Goal: Task Accomplishment & Management: Manage account settings

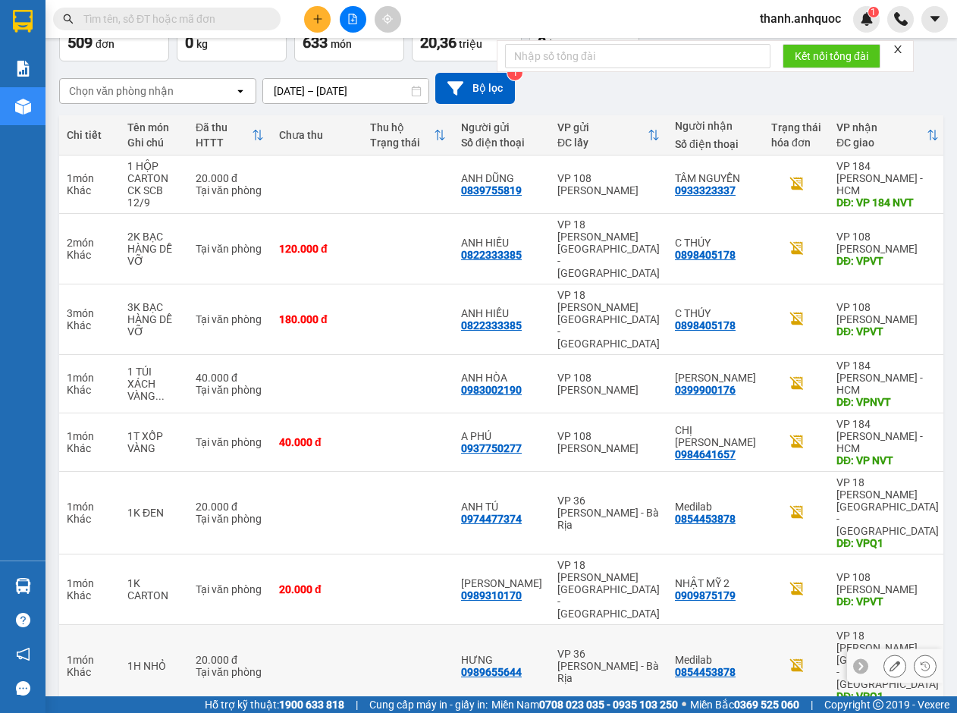
scroll to position [101, 0]
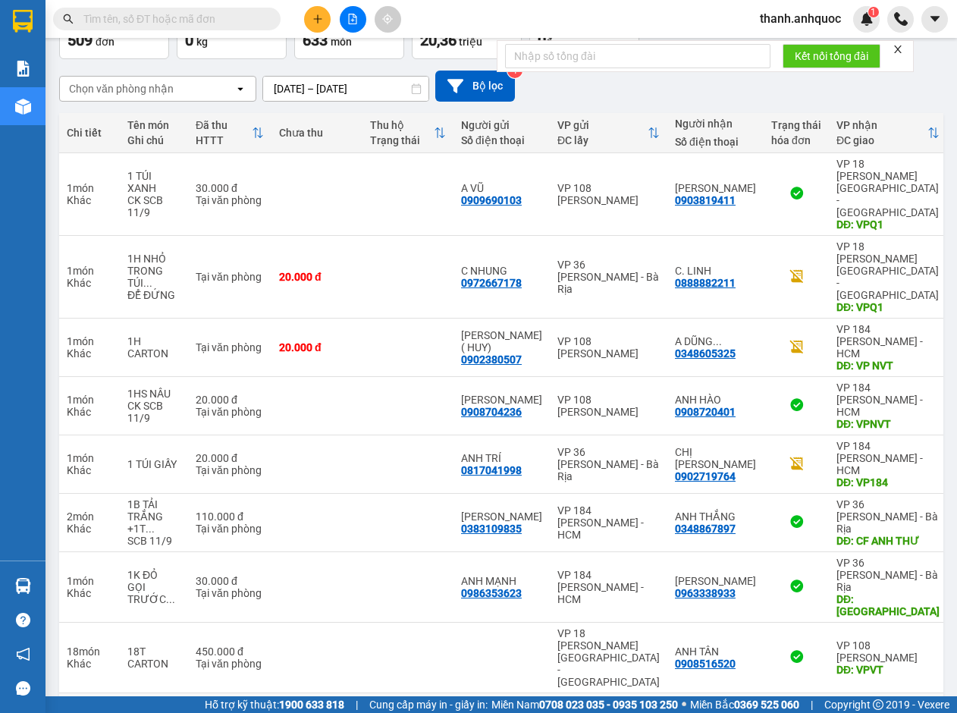
scroll to position [137, 0]
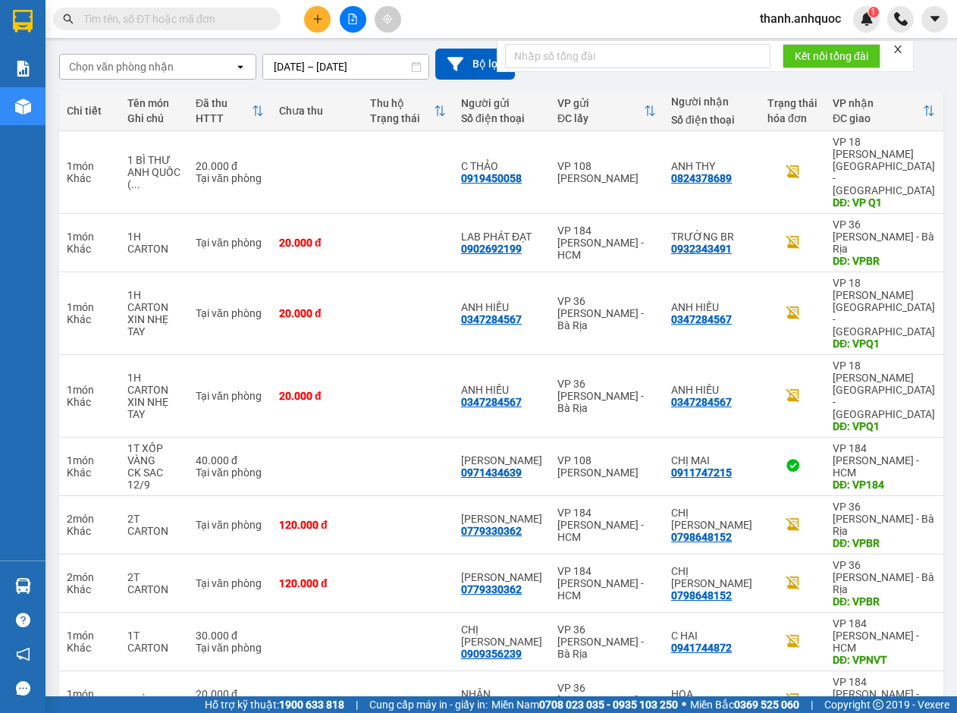
scroll to position [125, 0]
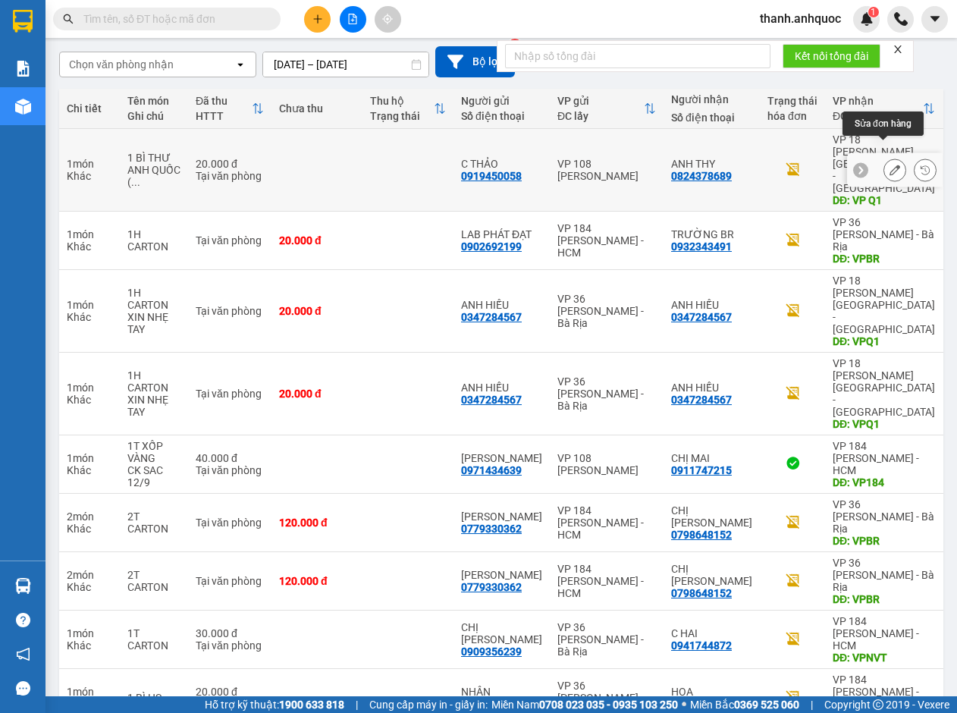
click at [889, 164] on icon at bounding box center [894, 169] width 11 height 11
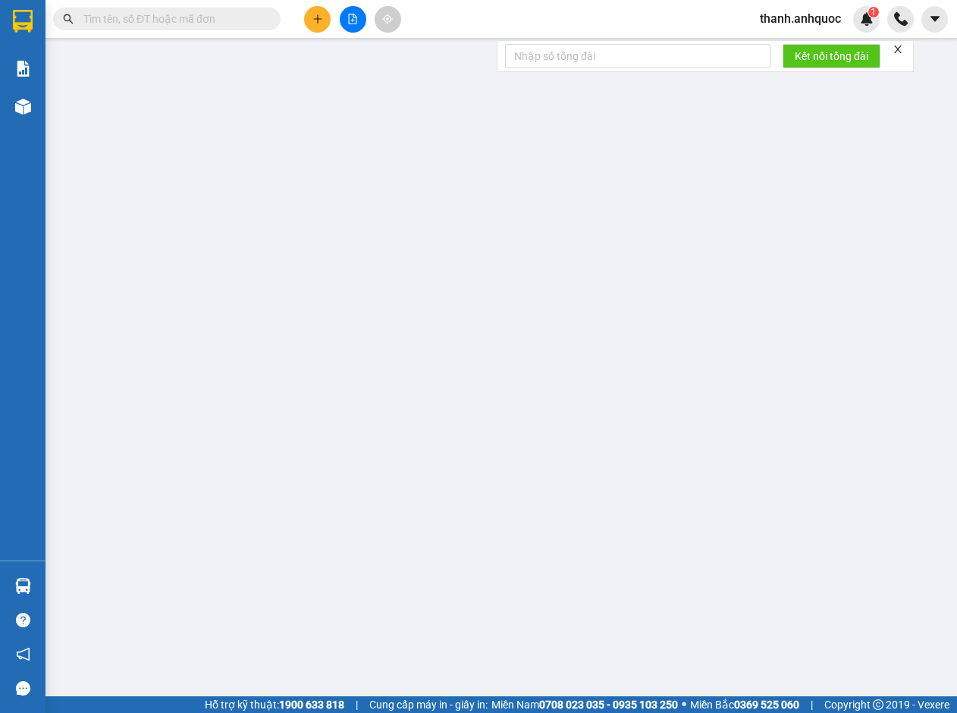
type input "0919450058"
type input "C THẢO"
type input "0824378689"
type input "ANH THY"
type input "VP Q1"
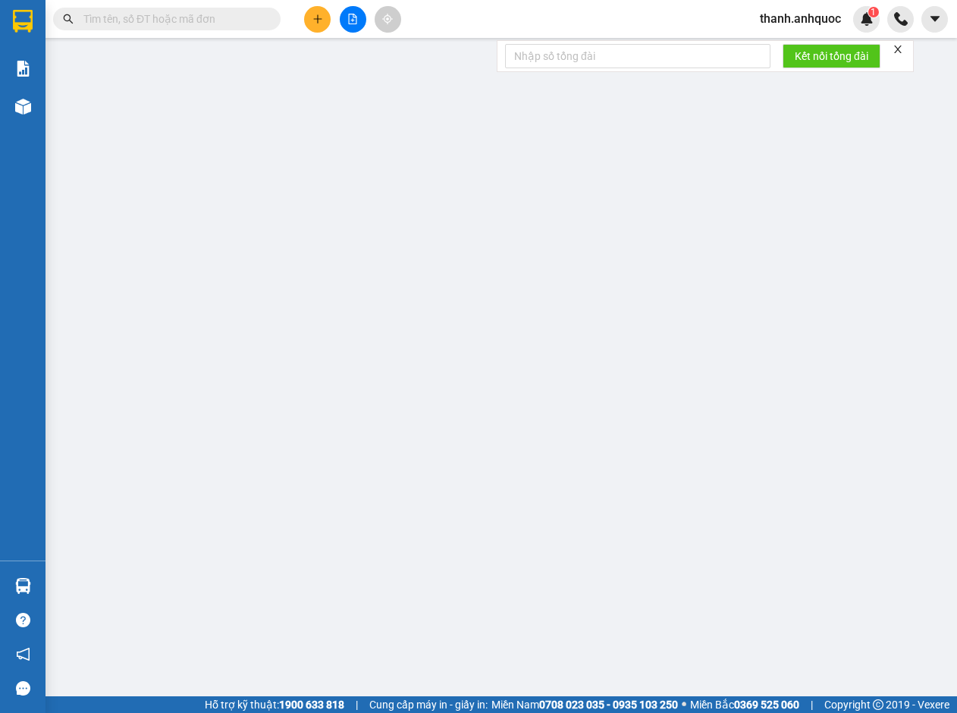
type input "20.000"
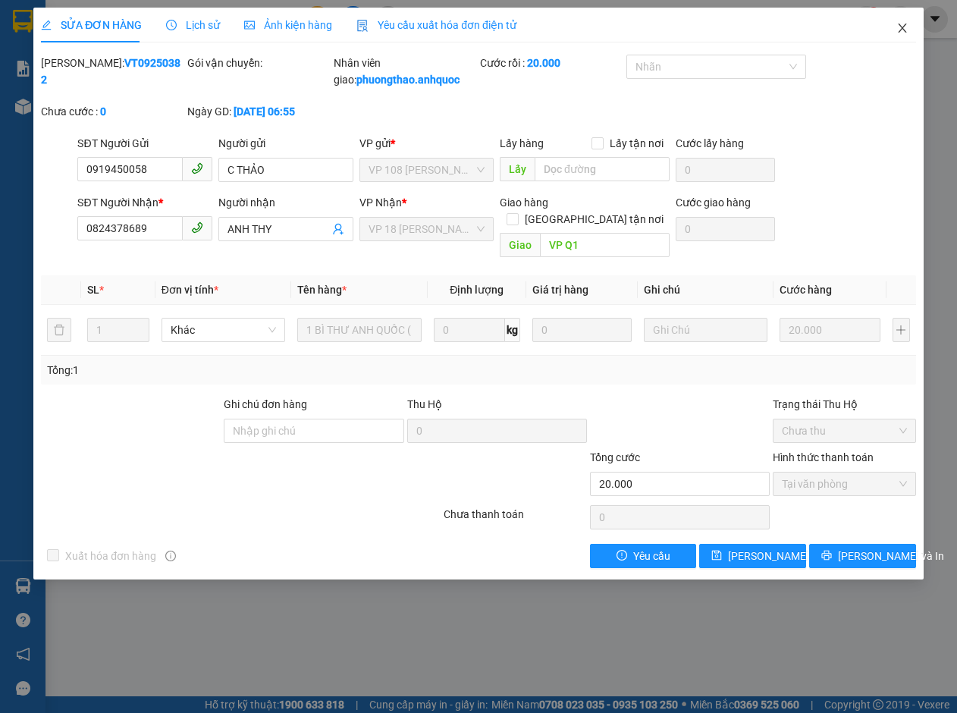
click at [905, 20] on span "Close" at bounding box center [902, 29] width 42 height 42
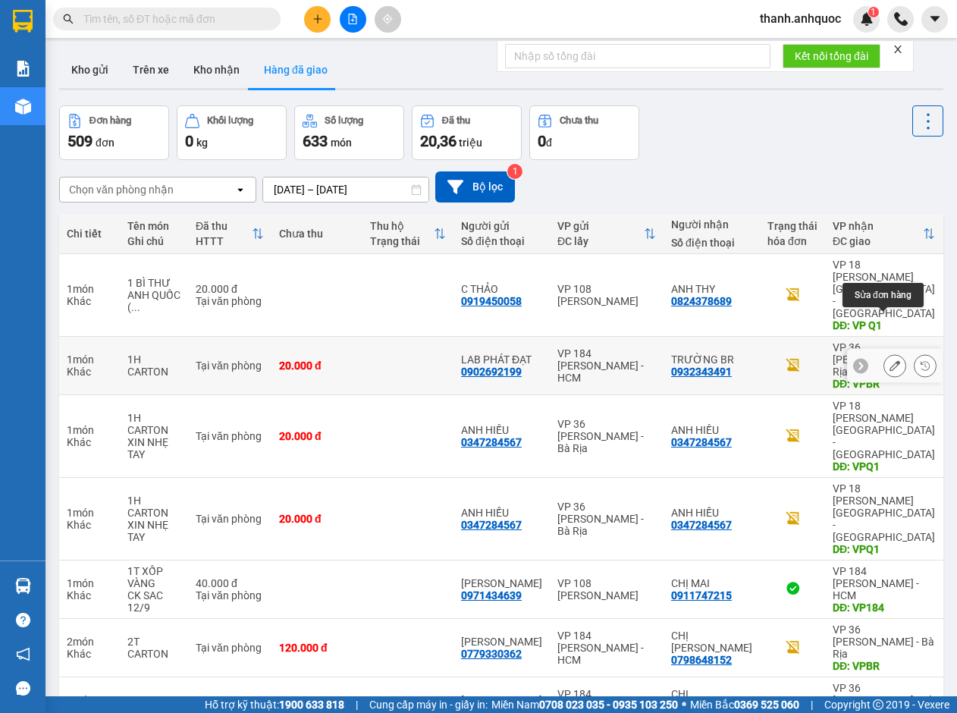
click at [884, 352] on button at bounding box center [894, 365] width 21 height 27
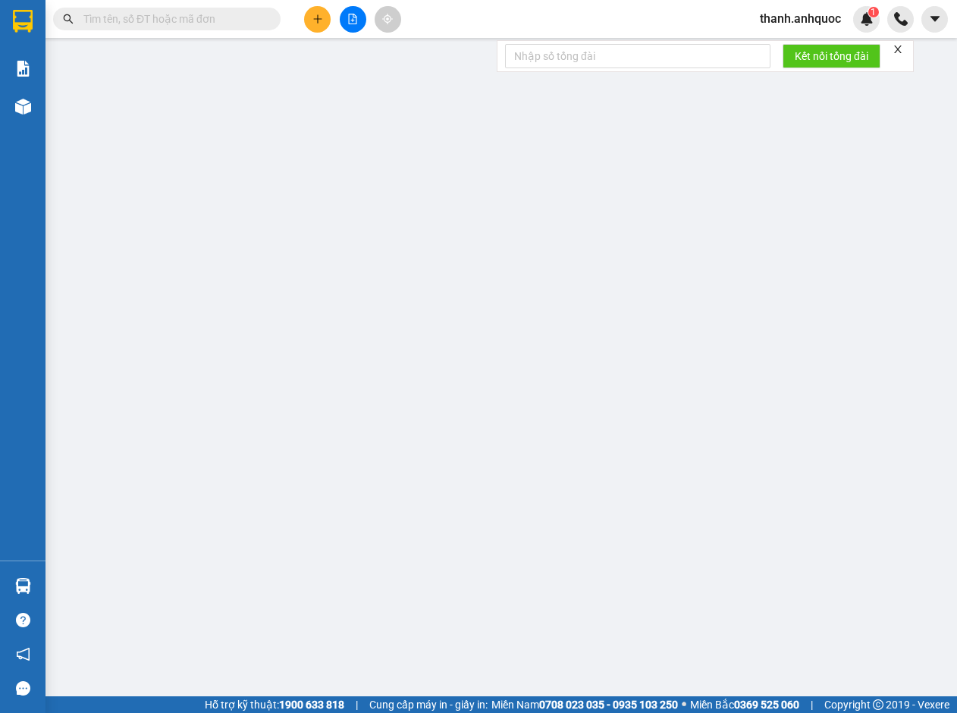
type input "0902692199"
type input "LAB PHÁT ĐẠT"
type input "0932343491"
type input "TRƯỜNG BR"
type input "VPBR"
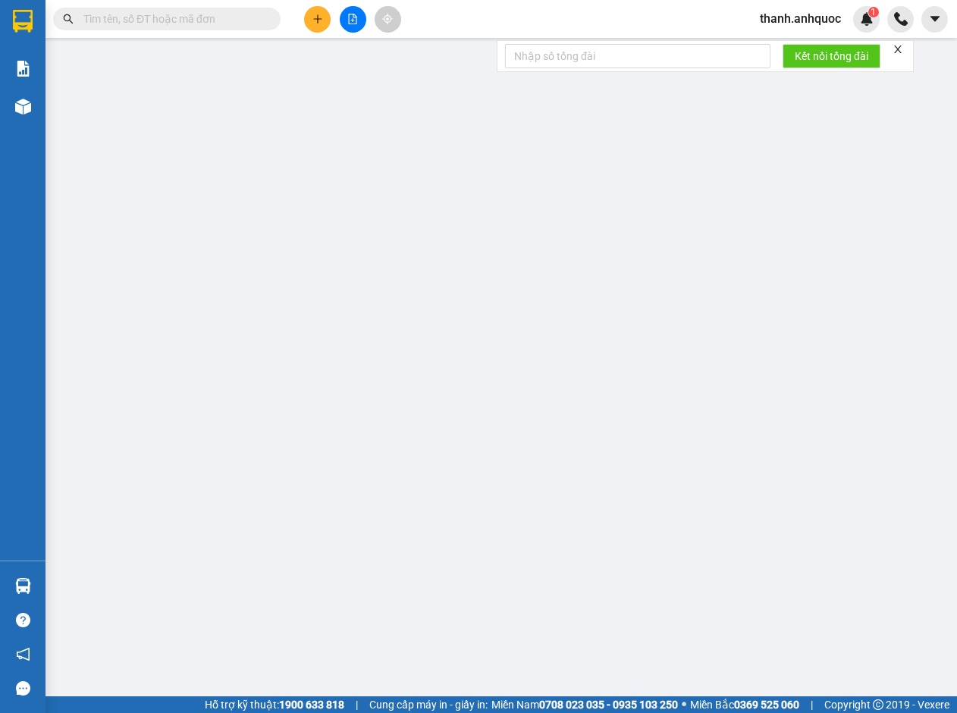
type input "TTTM VP"
type input "20.000"
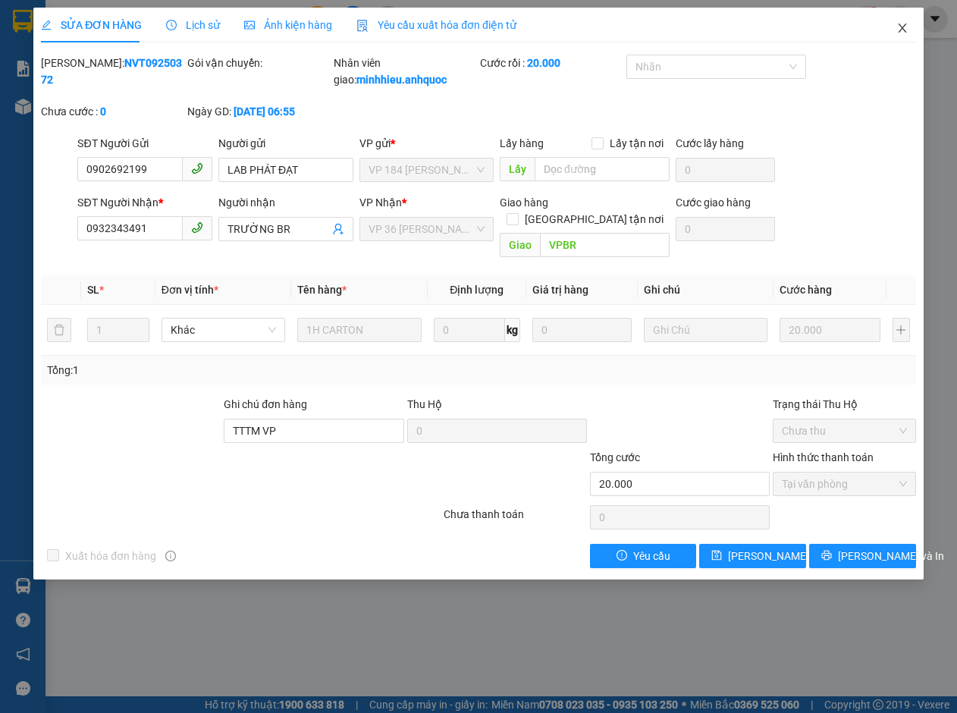
click at [901, 25] on icon "close" at bounding box center [902, 28] width 12 height 12
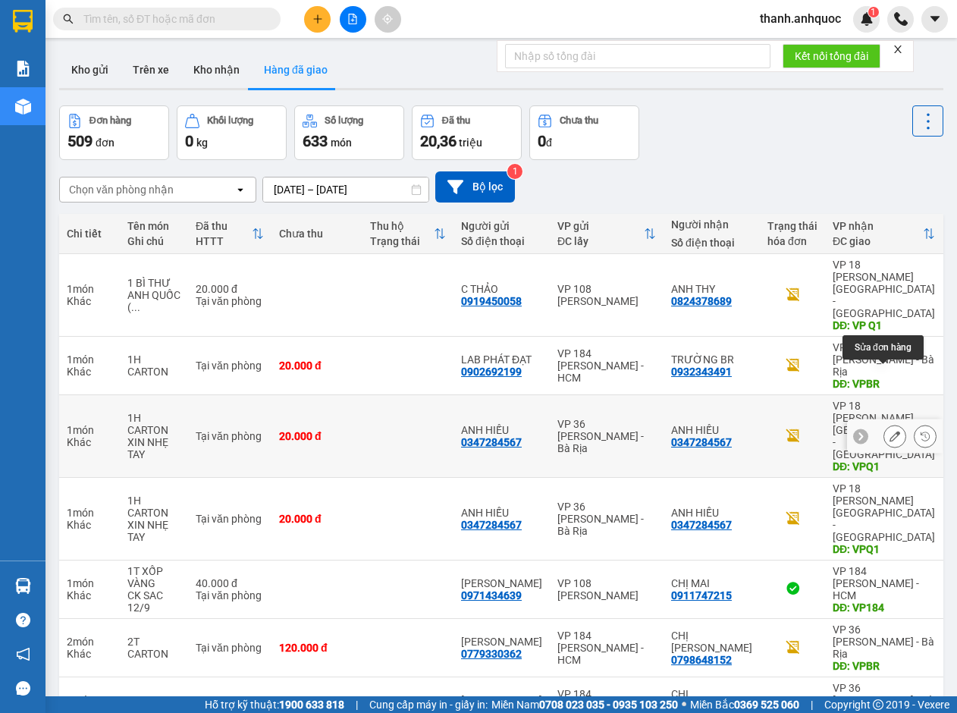
click at [889, 431] on icon at bounding box center [894, 436] width 11 height 11
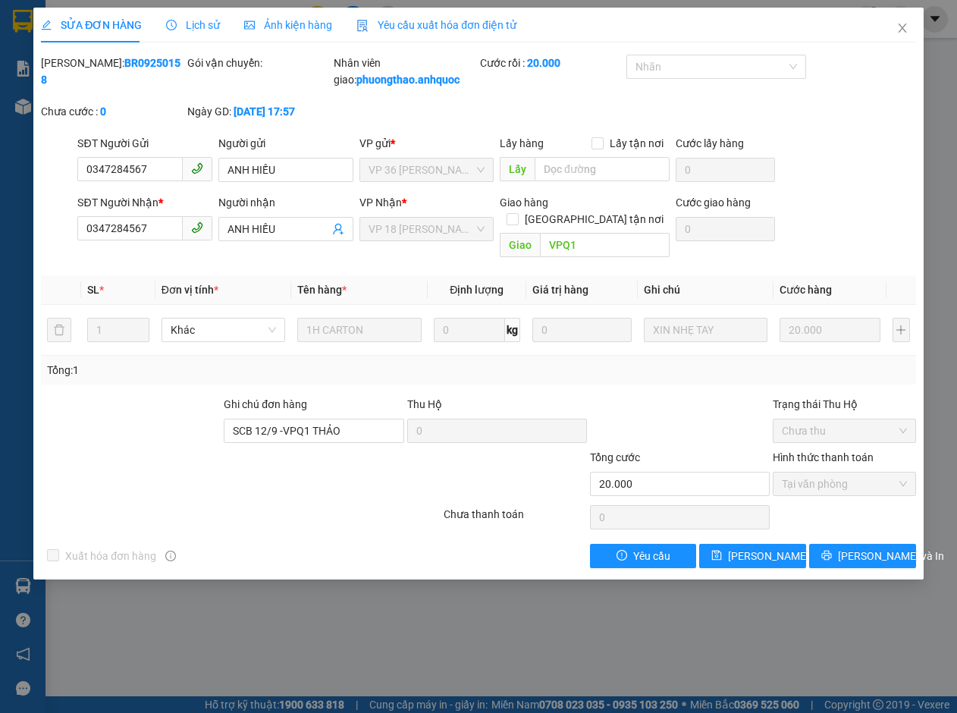
click at [418, 20] on span "Yêu cầu xuất hóa đơn điện tử" at bounding box center [436, 25] width 160 height 12
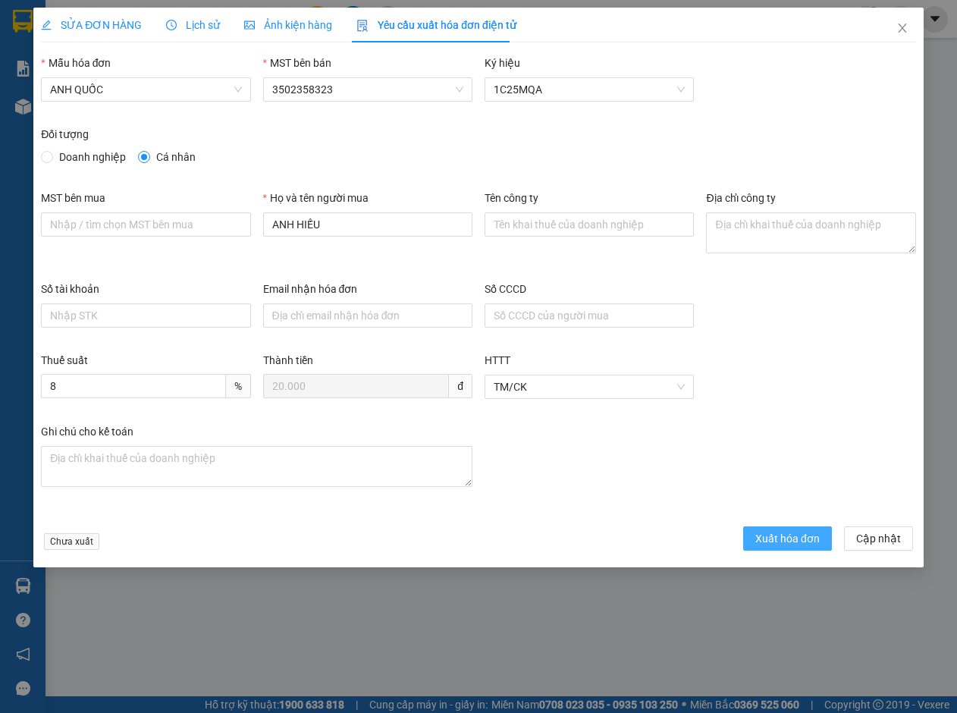
click at [773, 530] on span "Xuất hóa đơn" at bounding box center [787, 538] width 64 height 17
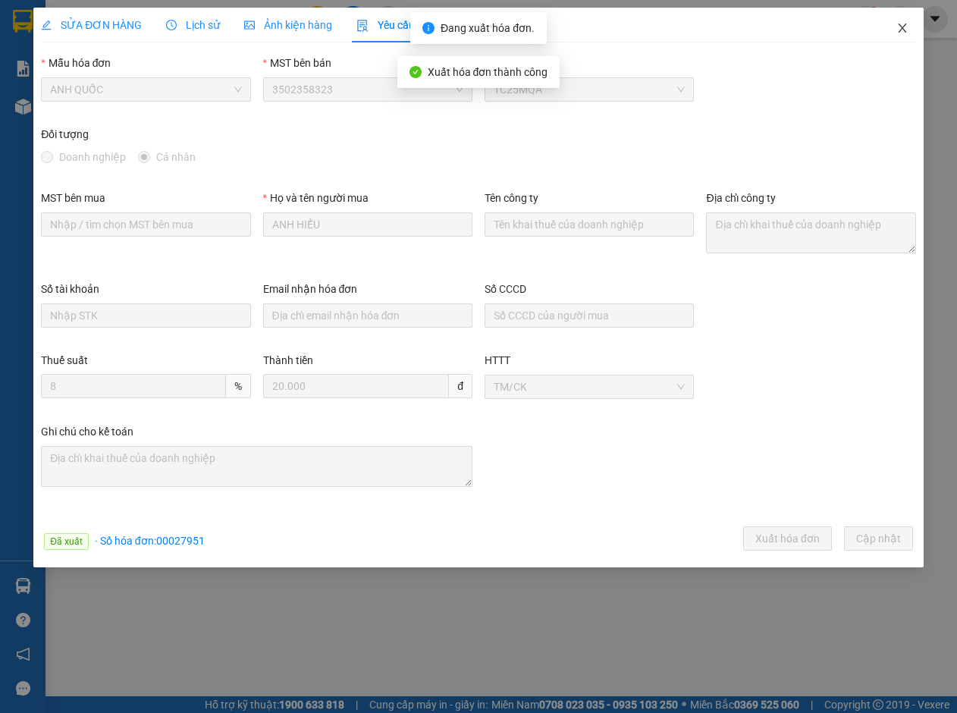
click at [901, 25] on icon "close" at bounding box center [902, 28] width 12 height 12
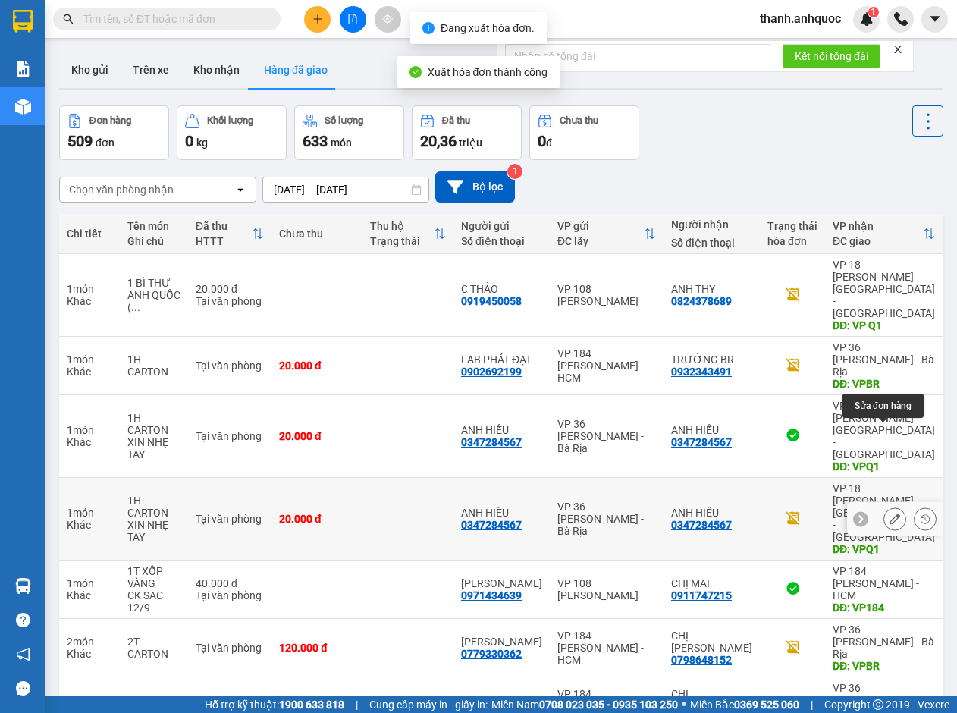
click at [889, 513] on icon at bounding box center [894, 518] width 11 height 11
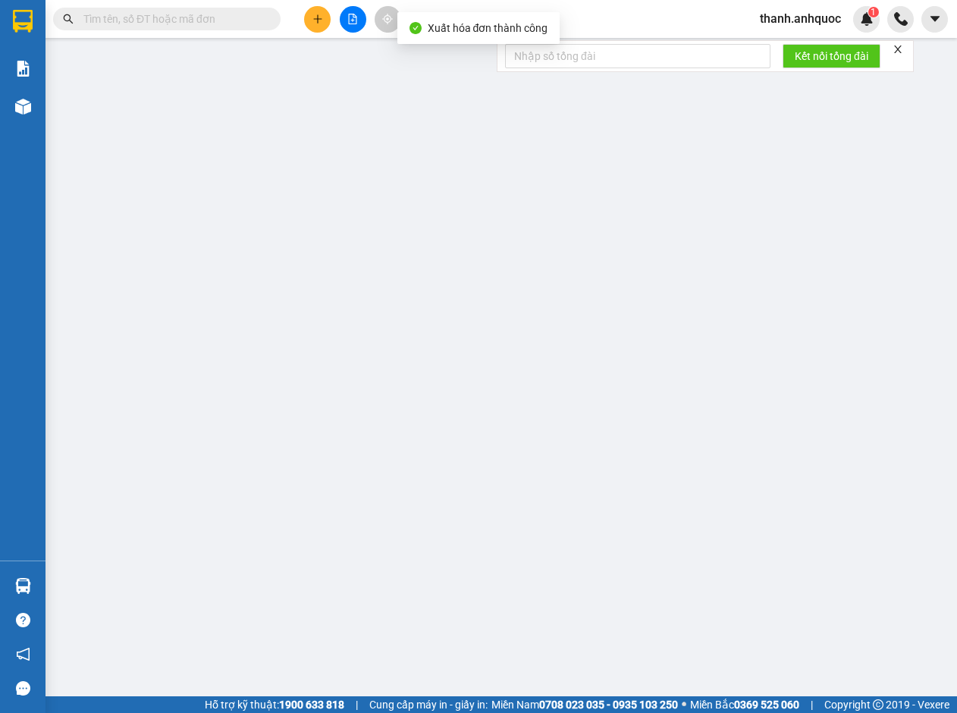
type input "0347284567"
type input "ANH HIẾU"
type input "0347284567"
type input "ANH HIẾU"
type input "VPQ1"
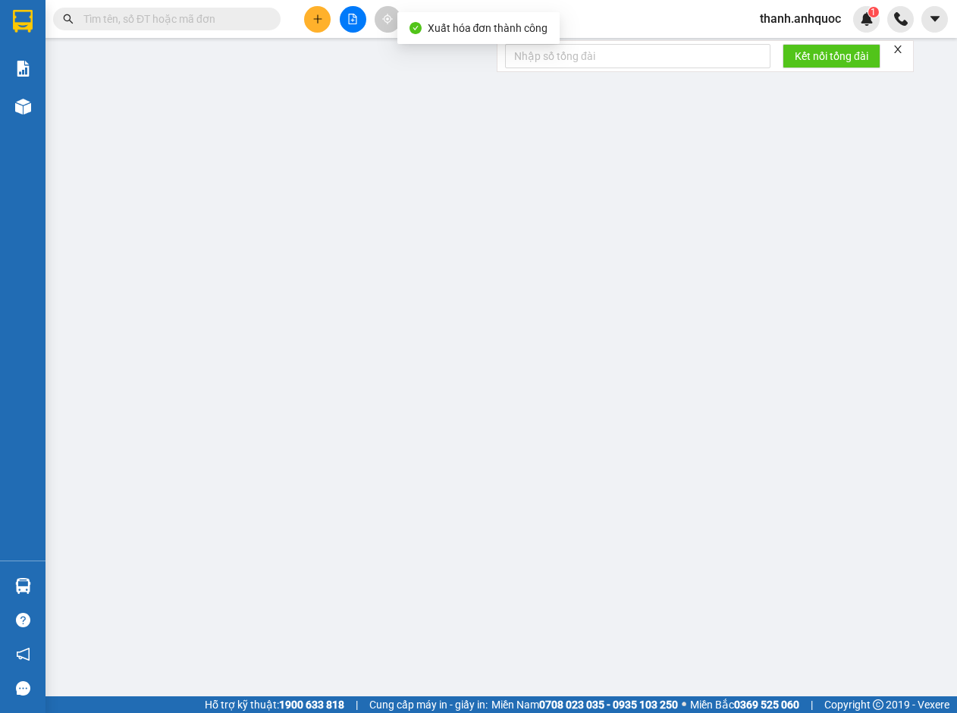
type input "SCB 12/9 -VPQ1 THẢO"
type input "20.000"
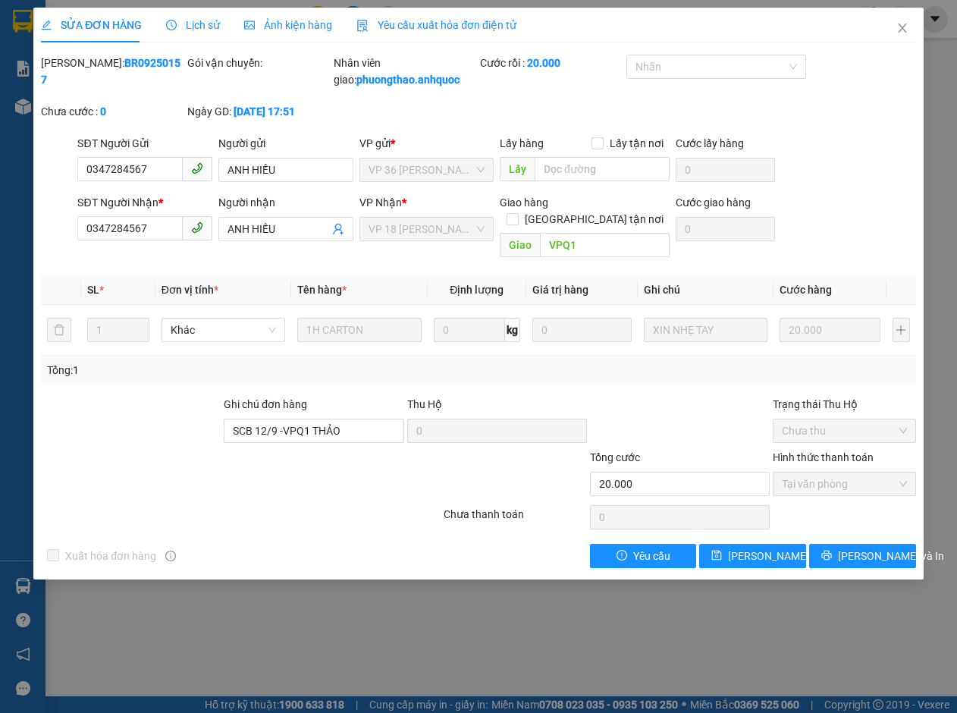
click at [415, 19] on span "Yêu cầu xuất hóa đơn điện tử" at bounding box center [436, 25] width 160 height 12
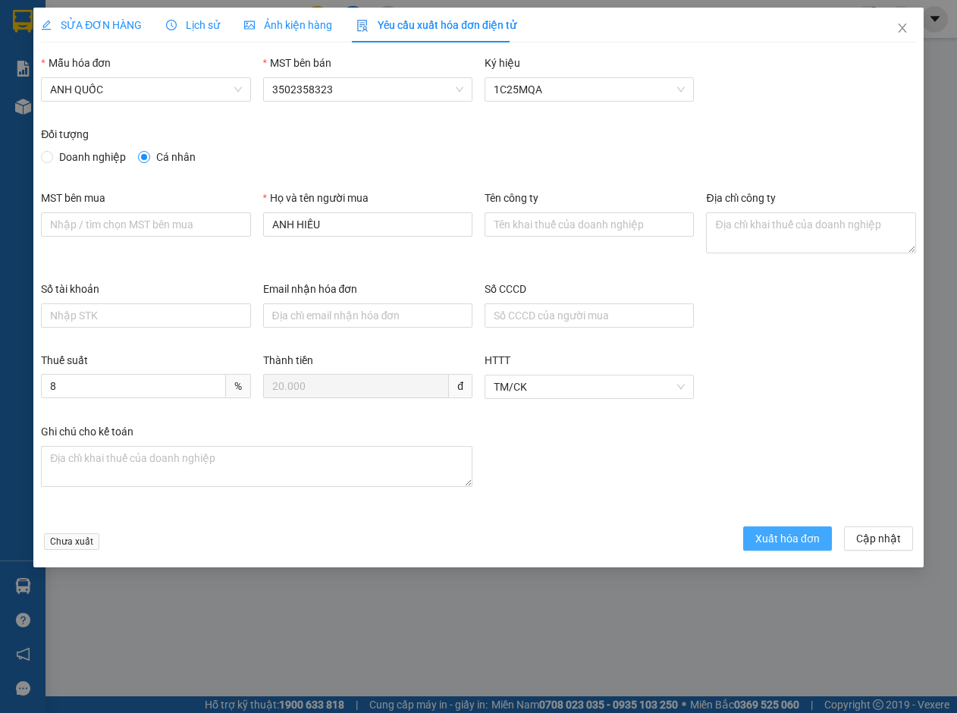
click at [777, 533] on span "Xuất hóa đơn" at bounding box center [787, 538] width 64 height 17
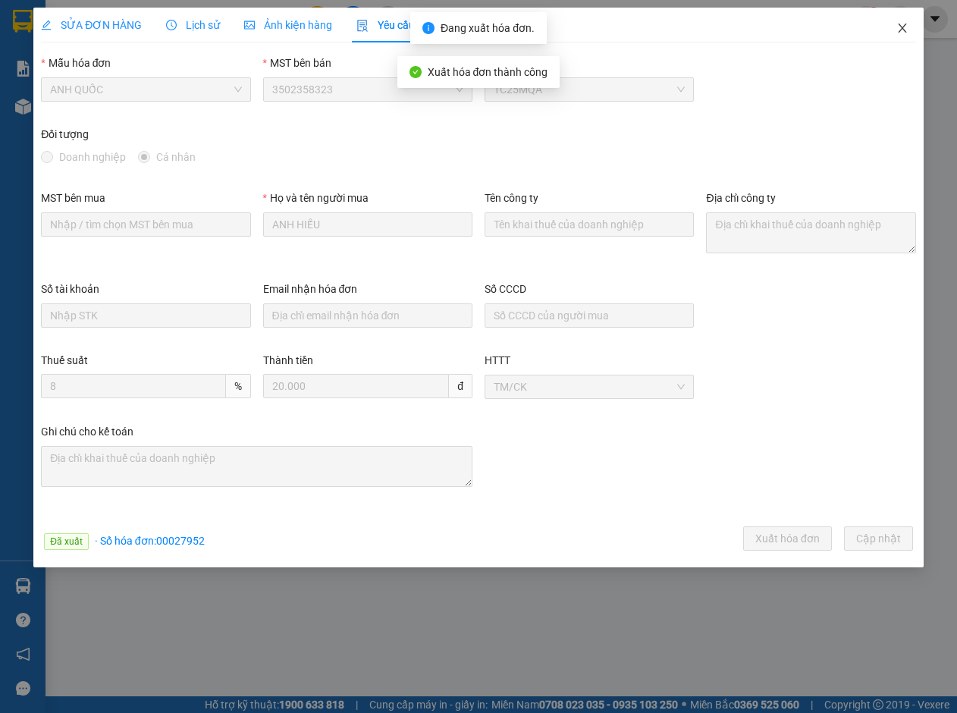
click at [901, 25] on icon "close" at bounding box center [902, 28] width 12 height 12
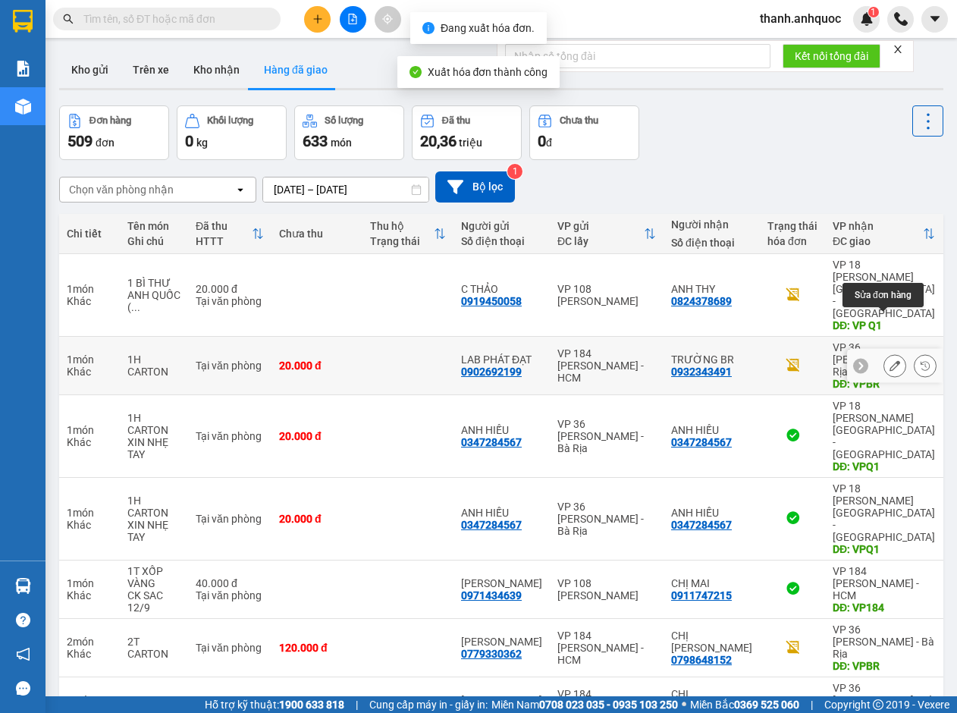
click at [888, 352] on button at bounding box center [894, 365] width 21 height 27
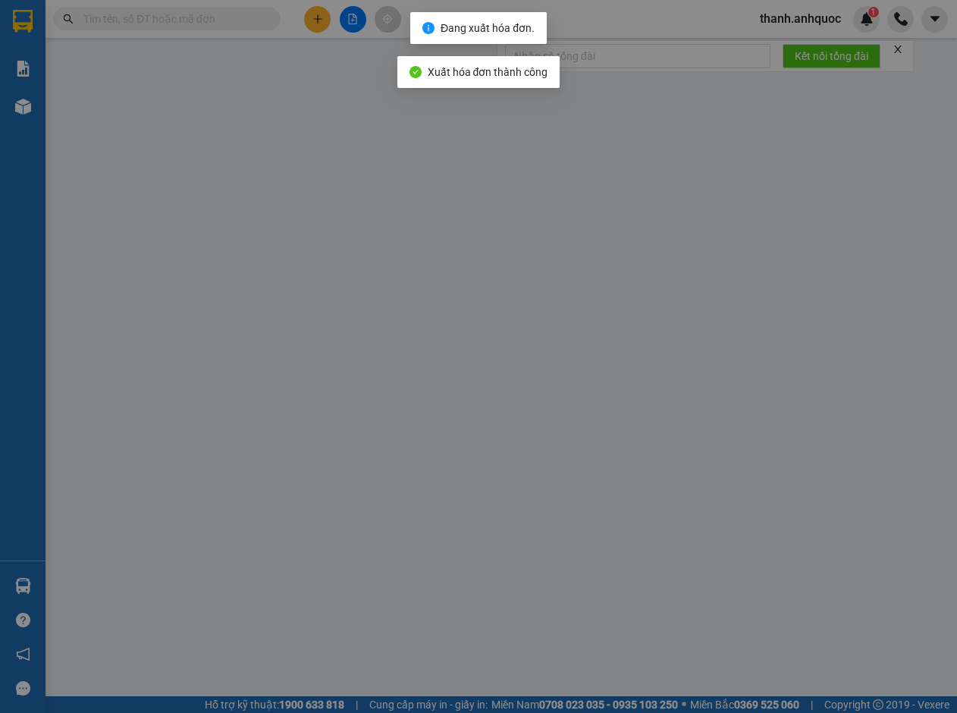
type input "0902692199"
type input "LAB PHÁT ĐẠT"
type input "0932343491"
type input "TRƯỜNG BR"
type input "VPBR"
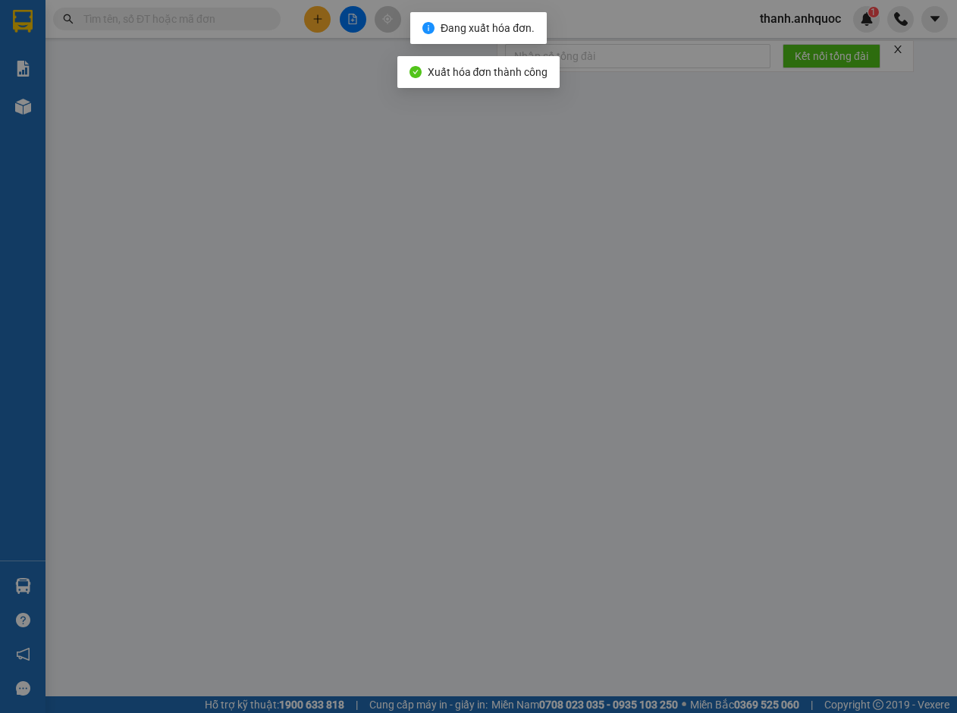
type input "TTTM VP"
type input "20.000"
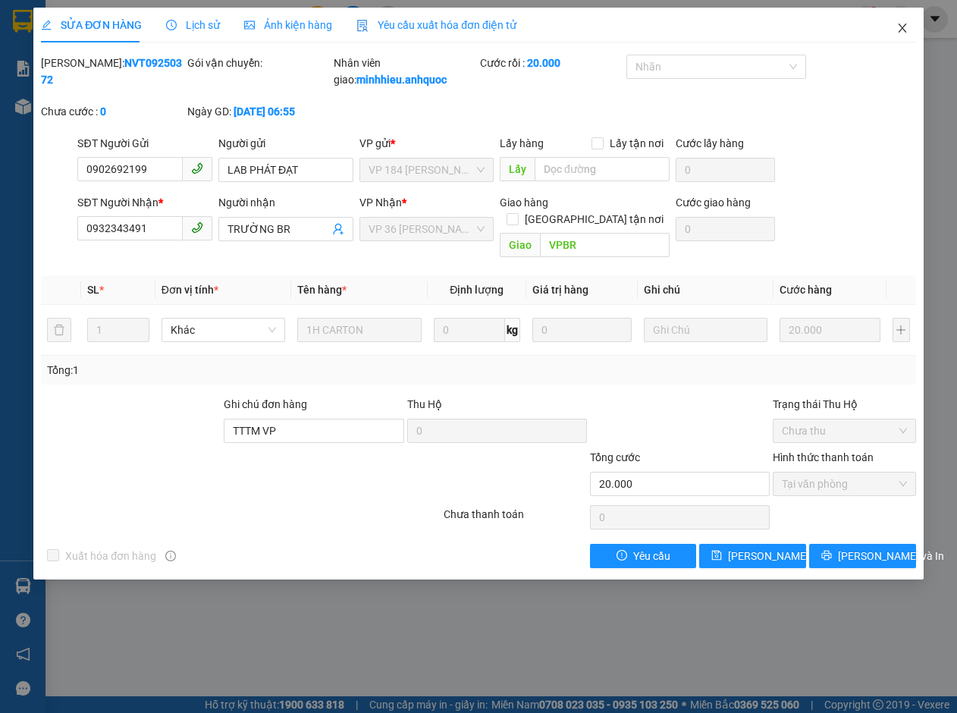
click at [898, 28] on icon "close" at bounding box center [902, 28] width 12 height 12
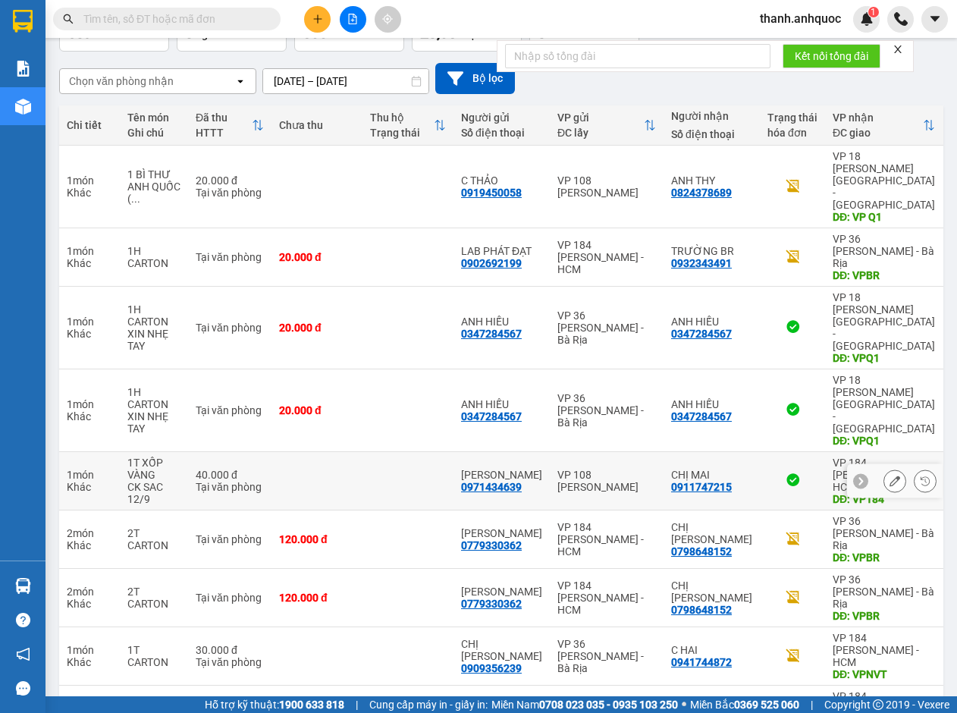
scroll to position [125, 0]
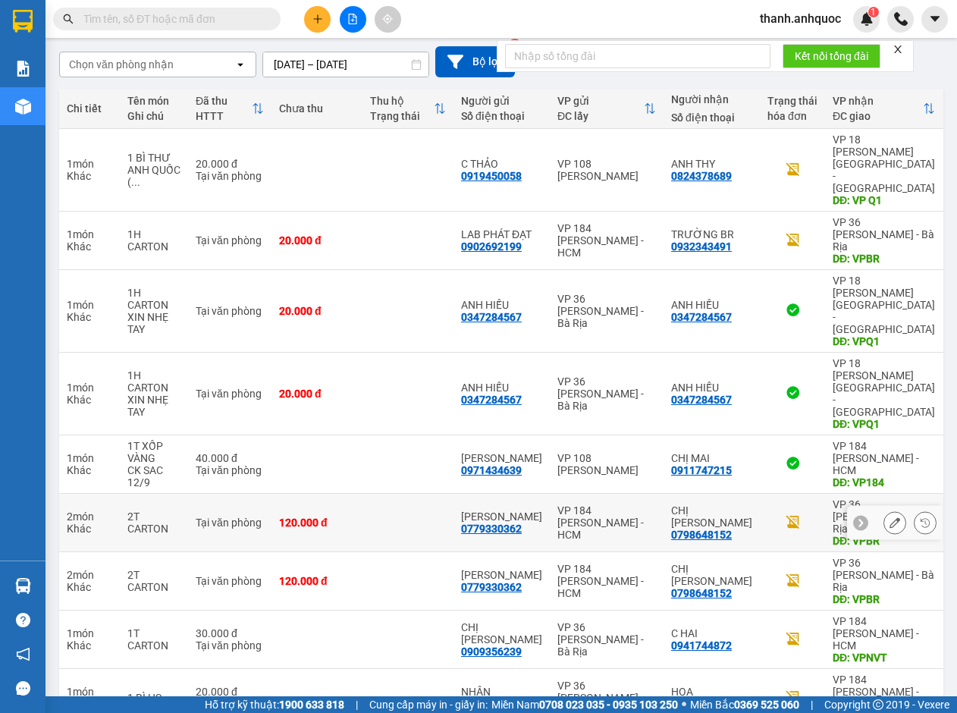
click at [889, 517] on icon at bounding box center [894, 522] width 11 height 11
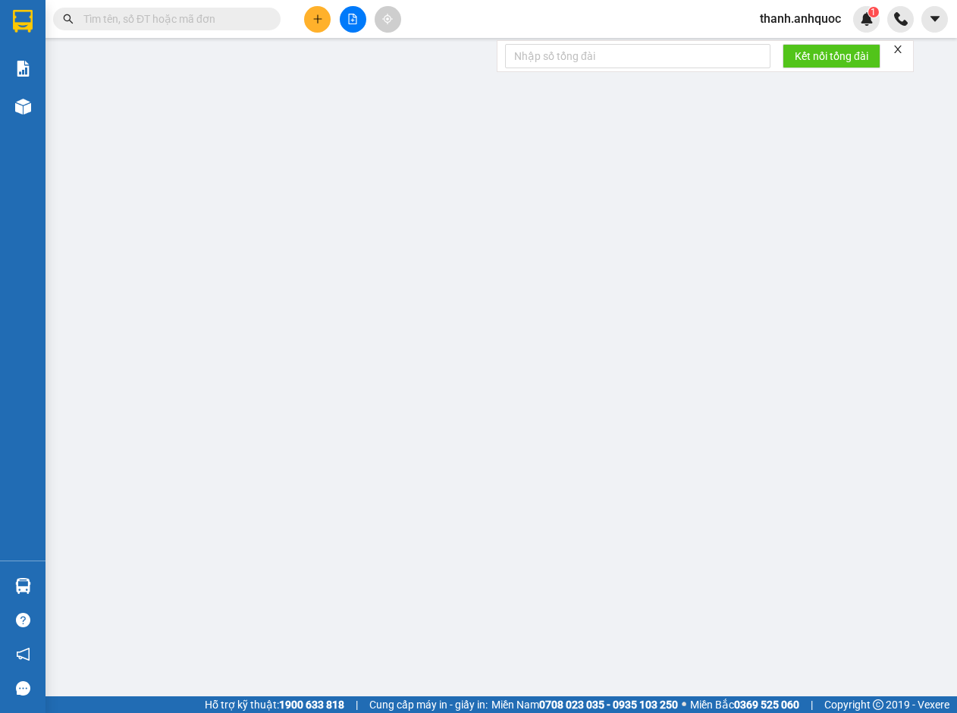
type input "0779330362"
type input "[PERSON_NAME]"
type input "0798648152"
type input "CHỊ HƯƠNG"
type input "VPBR"
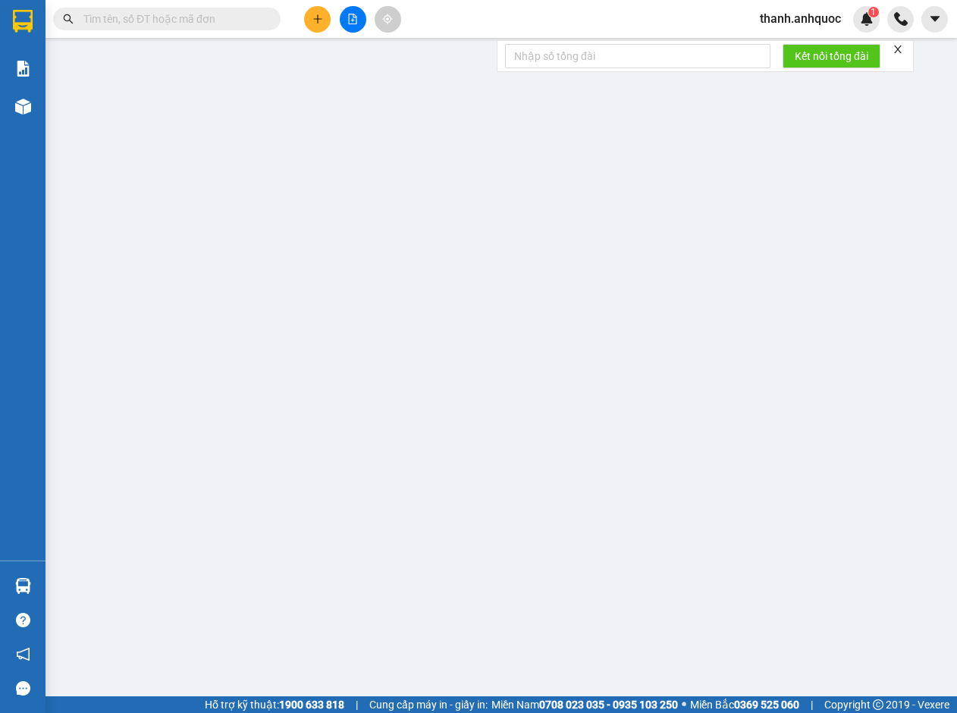
type input "TTTM VP"
type input "120.000"
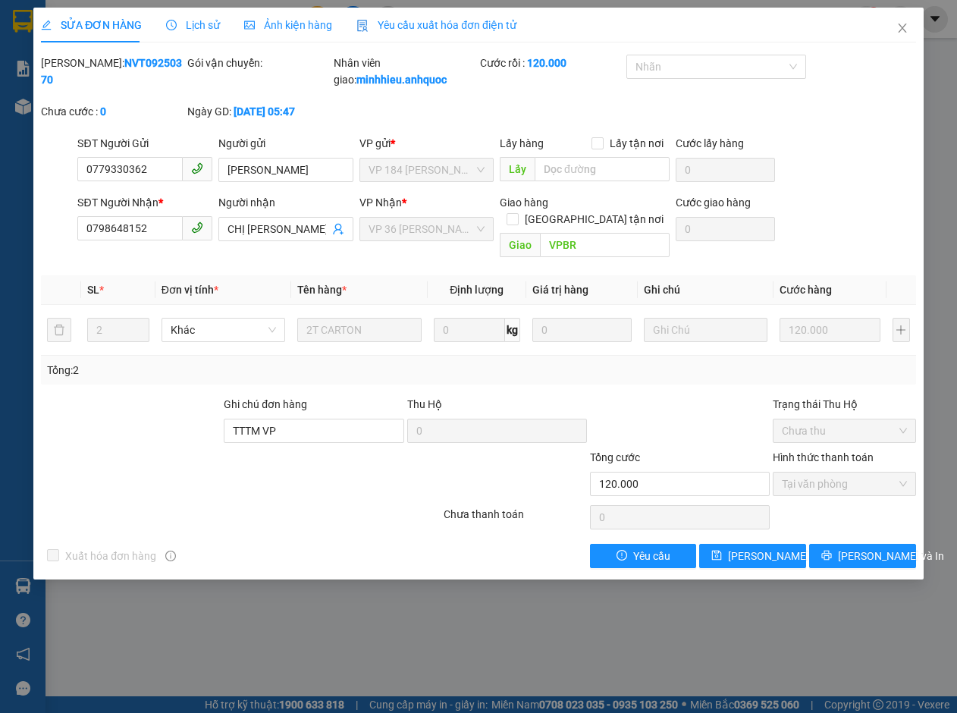
click at [391, 24] on span "Yêu cầu xuất hóa đơn điện tử" at bounding box center [436, 25] width 160 height 12
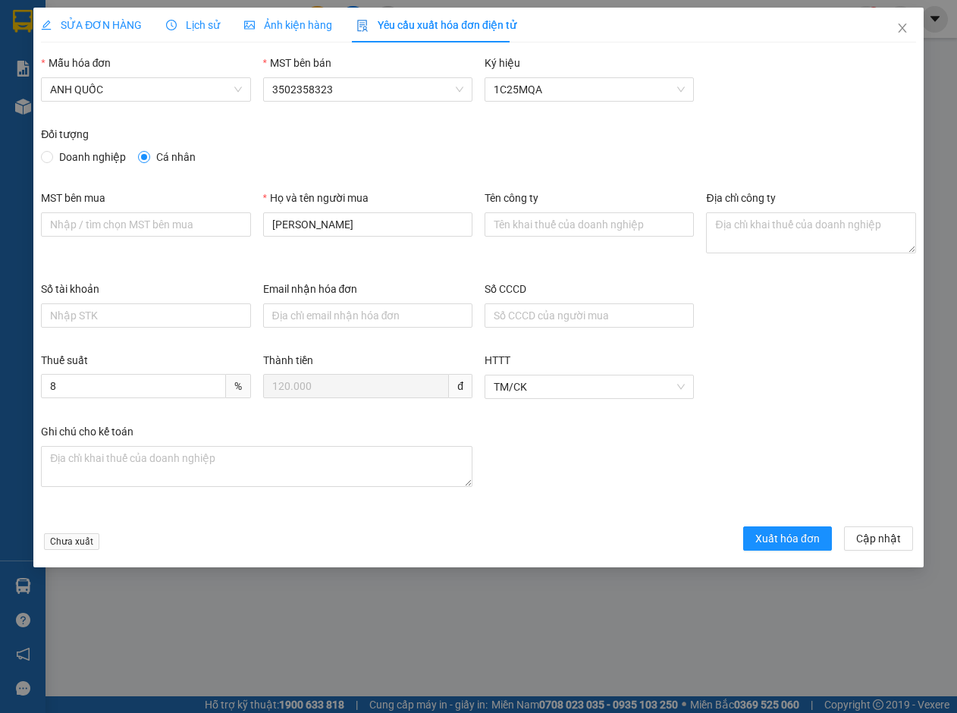
click at [117, 155] on span "Doanh nghiệp" at bounding box center [92, 157] width 79 height 17
click at [52, 155] on input "Doanh nghiệp" at bounding box center [46, 156] width 11 height 11
radio input "true"
radio input "false"
click at [123, 218] on input "MST bên mua" at bounding box center [145, 224] width 209 height 24
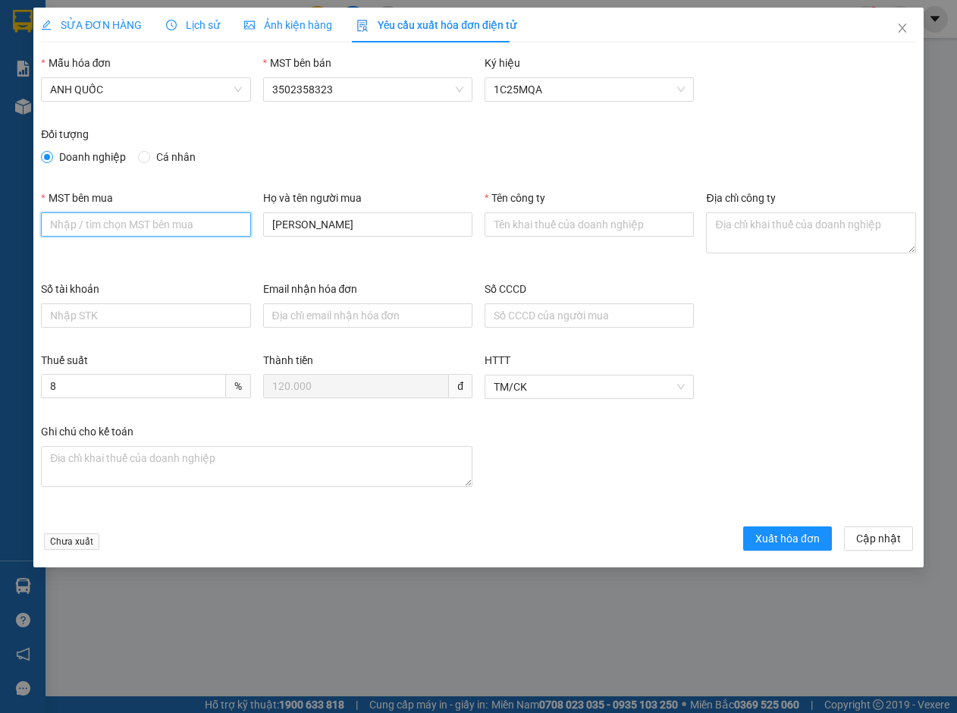
type input "3502206708"
drag, startPoint x: 346, startPoint y: 225, endPoint x: 103, endPoint y: 197, distance: 244.9
click at [103, 197] on div "MST bên mua 3502206708 Họ và tên người mua ANH TUẤN Tên công ty Địa chỉ công ty" at bounding box center [478, 235] width 887 height 91
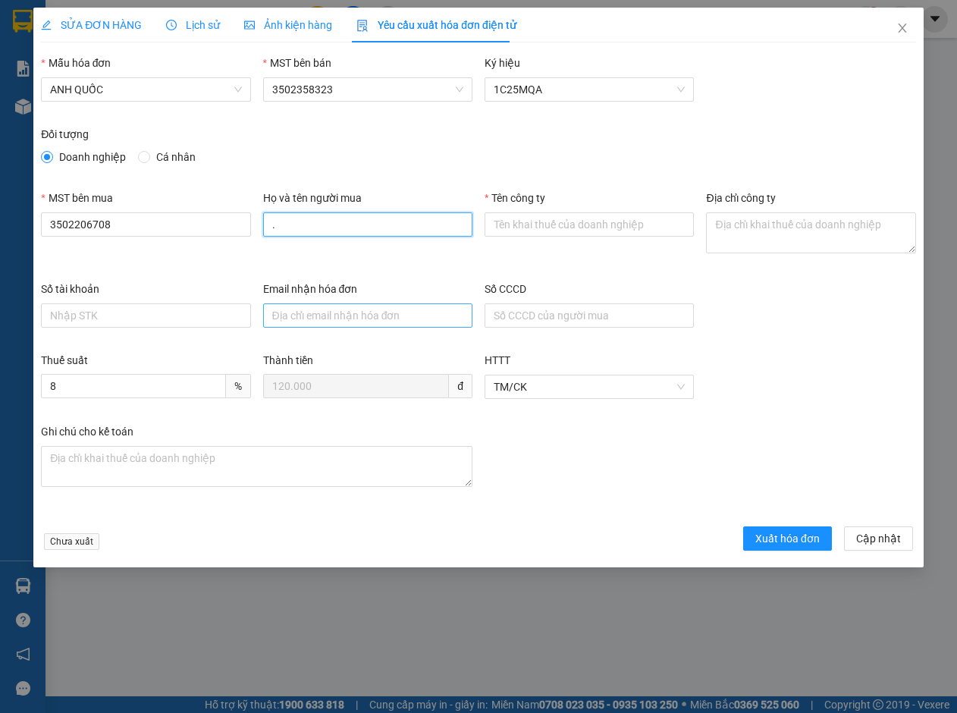
type input "."
click at [331, 317] on input "Email nhận hóa đơn" at bounding box center [367, 315] width 209 height 24
type input "otonhatmy@gmail.com"
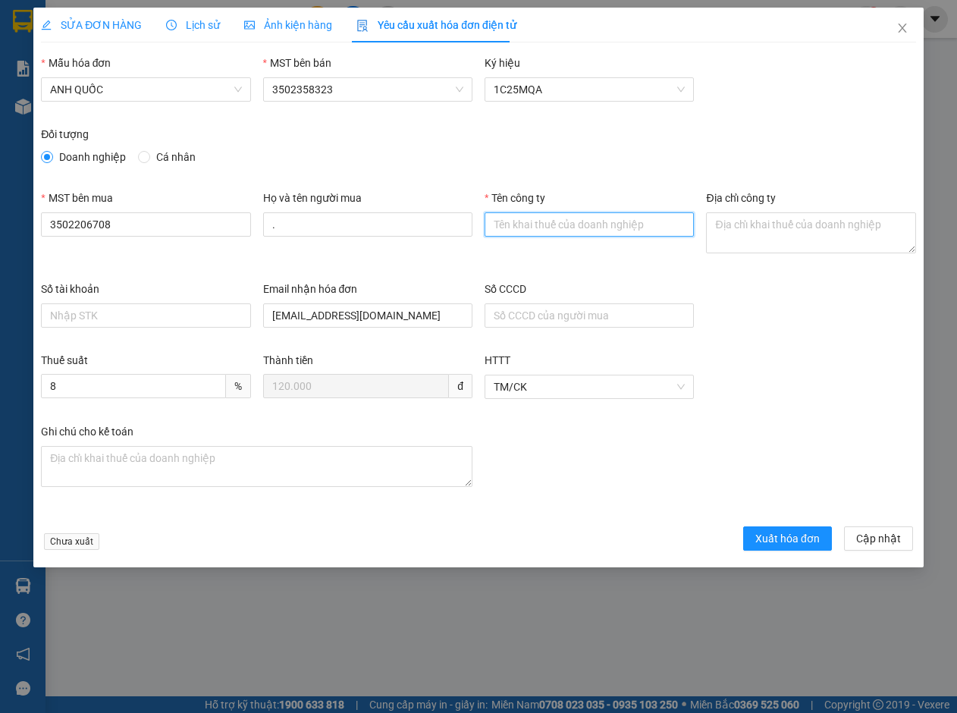
click at [553, 219] on input "Tên công ty" at bounding box center [588, 224] width 209 height 24
type input "Công Ty TNHH Thương Mại Dịch Vụ Ô Tô Nhật Mỹ"
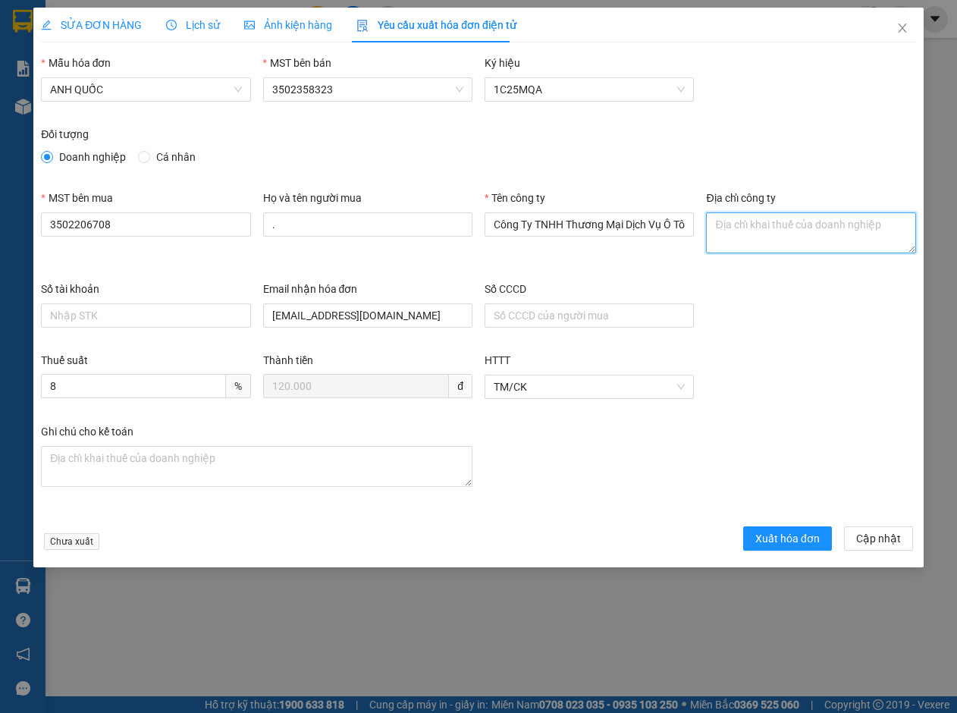
click at [736, 215] on textarea "Địa chỉ công ty" at bounding box center [810, 232] width 209 height 41
paste textarea "219B Võ Thị Sáu, Phường Vũng Tàu, Thành phố Hồ Chí Minh, Việt Nam"
type textarea "219B Võ Thị Sáu, Phường Vũng Tàu, Thành phố Hồ Chí Minh, Việt Nam"
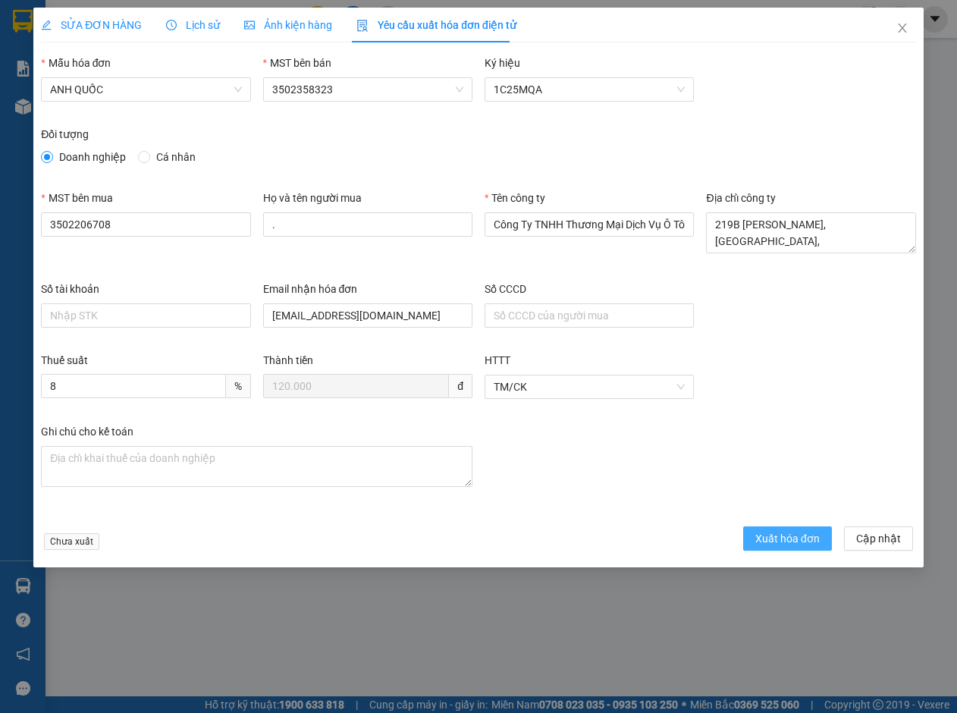
click at [779, 528] on button "Xuất hóa đơn" at bounding box center [787, 538] width 89 height 24
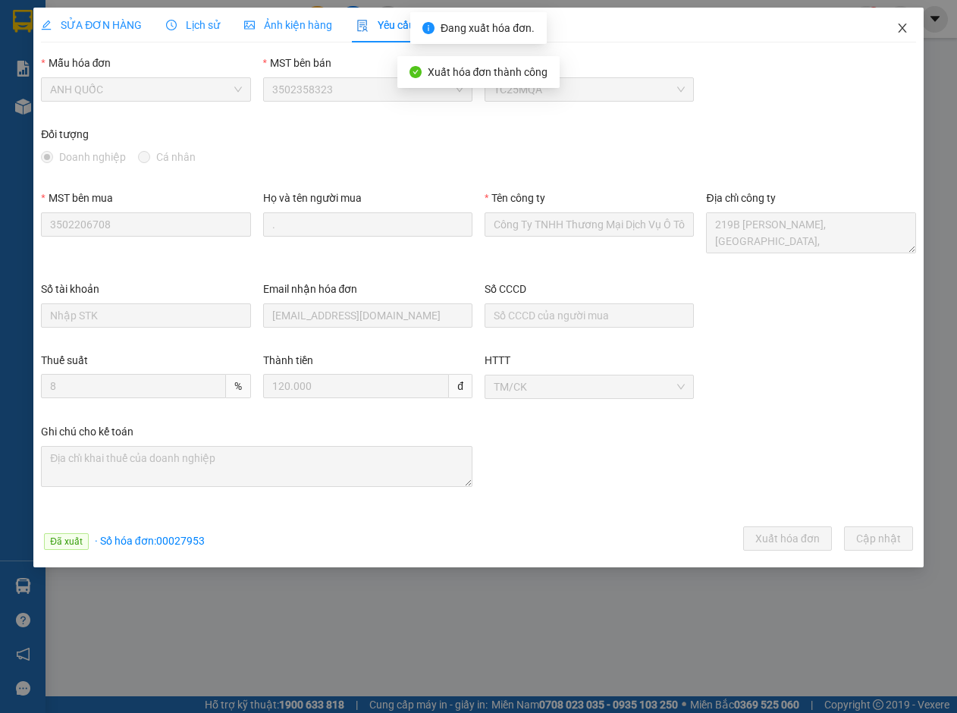
click at [904, 26] on icon "close" at bounding box center [902, 28] width 12 height 12
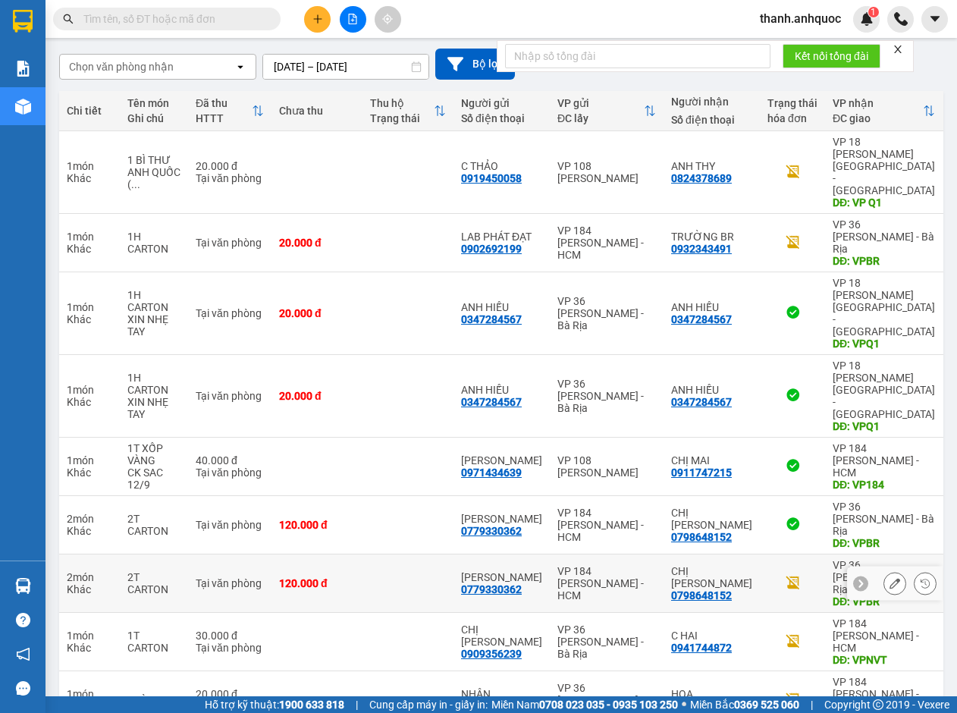
scroll to position [125, 0]
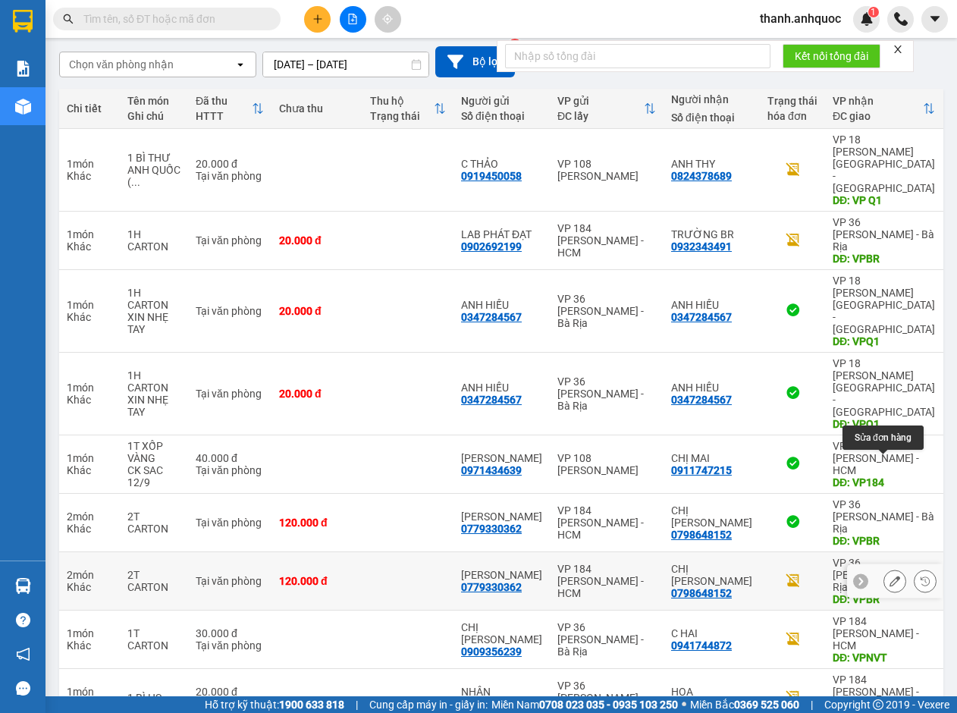
click at [889, 575] on icon at bounding box center [894, 580] width 11 height 11
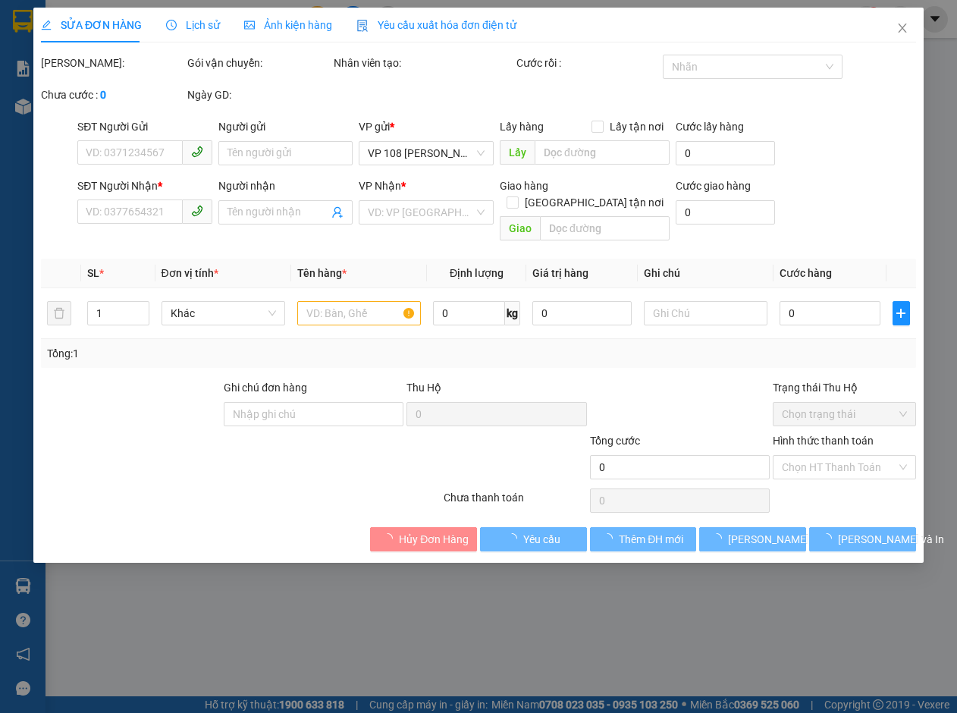
type input "0779330362"
type input "[PERSON_NAME]"
type input "0798648152"
type input "CHỊ HƯƠNG"
type input "VPBR"
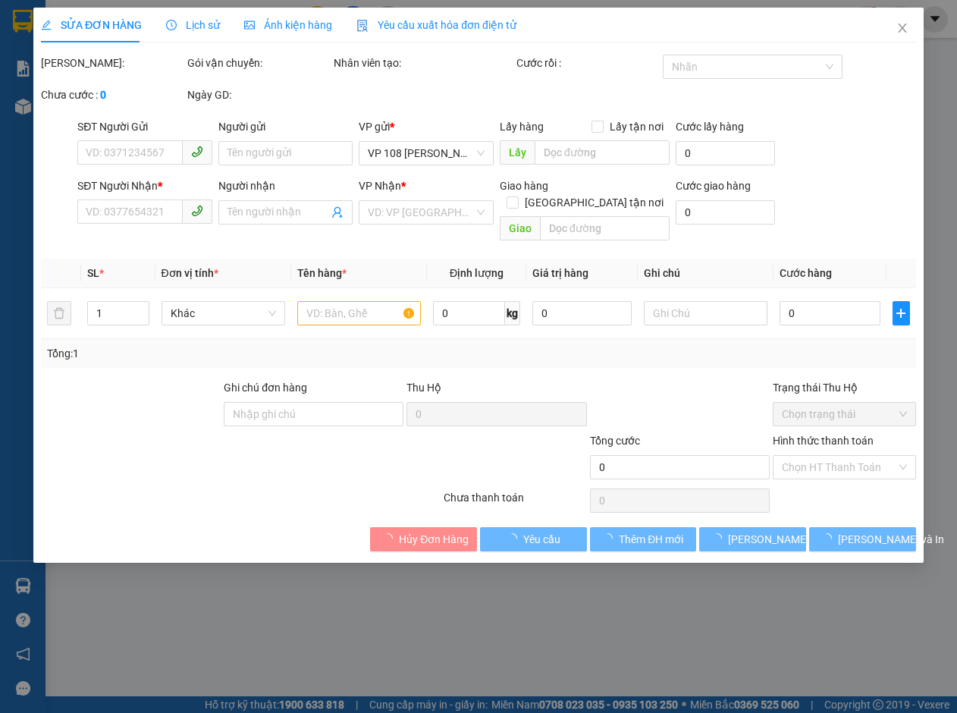
type input "TTTM VP"
type input "120.000"
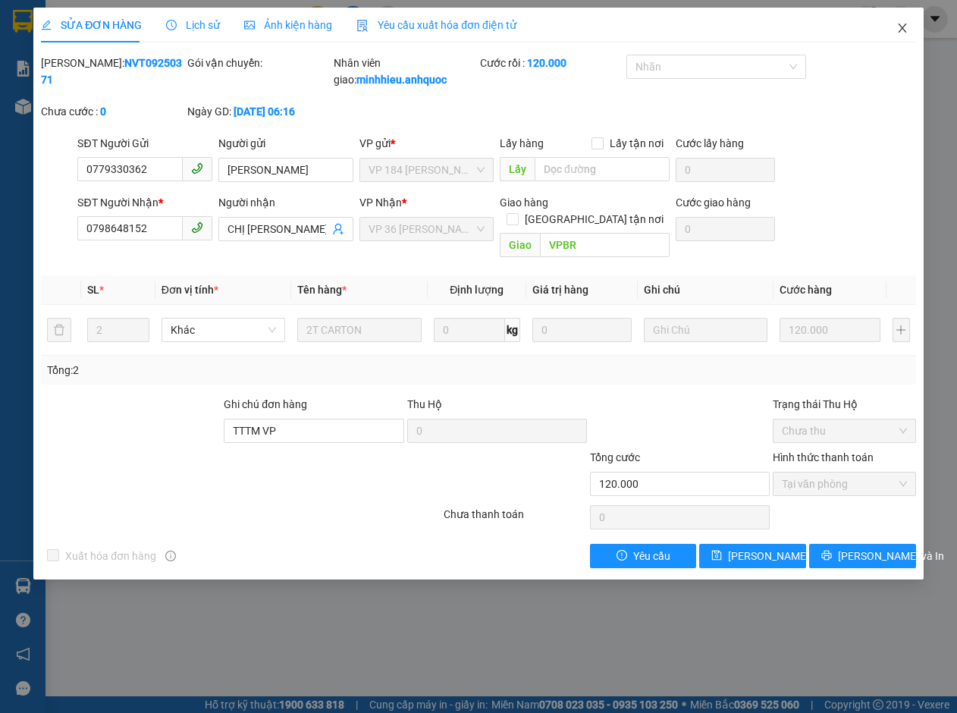
click at [903, 29] on icon "close" at bounding box center [902, 28] width 12 height 12
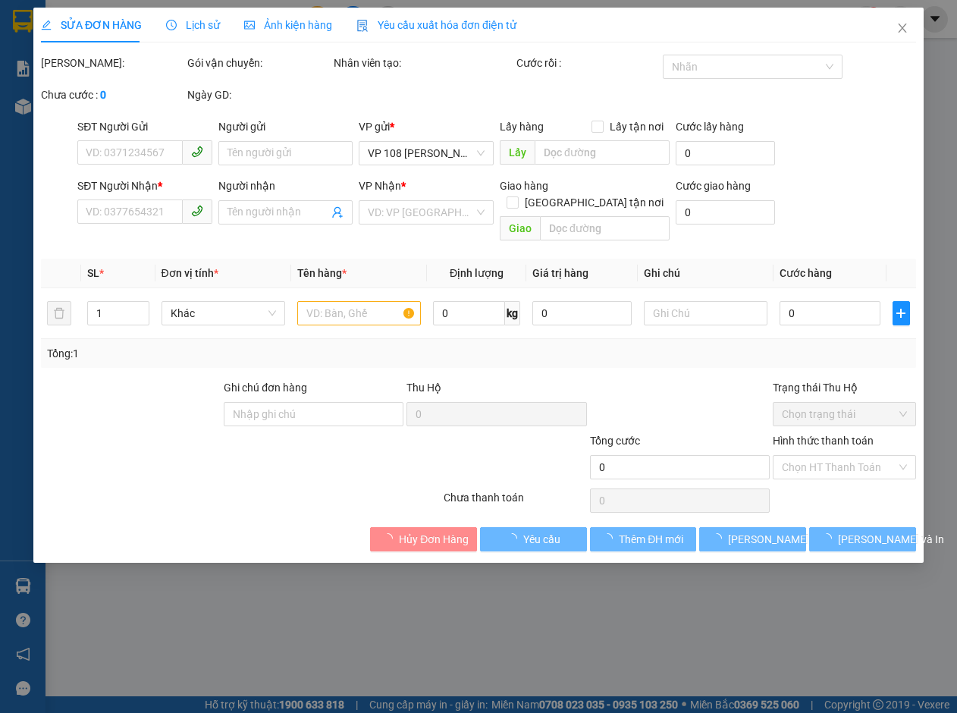
type input "0909356239"
type input "CHỊ HÀ"
type input "0941744872"
type input "C HAI"
type input "VPNVT"
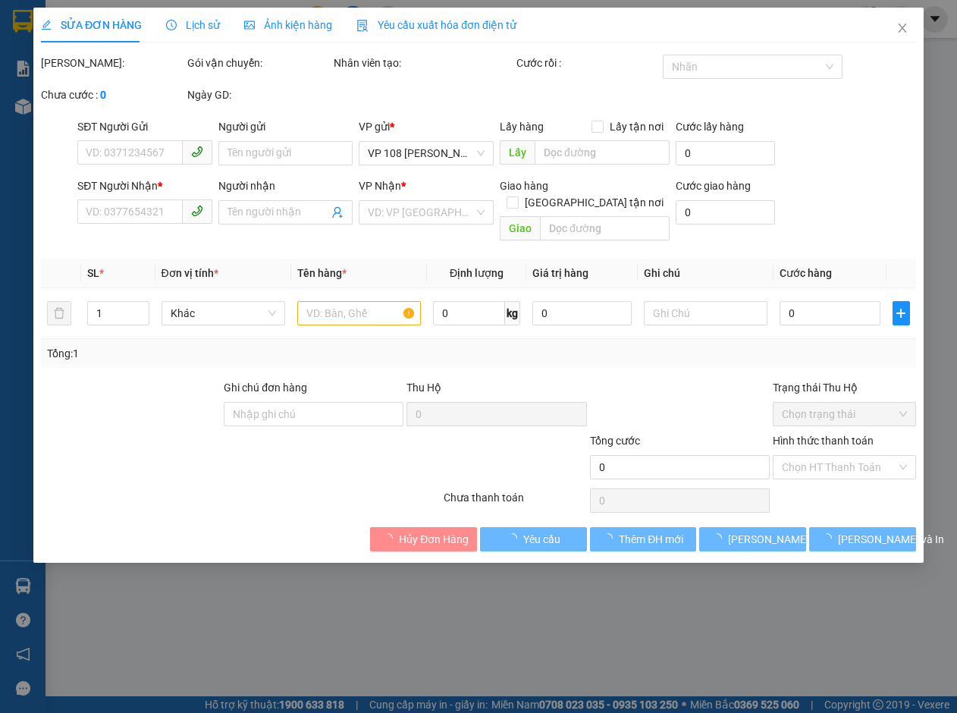
type input "30.000"
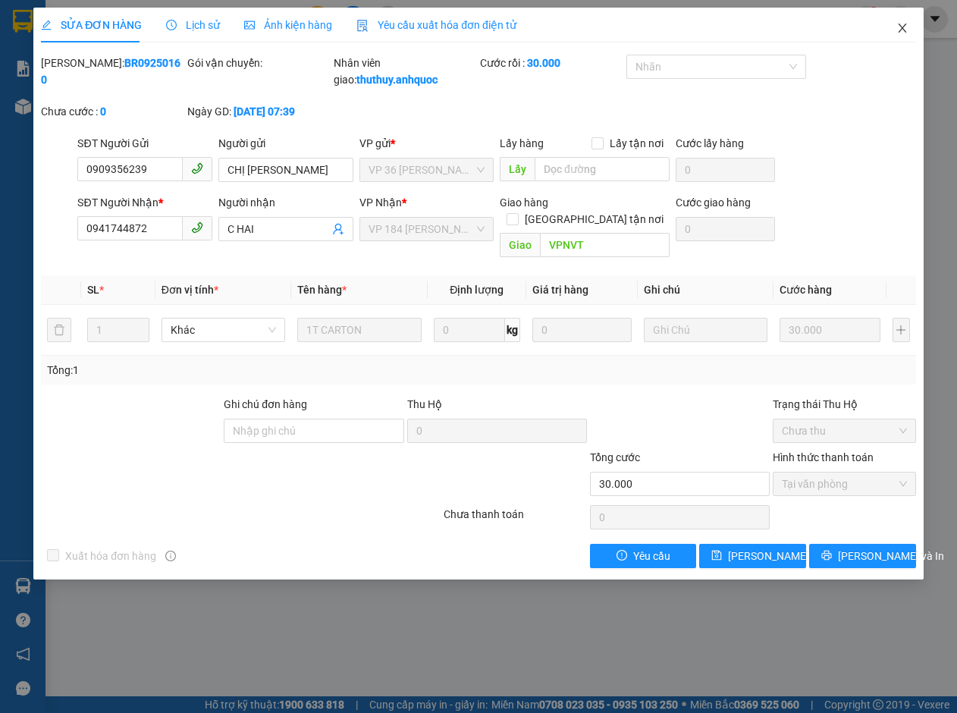
click at [904, 26] on icon "close" at bounding box center [902, 28] width 12 height 12
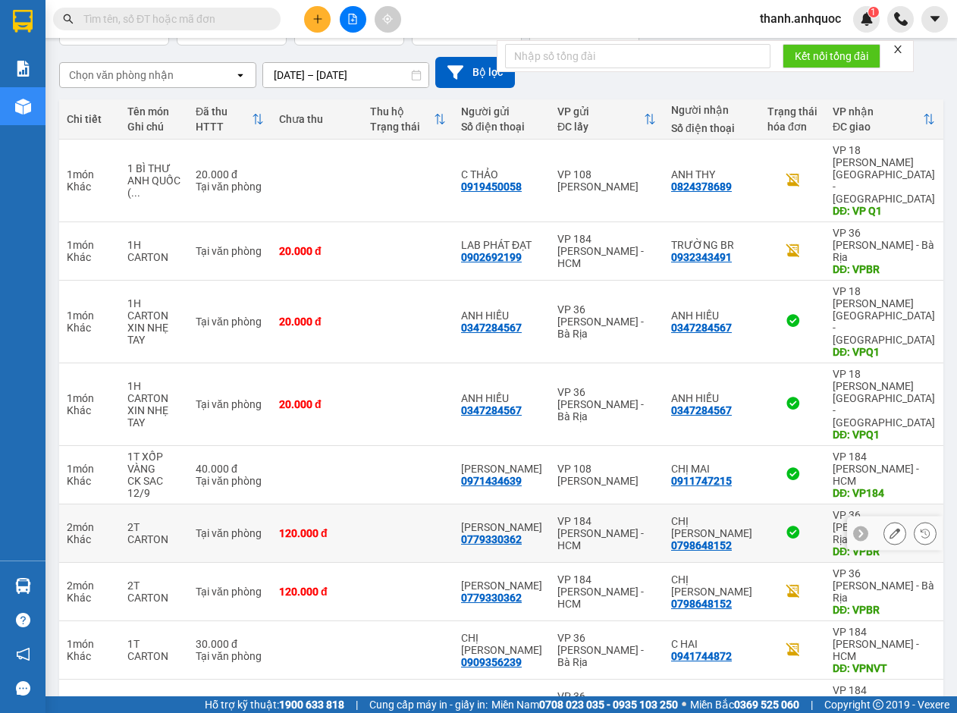
scroll to position [123, 0]
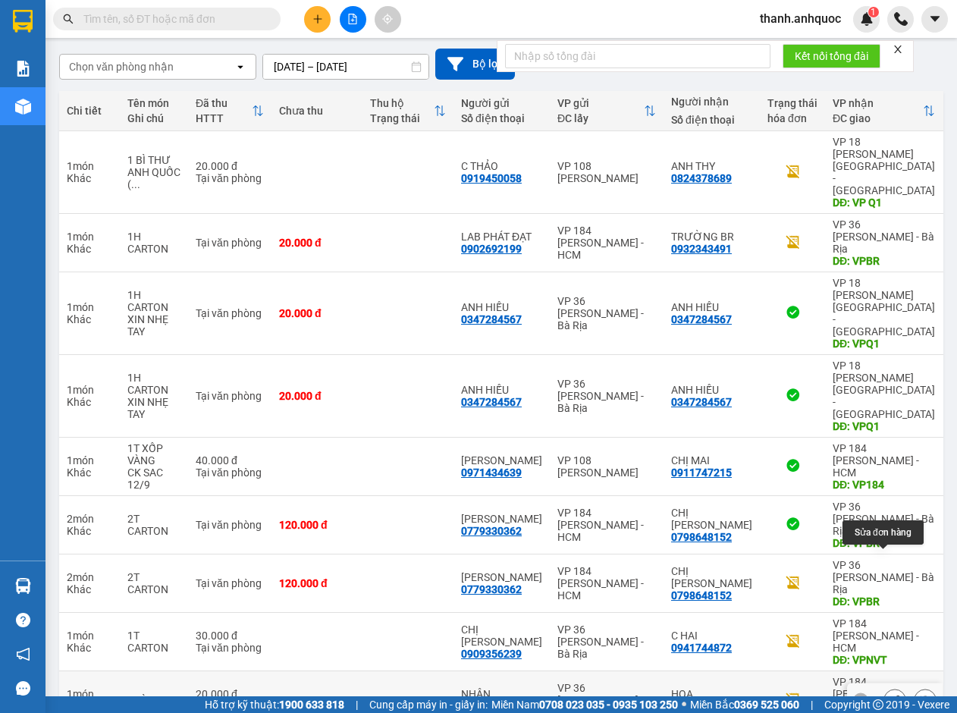
click at [889, 694] on icon at bounding box center [894, 699] width 11 height 11
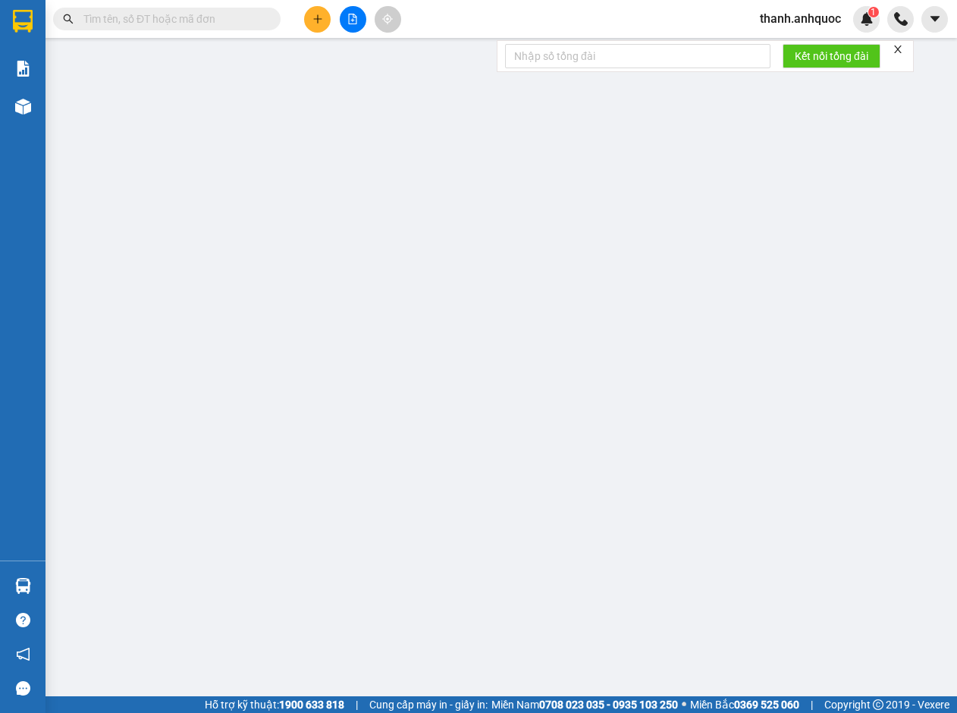
type input "0779952513"
type input "NHÂN"
type input "0869038734"
type input "HOA"
type input "VP NVT"
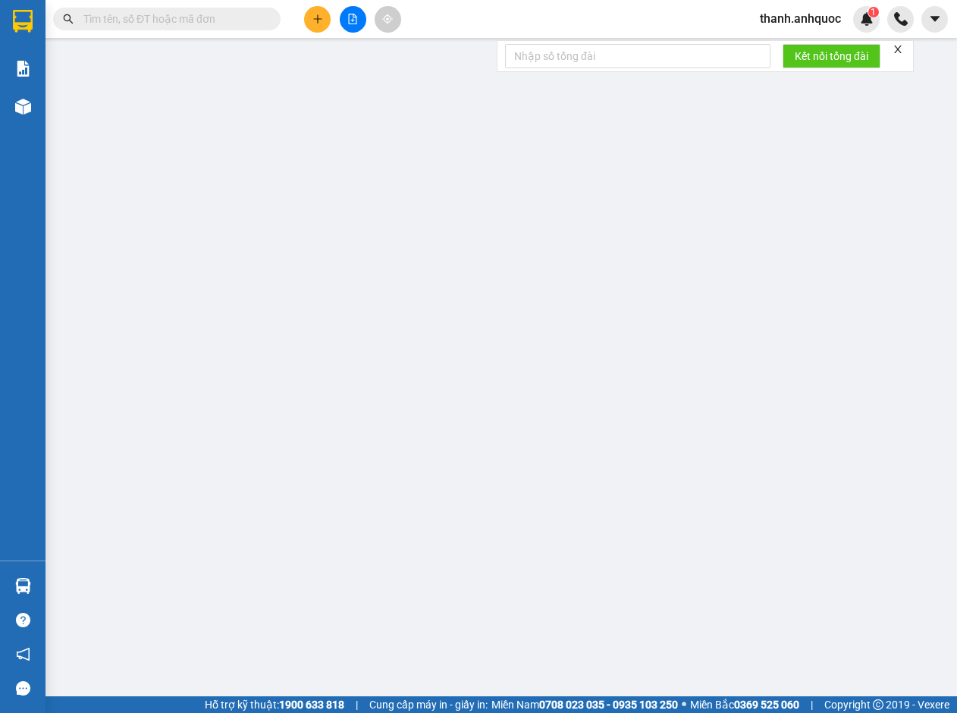
type input "20.000"
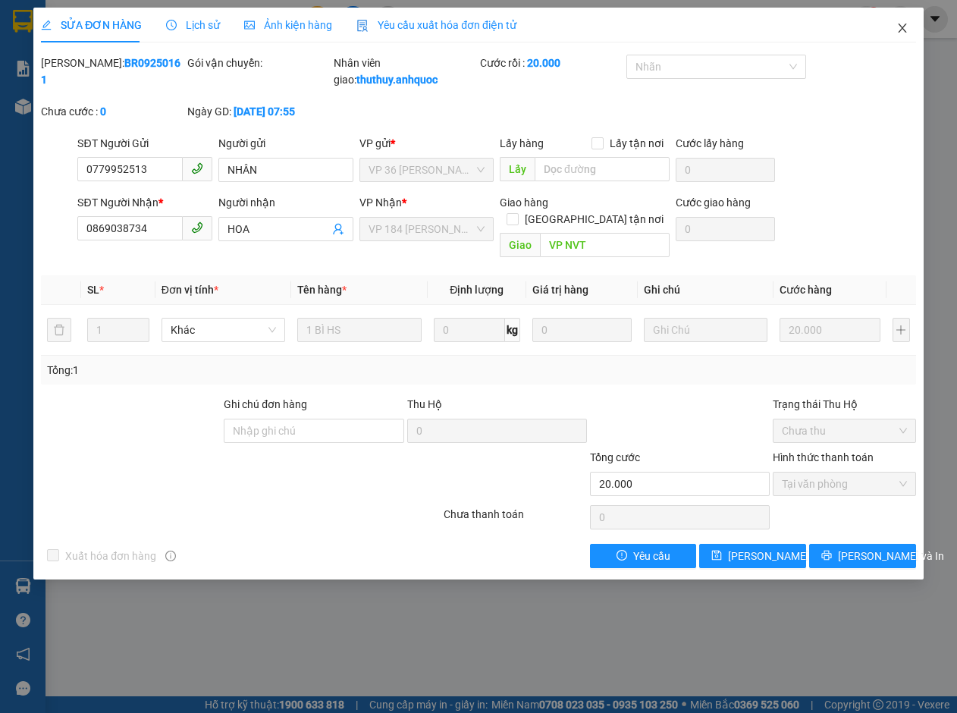
click at [907, 29] on icon "close" at bounding box center [902, 28] width 12 height 12
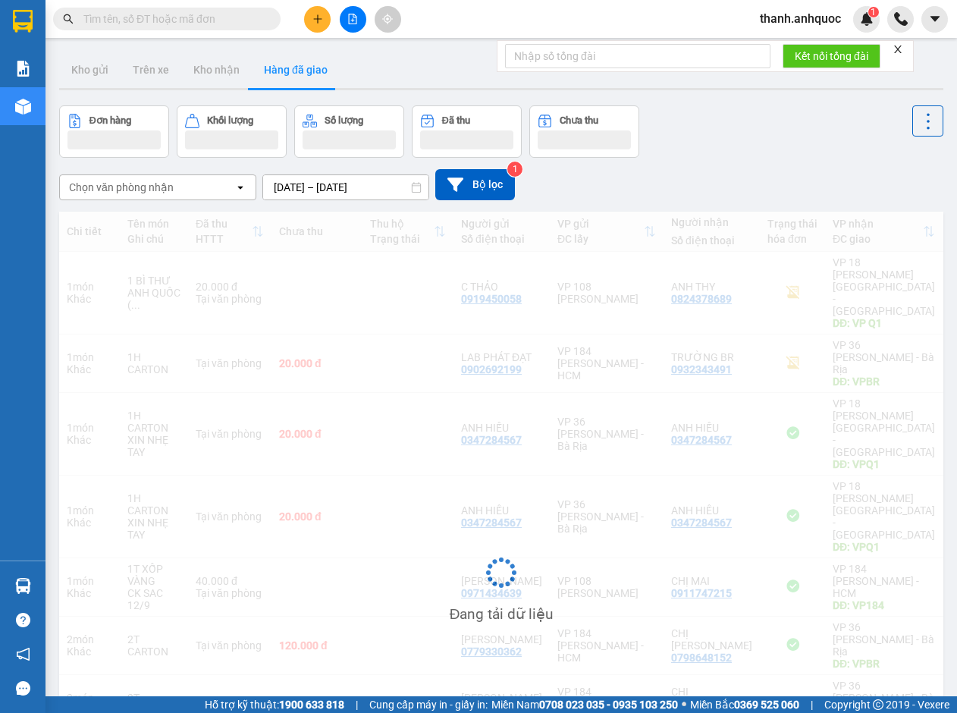
scroll to position [123, 0]
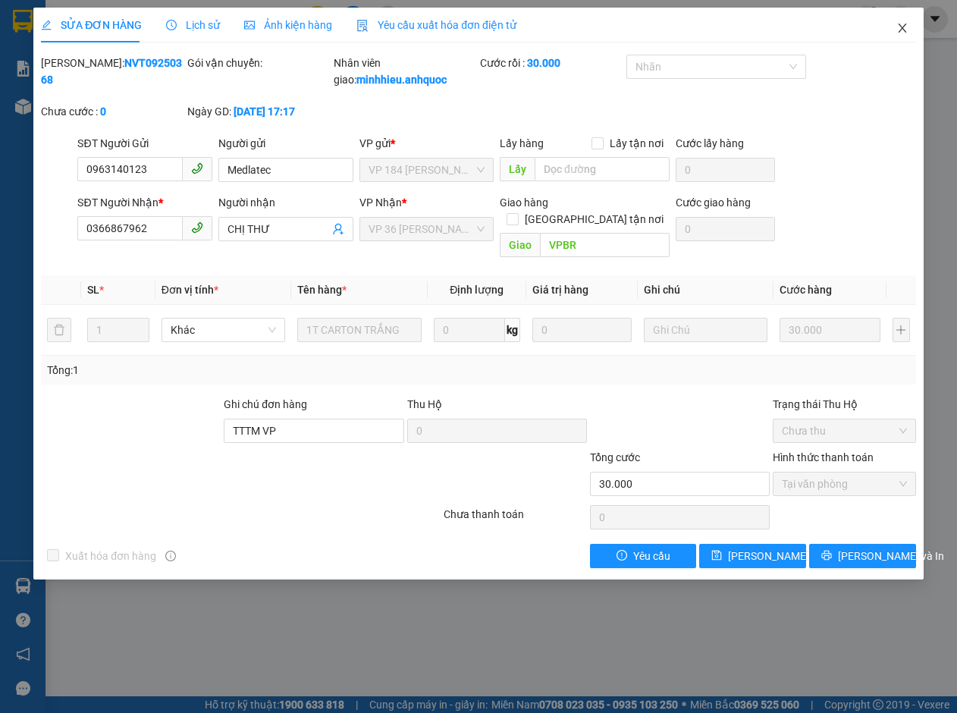
click at [899, 23] on icon "close" at bounding box center [902, 28] width 12 height 12
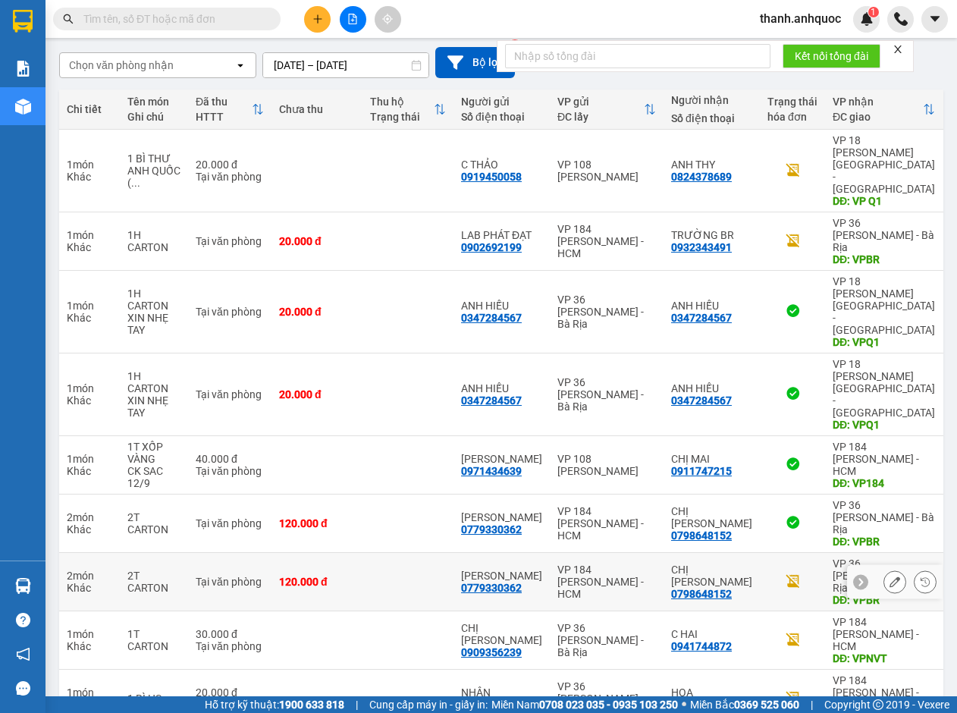
scroll to position [125, 0]
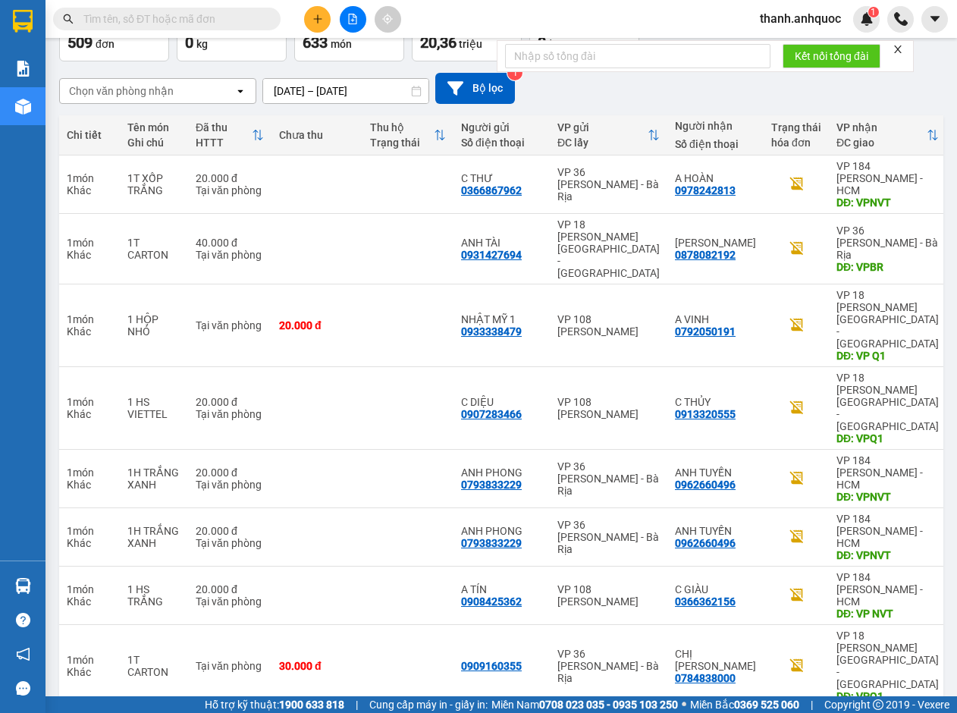
scroll to position [101, 0]
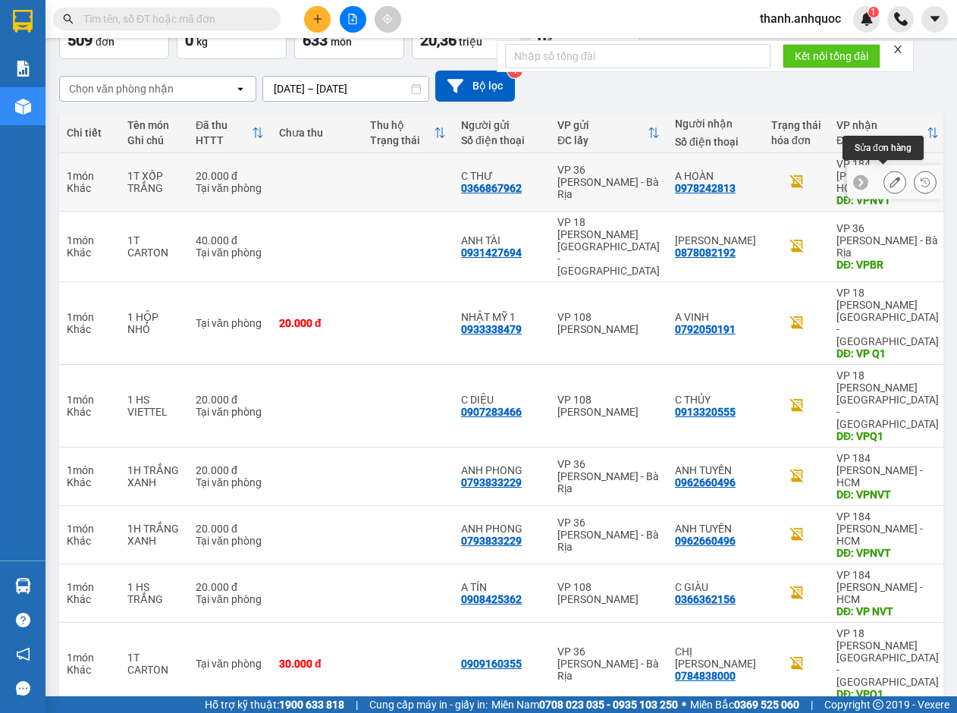
click at [888, 178] on button at bounding box center [894, 182] width 21 height 27
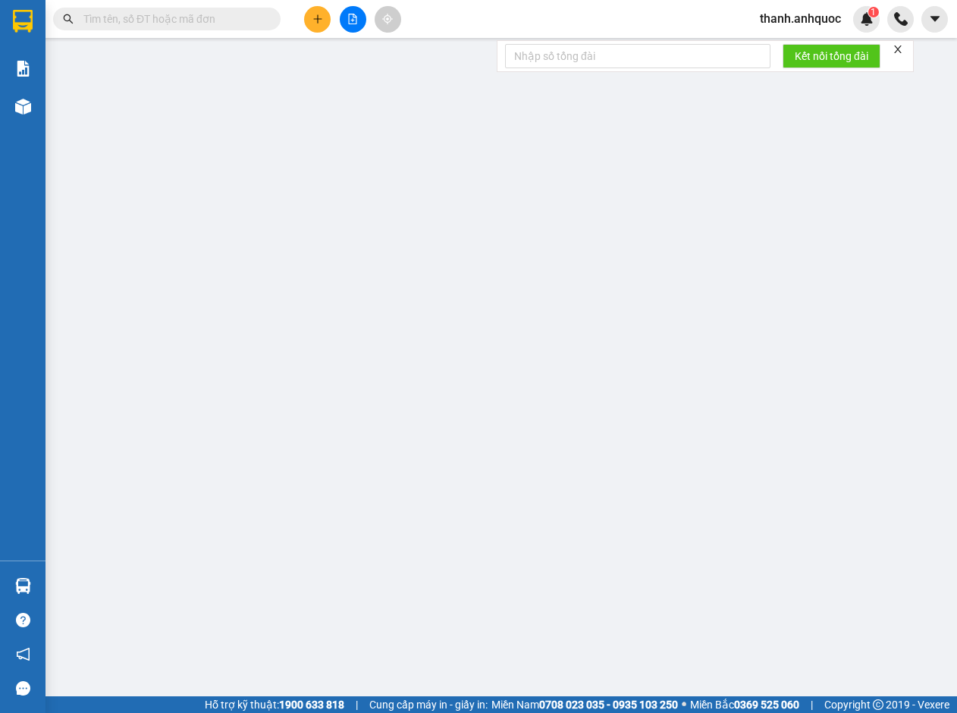
type input "0366867962"
type input "C THƯ"
type input "0978242813"
type input "A HOÀN"
type input "VPNVT"
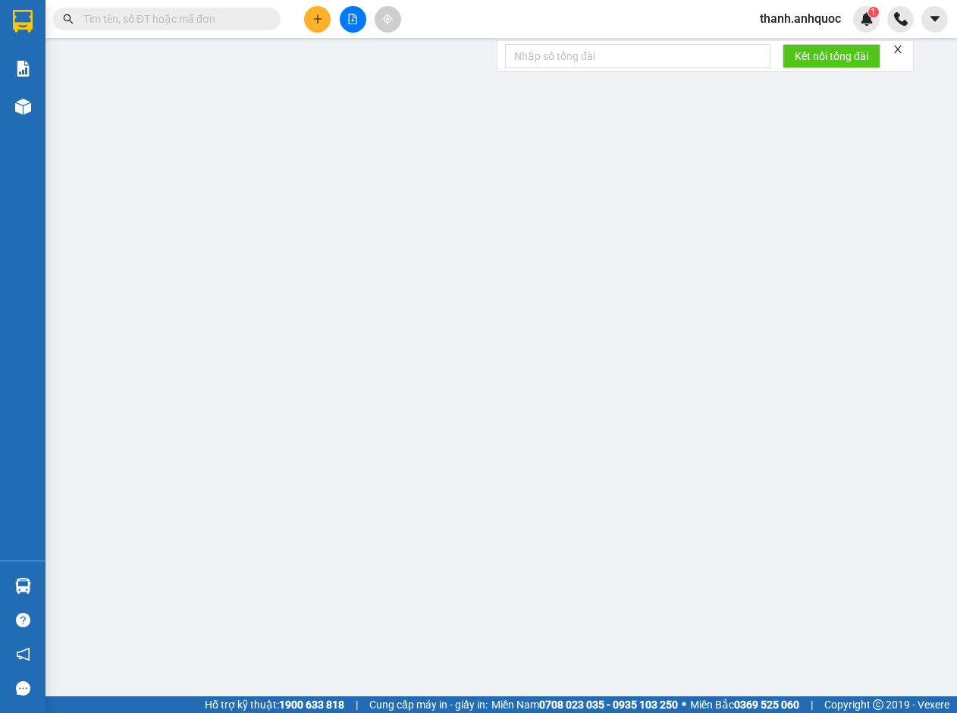
type input "20.000"
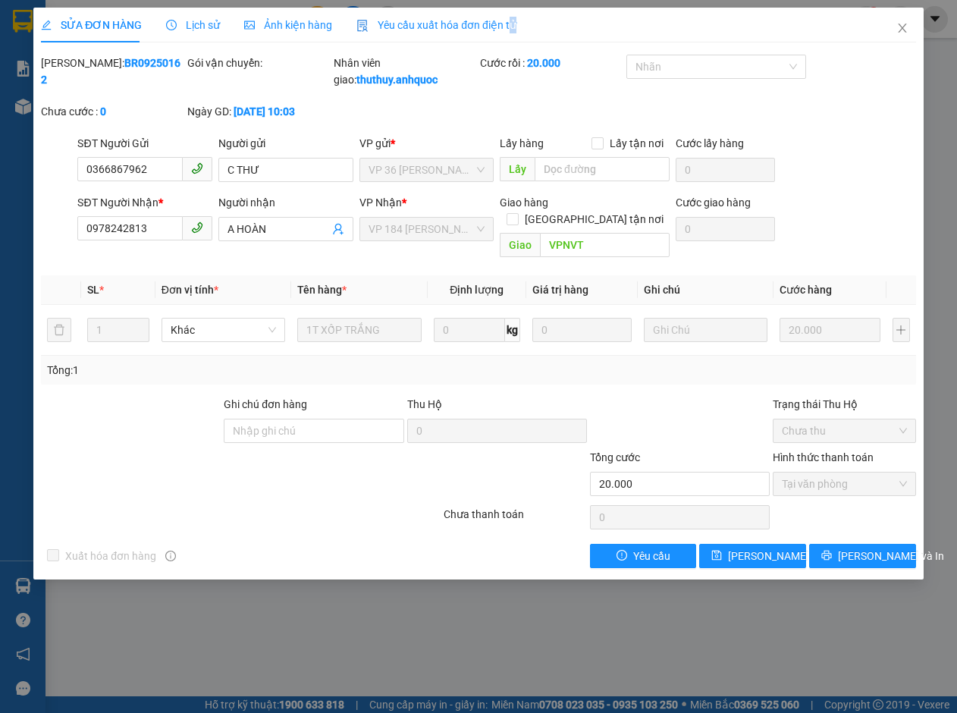
click at [506, 23] on span "Yêu cầu xuất hóa đơn điện tử" at bounding box center [436, 25] width 160 height 12
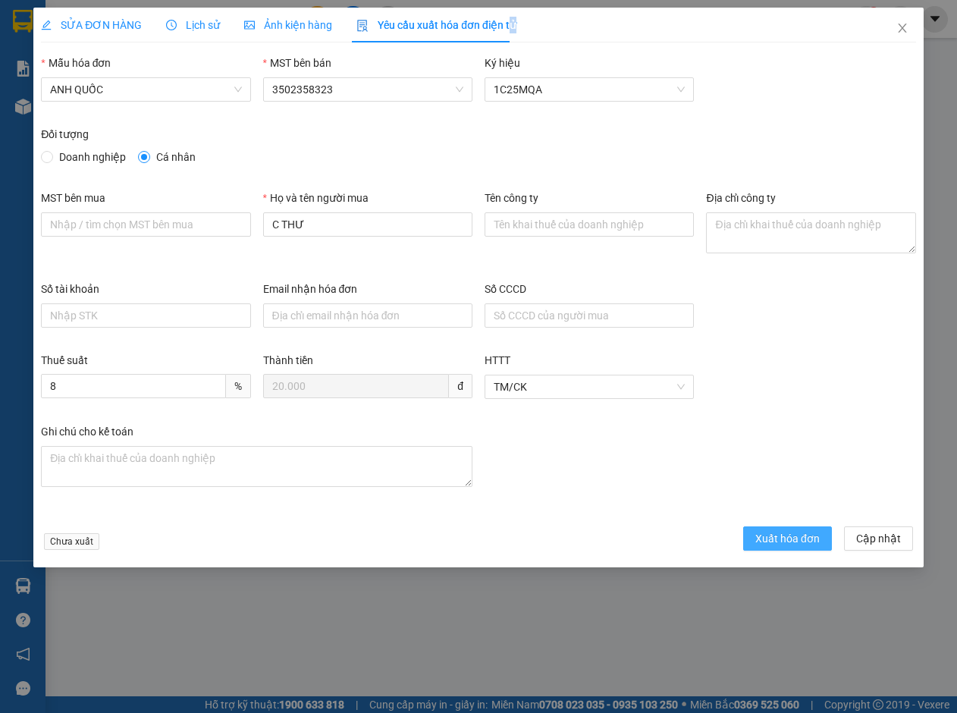
click at [790, 531] on span "Xuất hóa đơn" at bounding box center [787, 538] width 64 height 17
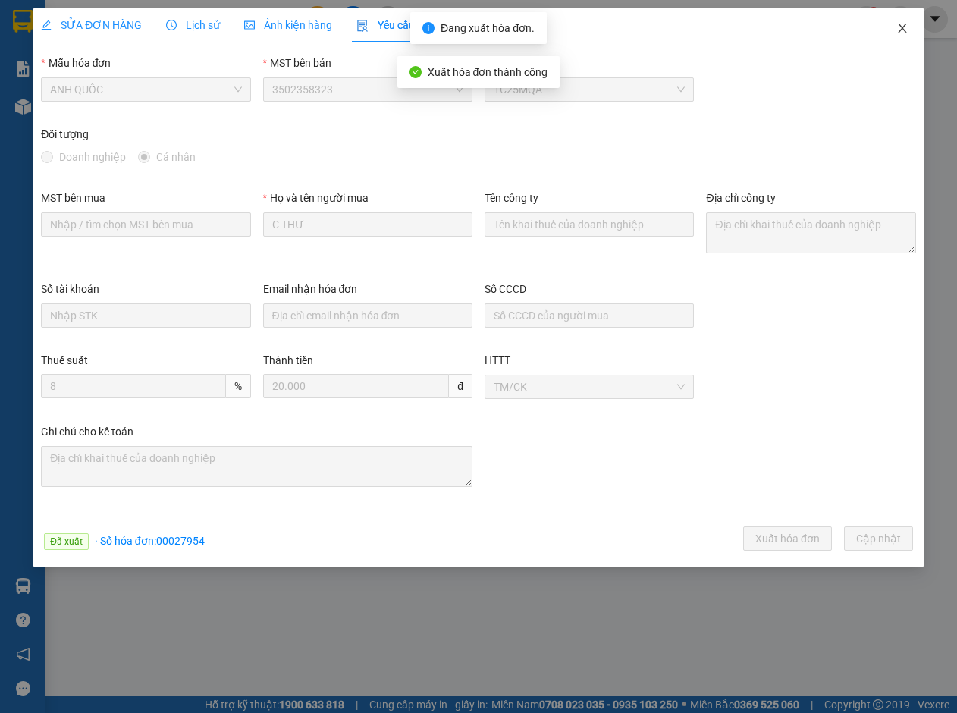
click at [896, 27] on icon "close" at bounding box center [902, 28] width 12 height 12
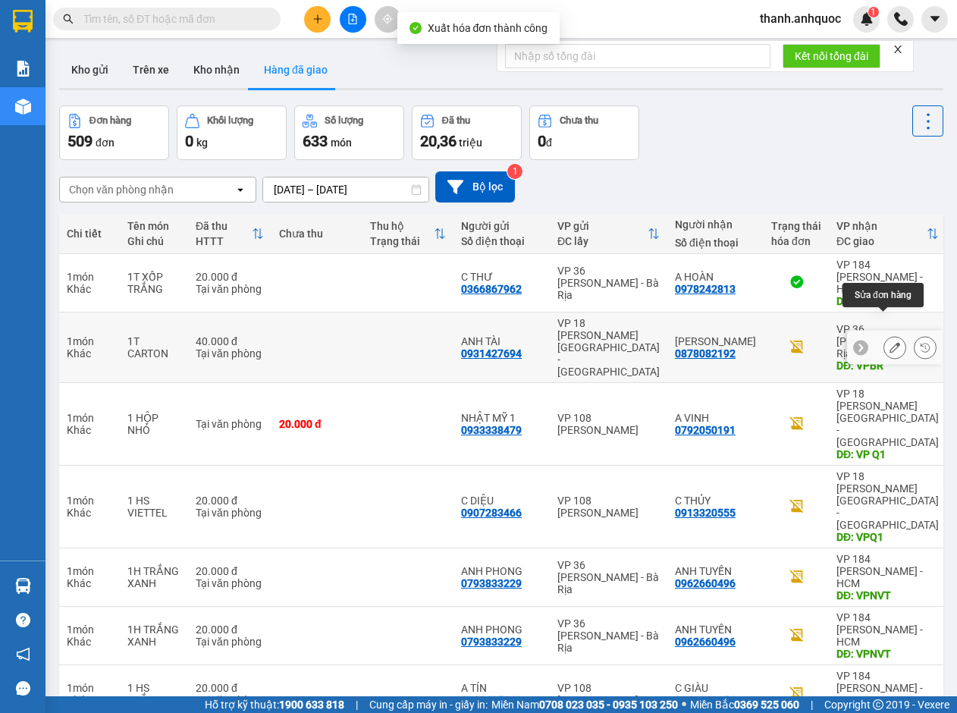
click at [884, 334] on button at bounding box center [894, 347] width 21 height 27
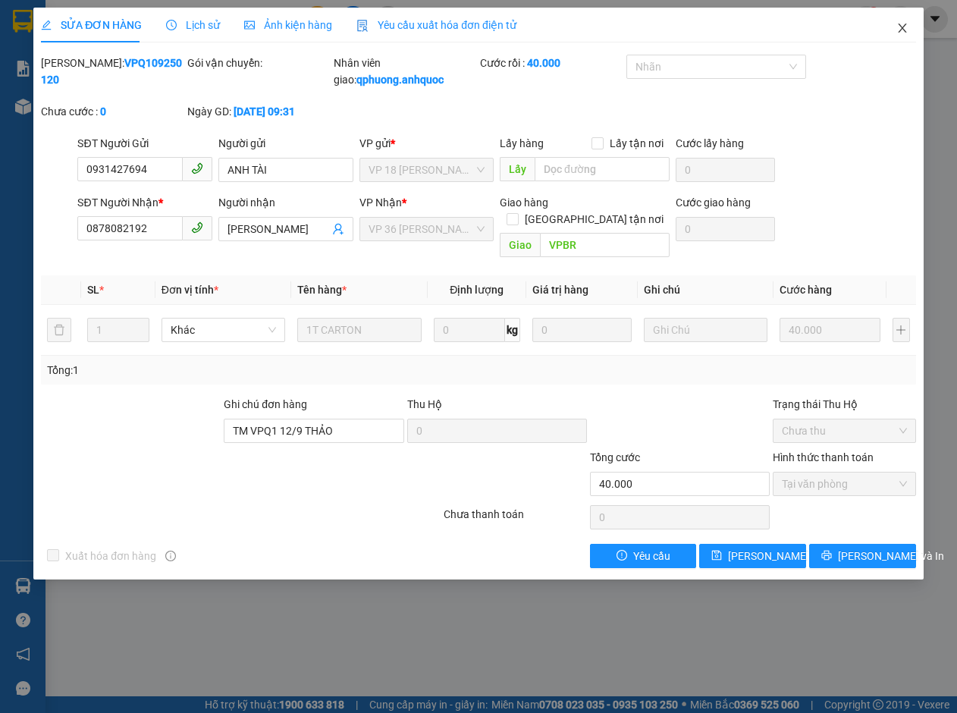
click at [902, 25] on icon "close" at bounding box center [902, 28] width 12 height 12
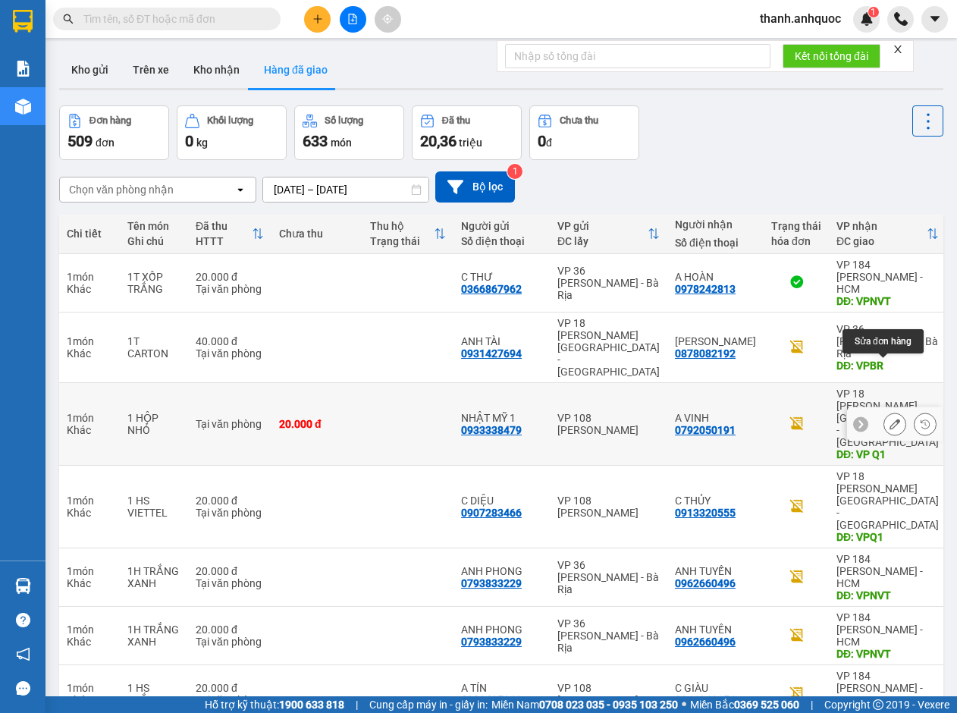
click at [889, 418] on icon at bounding box center [894, 423] width 11 height 11
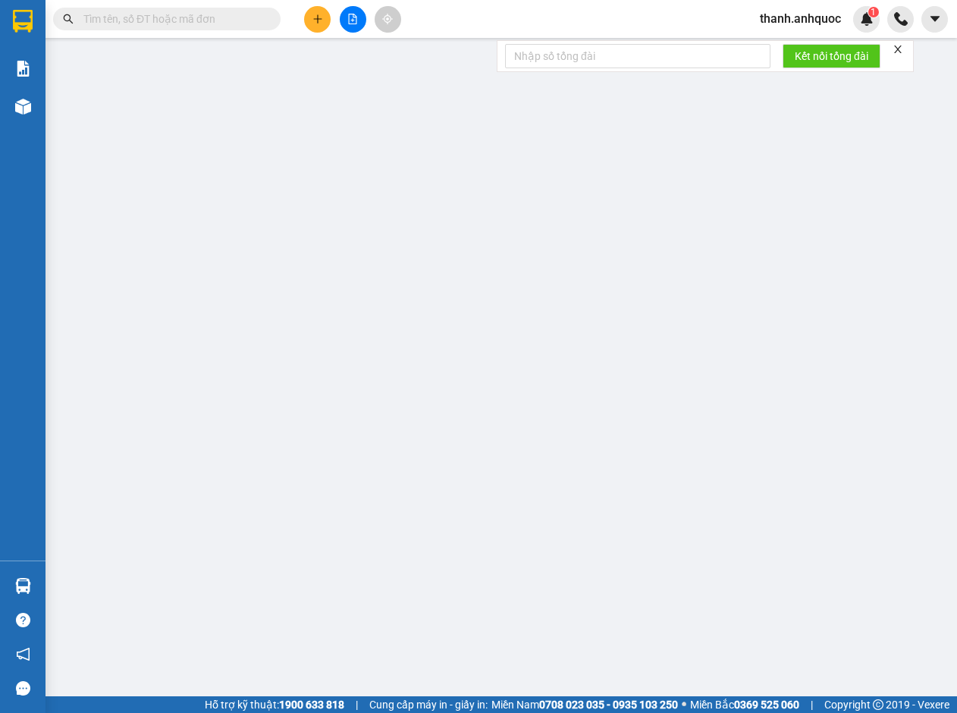
type input "0933338479"
type input "NHẬT MỸ 1"
type input "0792050191"
type input "A VINH"
type input "VP Q1"
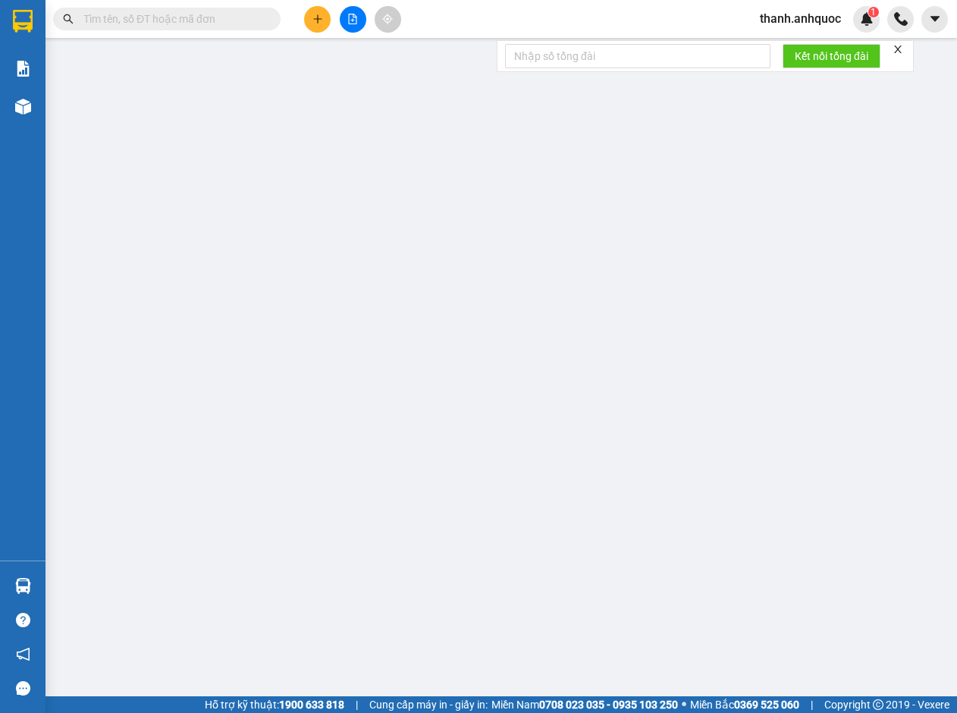
type input "TM 12/9 THANH"
type input "20.000"
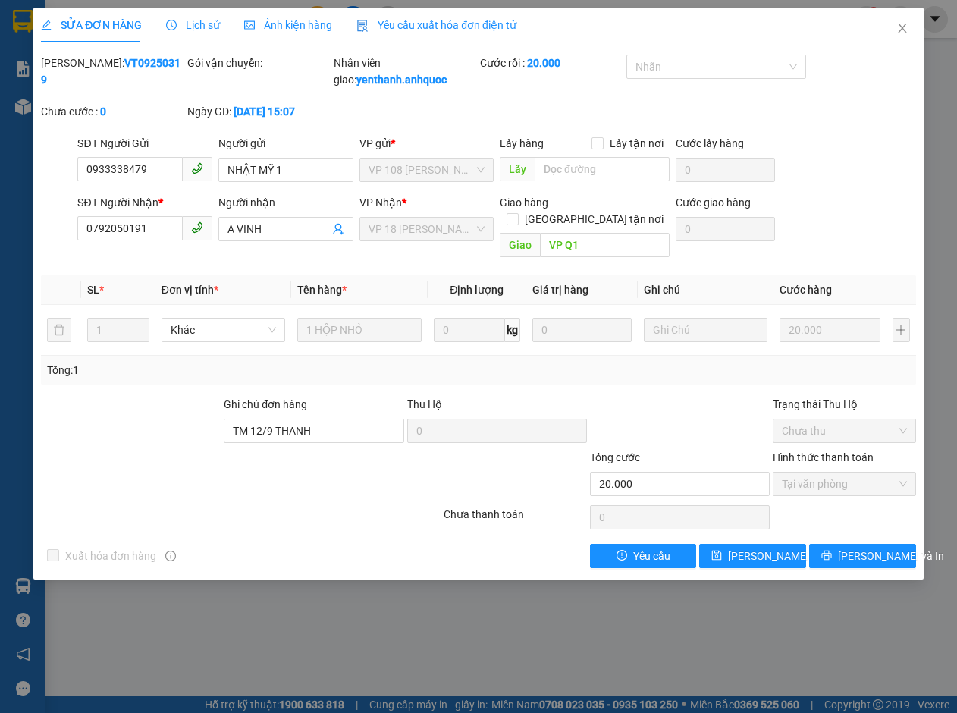
click at [393, 20] on span "Yêu cầu xuất hóa đơn điện tử" at bounding box center [436, 25] width 160 height 12
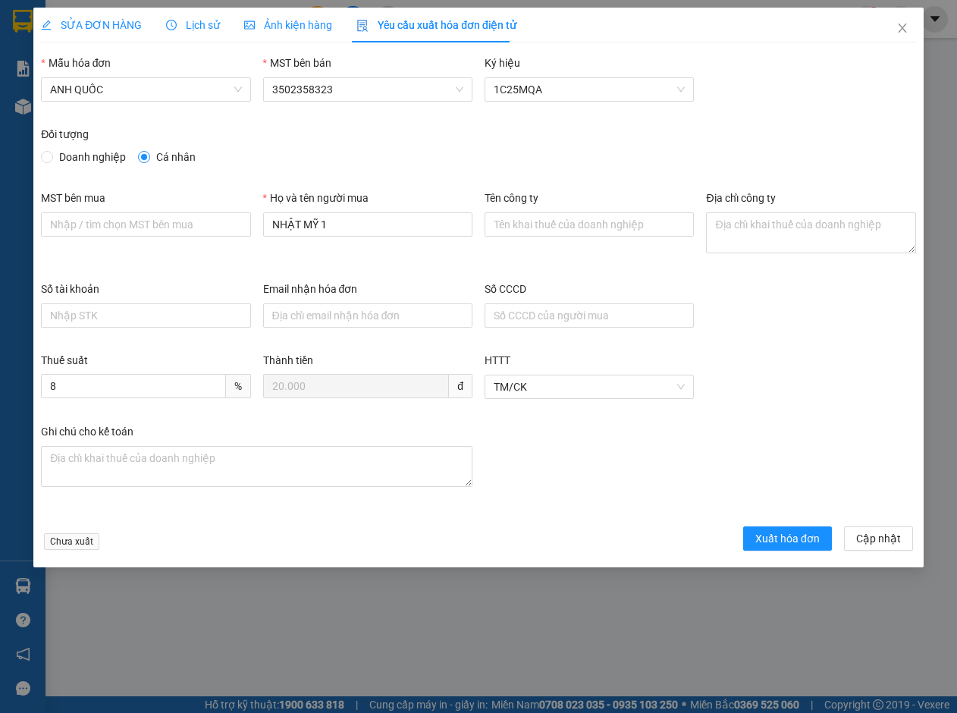
click at [80, 155] on span "Doanh nghiệp" at bounding box center [92, 157] width 79 height 17
click at [52, 155] on input "Doanh nghiệp" at bounding box center [46, 156] width 11 height 11
radio input "true"
radio input "false"
click at [138, 219] on input "MST bên mua" at bounding box center [145, 224] width 209 height 24
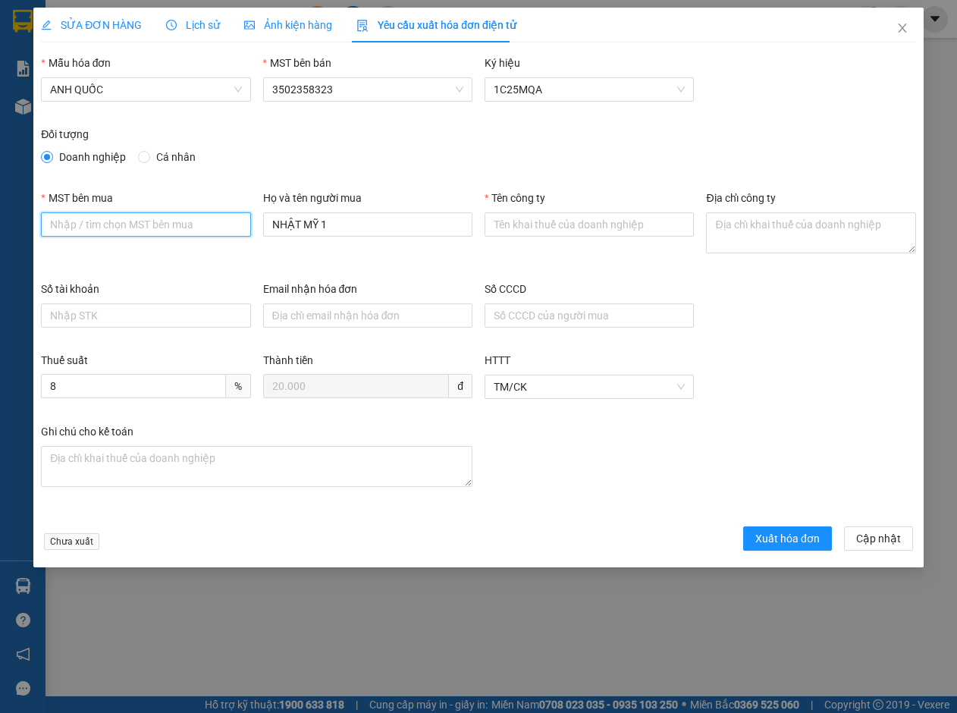
type input "3502206708"
drag, startPoint x: 359, startPoint y: 224, endPoint x: 161, endPoint y: 211, distance: 198.3
click at [161, 211] on div "MST bên mua 3502206708 Họ và tên người mua NHẬT MỸ 1 Tên công ty Địa chỉ công ty" at bounding box center [478, 235] width 887 height 91
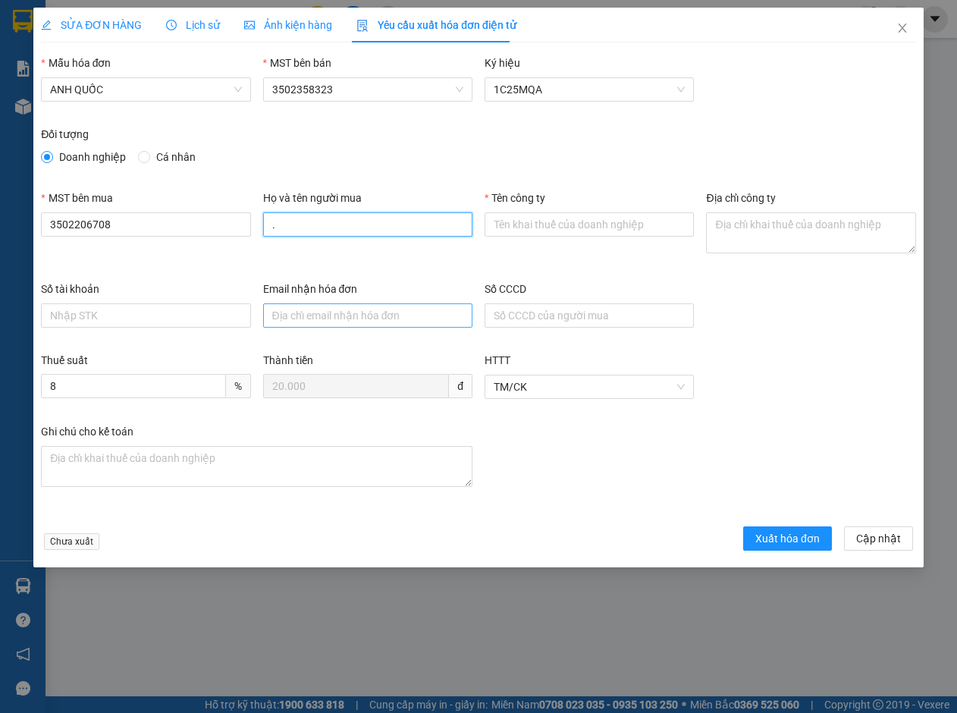
type input "."
click at [356, 315] on input "Email nhận hóa đơn" at bounding box center [367, 315] width 209 height 24
type input "otonhatmy@gmail.com"
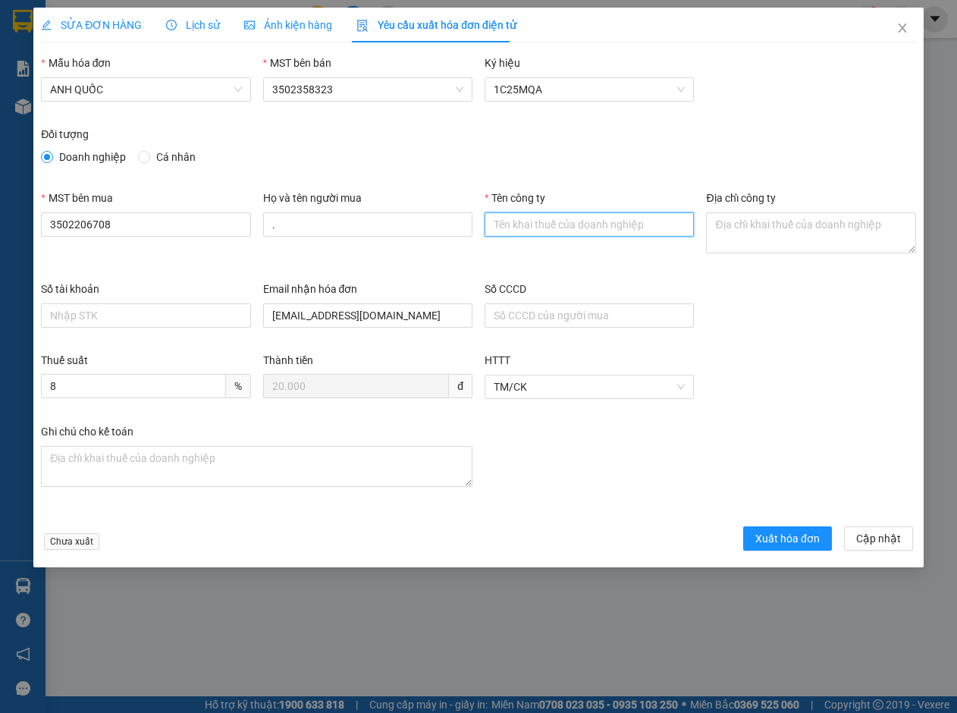
click at [534, 219] on input "Tên công ty" at bounding box center [588, 224] width 209 height 24
type input "Công Ty TNHH Thương Mại Dịch Vụ Ô Tô Nhật Mỹ"
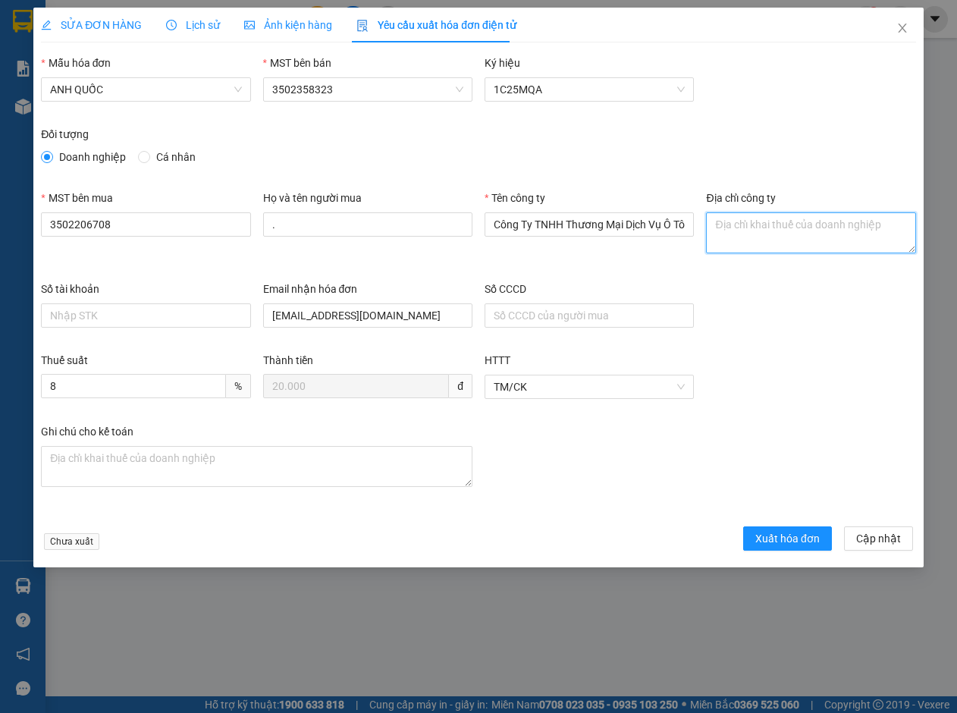
click at [735, 229] on textarea "Địa chỉ công ty" at bounding box center [810, 232] width 209 height 41
paste textarea "219B Võ Thị Sáu, Phường Vũng Tàu, Thành phố Hồ Chí Minh, Việt Nam"
type textarea "219B Võ Thị Sáu, Phường Vũng Tàu, Thành phố Hồ Chí Minh, Việt Nam"
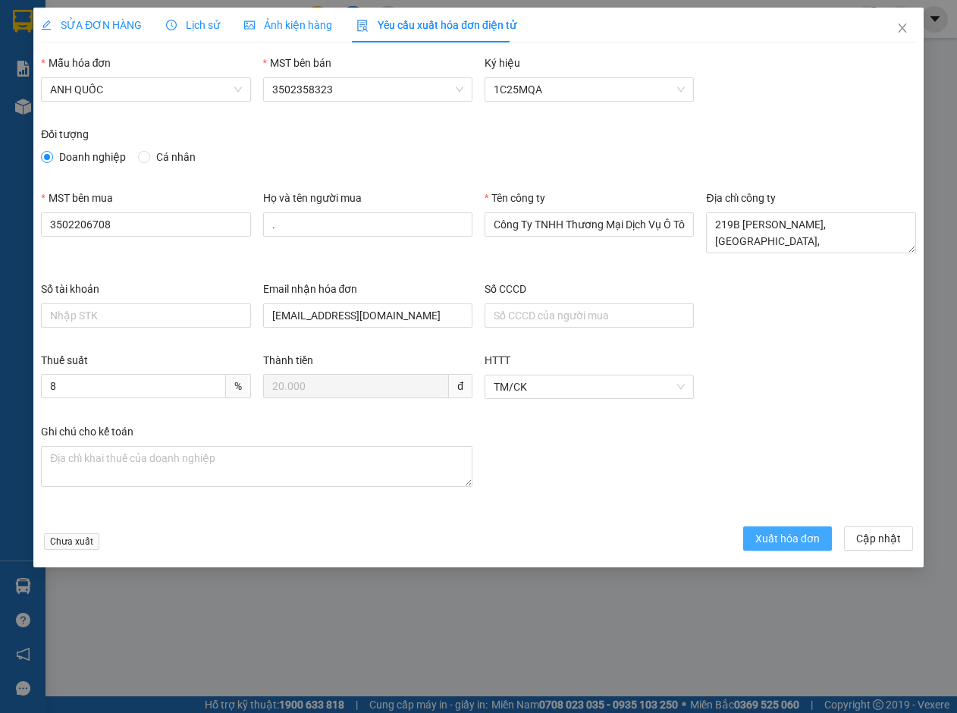
click at [765, 537] on span "Xuất hóa đơn" at bounding box center [787, 538] width 64 height 17
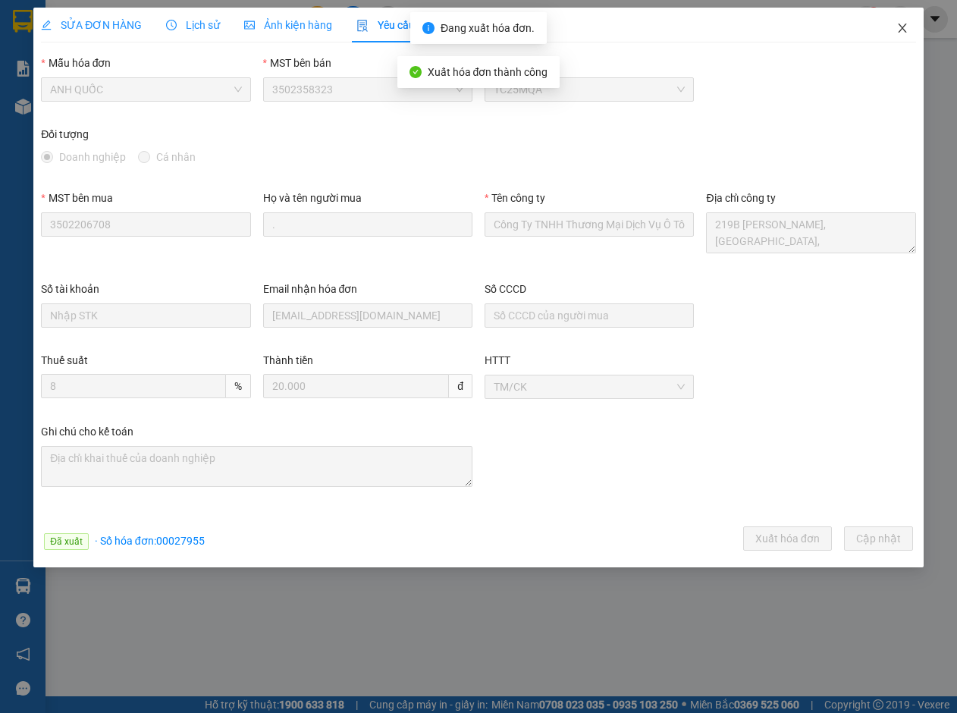
click at [904, 23] on icon "close" at bounding box center [902, 28] width 12 height 12
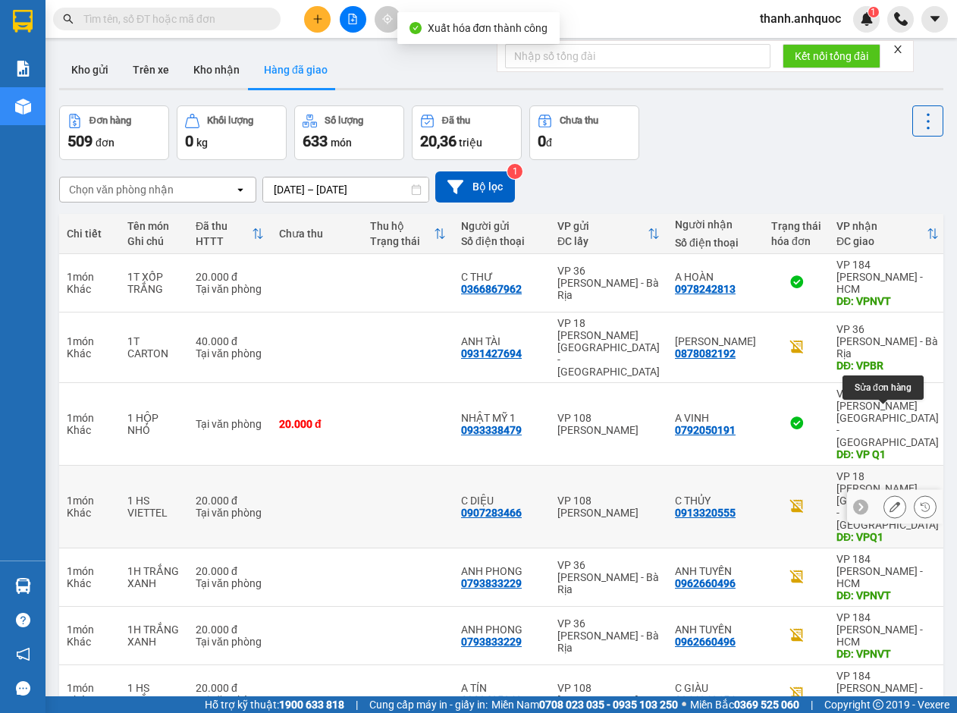
click at [889, 501] on icon at bounding box center [894, 506] width 11 height 11
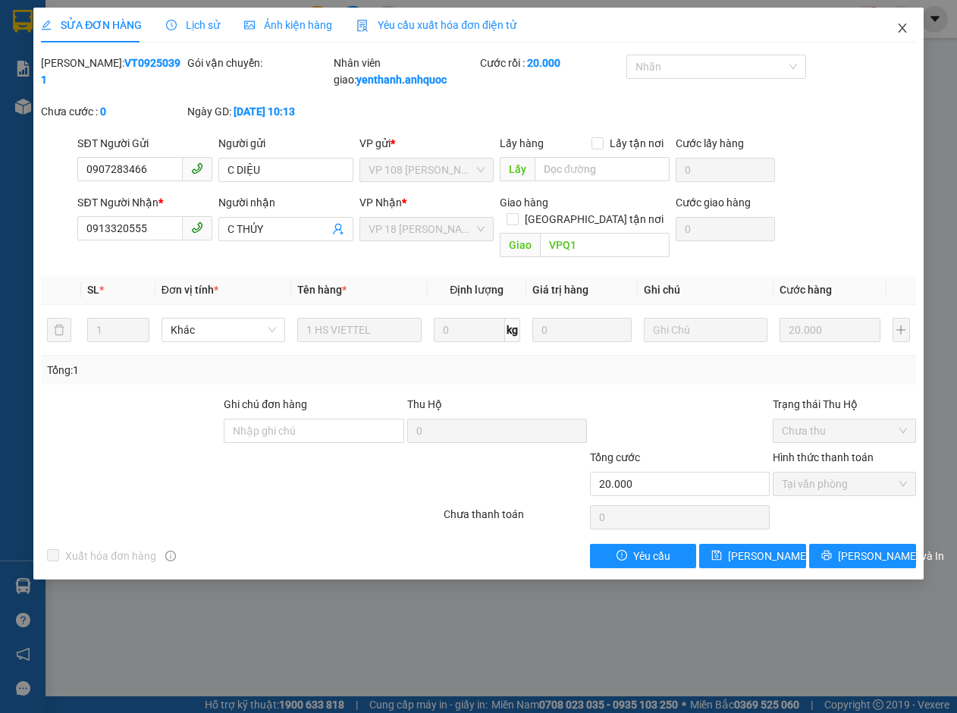
click at [901, 29] on icon "close" at bounding box center [902, 27] width 8 height 9
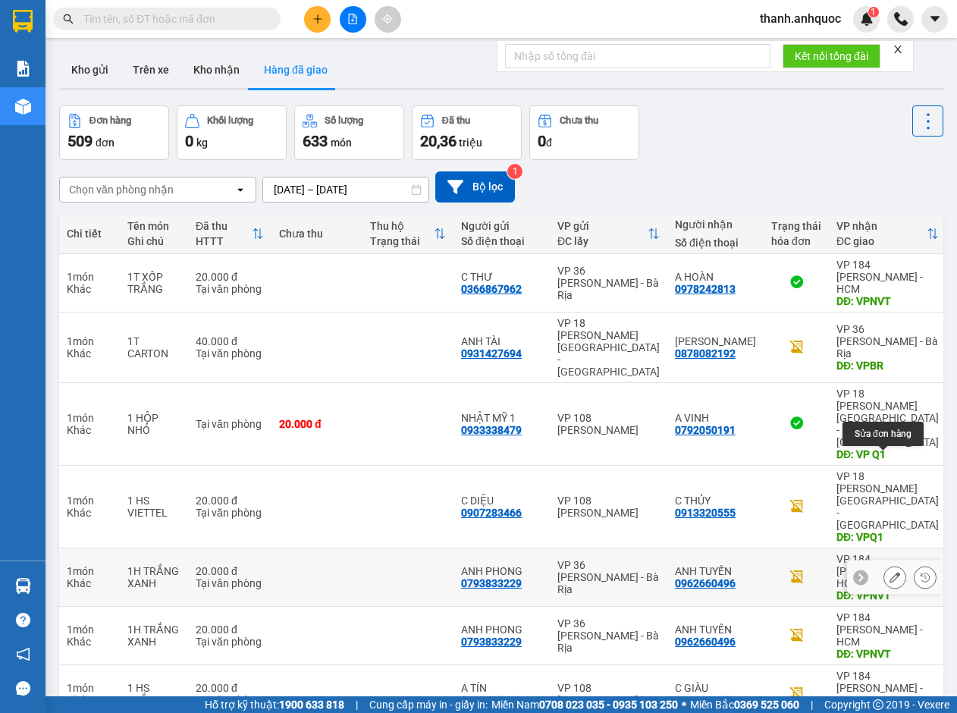
click at [889, 572] on icon at bounding box center [894, 577] width 11 height 11
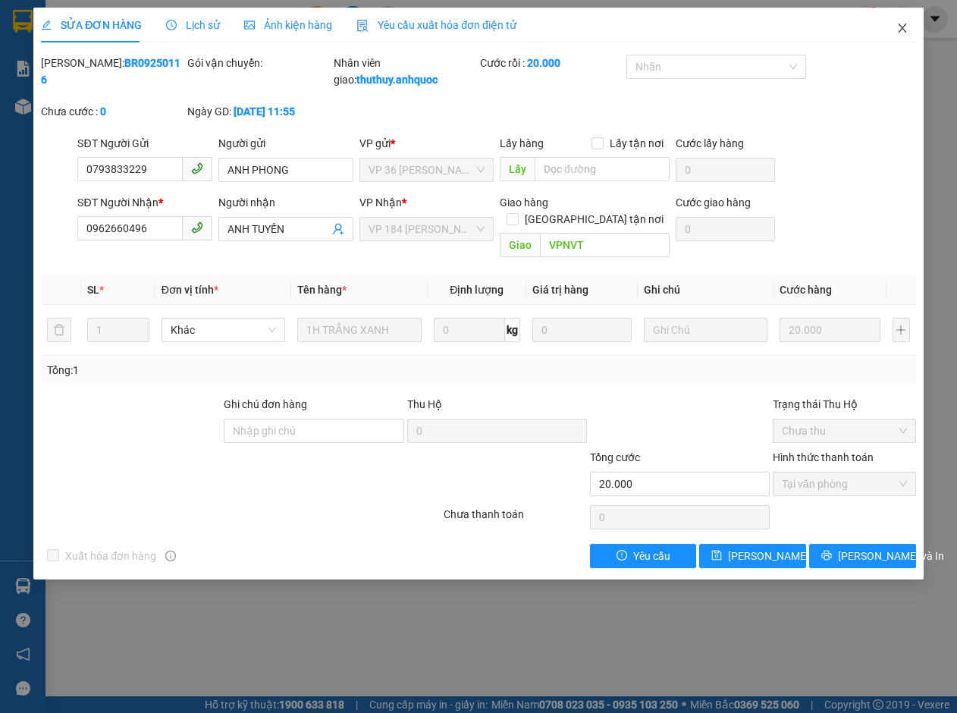
click at [902, 28] on icon "close" at bounding box center [902, 27] width 8 height 9
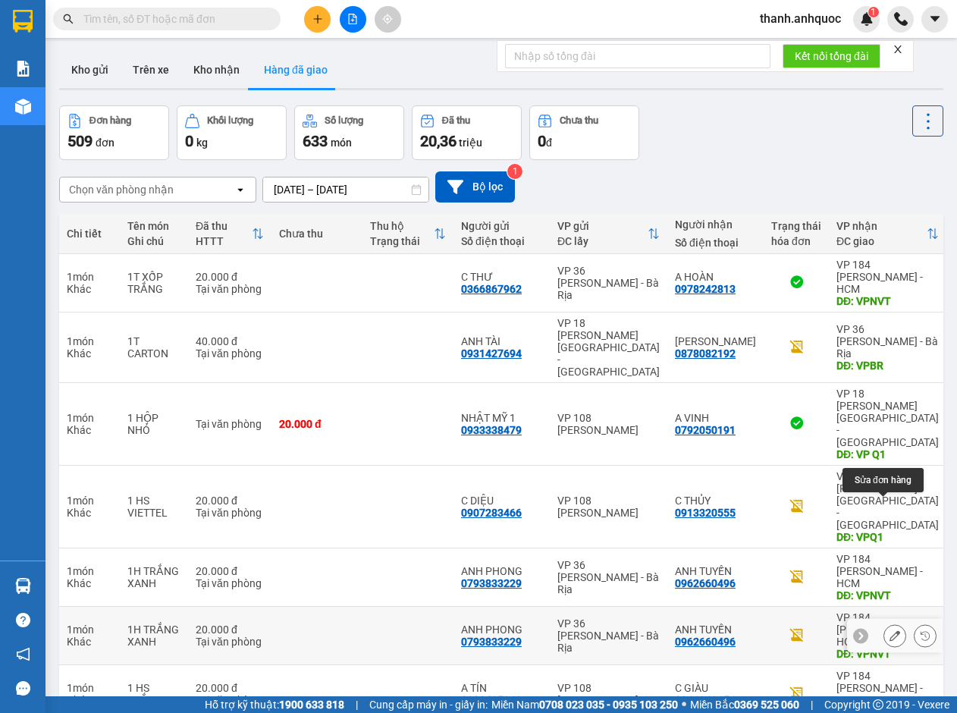
click at [884, 622] on button at bounding box center [894, 635] width 21 height 27
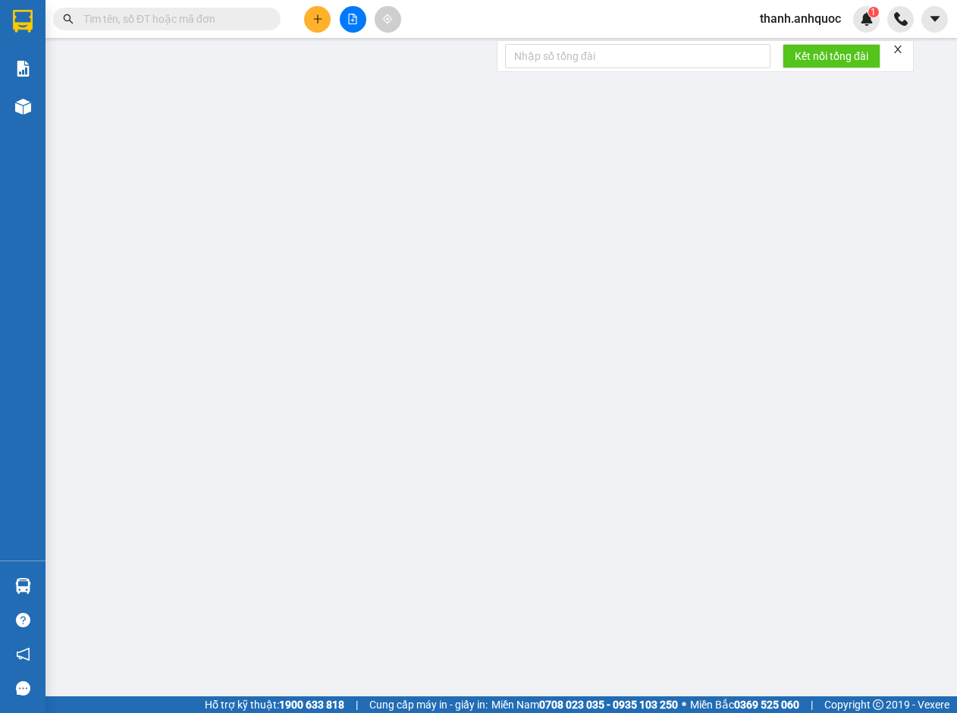
type input "0793833229"
type input "ANH PHONG"
type input "0962660496"
type input "ANH TUYẾN"
type input "VPNVT"
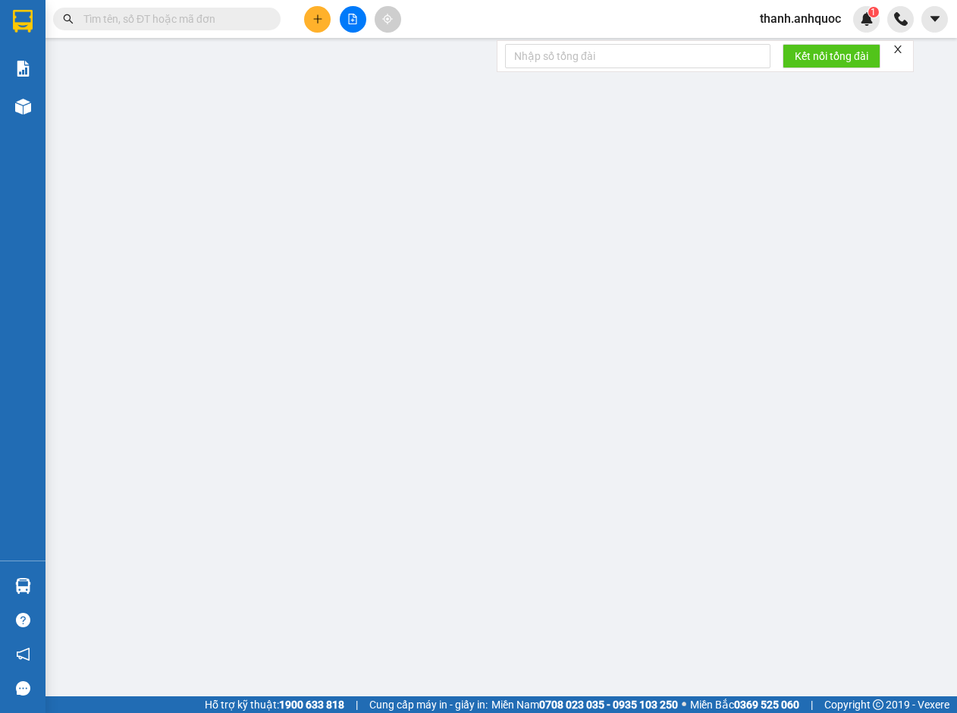
type input "20.000"
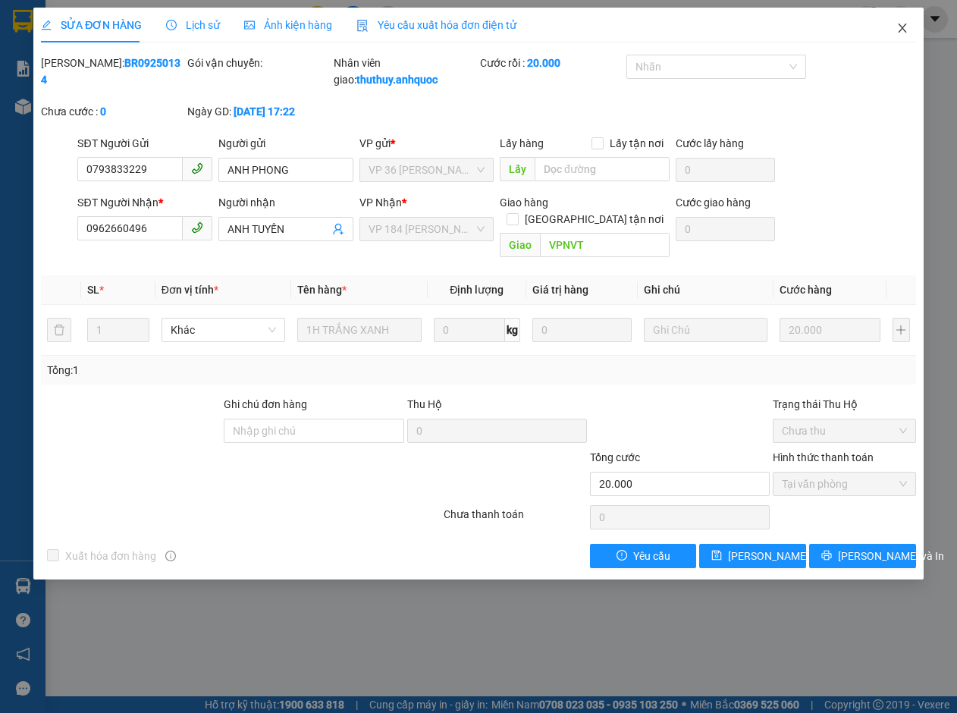
click at [903, 27] on icon "close" at bounding box center [902, 28] width 12 height 12
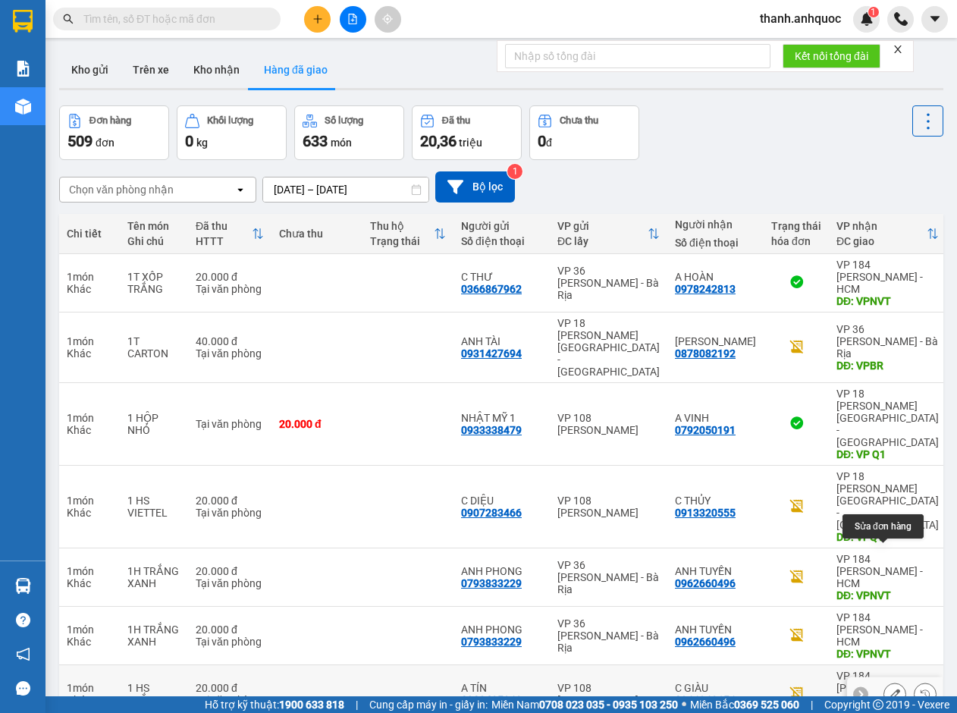
click at [889, 688] on icon at bounding box center [894, 693] width 11 height 11
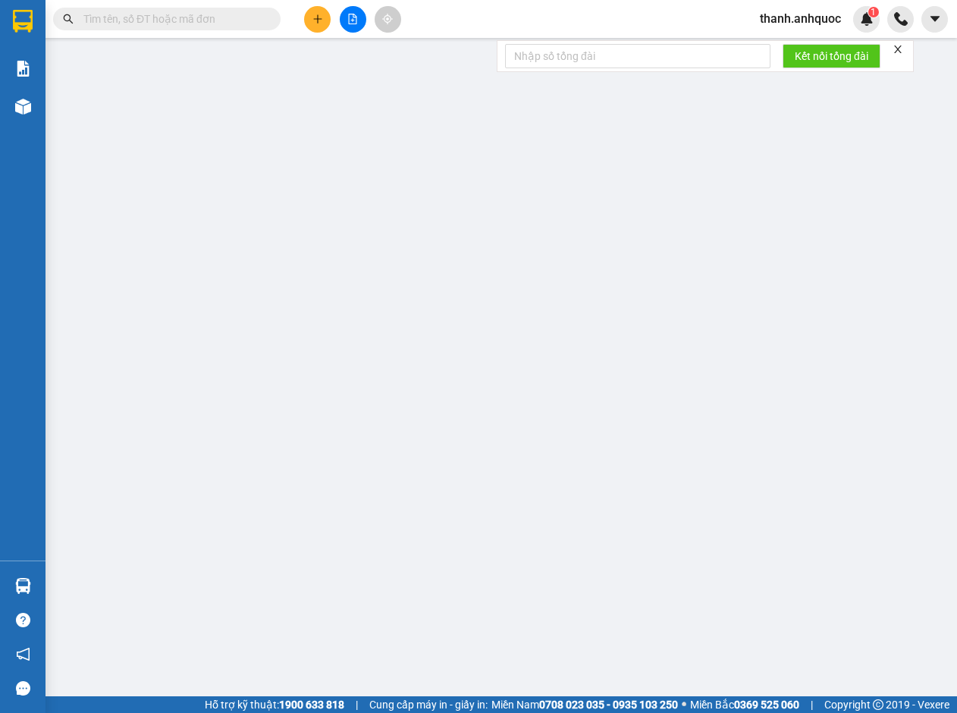
type input "0908425362"
type input "A TÍN"
type input "0366362156"
type input "C GIÀU"
type input "VP NVT"
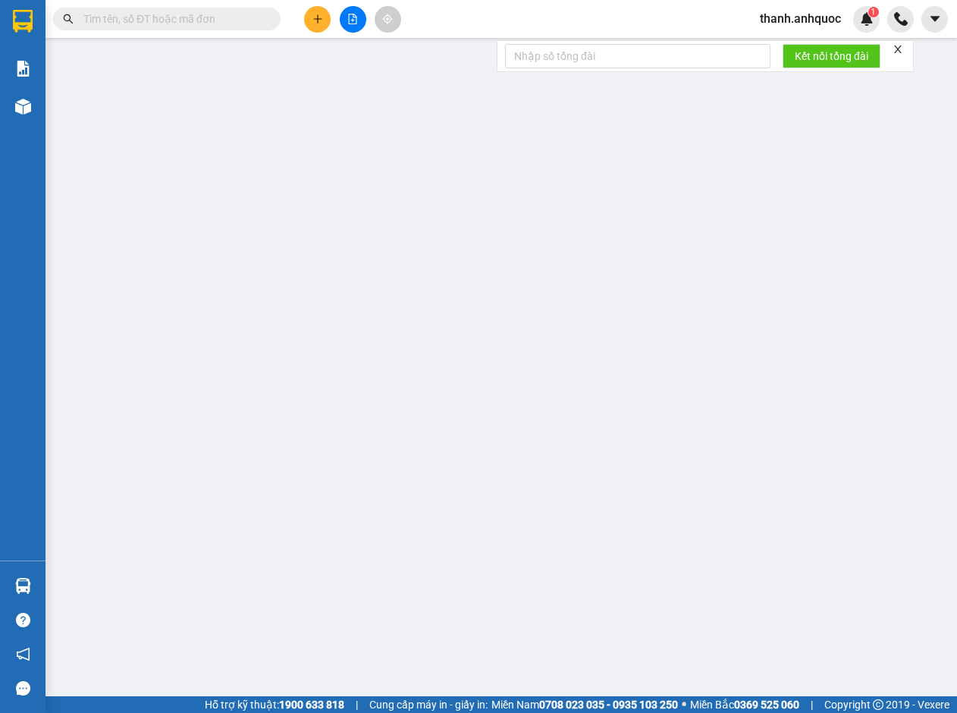
type input "20.000"
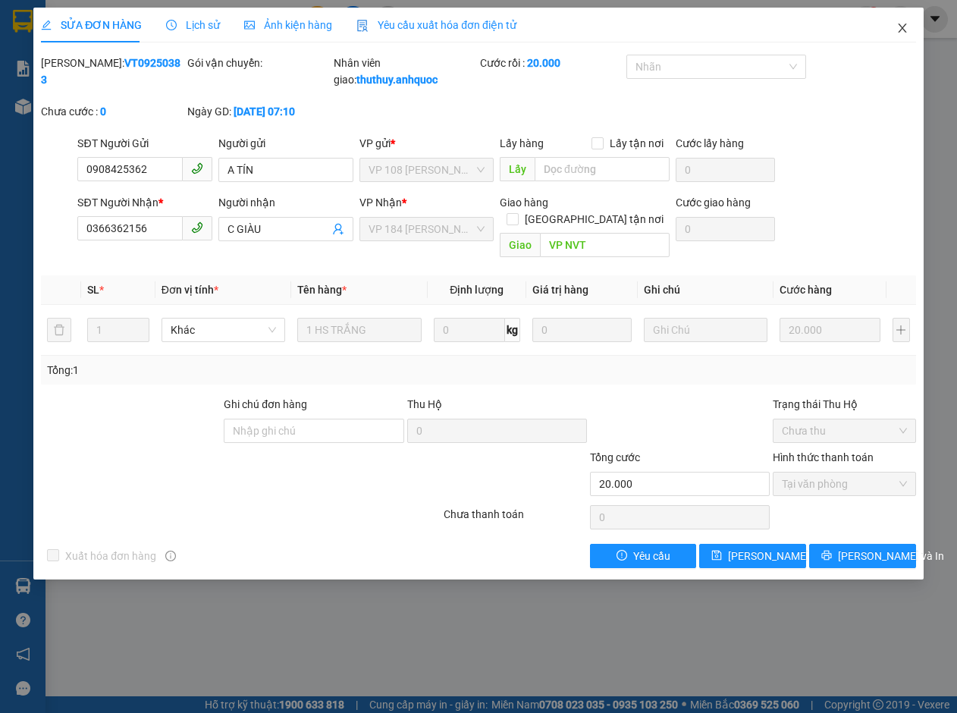
click at [904, 23] on icon "close" at bounding box center [902, 28] width 12 height 12
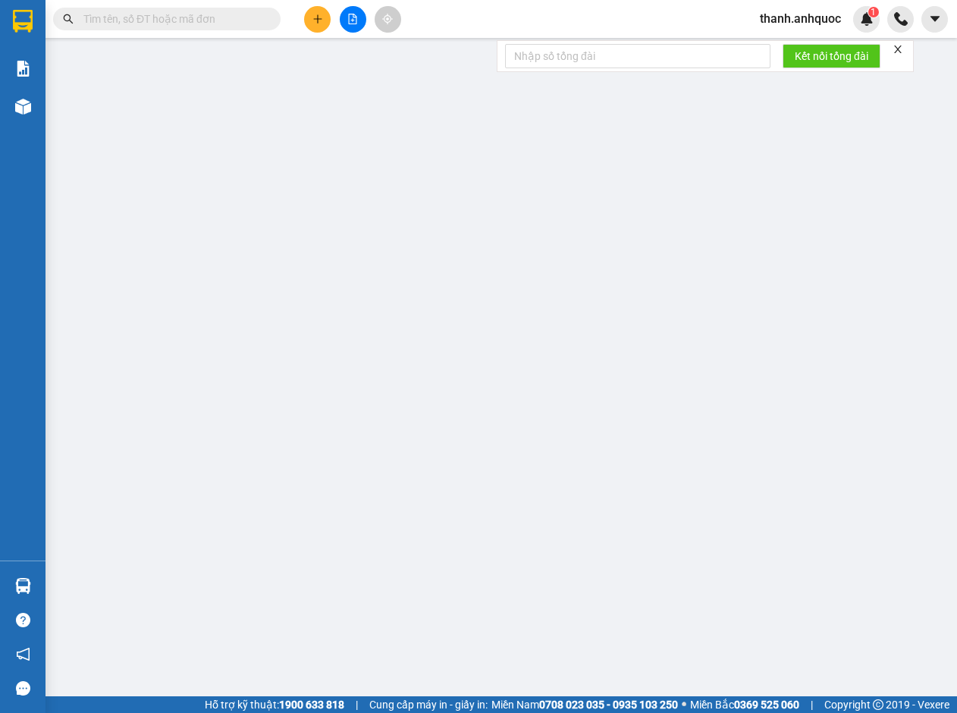
type input "0909160355"
type input "0784838000"
type input "CHỊ HUYỀN"
type input "VPQ1"
type input "TM VPQ1 12/9 THẢO"
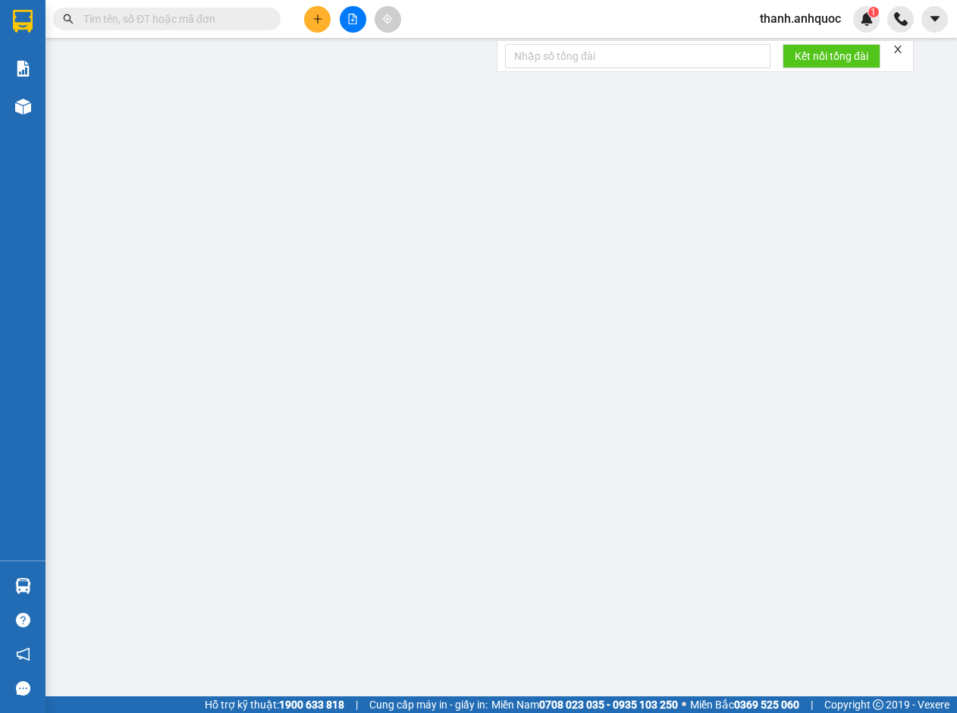
type input "30.000"
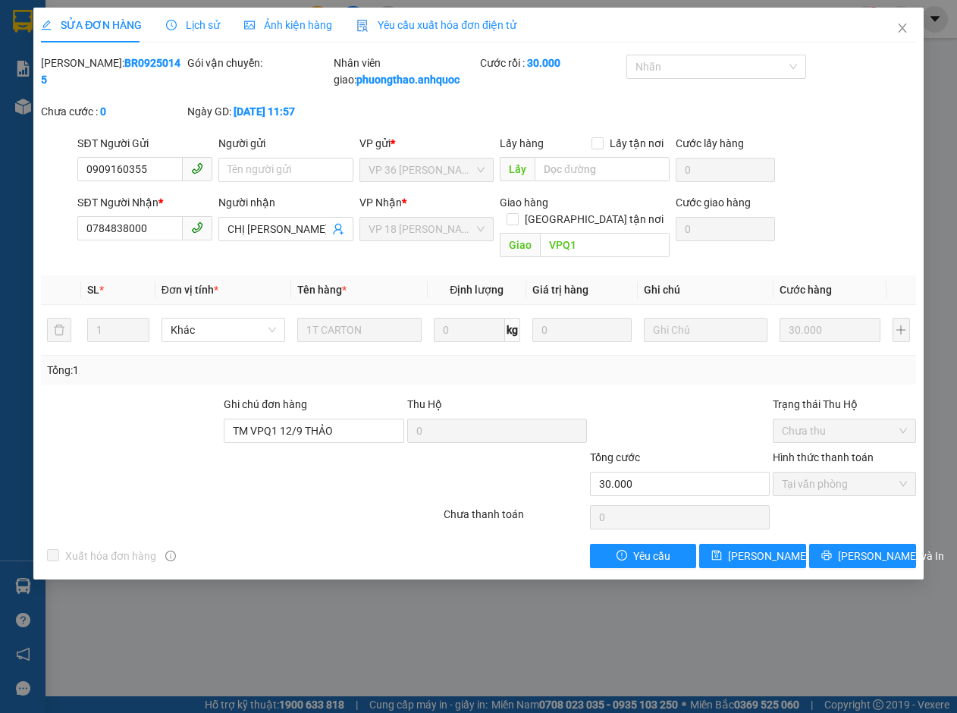
click at [437, 21] on span "Yêu cầu xuất hóa đơn điện tử" at bounding box center [436, 25] width 160 height 12
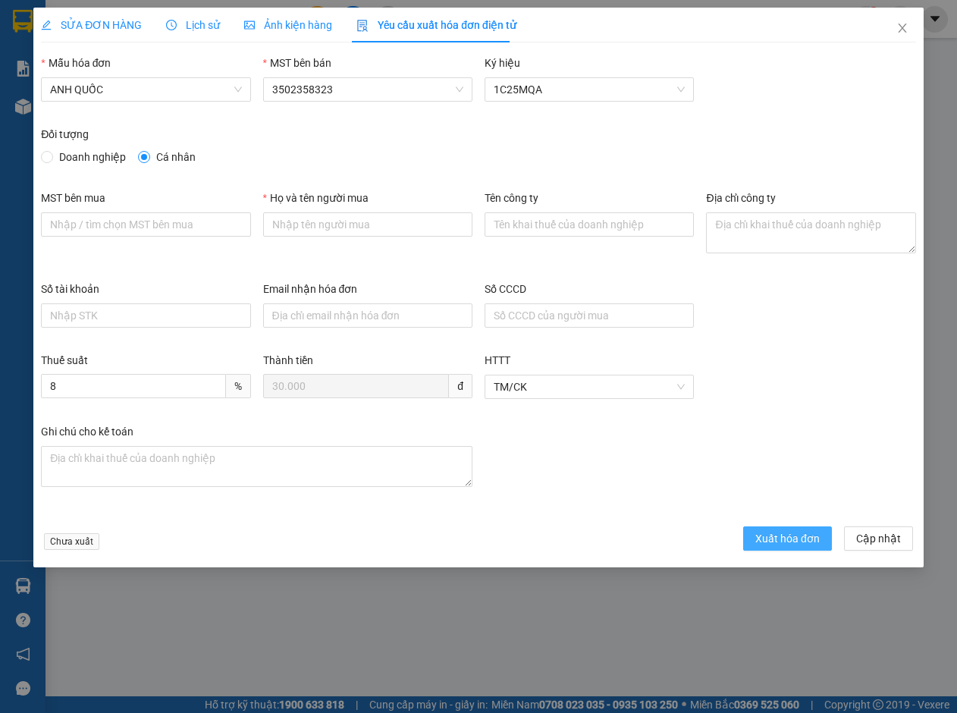
click at [809, 546] on span "Xuất hóa đơn" at bounding box center [787, 538] width 64 height 17
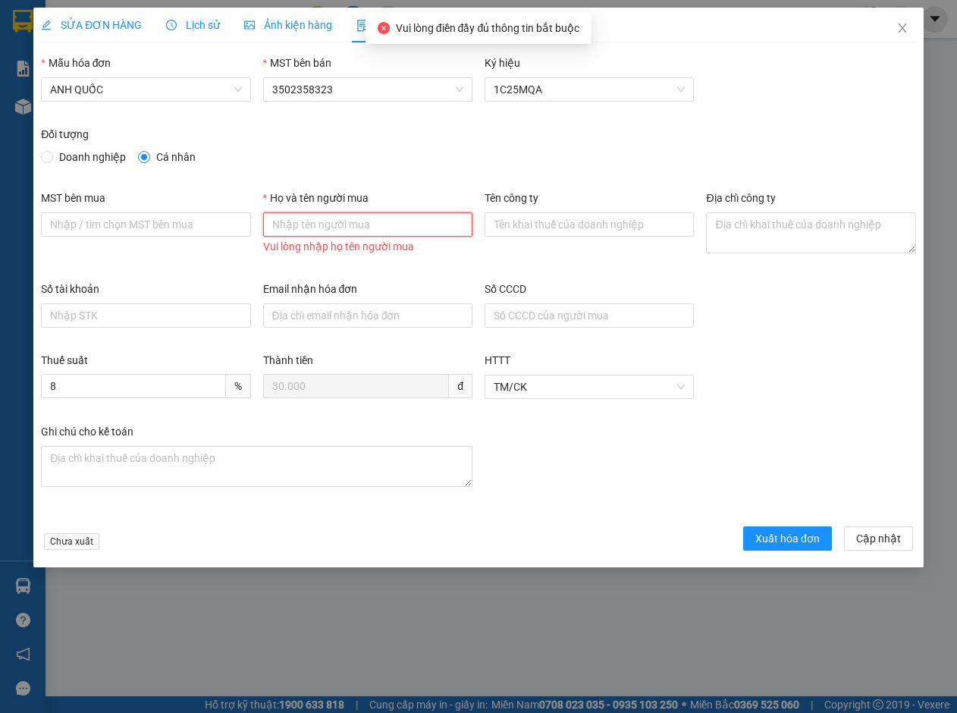
click at [323, 220] on input "Họ và tên người mua" at bounding box center [367, 224] width 209 height 24
type input "a"
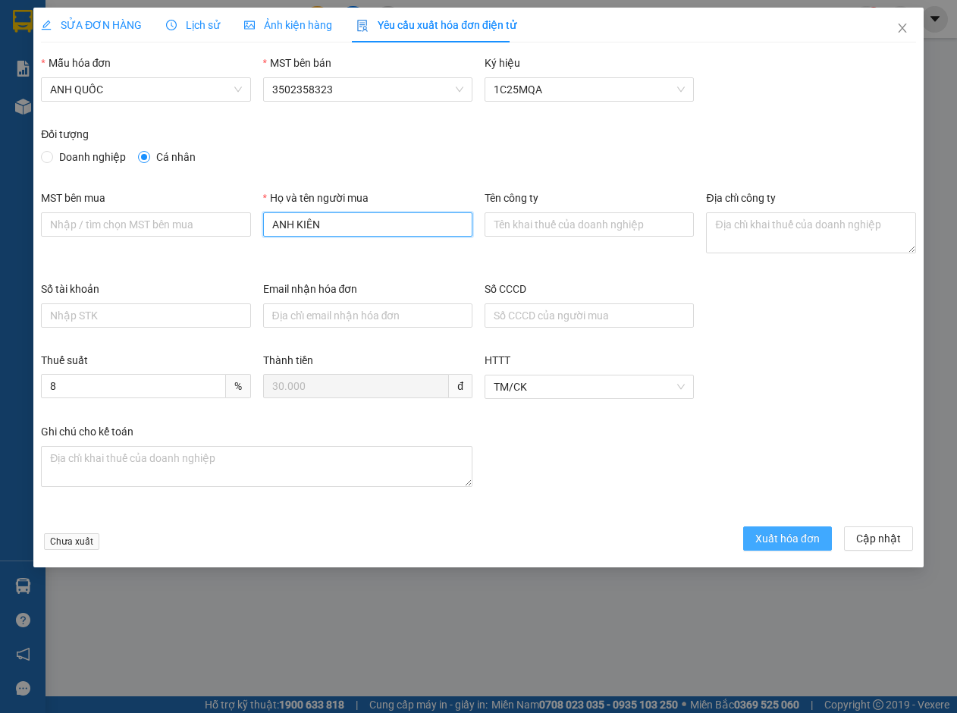
type input "ANH KIÊN"
click at [763, 531] on span "Xuất hóa đơn" at bounding box center [787, 538] width 64 height 17
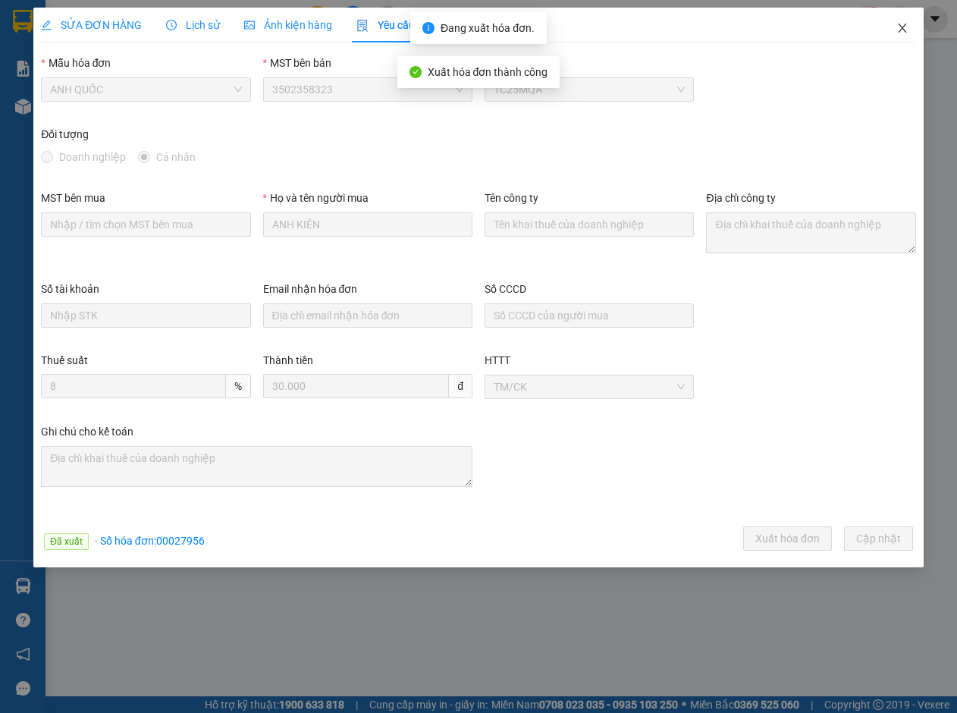
click at [904, 30] on icon "close" at bounding box center [902, 28] width 12 height 12
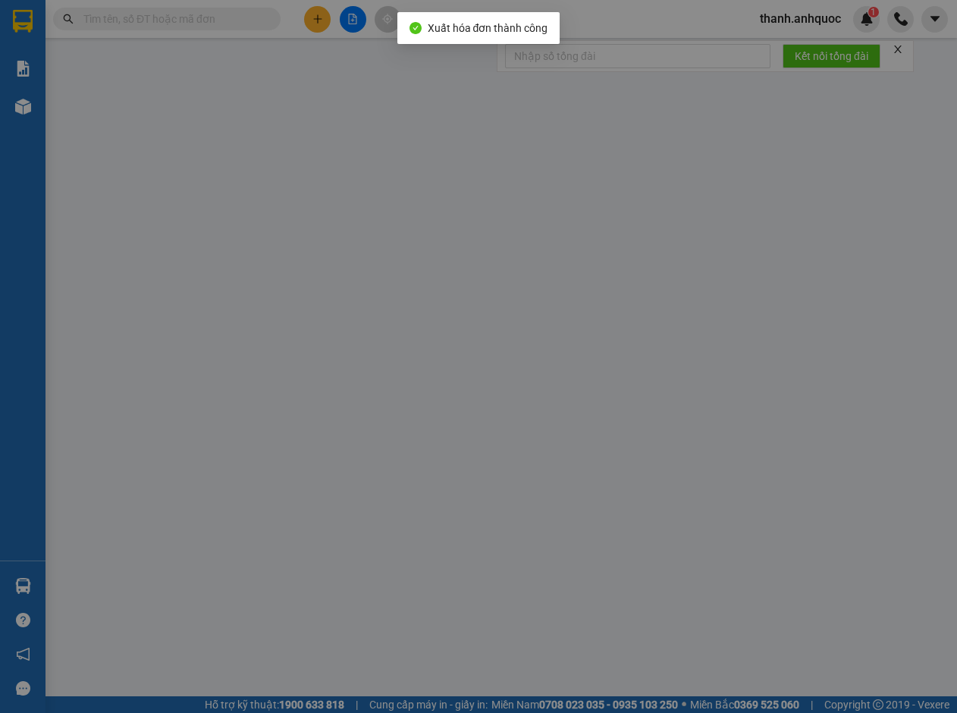
type input "0934140800"
type input "CHỊ THẢO"
type input "0784838000"
type input "CHỊ HUYỀN"
type input "VPQ1"
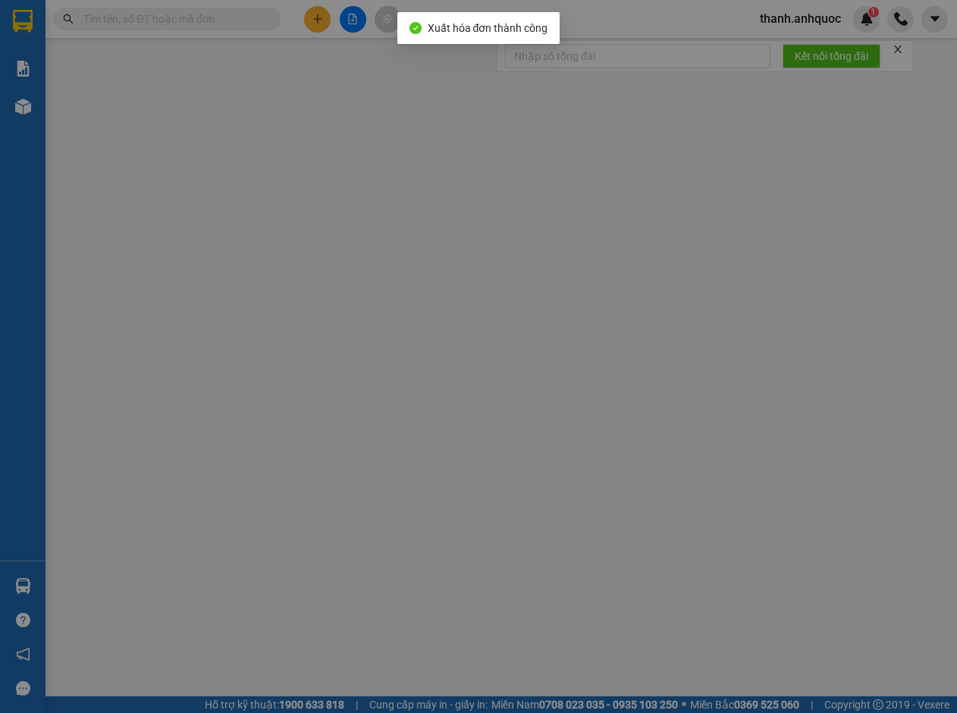
type input "TM VPQ1 12/9 THẢO"
type input "30.000"
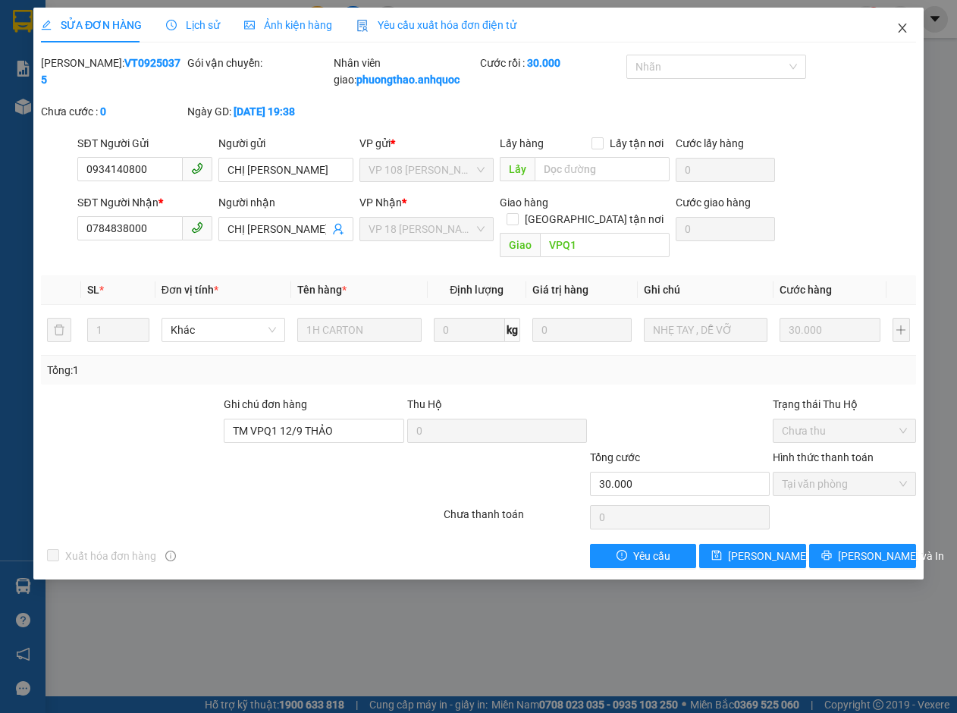
click at [904, 28] on icon "close" at bounding box center [902, 28] width 12 height 12
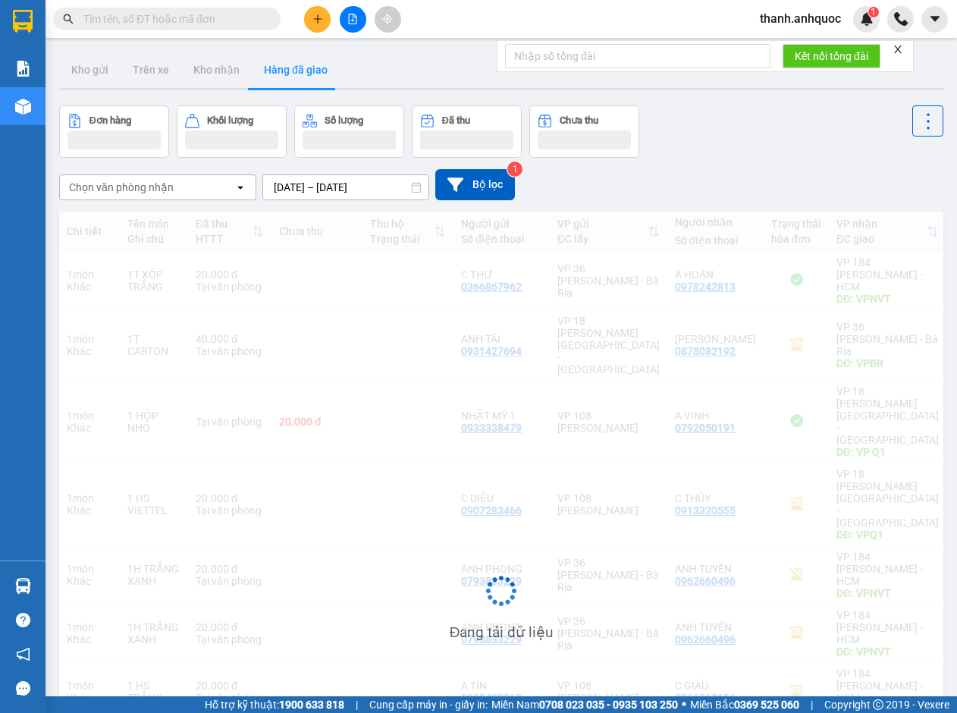
scroll to position [99, 0]
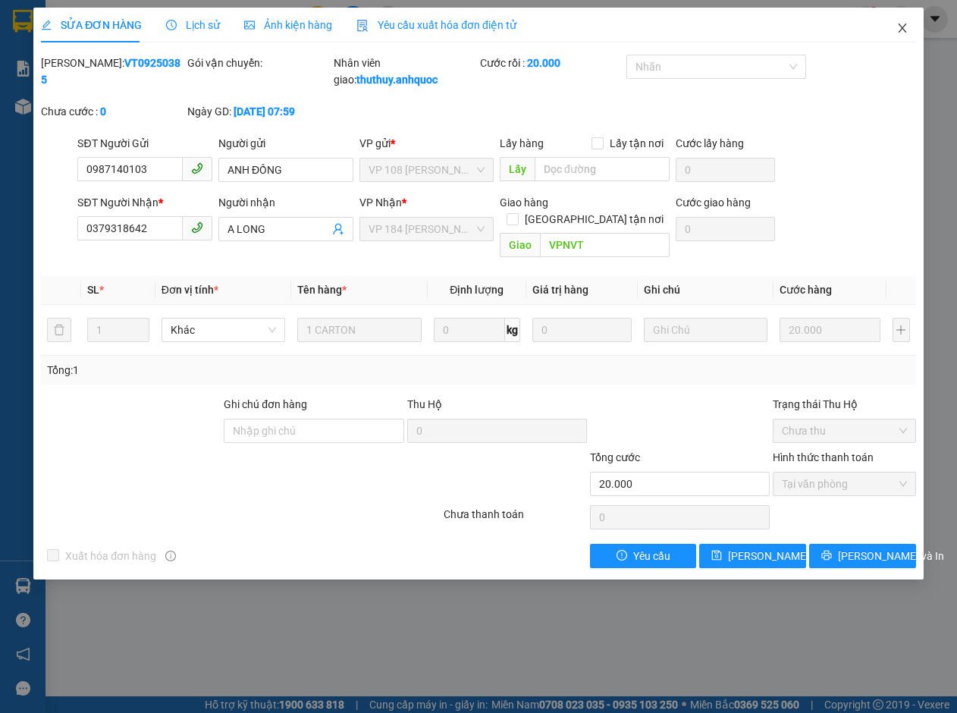
click at [902, 28] on icon "close" at bounding box center [902, 27] width 8 height 9
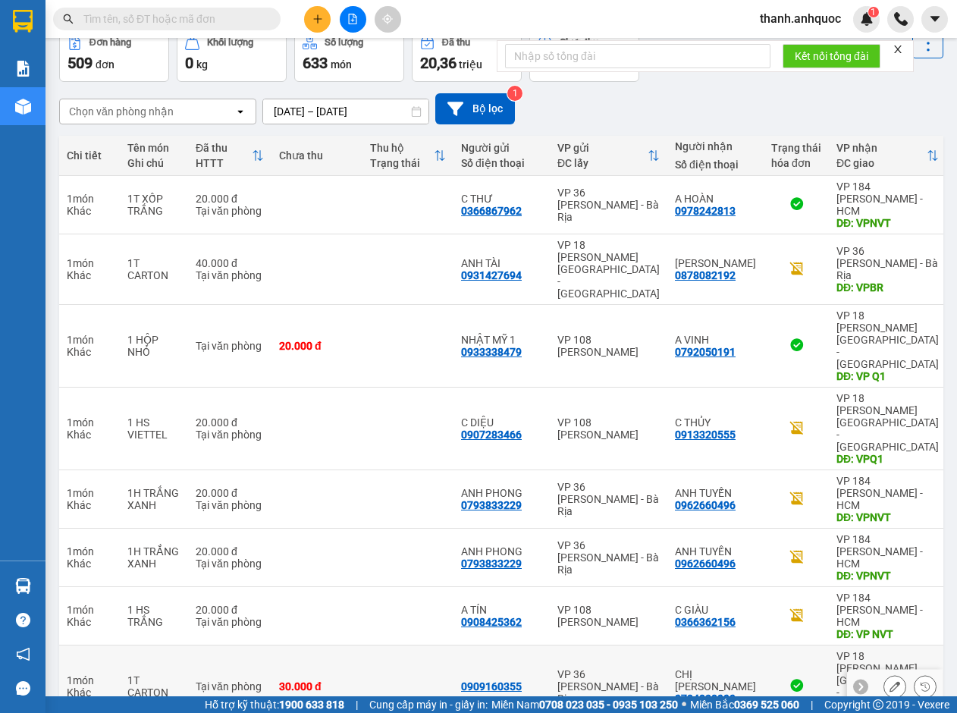
scroll to position [101, 0]
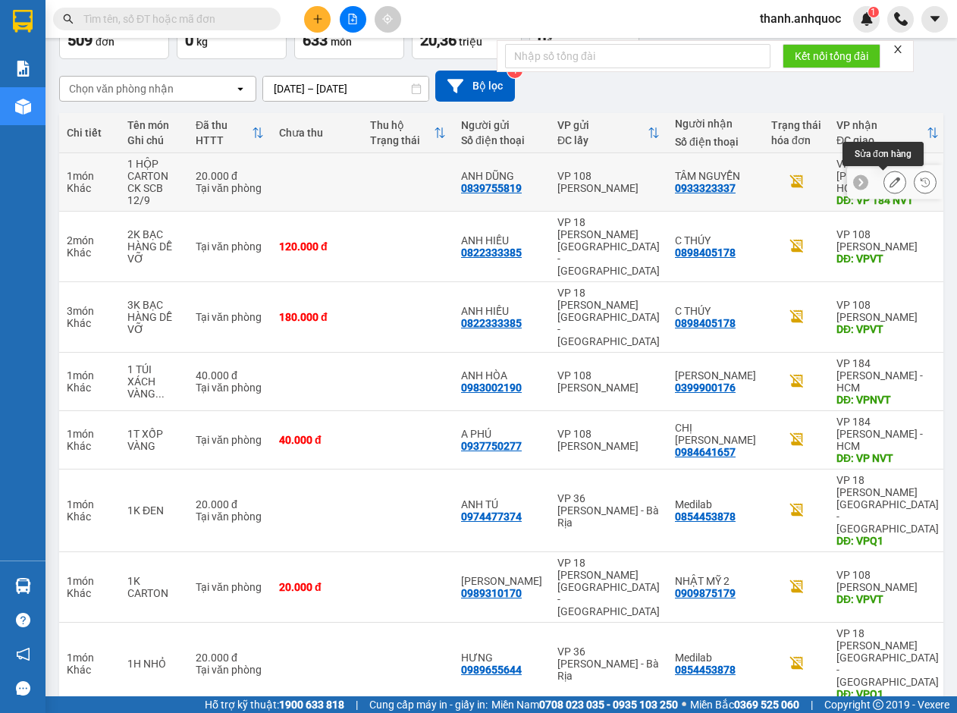
click at [889, 184] on icon at bounding box center [894, 182] width 11 height 11
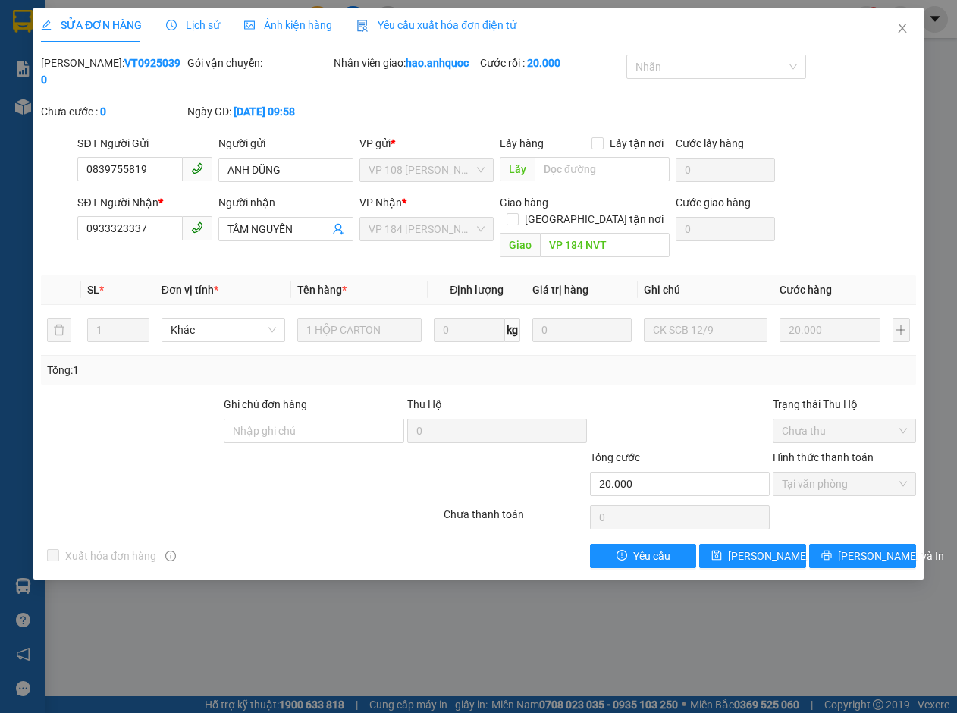
click at [413, 21] on span "Yêu cầu xuất hóa đơn điện tử" at bounding box center [436, 25] width 160 height 12
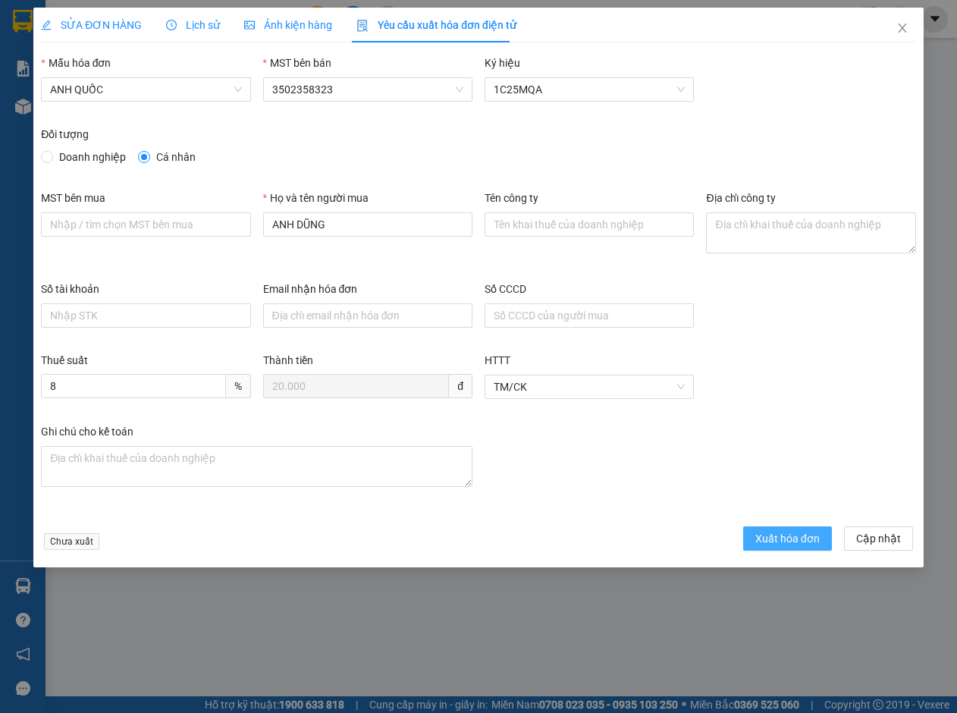
click at [802, 535] on span "Xuất hóa đơn" at bounding box center [787, 538] width 64 height 17
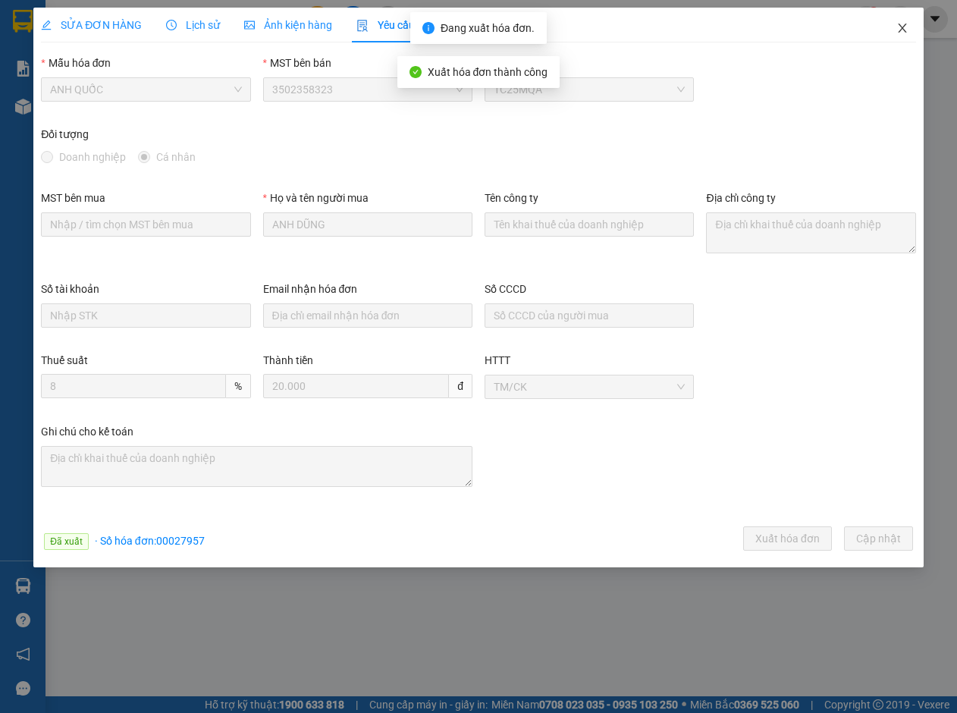
click at [901, 25] on icon "close" at bounding box center [902, 28] width 12 height 12
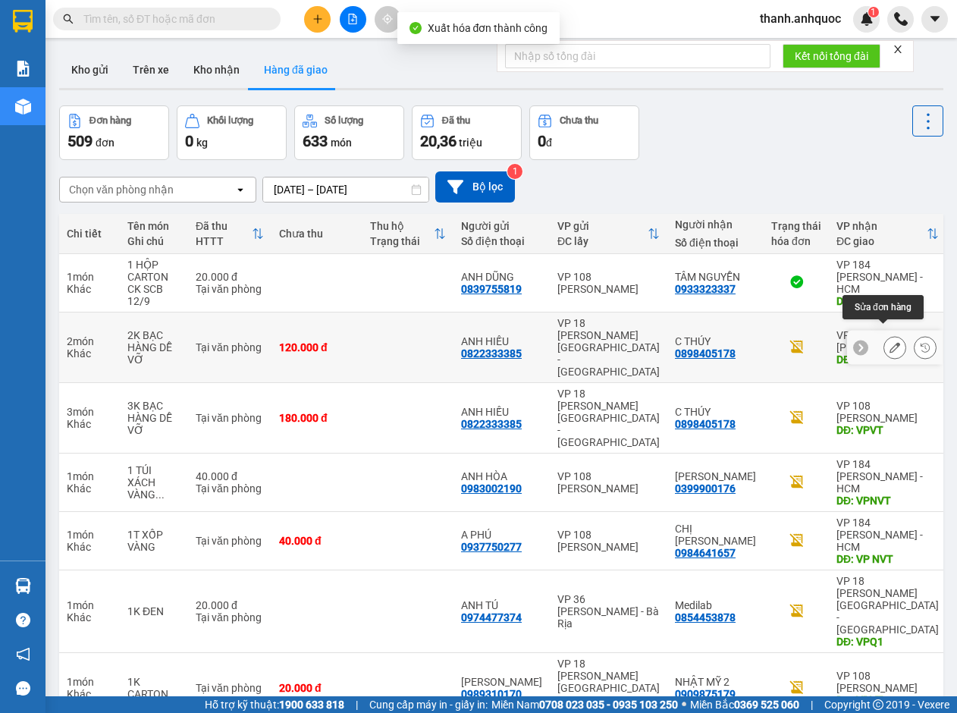
click at [889, 342] on icon at bounding box center [894, 347] width 11 height 11
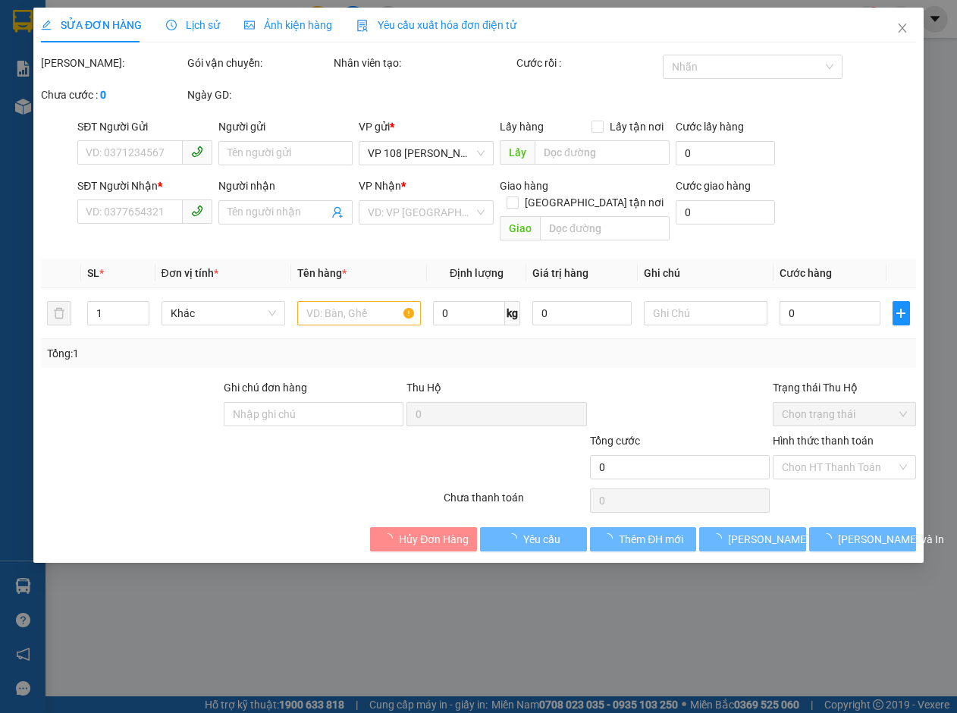
type input "0822333385"
type input "ANH HIẾU"
type input "0898405178"
type input "C THÚY"
type input "VPVT"
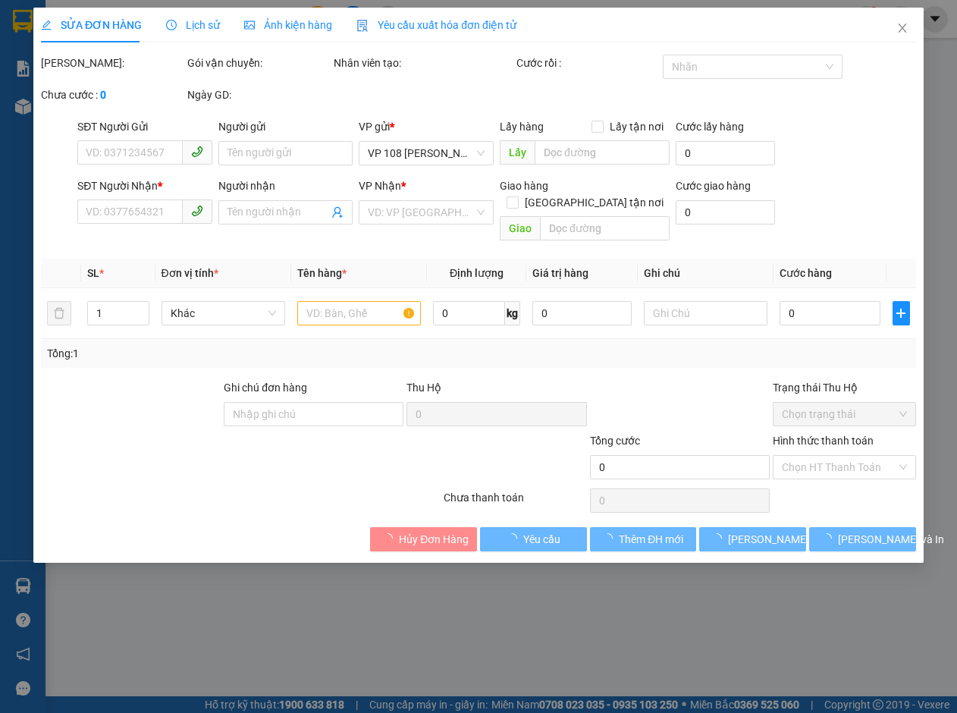
type input "120.000"
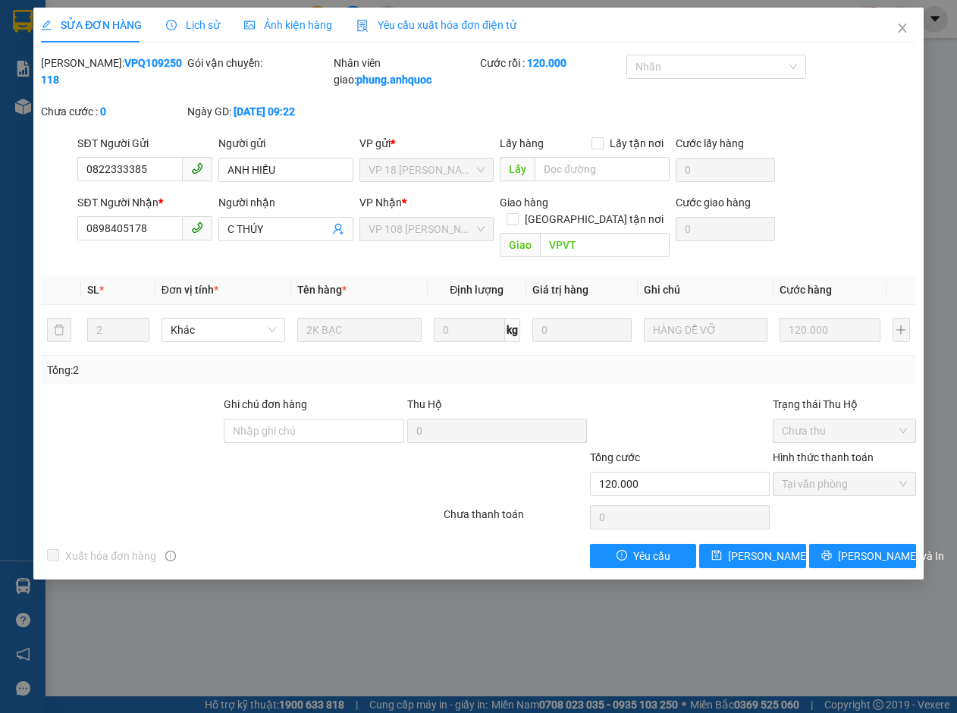
click at [431, 20] on span "Yêu cầu xuất hóa đơn điện tử" at bounding box center [436, 25] width 160 height 12
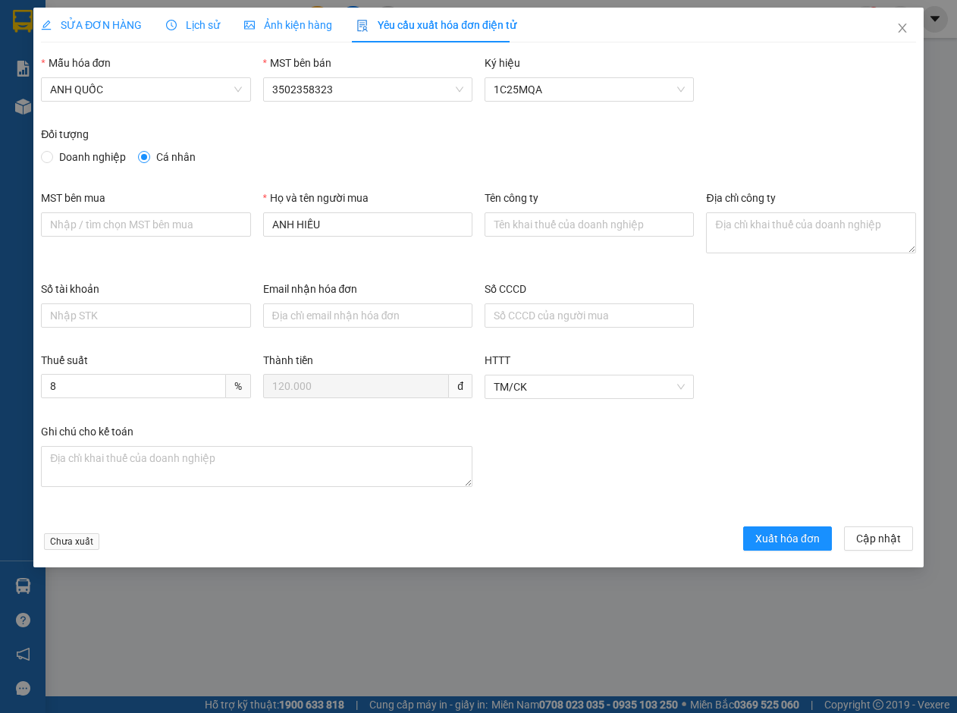
click at [111, 155] on span "Doanh nghiệp" at bounding box center [92, 157] width 79 height 17
click at [52, 155] on input "Doanh nghiệp" at bounding box center [46, 156] width 11 height 11
radio input "true"
radio input "false"
click at [113, 227] on input "MST bên mua" at bounding box center [145, 224] width 209 height 24
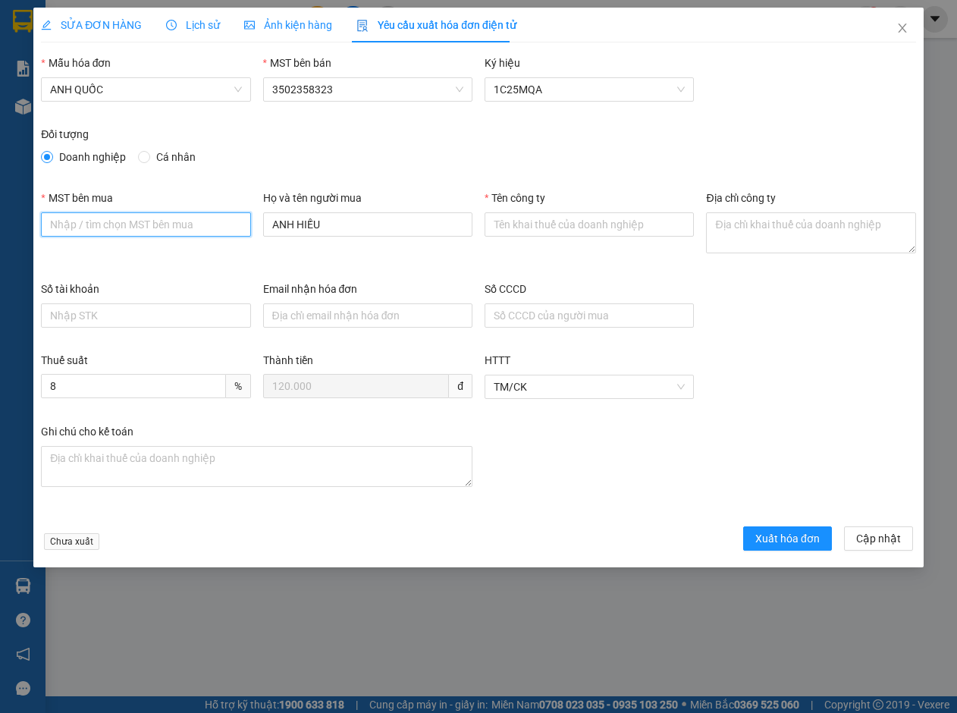
type input "3502206708"
drag, startPoint x: 370, startPoint y: 227, endPoint x: 26, endPoint y: 202, distance: 345.1
click at [26, 202] on div "SỬA ĐƠN HÀNG Lịch sử Ảnh kiện hàng Yêu cầu xuất hóa đơn điện tử Total Paid Fee …" at bounding box center [478, 356] width 957 height 713
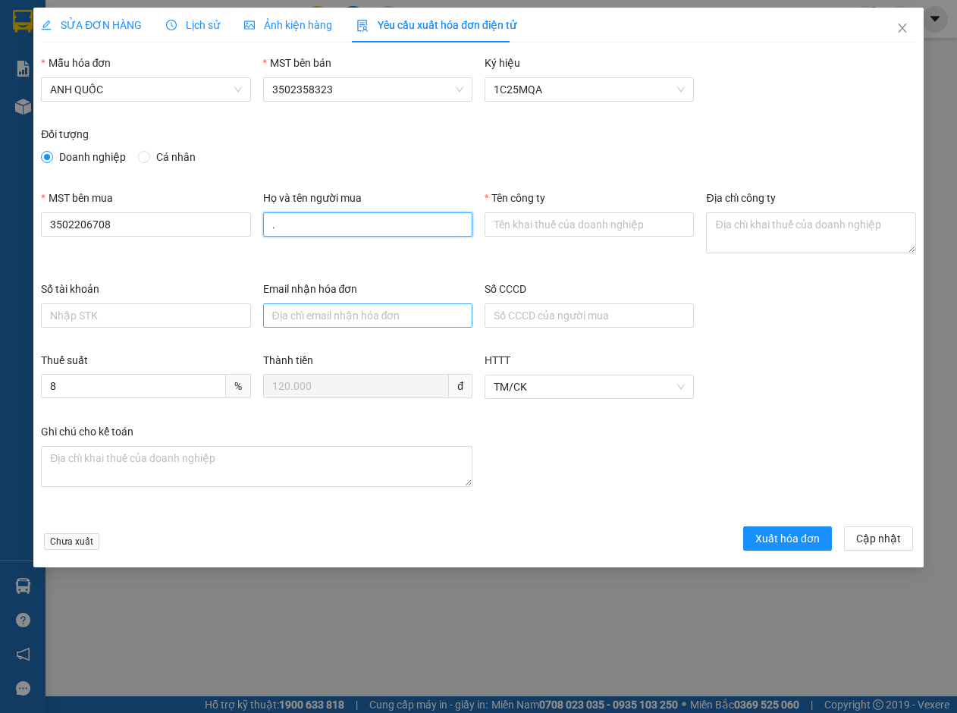
type input "."
click at [297, 312] on input "Email nhận hóa đơn" at bounding box center [367, 315] width 209 height 24
type input "otonhatmy@gmail.com"
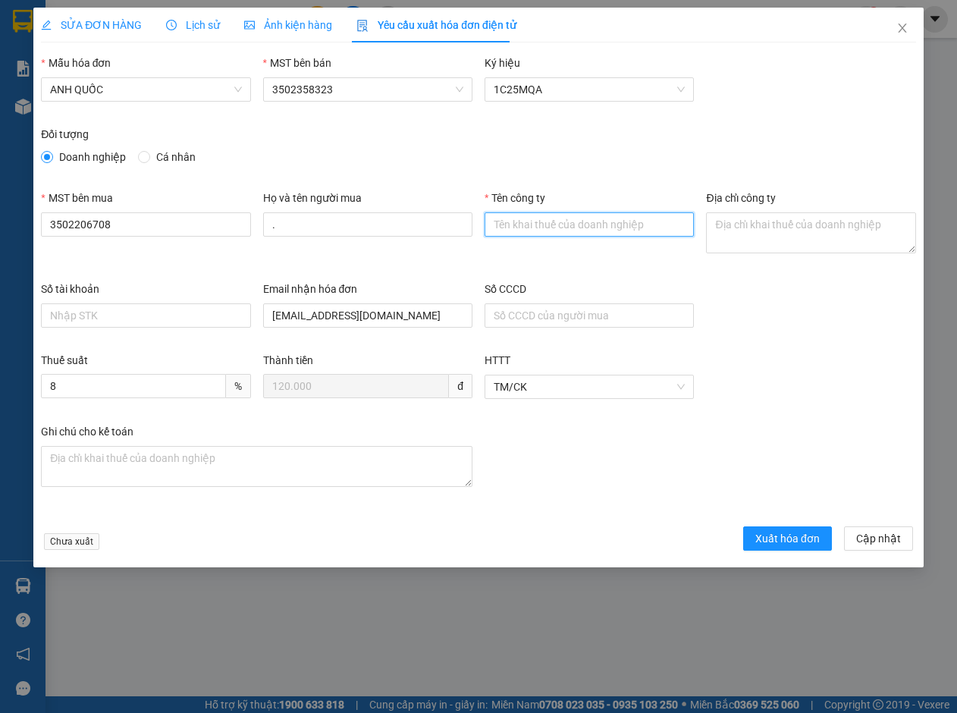
click at [531, 227] on input "Tên công ty" at bounding box center [588, 224] width 209 height 24
type input "Công Ty TNHH Thương Mại Dịch Vụ Ô Tô Nhật Mỹ"
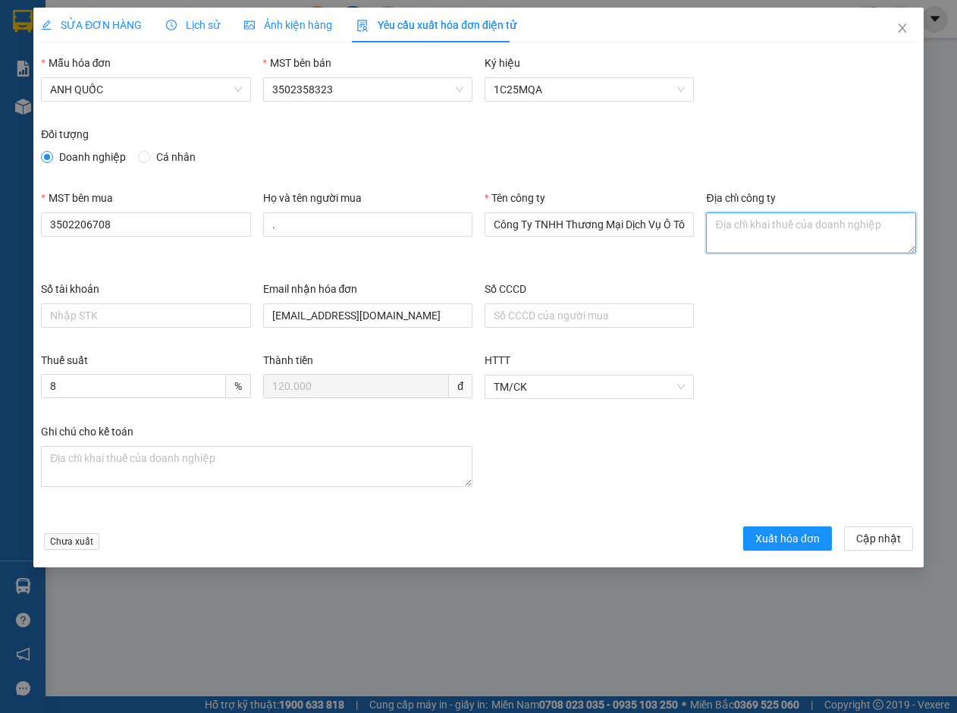
click at [744, 220] on textarea "Địa chỉ công ty" at bounding box center [810, 232] width 209 height 41
paste textarea "219B Võ Thị Sáu, Phường Vũng Tàu, Thành phố Hồ Chí Minh, Việt Nam"
type textarea "219B Võ Thị Sáu, Phường Vũng Tàu, Thành phố Hồ Chí Minh, Việt Nam"
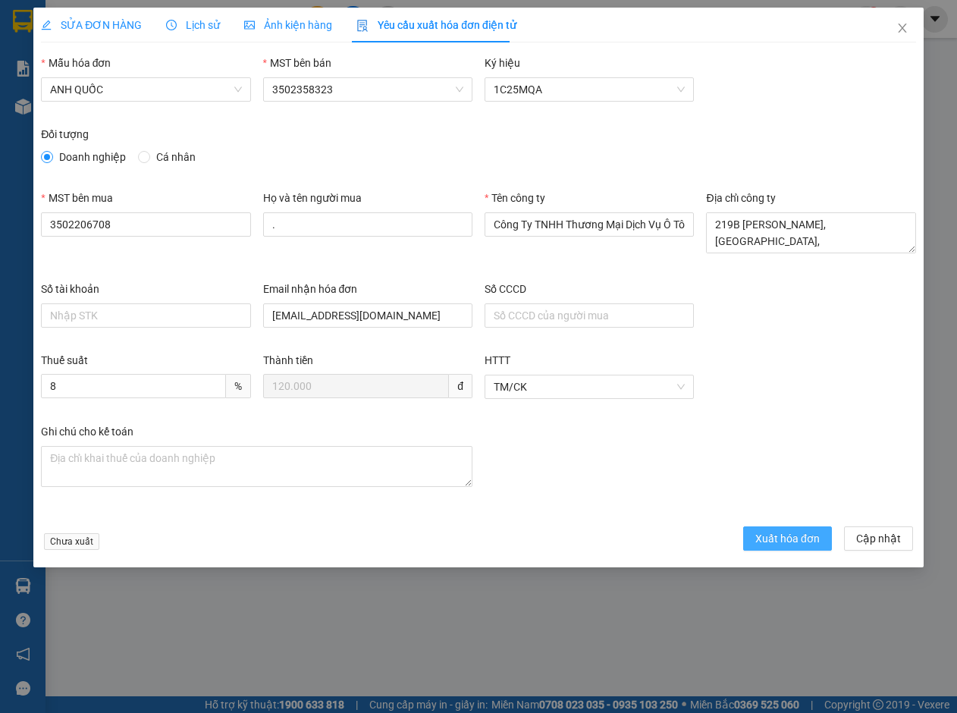
click at [796, 538] on span "Xuất hóa đơn" at bounding box center [787, 538] width 64 height 17
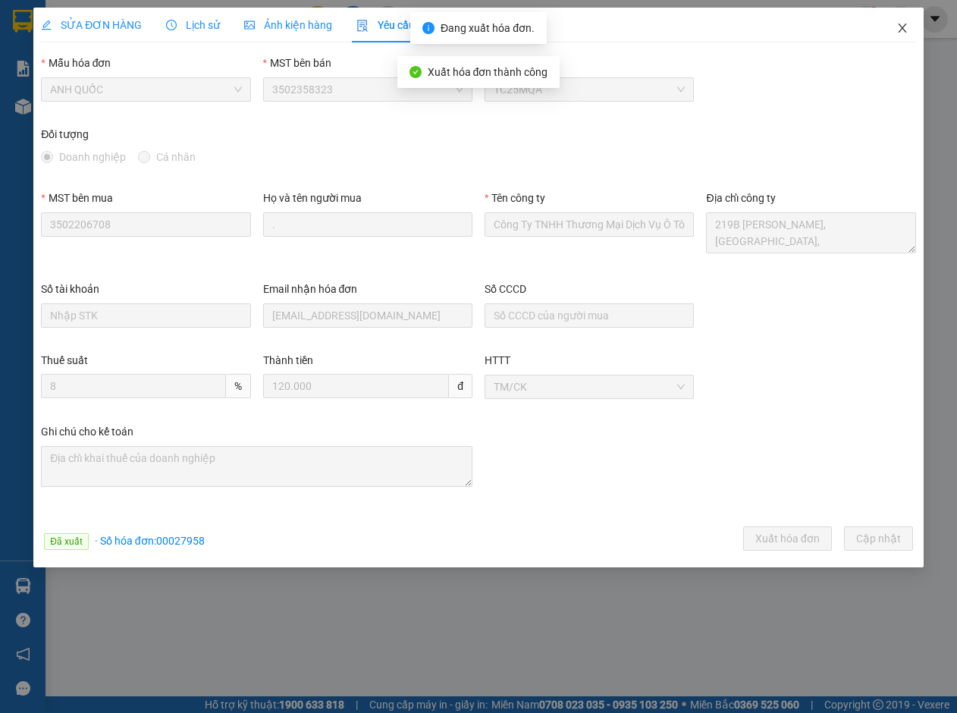
click at [901, 32] on icon "close" at bounding box center [902, 28] width 12 height 12
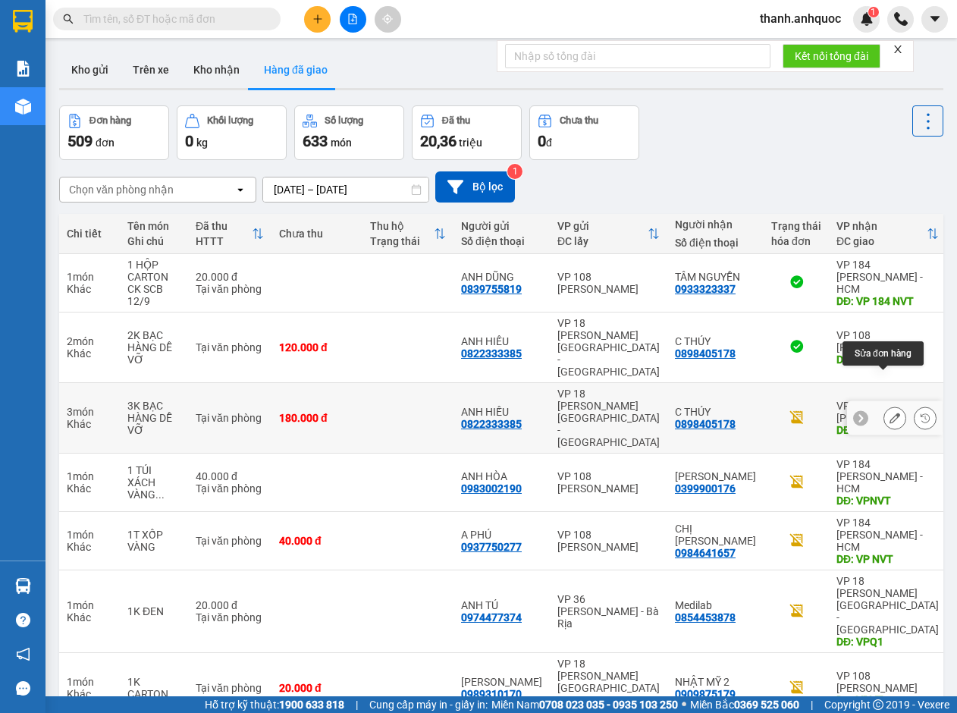
click at [889, 412] on icon at bounding box center [894, 417] width 11 height 11
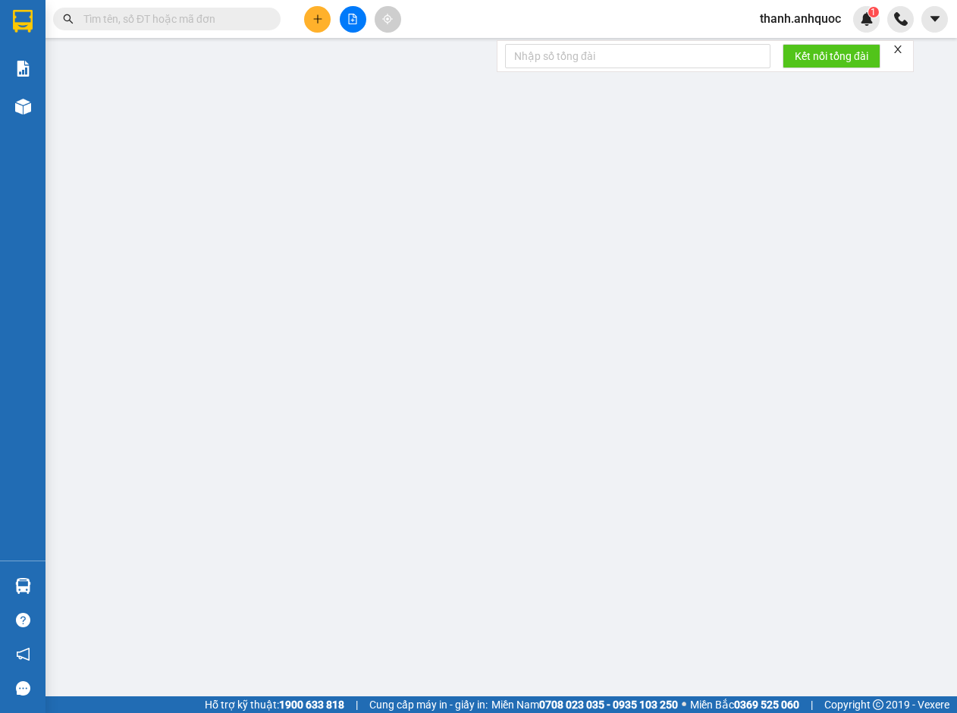
type input "0822333385"
type input "ANH HIẾU"
type input "0898405178"
type input "C THÚY"
type input "VPVT"
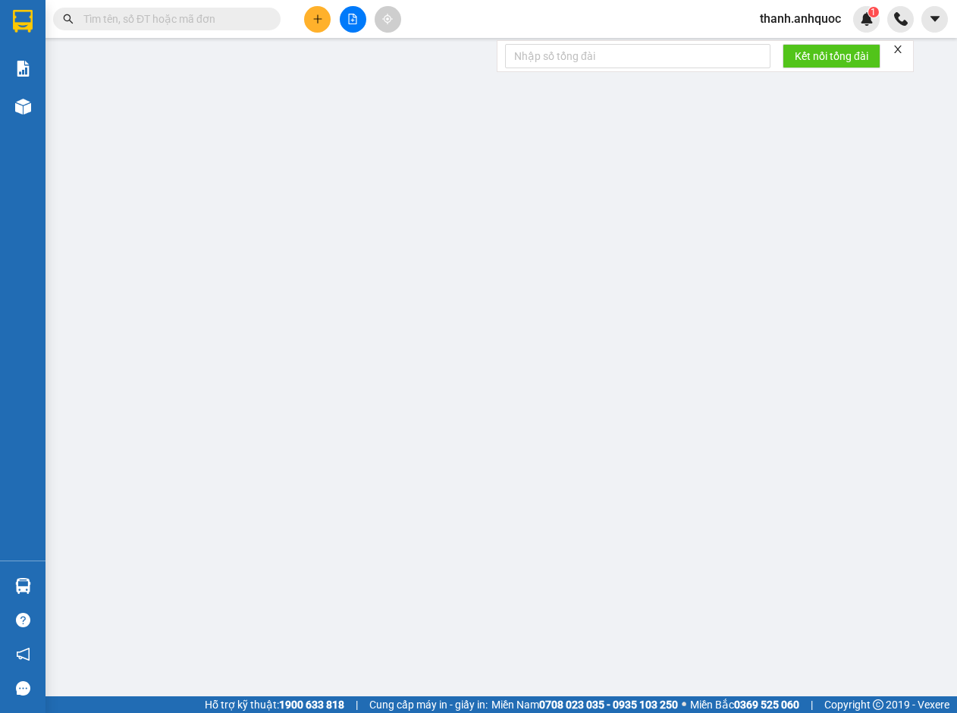
type input "180.000"
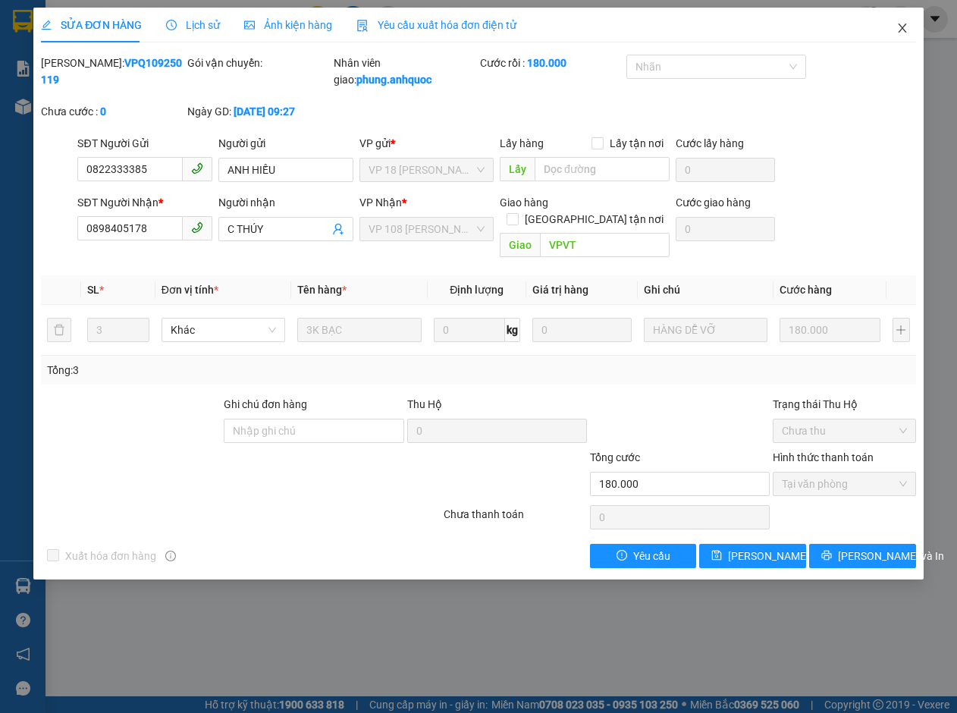
click at [904, 27] on icon "close" at bounding box center [902, 27] width 8 height 9
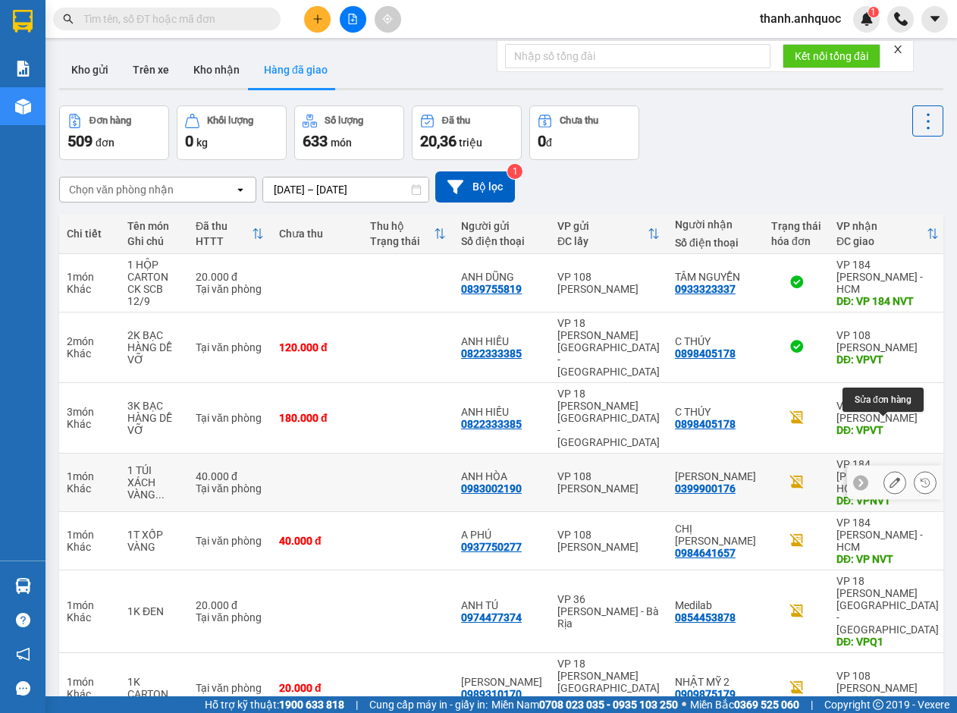
click at [884, 469] on button at bounding box center [894, 482] width 21 height 27
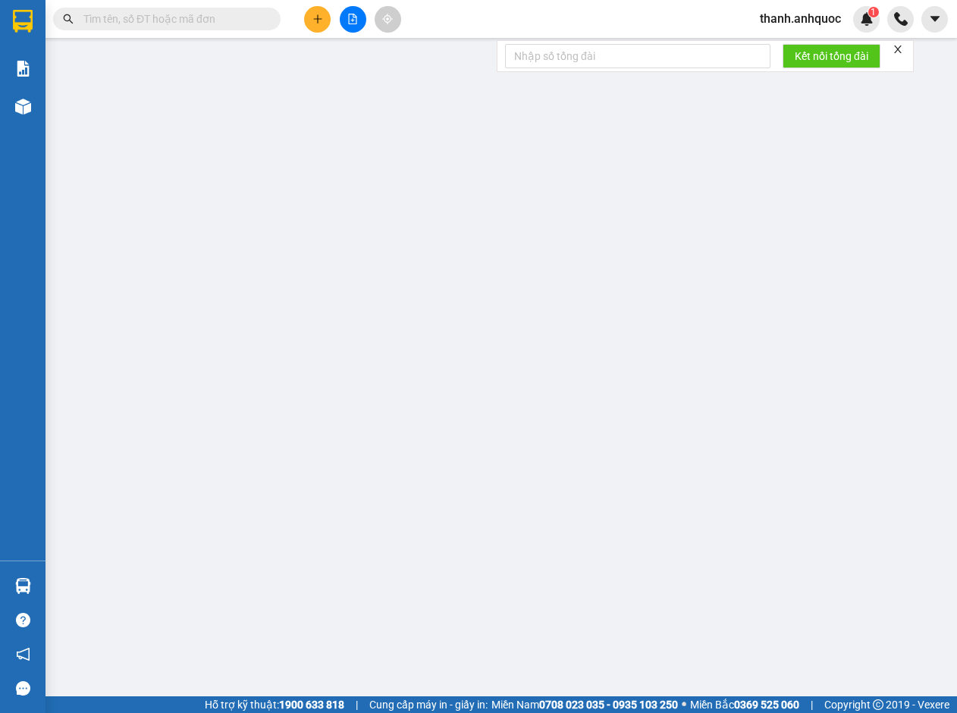
type input "0983002190"
type input "ANH HÒA"
type input "0399900176"
type input "MINH QUANG"
type input "VPNVT"
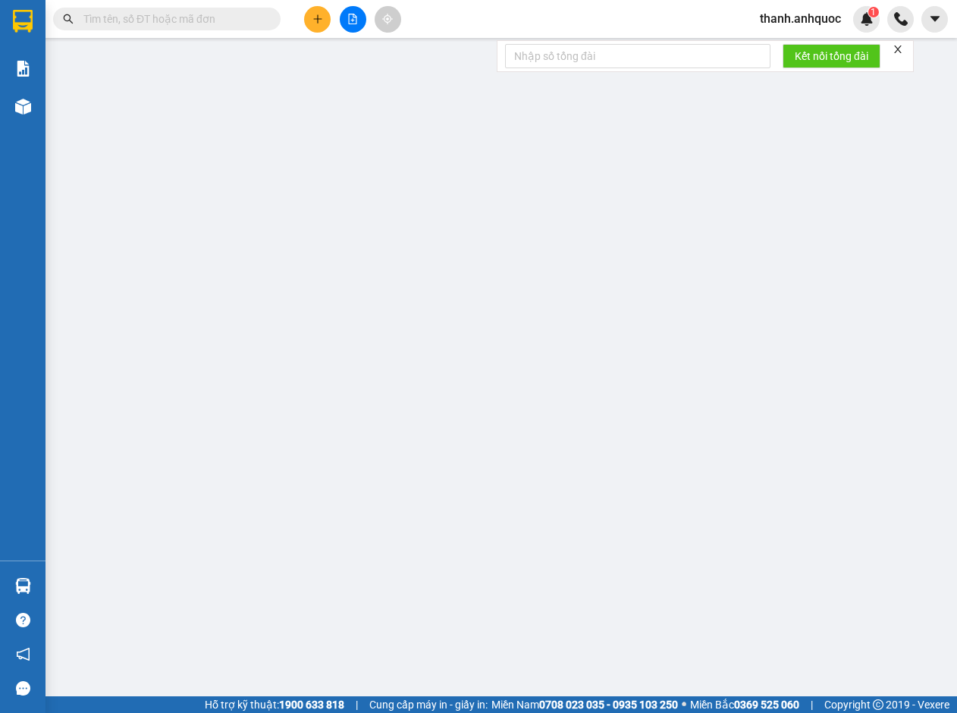
type input "40.000"
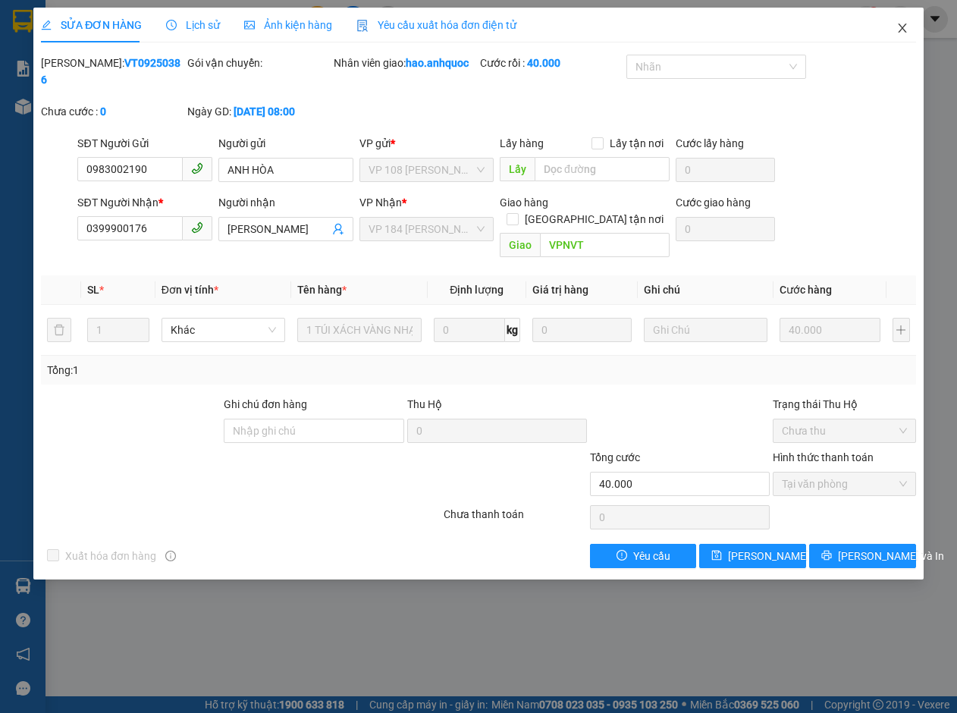
click at [898, 27] on icon "close" at bounding box center [902, 28] width 12 height 12
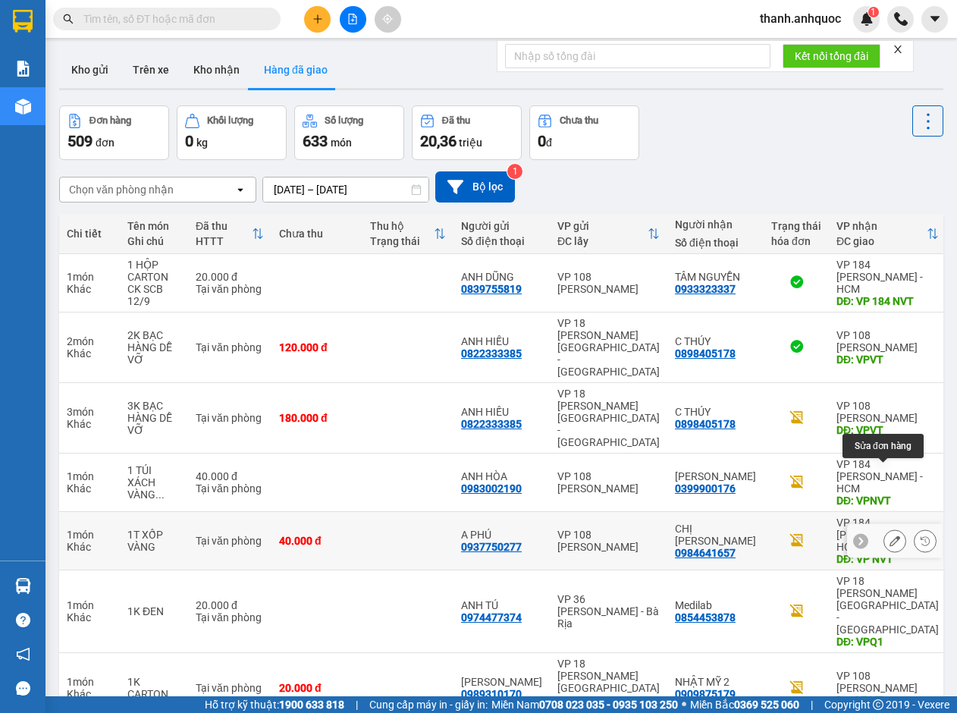
click at [889, 535] on icon at bounding box center [894, 540] width 11 height 11
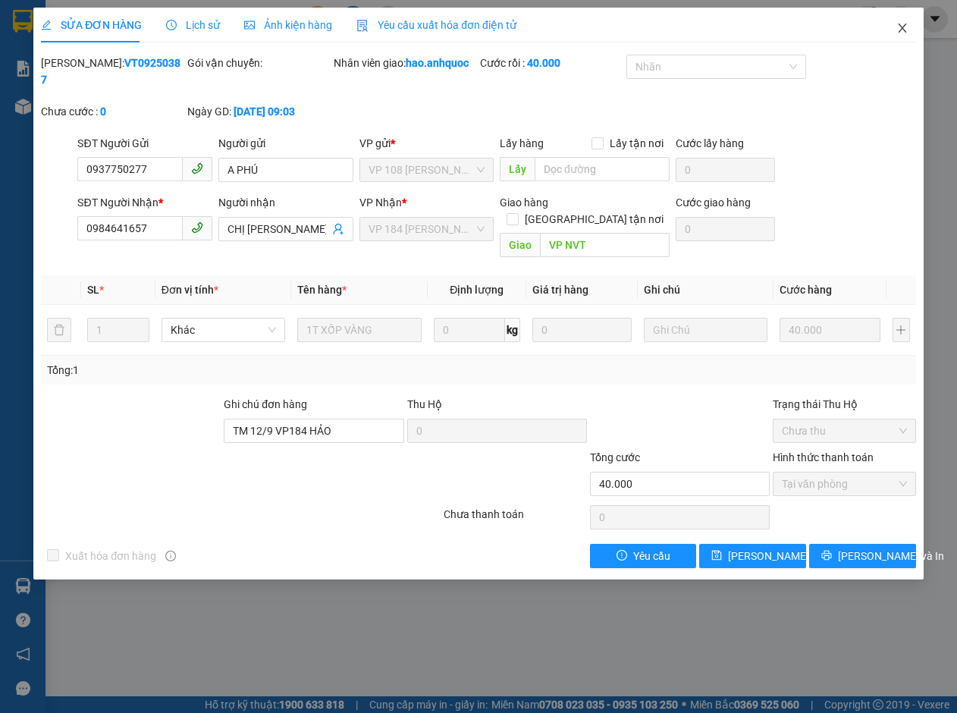
click at [902, 27] on icon "close" at bounding box center [902, 28] width 12 height 12
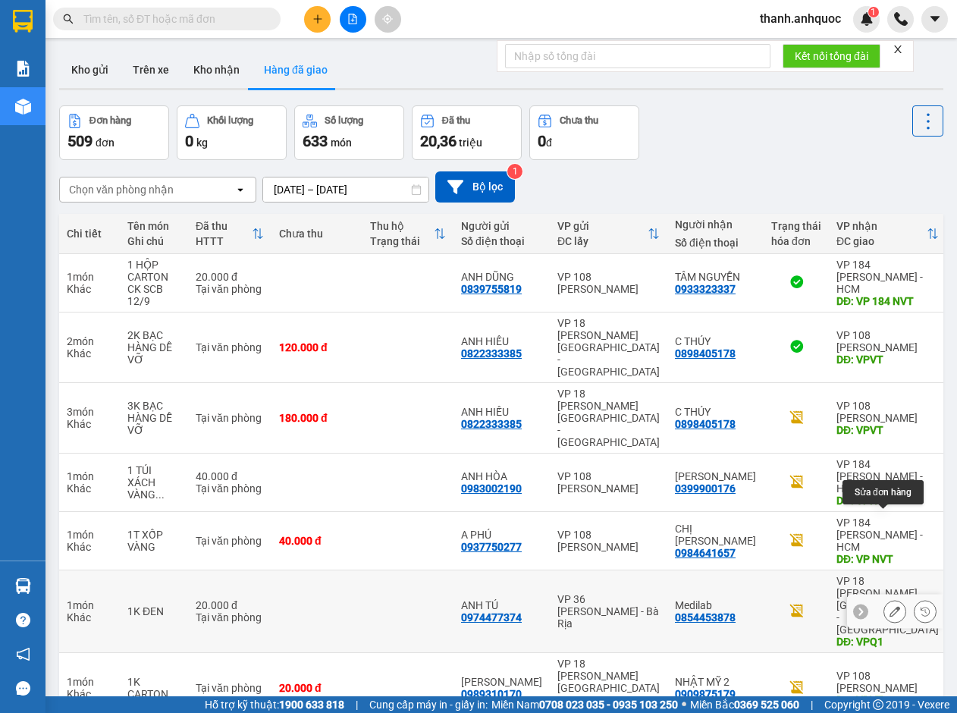
click at [884, 598] on button at bounding box center [894, 611] width 21 height 27
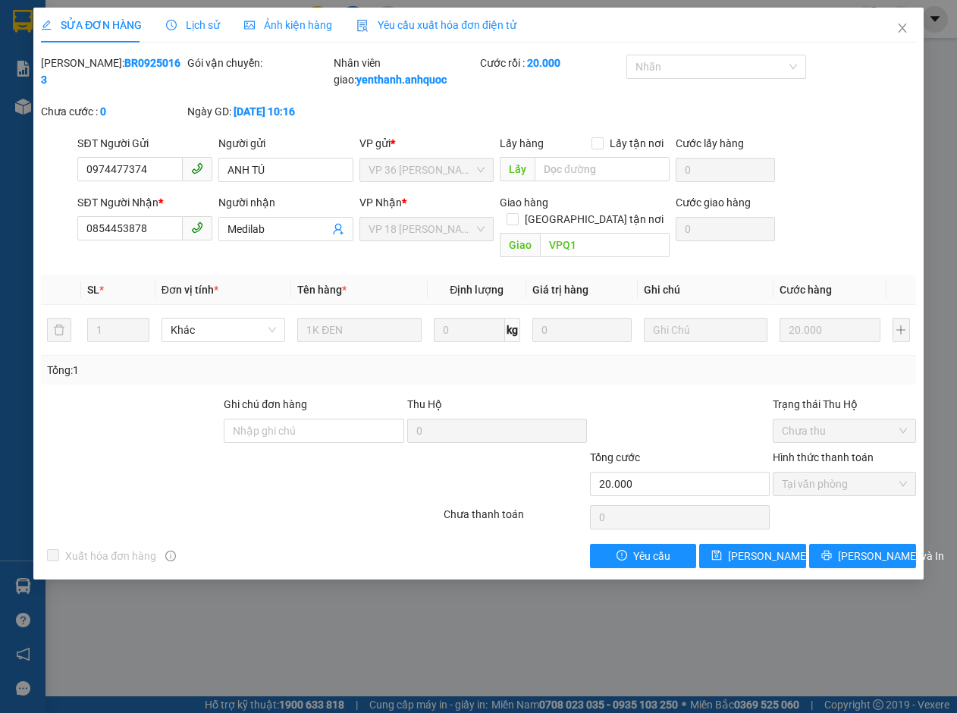
click at [412, 23] on span "Yêu cầu xuất hóa đơn điện tử" at bounding box center [436, 25] width 160 height 12
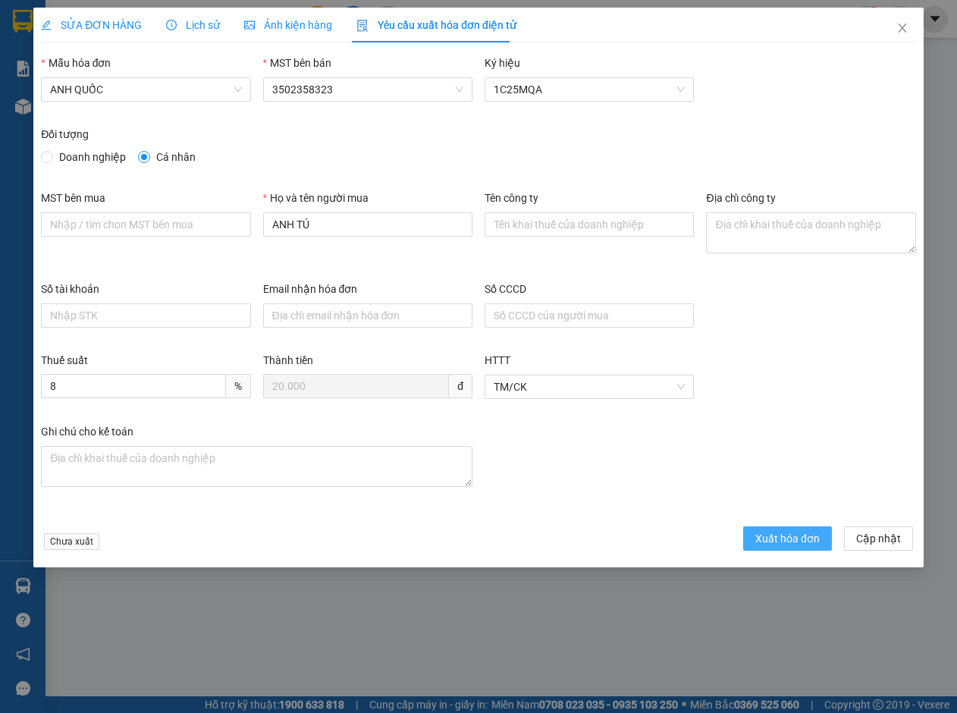
click at [807, 543] on span "Xuất hóa đơn" at bounding box center [787, 538] width 64 height 17
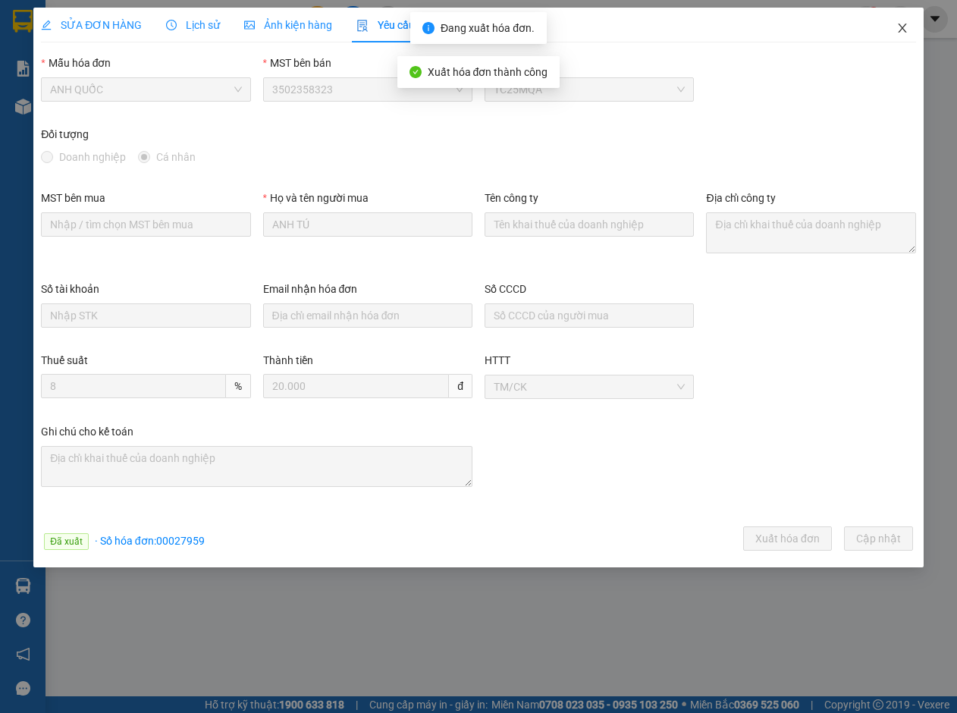
click at [904, 23] on icon "close" at bounding box center [902, 28] width 12 height 12
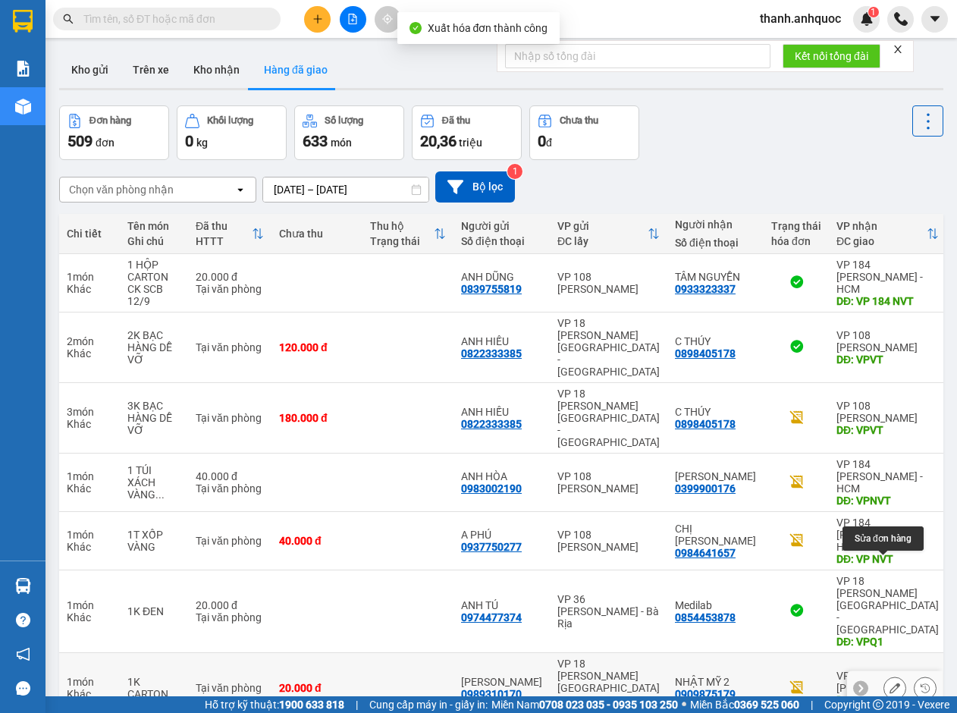
click at [889, 682] on icon at bounding box center [894, 687] width 11 height 11
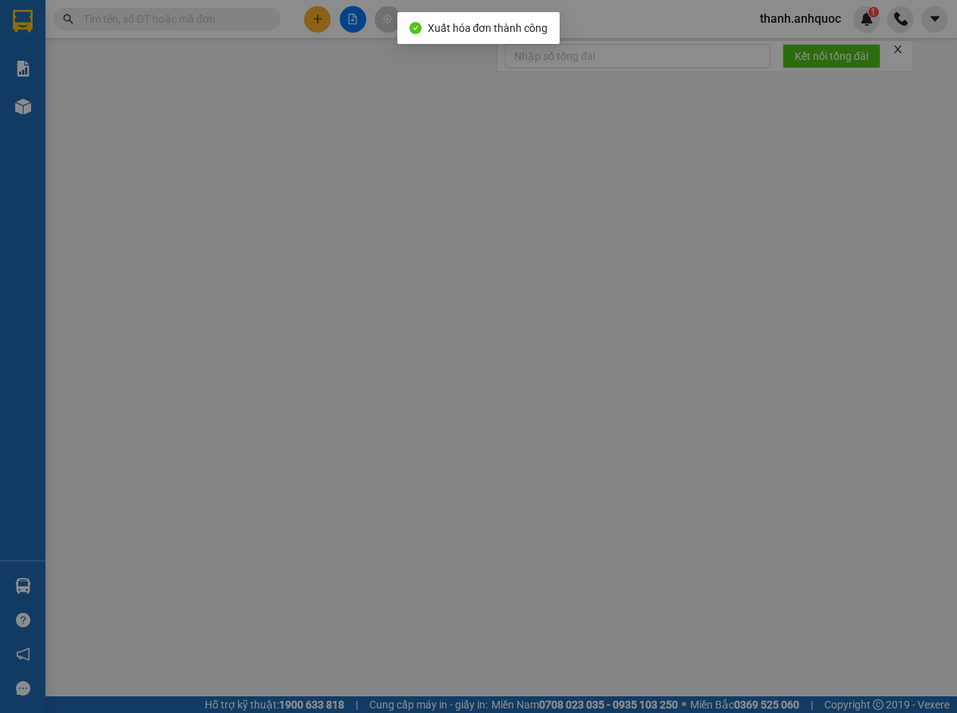
type input "0989310170"
type input "[PERSON_NAME]"
type input "0909875179"
type input "NHẬT MỸ 2"
type input "VPVT"
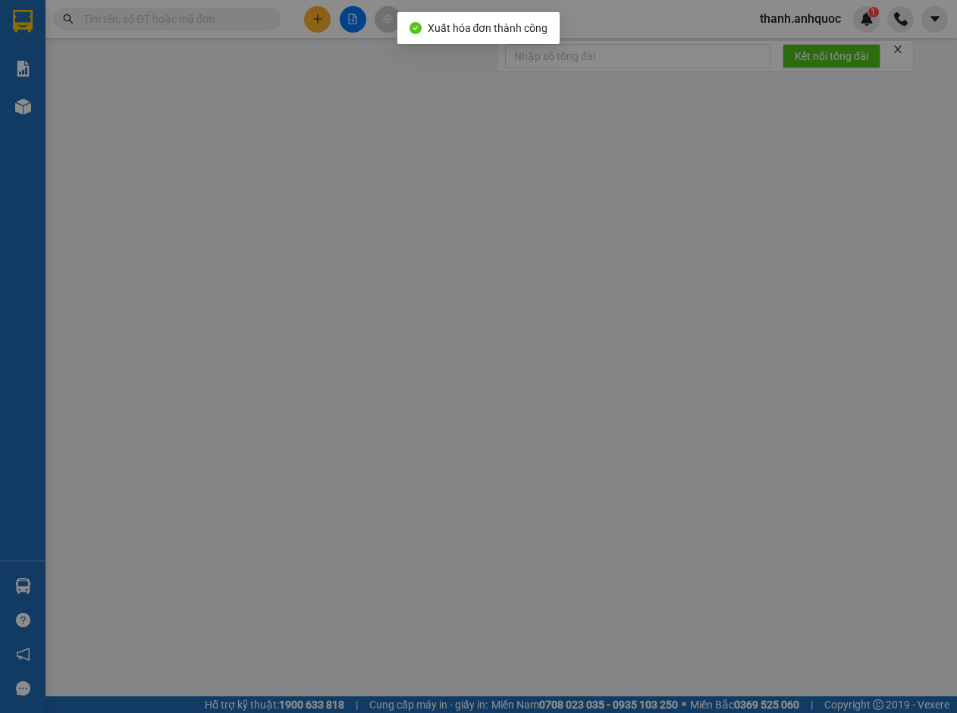
type input "20.000"
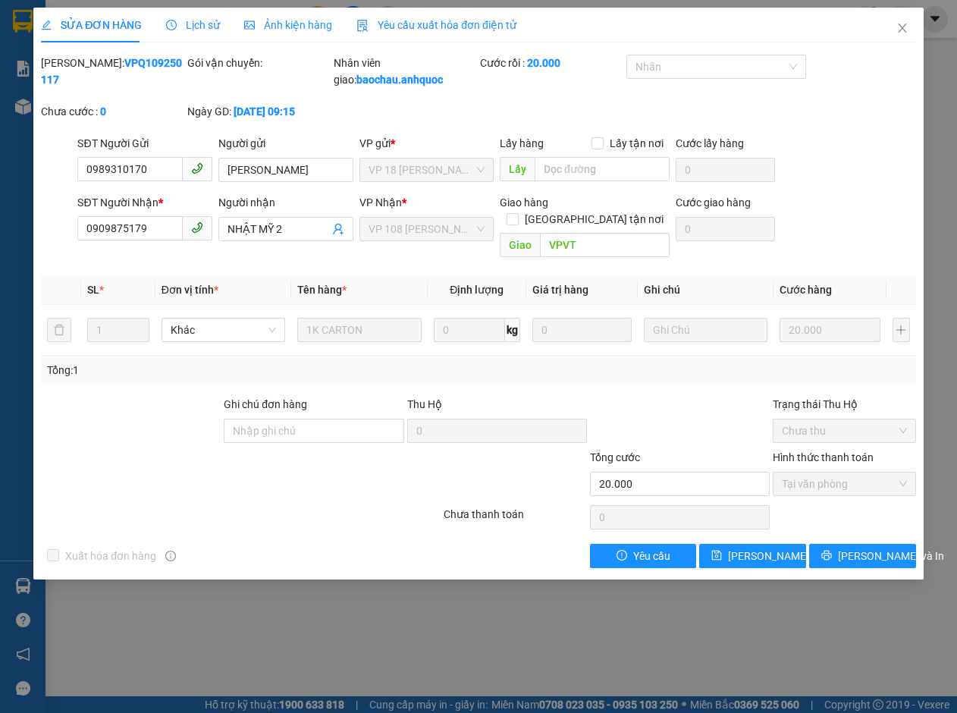
click at [382, 23] on span "Yêu cầu xuất hóa đơn điện tử" at bounding box center [436, 25] width 160 height 12
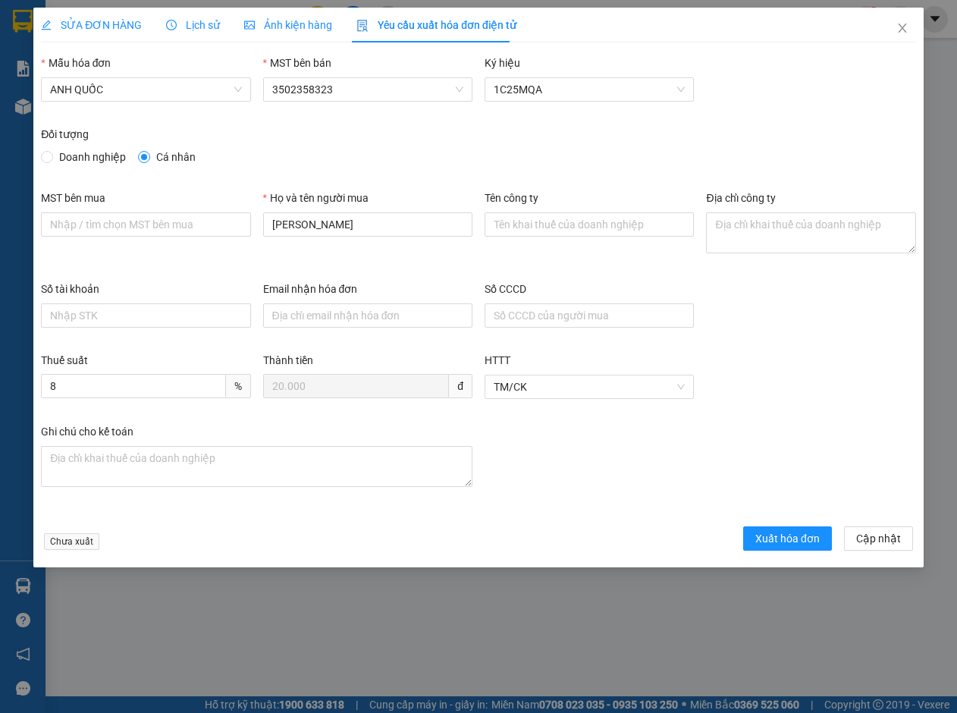
click at [100, 154] on span "Doanh nghiệp" at bounding box center [92, 157] width 79 height 17
click at [52, 154] on input "Doanh nghiệp" at bounding box center [46, 156] width 11 height 11
radio input "true"
radio input "false"
click at [106, 221] on input "MST bên mua" at bounding box center [145, 224] width 209 height 24
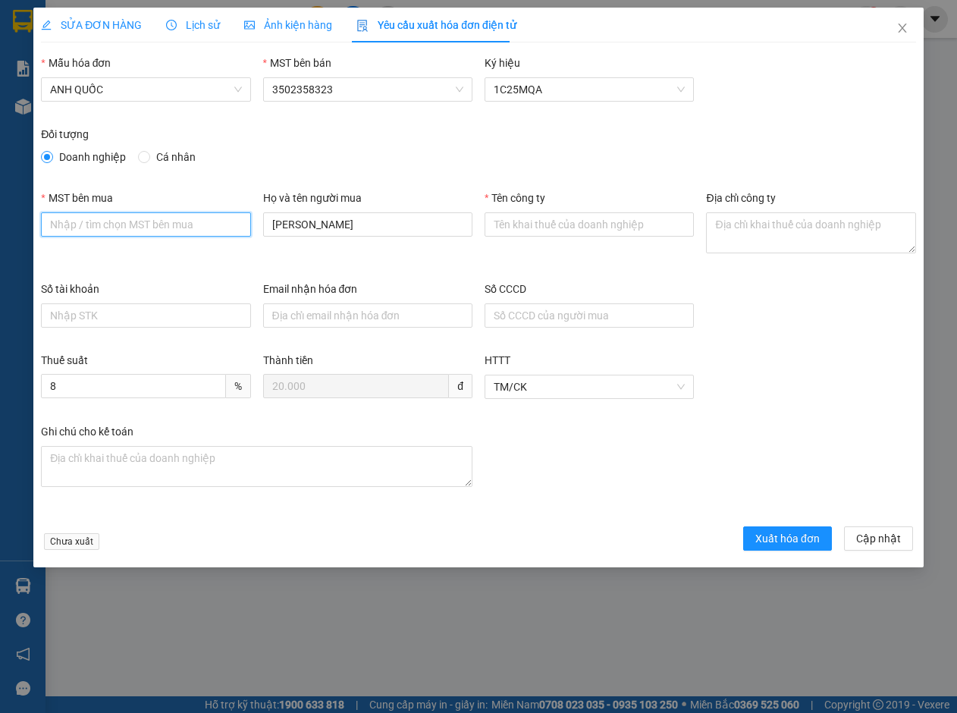
type input "3502206708"
drag, startPoint x: 348, startPoint y: 225, endPoint x: 89, endPoint y: 214, distance: 259.5
click at [89, 214] on div "MST bên mua 3502206708 Họ và tên người mua ANH HÙNG Tên công ty Địa chỉ công ty" at bounding box center [478, 235] width 887 height 91
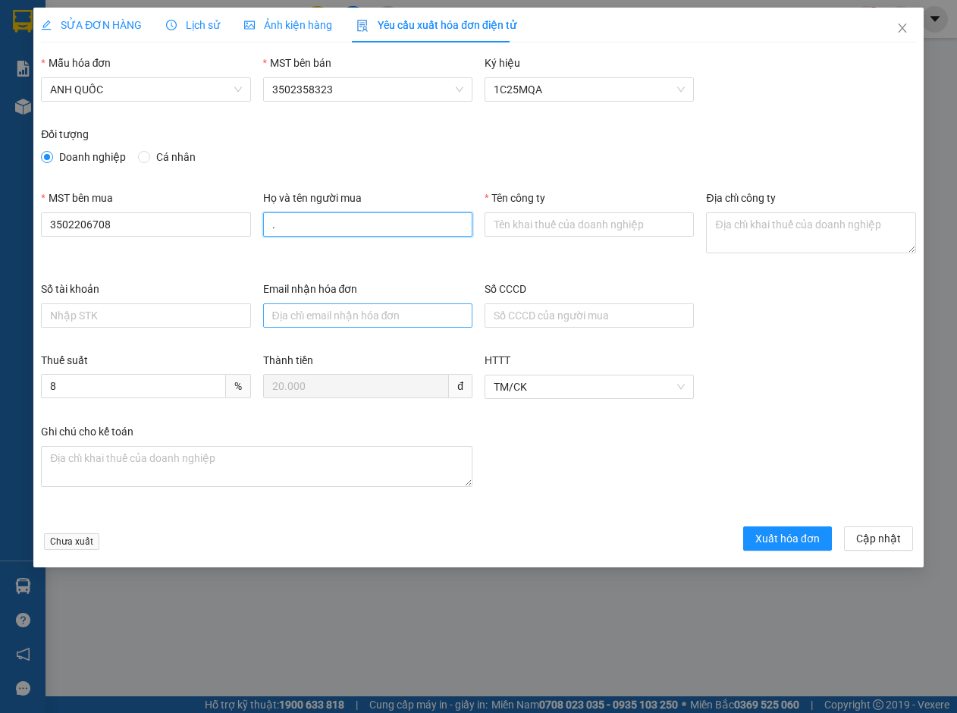
type input "."
click at [313, 305] on input "Email nhận hóa đơn" at bounding box center [367, 315] width 209 height 24
type input "otonhatmy@gmail.com"
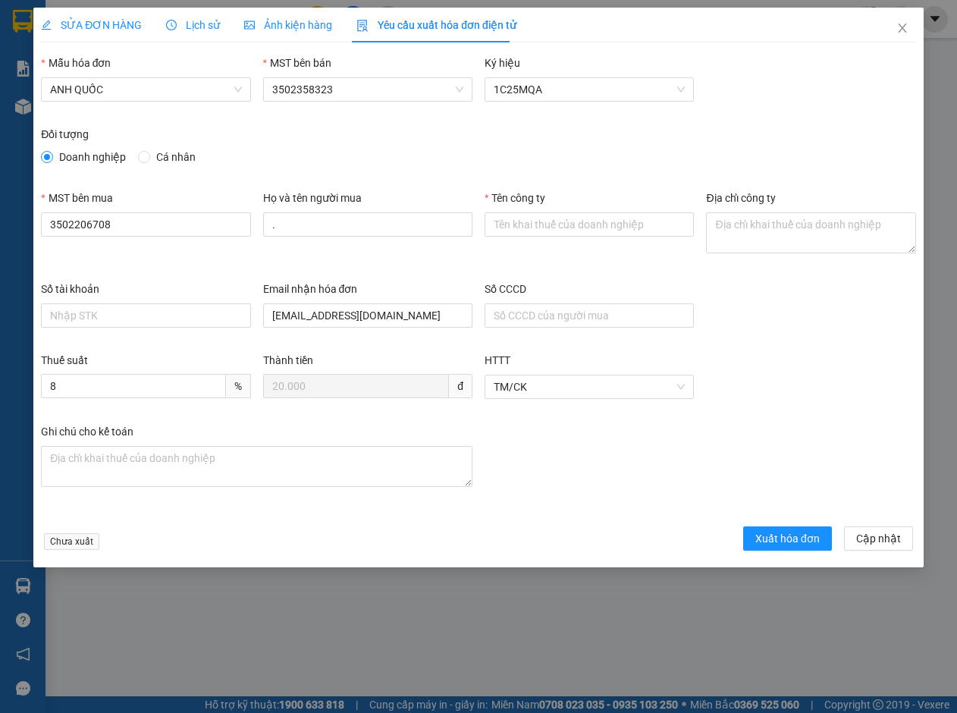
click at [525, 211] on div "Tên công ty" at bounding box center [588, 201] width 209 height 23
click at [530, 221] on input "Tên công ty" at bounding box center [588, 224] width 209 height 24
type input "Công Ty TNHH Thương Mại Dịch Vụ Ô Tô Nhật Mỹ"
click at [715, 227] on textarea "Địa chỉ công ty" at bounding box center [810, 232] width 209 height 41
paste textarea "219B Võ Thị Sáu, Phường Vũng Tàu, Thành phố Hồ Chí Minh, Việt Nam"
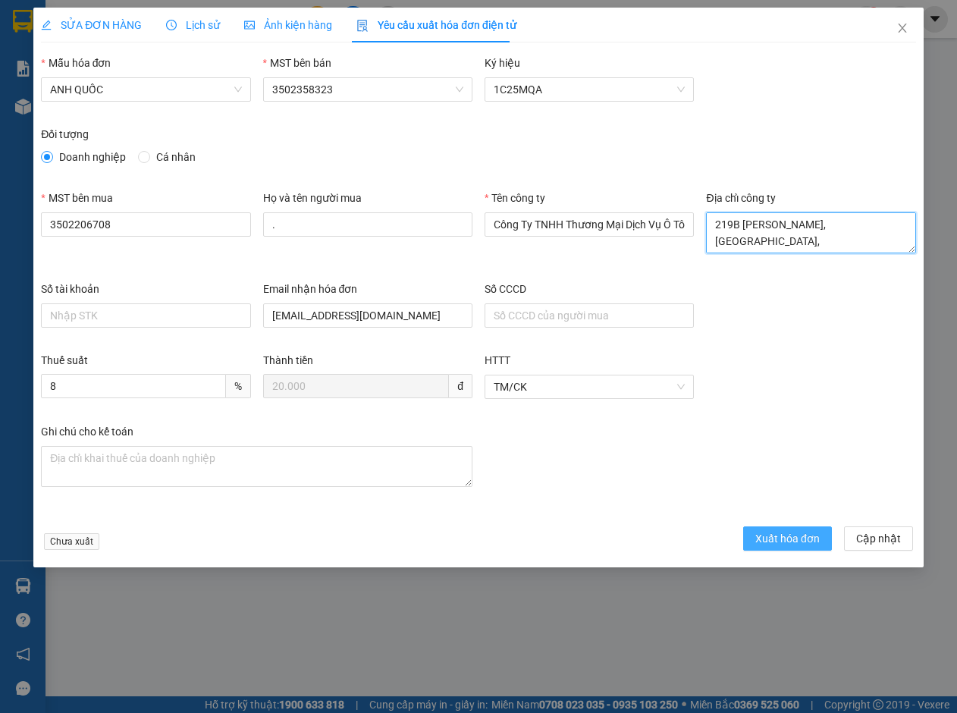
type textarea "219B Võ Thị Sáu, Phường Vũng Tàu, Thành phố Hồ Chí Minh, Việt Nam"
click at [794, 537] on span "Xuất hóa đơn" at bounding box center [787, 538] width 64 height 17
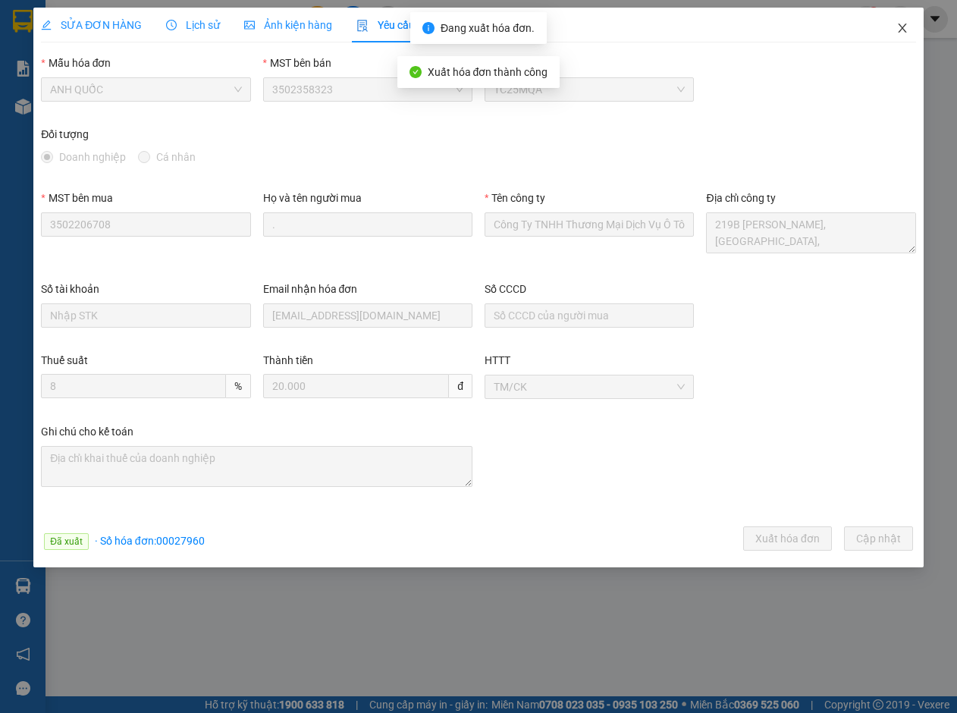
click at [902, 25] on icon "close" at bounding box center [902, 28] width 12 height 12
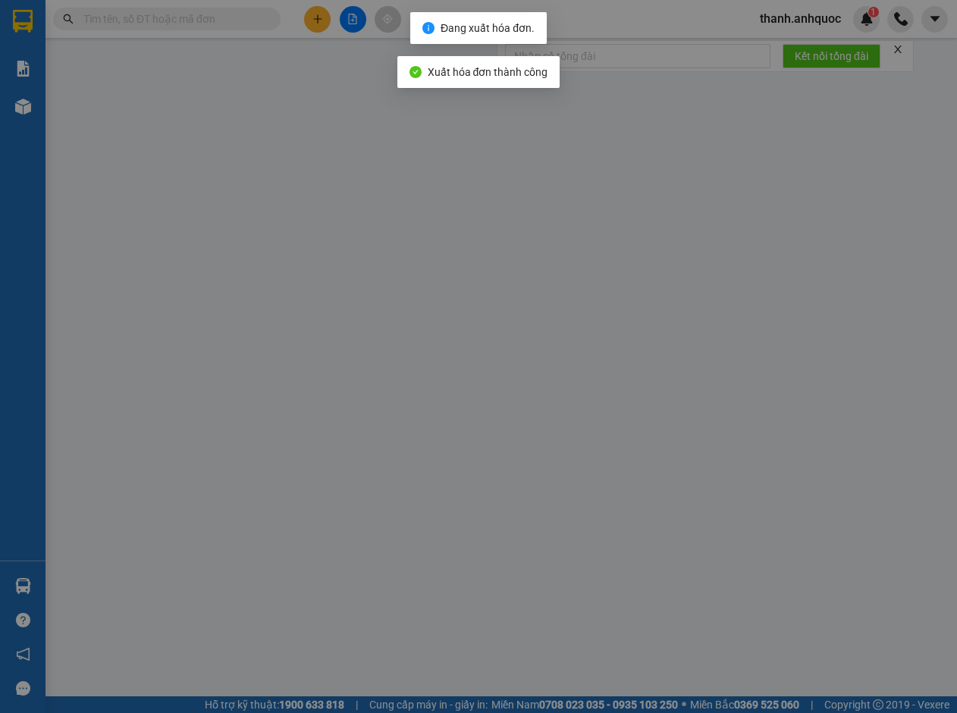
type input "0989655644"
type input "HƯNG"
type input "0854453878"
type input "Medilab"
type input "VPQ1"
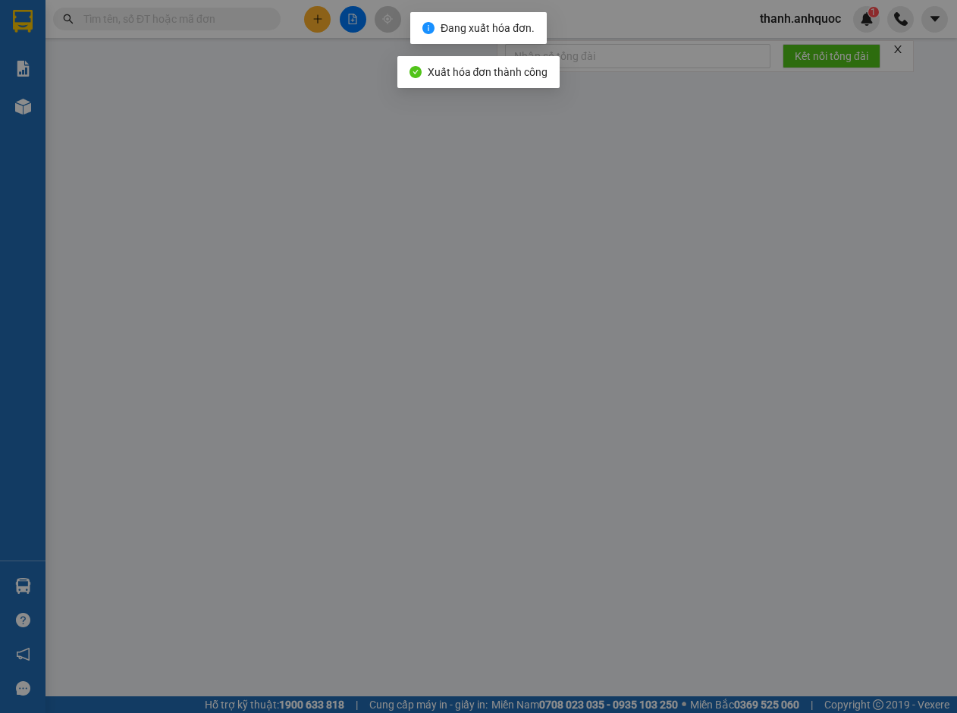
type input "20.000"
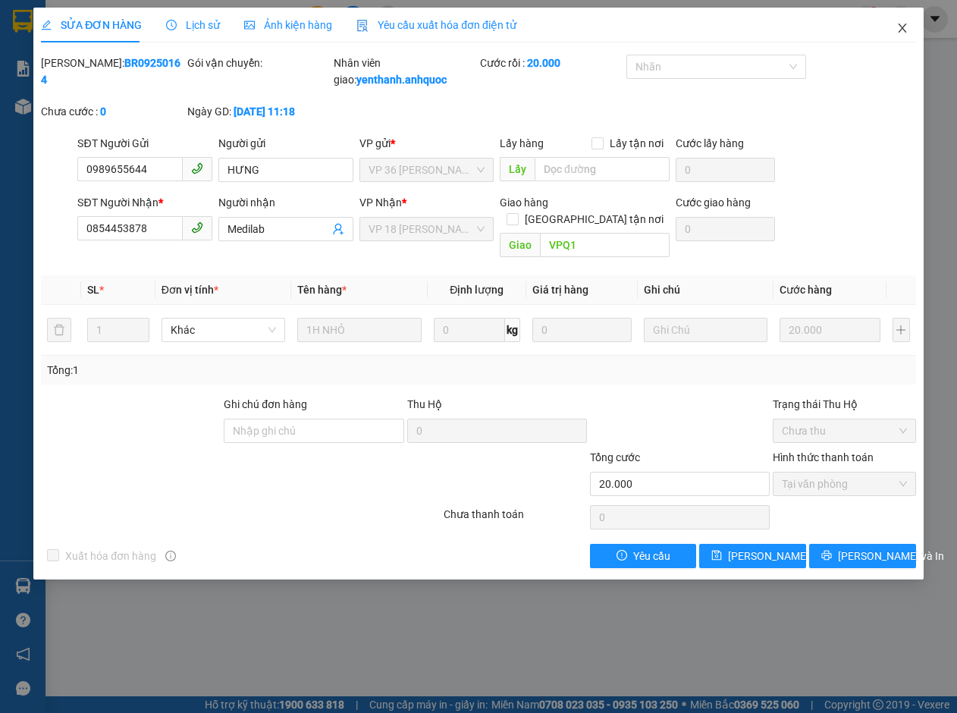
click at [903, 24] on icon "close" at bounding box center [902, 28] width 12 height 12
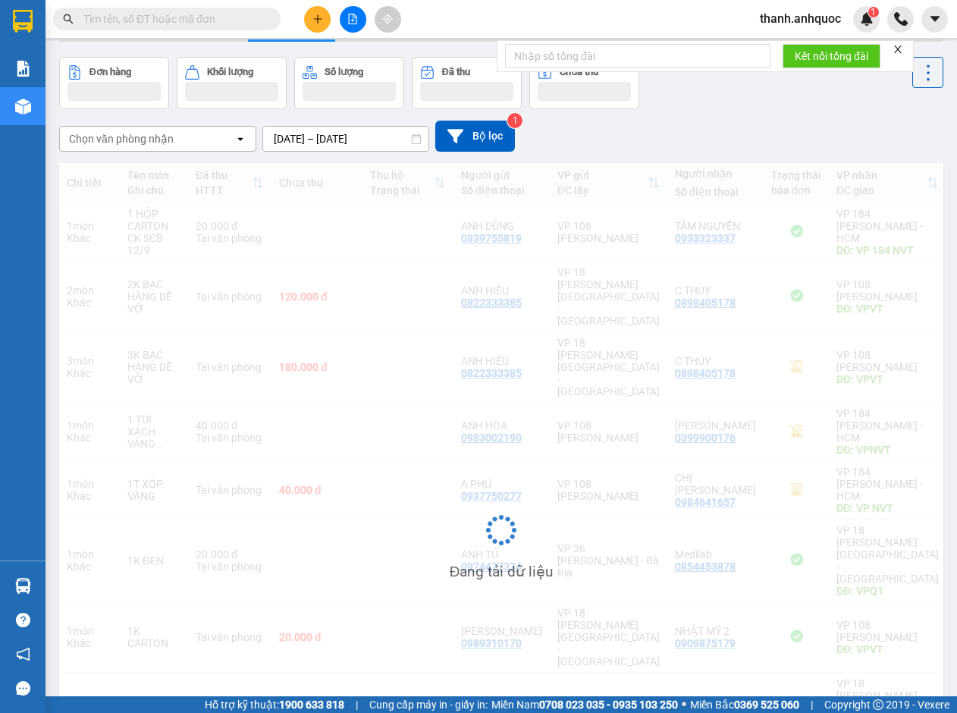
scroll to position [76, 0]
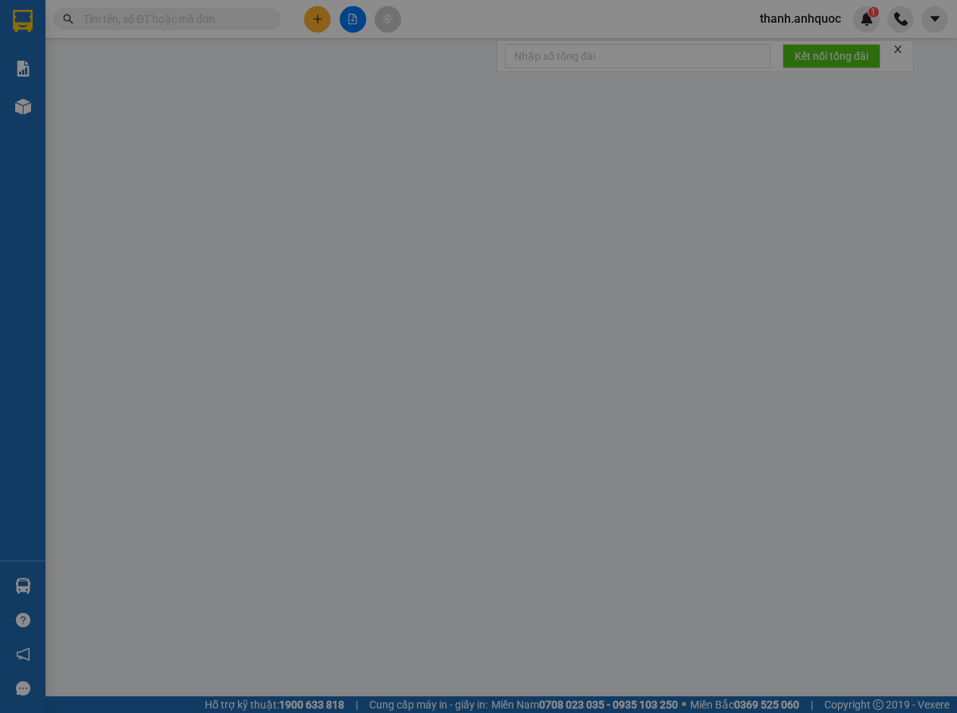
type input "0937977061"
type input "CHÚ THÂN"
type input "0937654231"
type input "CHỊ THY"
type input "VP NVT"
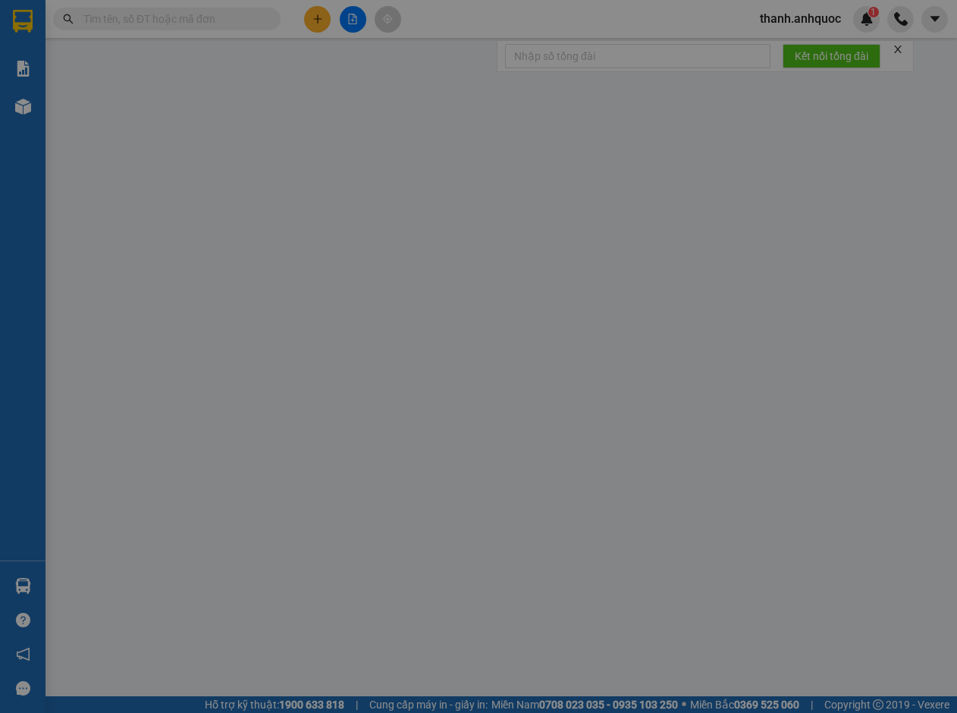
type input "30.000"
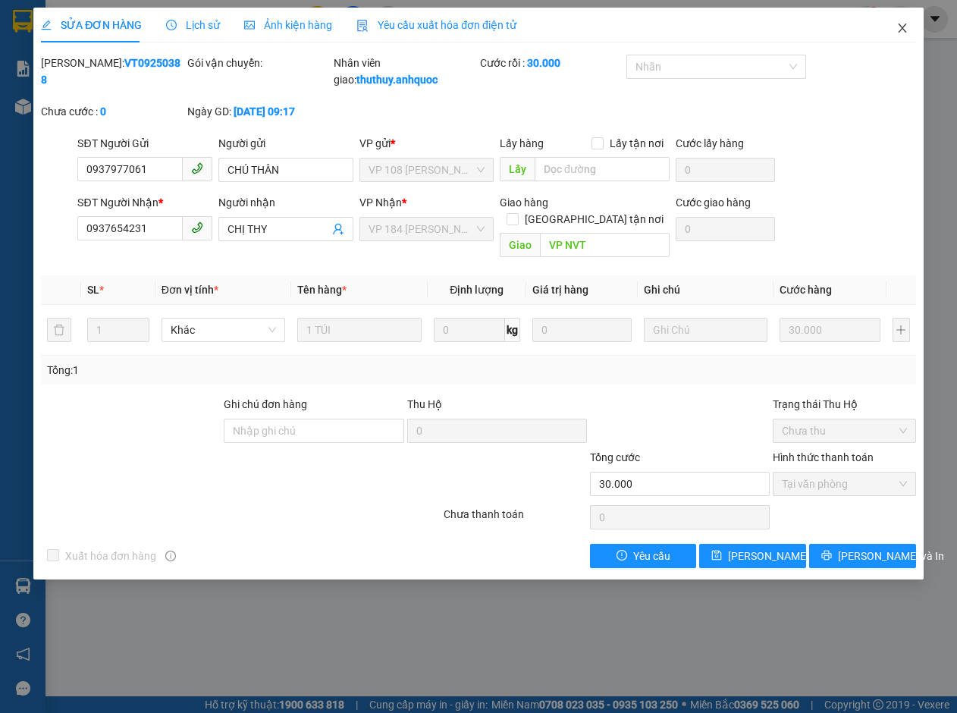
click at [905, 27] on icon "close" at bounding box center [902, 28] width 12 height 12
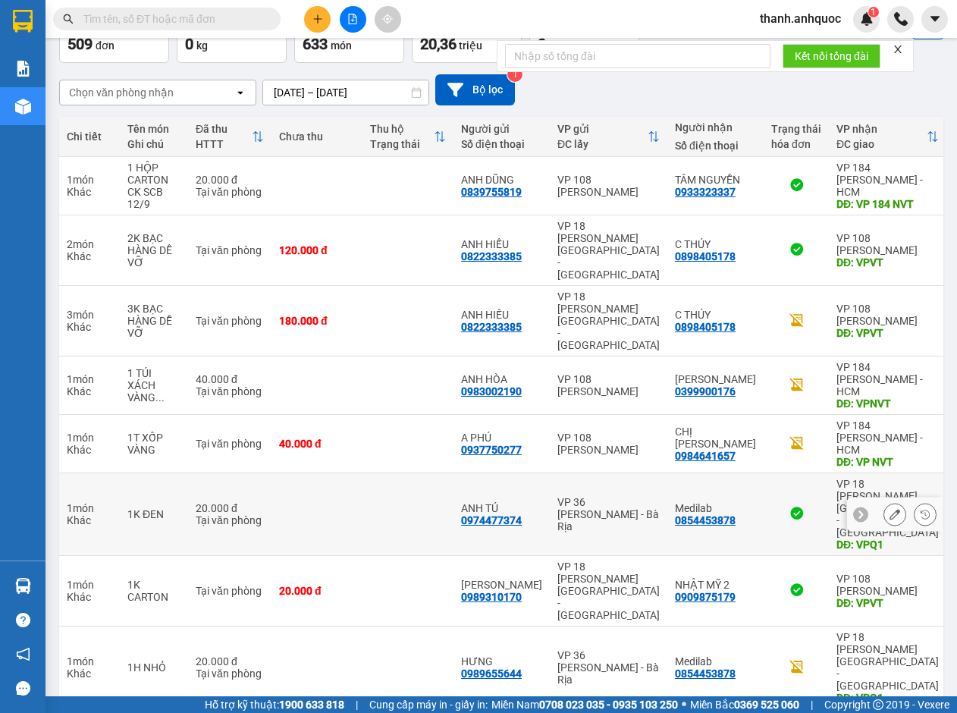
scroll to position [101, 0]
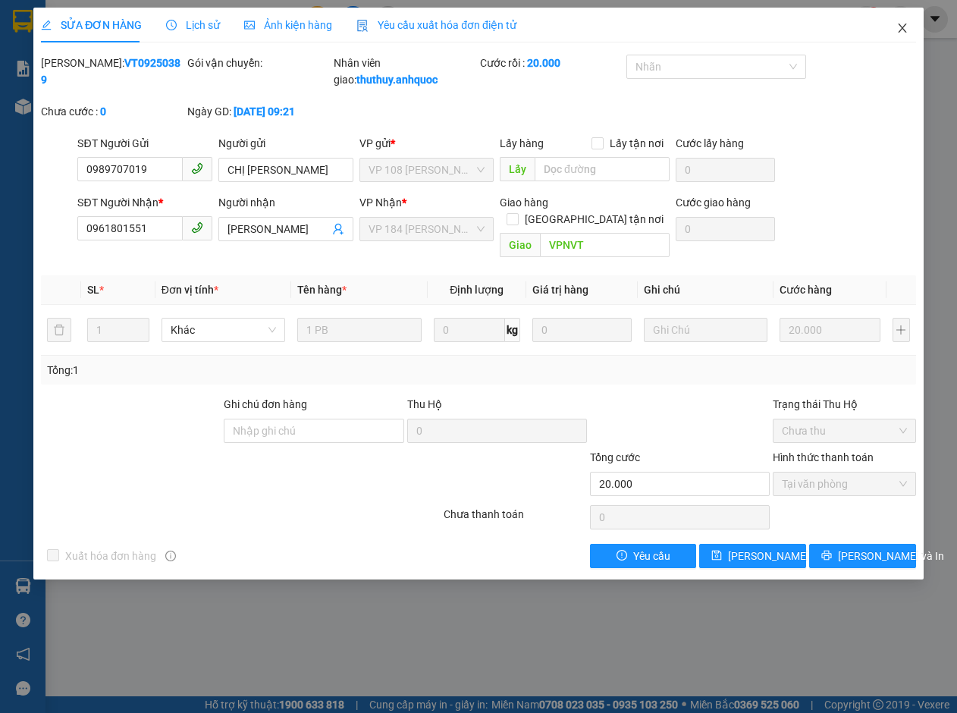
click at [903, 25] on icon "close" at bounding box center [902, 28] width 12 height 12
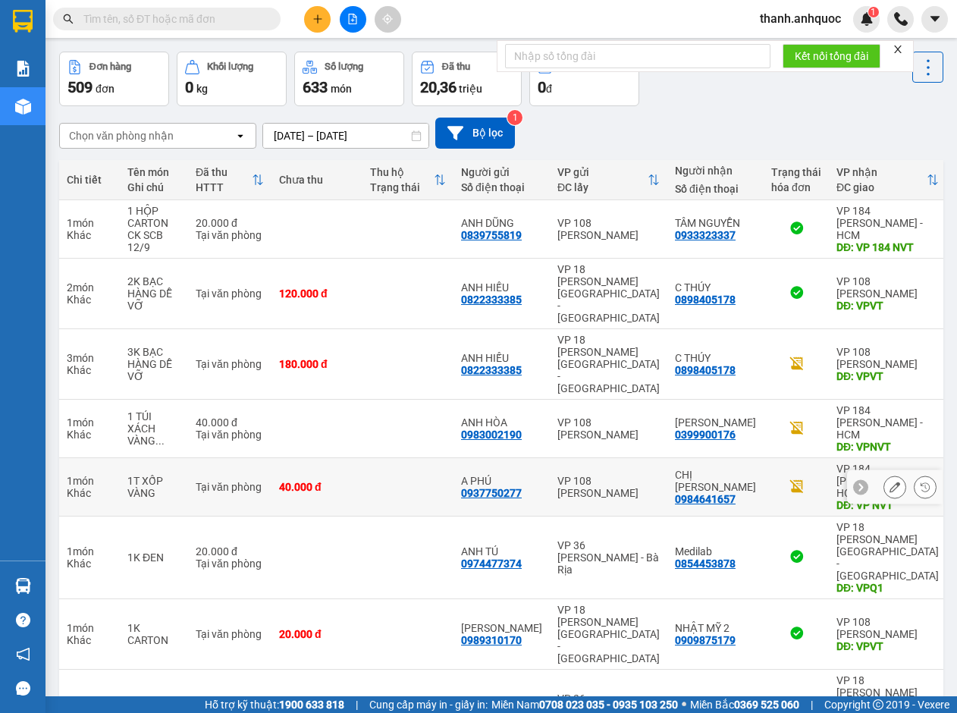
scroll to position [101, 0]
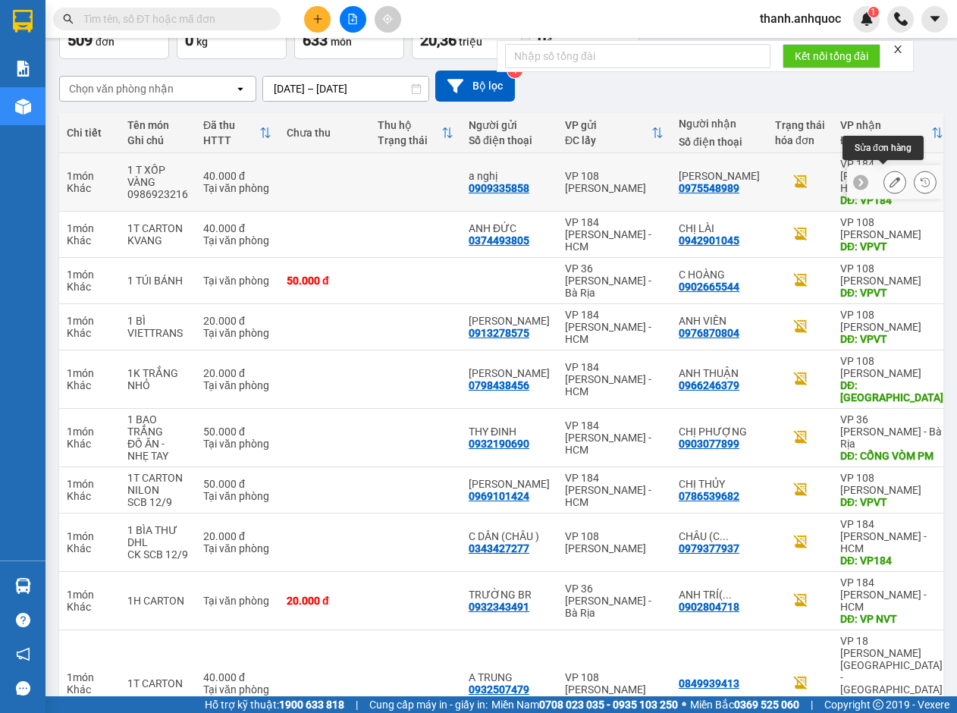
click at [889, 177] on icon at bounding box center [894, 182] width 11 height 11
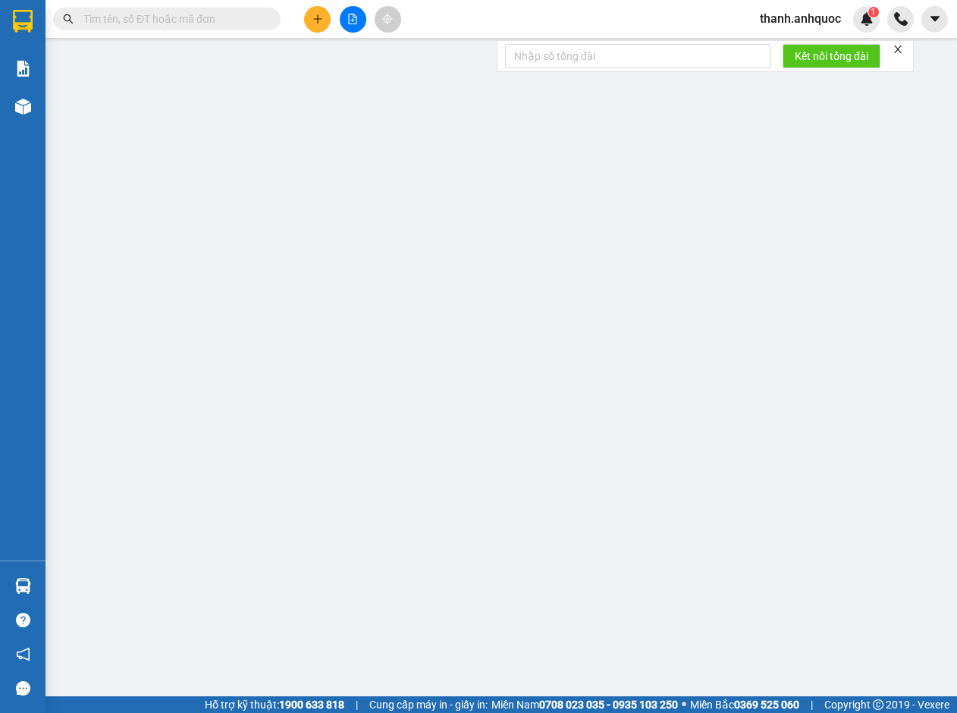
type input "0909335858"
type input "a nghị"
type input "0975548989"
type input "[PERSON_NAME]"
type input "VP184"
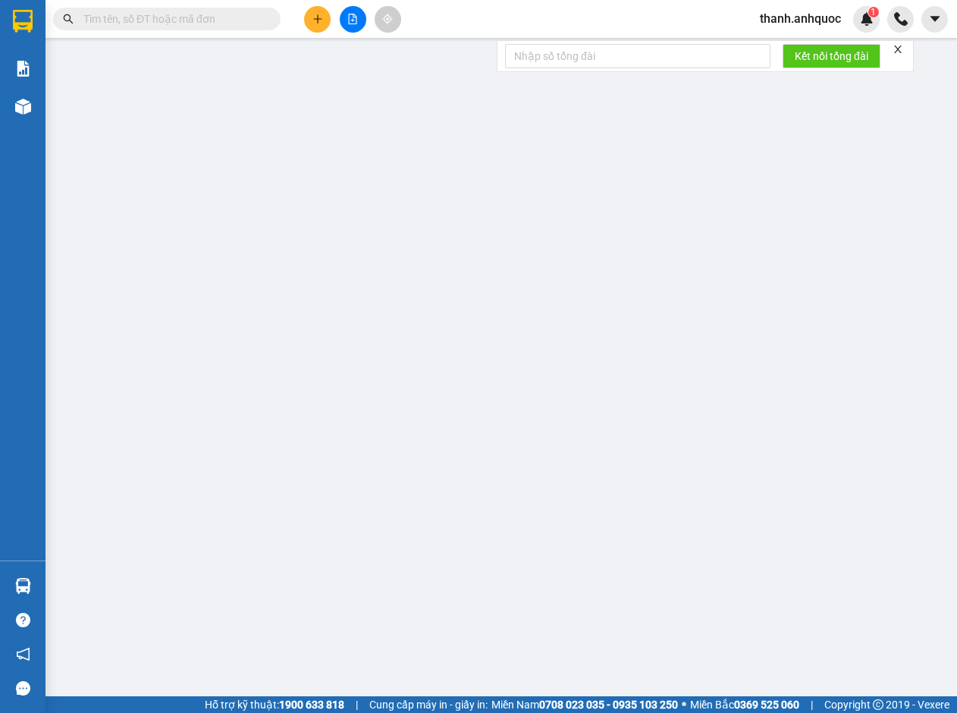
type input "40.000"
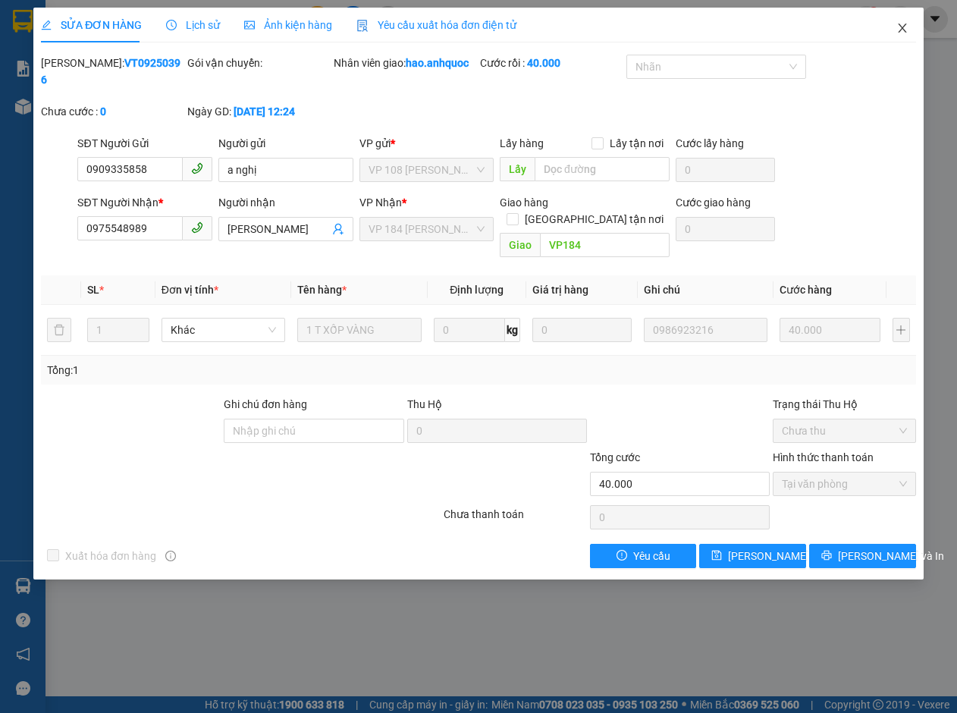
click at [899, 30] on icon "close" at bounding box center [902, 28] width 12 height 12
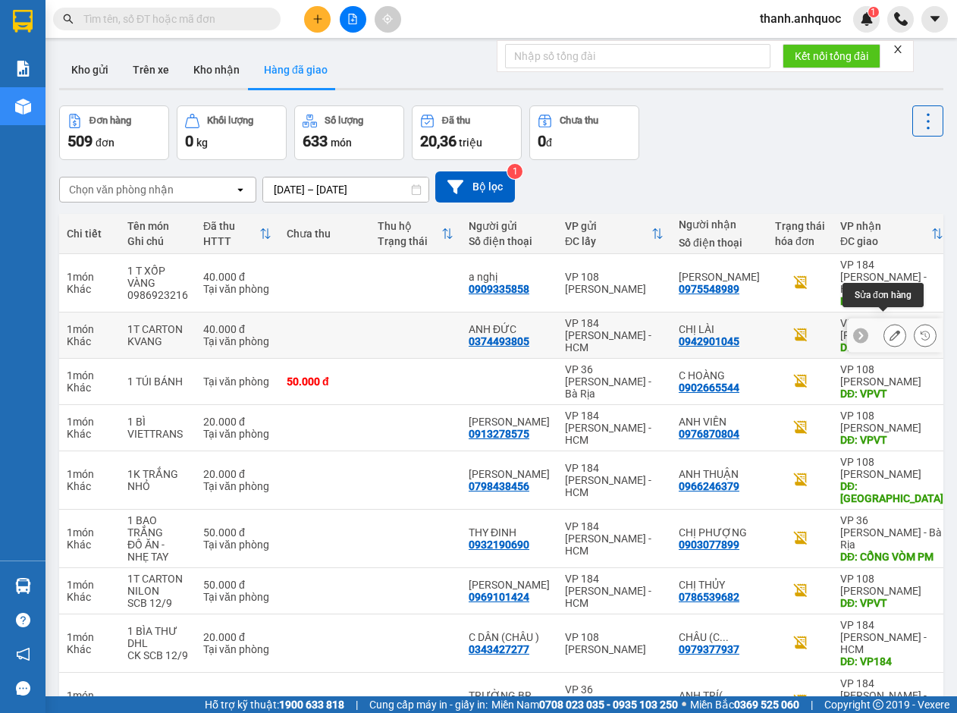
click at [889, 322] on button at bounding box center [894, 335] width 21 height 27
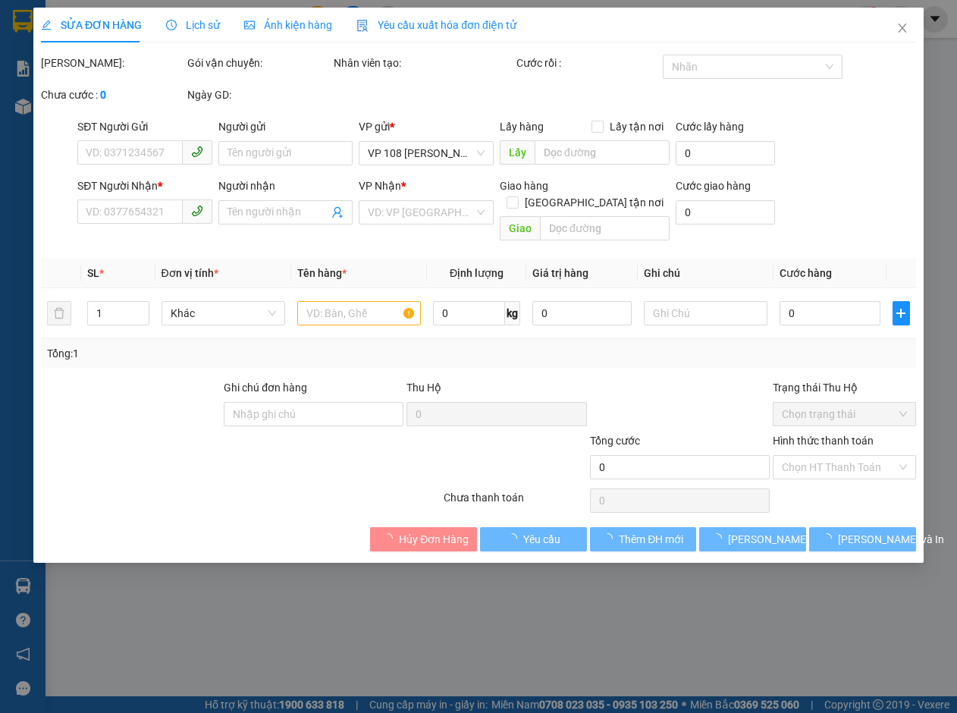
type input "0374493805"
type input "ANH ĐỨC"
type input "0942901045"
type input "CHỊ LÀI"
type input "VPVT"
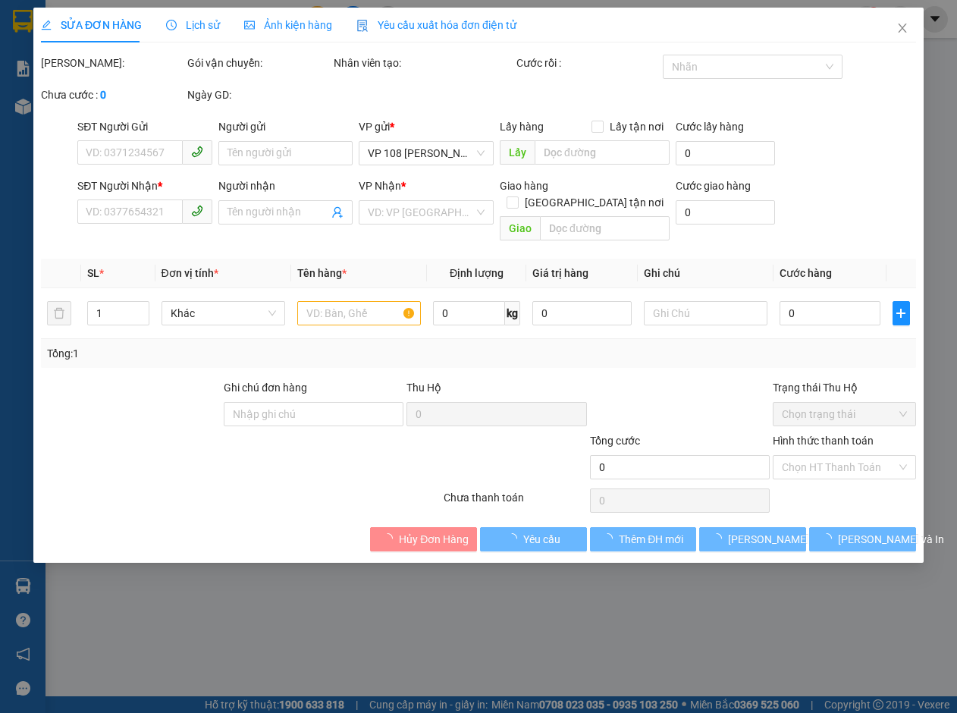
type input "TM 11/9 VP184 HẢO"
type input "40.000"
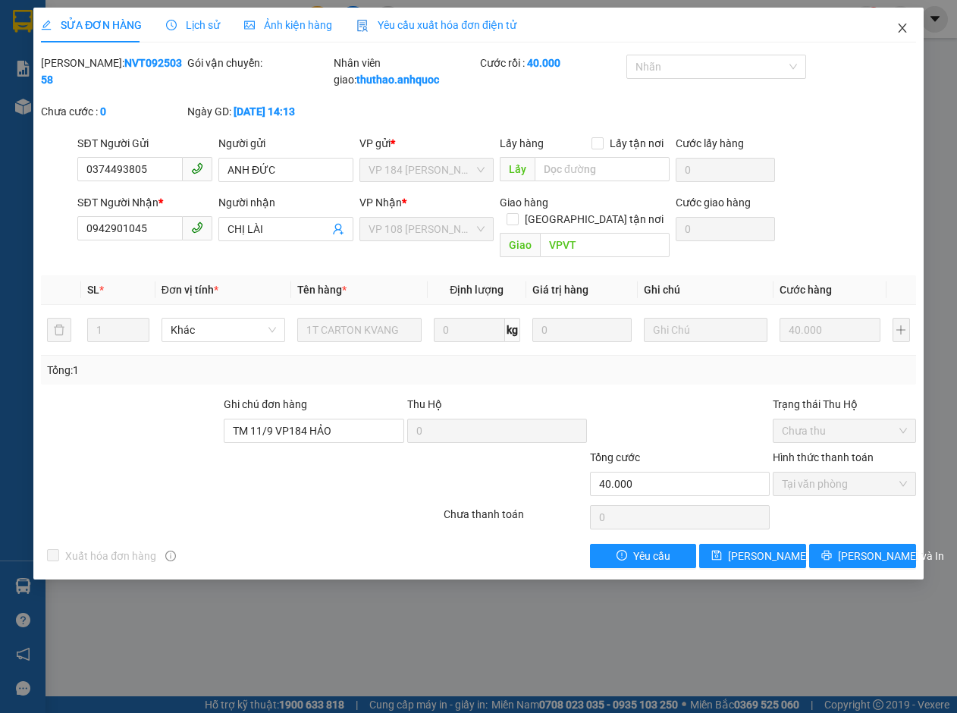
click at [902, 28] on icon "close" at bounding box center [902, 27] width 8 height 9
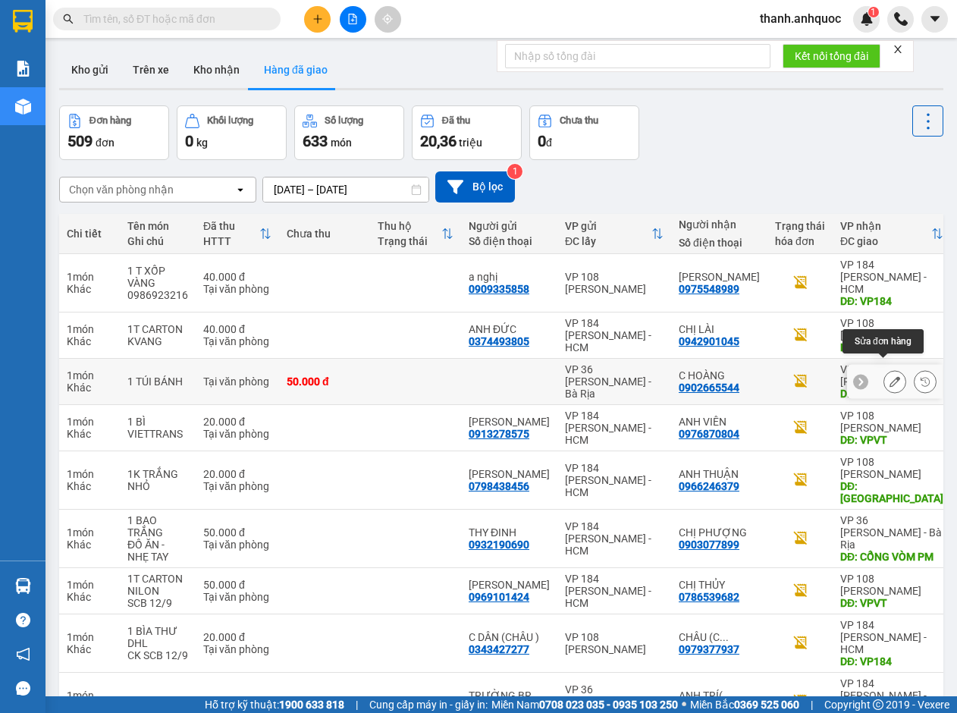
click at [889, 376] on icon at bounding box center [894, 381] width 11 height 11
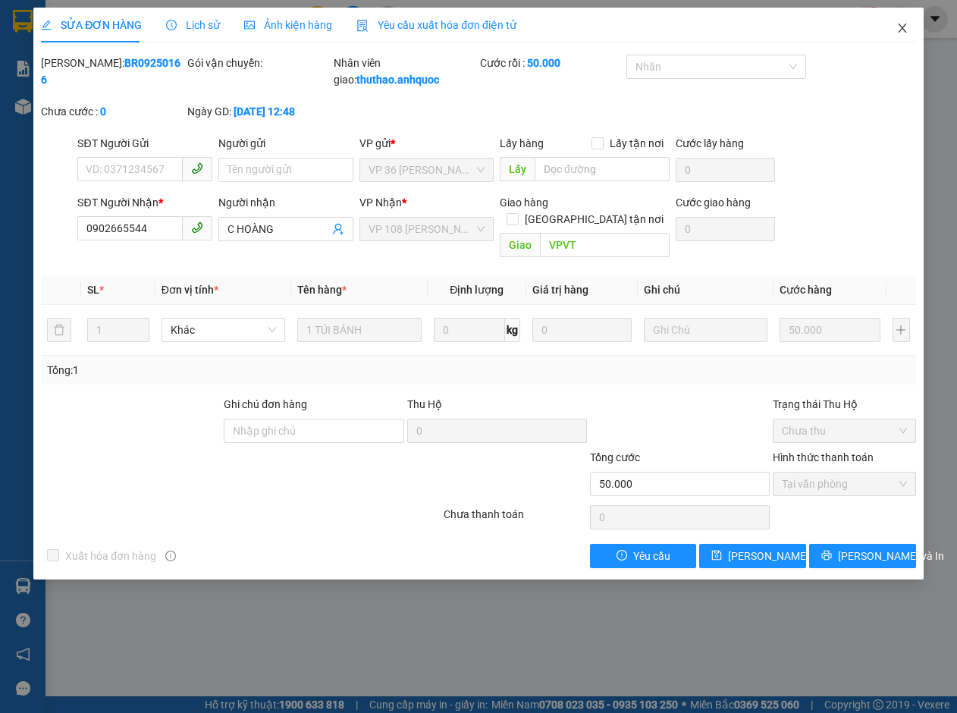
click at [901, 20] on span "Close" at bounding box center [902, 29] width 42 height 42
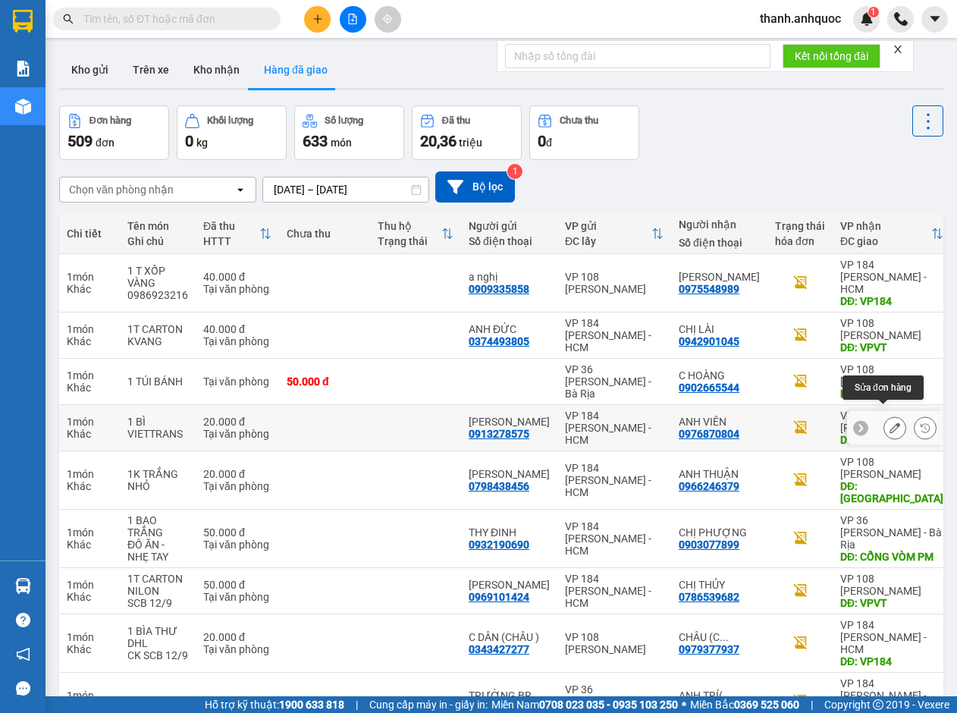
click at [889, 422] on icon at bounding box center [894, 427] width 11 height 11
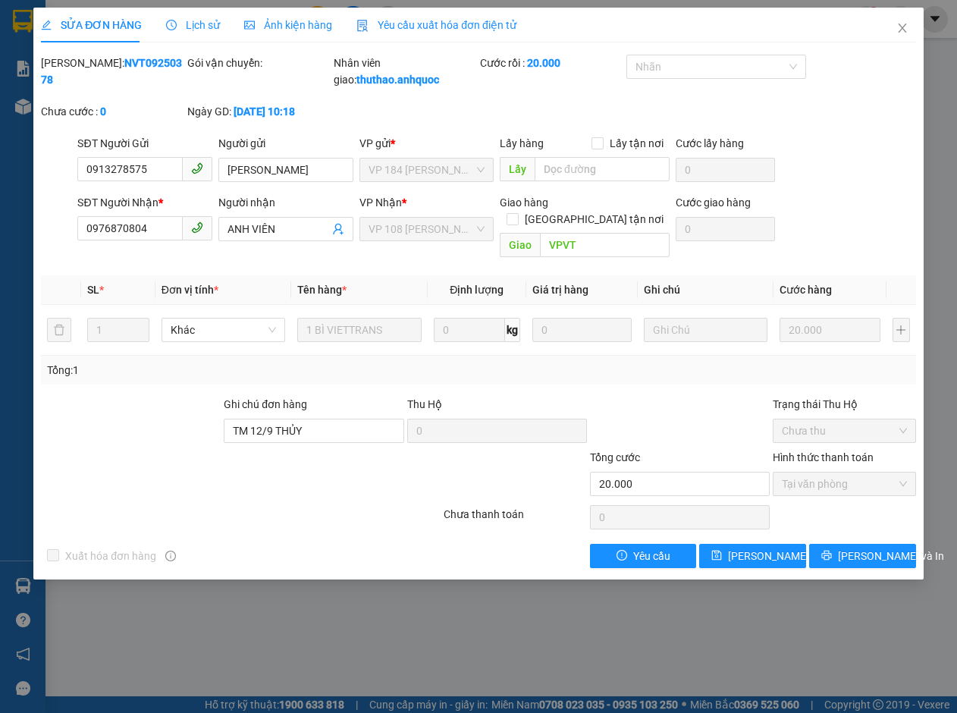
click at [194, 27] on span "Lịch sử" at bounding box center [193, 25] width 54 height 12
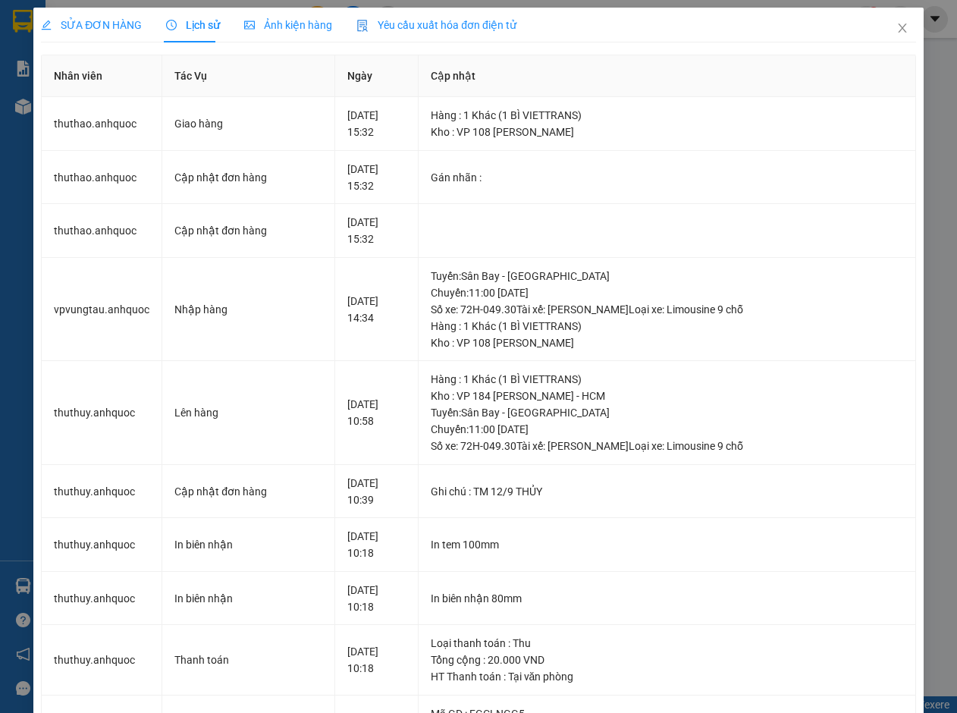
click at [452, 25] on span "Yêu cầu xuất hóa đơn điện tử" at bounding box center [436, 25] width 160 height 12
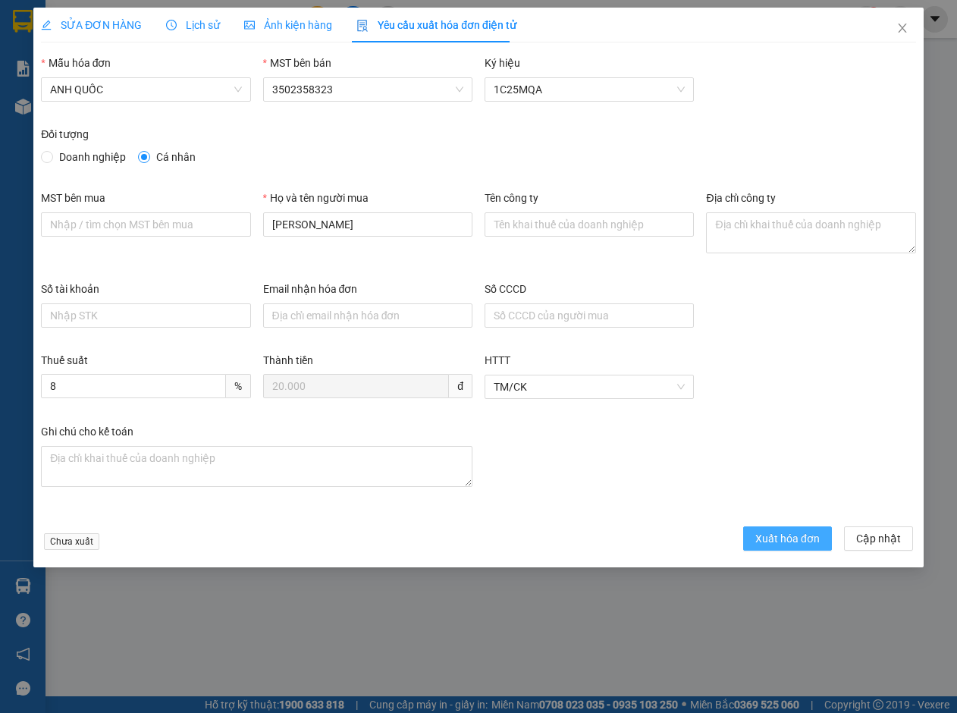
click at [783, 537] on span "Xuất hóa đơn" at bounding box center [787, 538] width 64 height 17
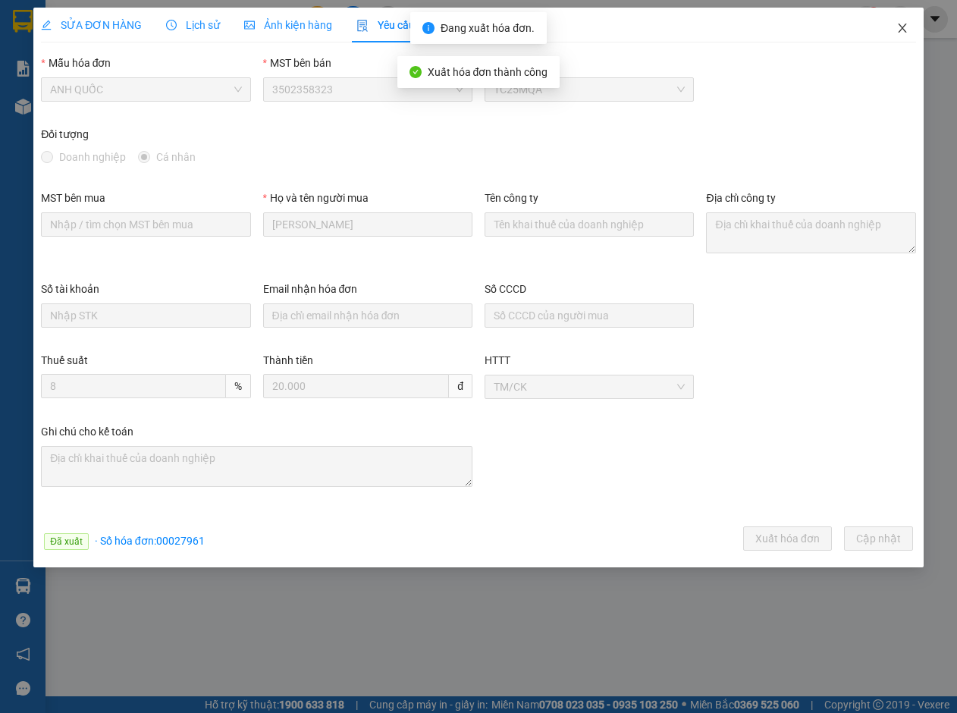
click at [902, 28] on icon "close" at bounding box center [902, 27] width 8 height 9
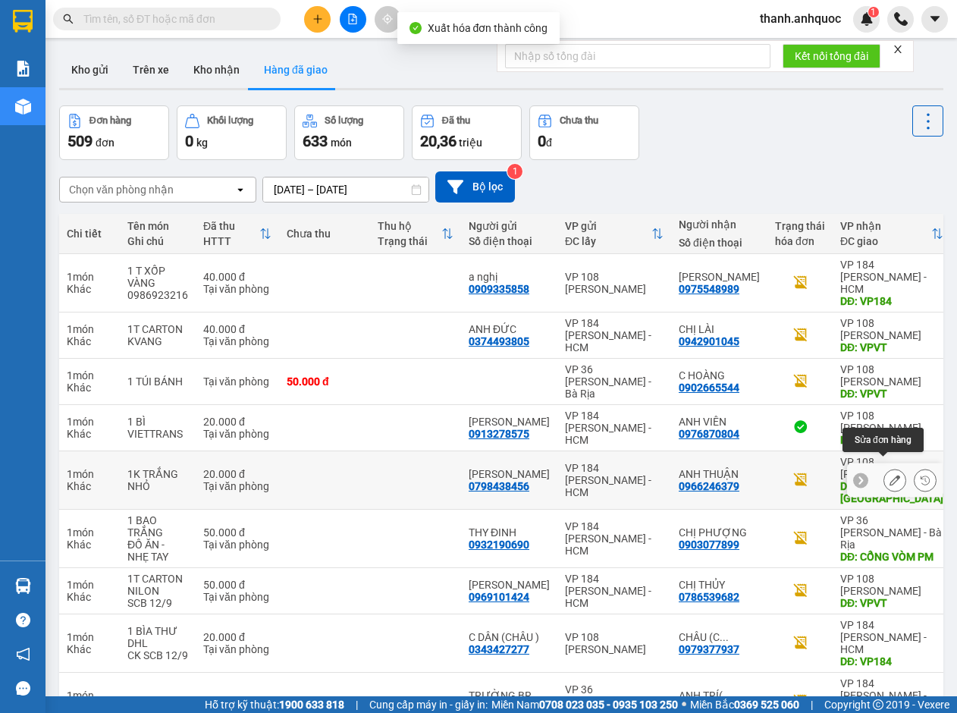
click at [889, 475] on icon at bounding box center [894, 480] width 11 height 11
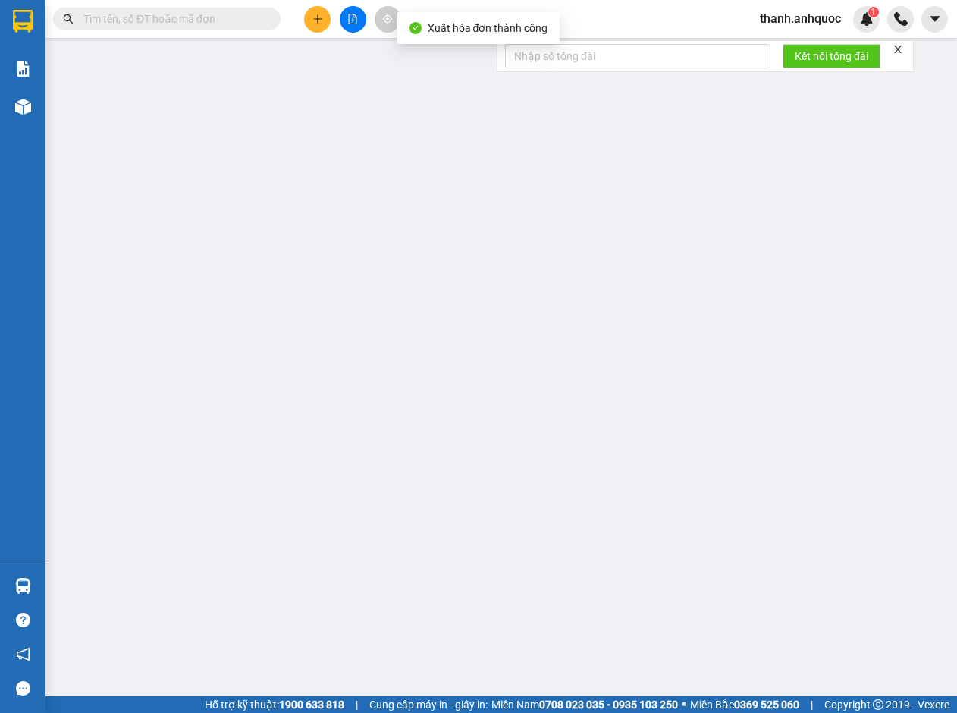
type input "0798438456"
type input "[PERSON_NAME]"
type input "0966246379"
type input "ANH THUẬN"
type input "CHỢ PHƯỚC THÁI MỚI"
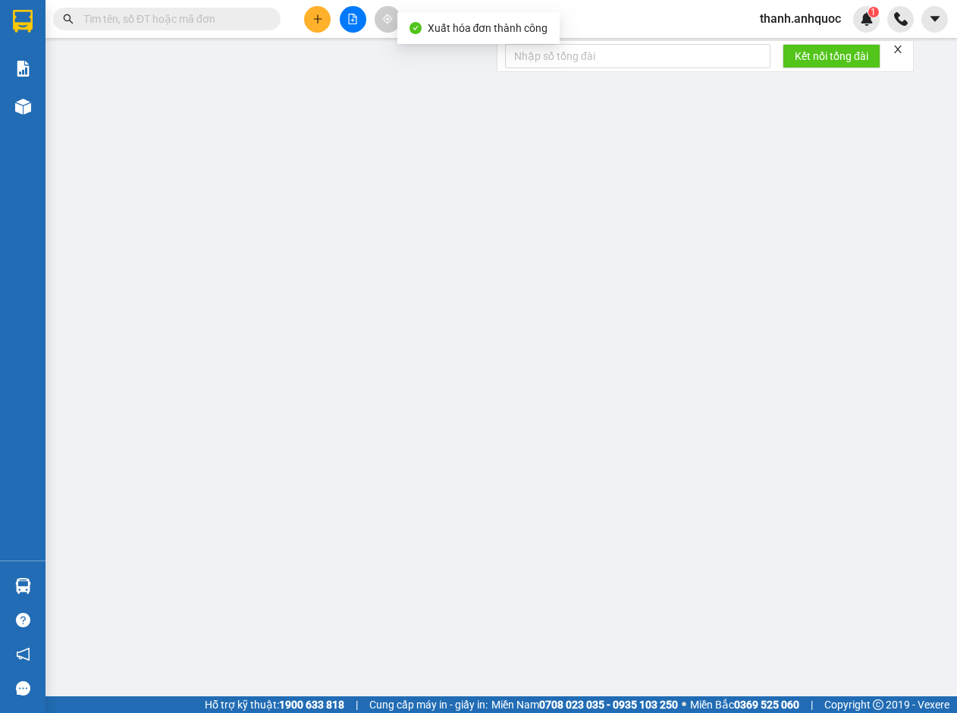
type input "20.000"
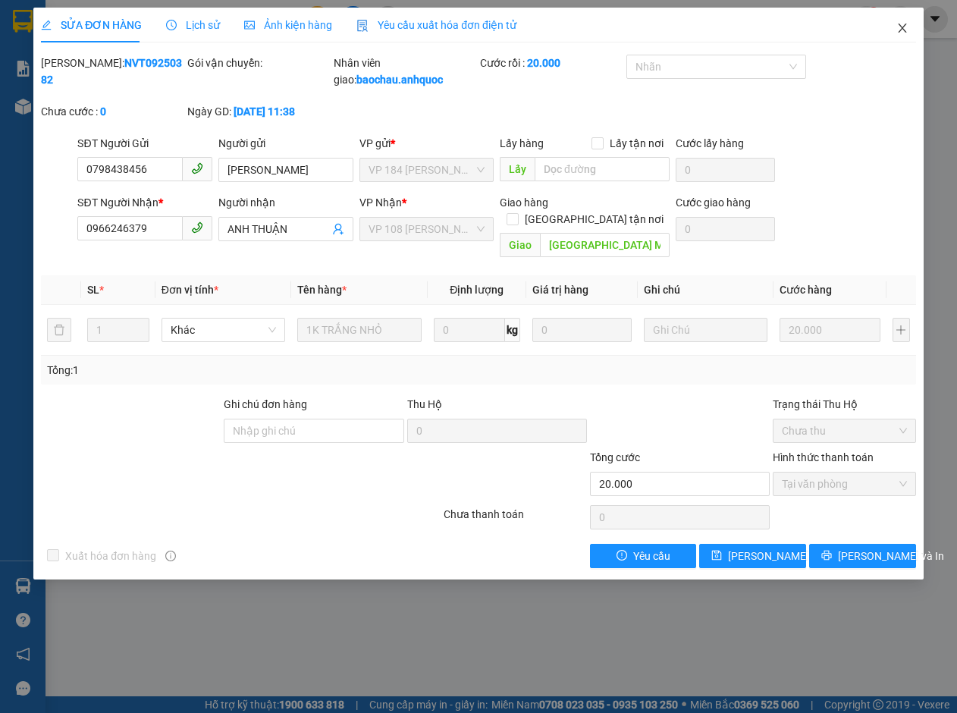
click at [904, 27] on icon "close" at bounding box center [902, 27] width 8 height 9
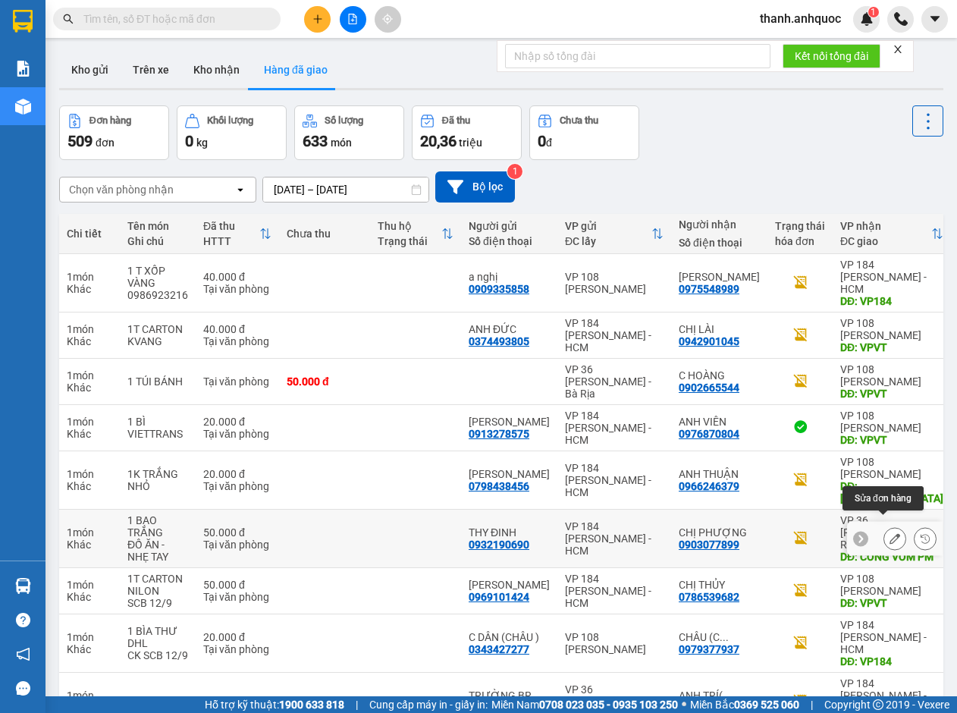
click at [889, 533] on icon at bounding box center [894, 538] width 11 height 11
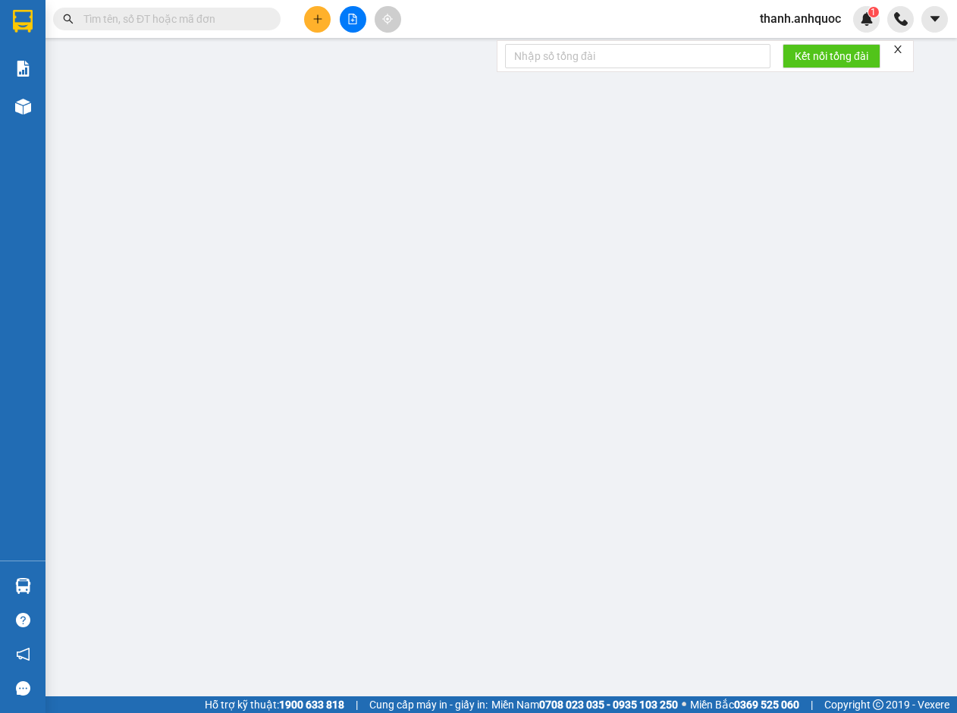
type input "0932190690"
type input "THY ĐINH"
type input "0903077899"
type input "CHỊ PHƯỢNG"
type input "CỔNG VÒM PM"
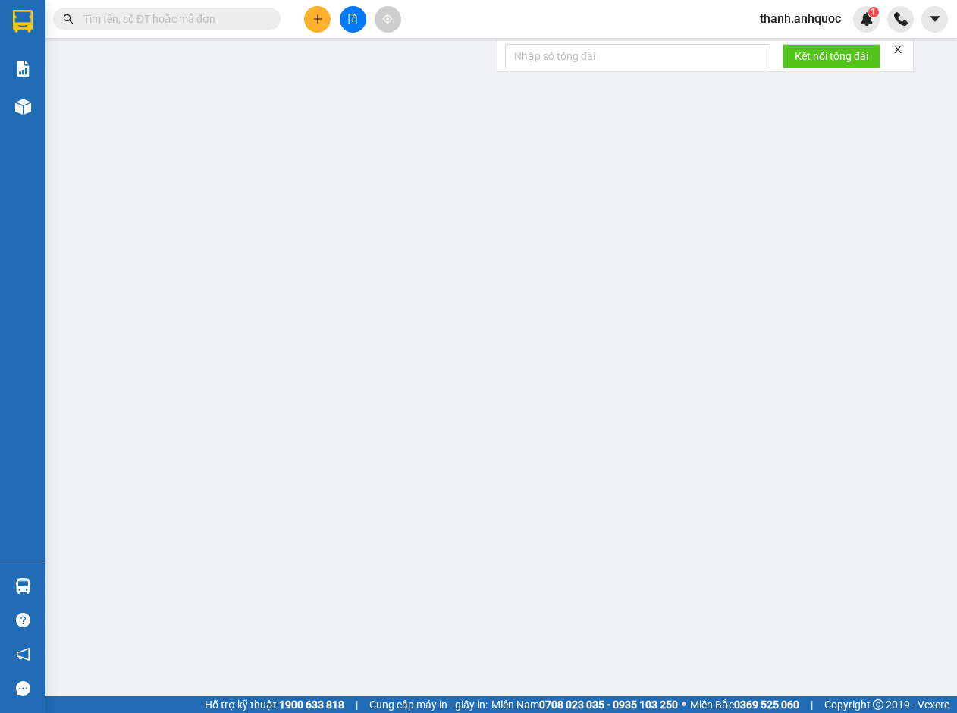
type input "50.000"
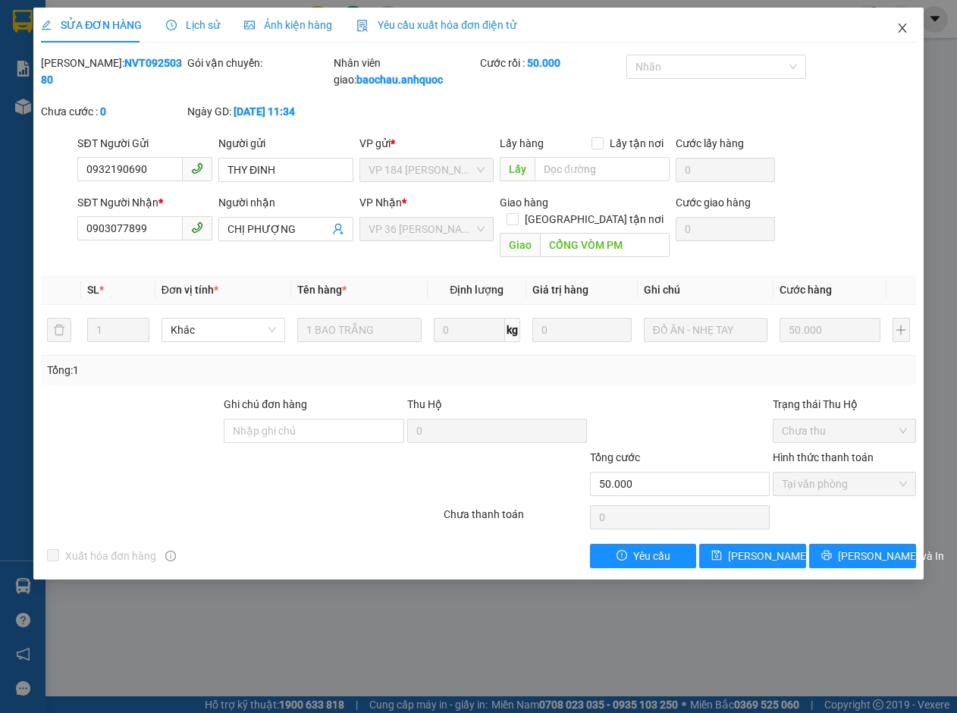
click at [896, 31] on icon "close" at bounding box center [902, 28] width 12 height 12
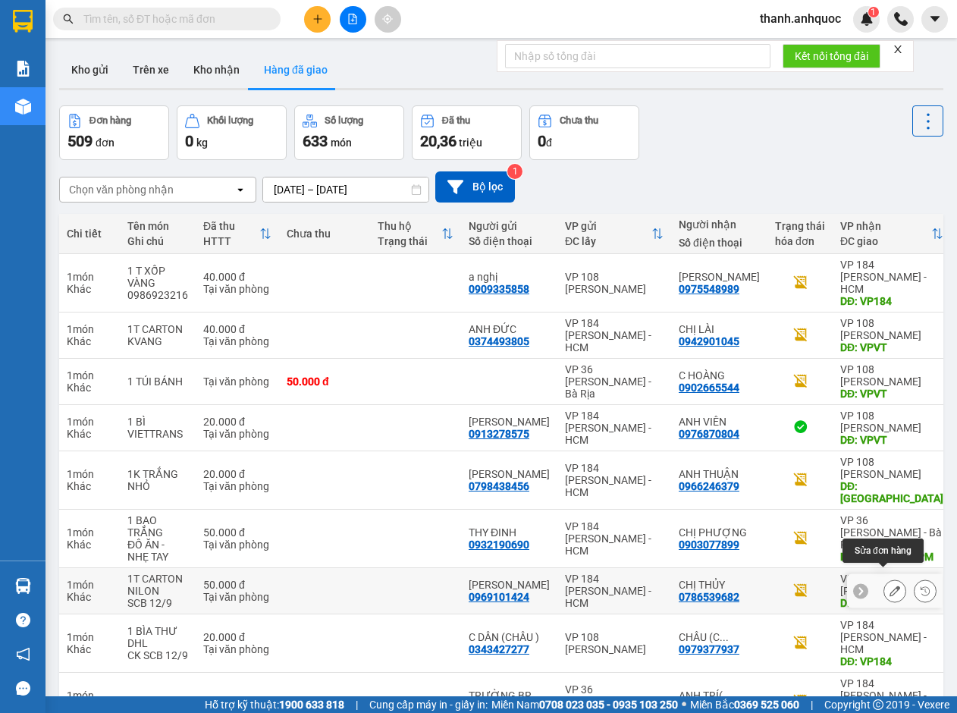
click at [884, 578] on button at bounding box center [894, 591] width 21 height 27
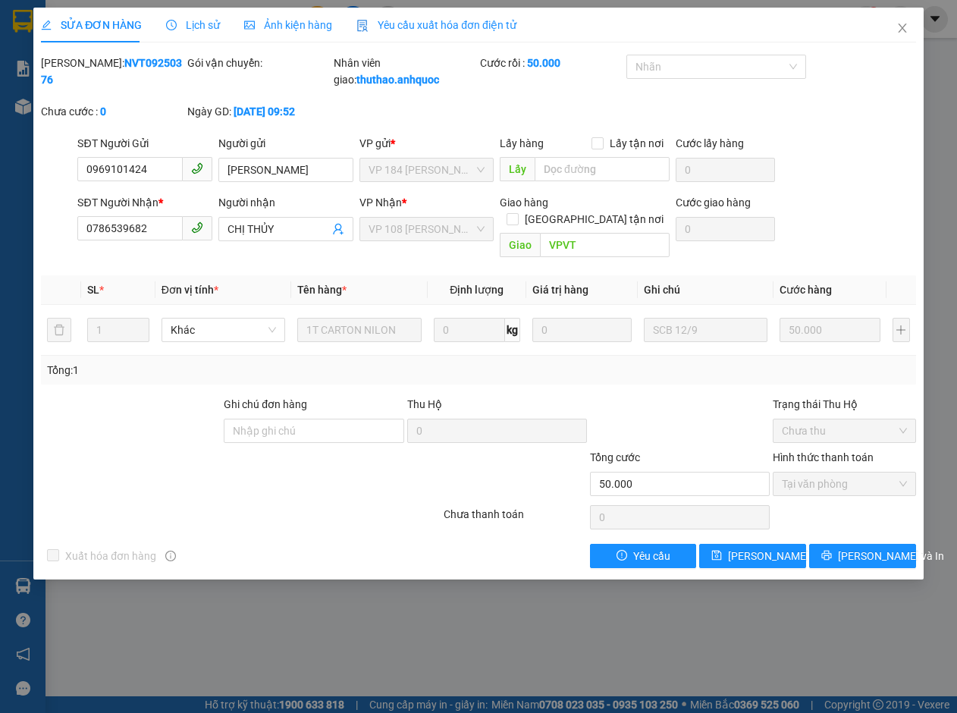
click at [393, 23] on span "Yêu cầu xuất hóa đơn điện tử" at bounding box center [436, 25] width 160 height 12
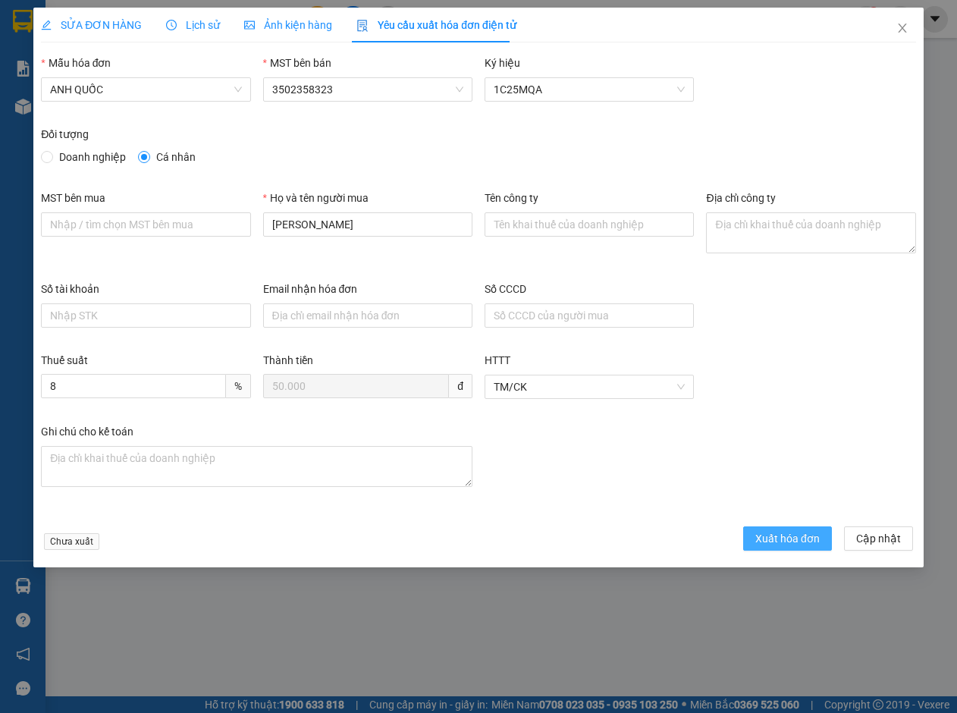
click at [789, 550] on button "Xuất hóa đơn" at bounding box center [787, 538] width 89 height 24
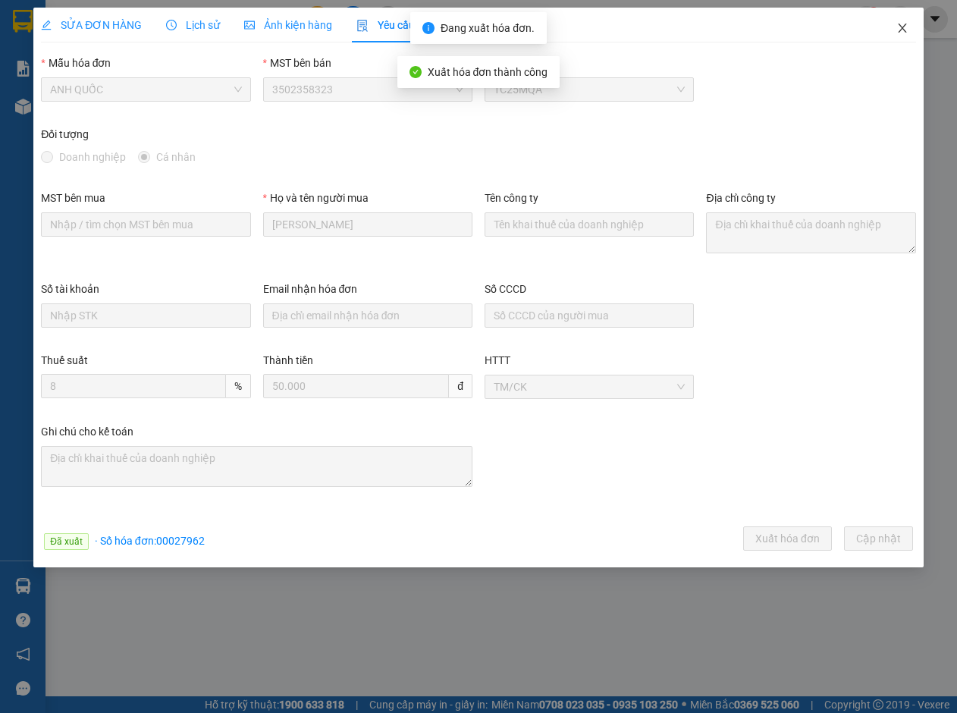
click at [905, 29] on icon "close" at bounding box center [902, 28] width 12 height 12
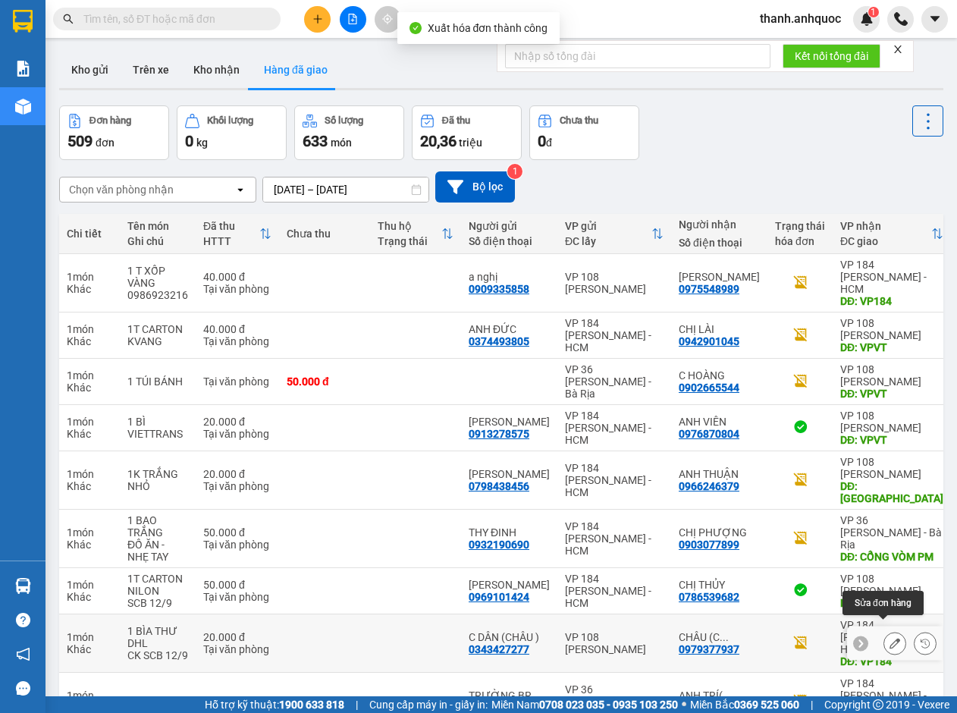
click at [889, 638] on icon at bounding box center [894, 643] width 11 height 11
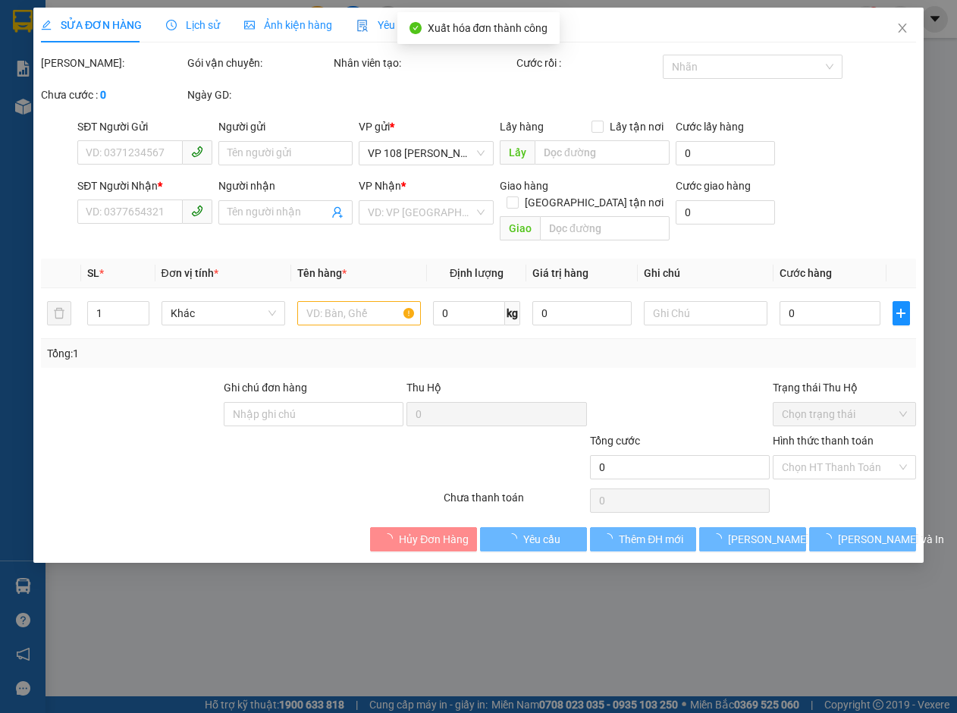
type input "0343427277"
type input "C DÂN (CHÂU )"
type input "0979377937"
type input "CHÂU (C DÂN)"
type input "VP184"
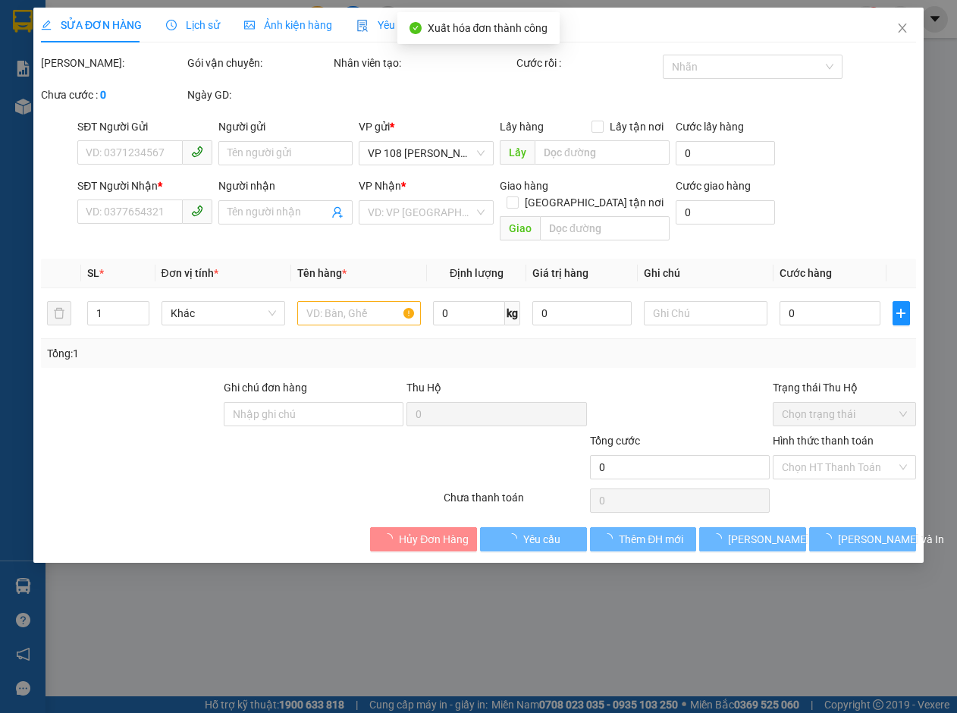
type input "20.000"
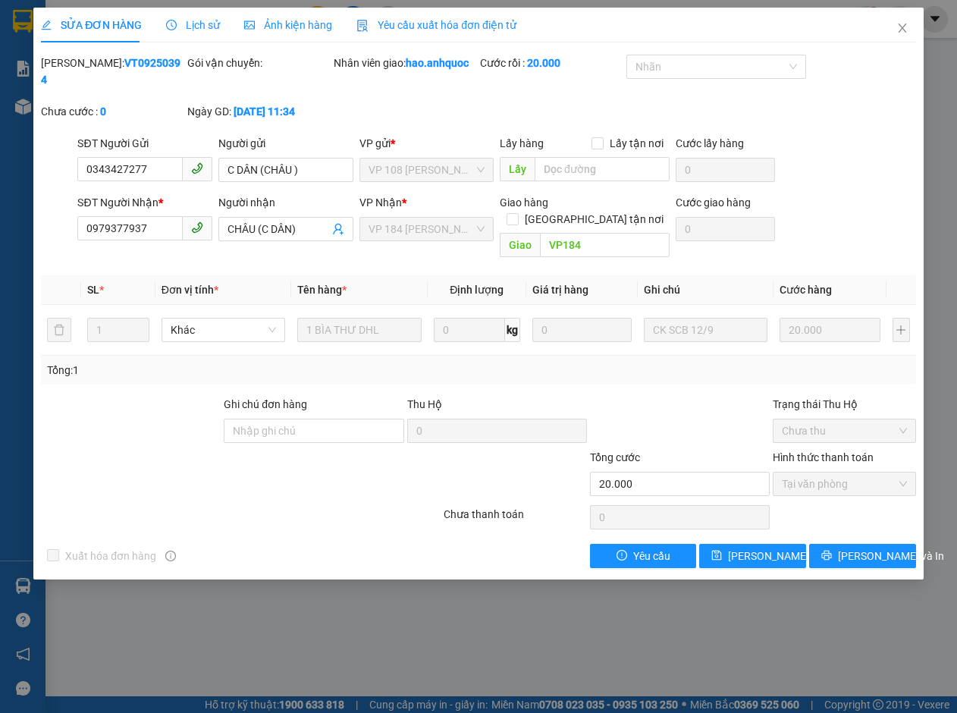
click at [460, 19] on span "Yêu cầu xuất hóa đơn điện tử" at bounding box center [436, 25] width 160 height 12
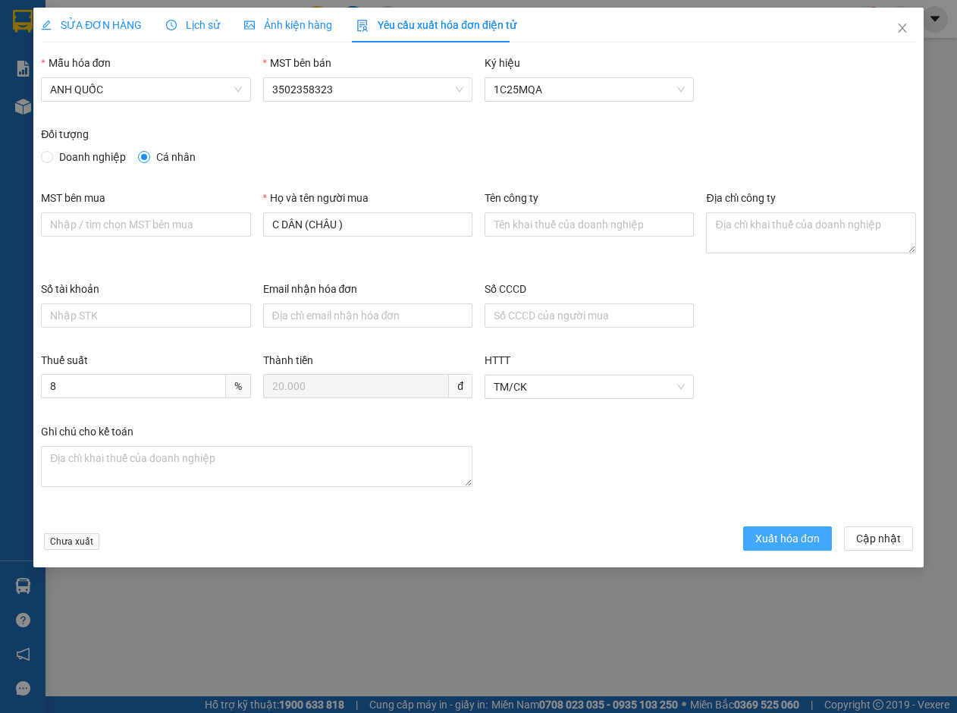
click at [776, 534] on span "Xuất hóa đơn" at bounding box center [787, 538] width 64 height 17
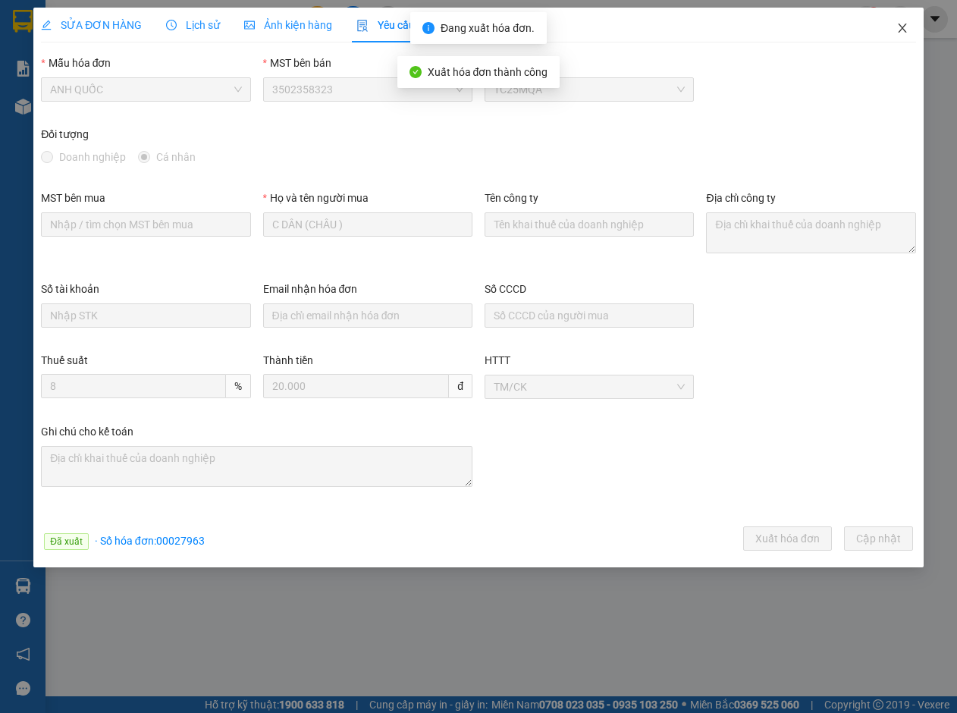
click at [907, 27] on icon "close" at bounding box center [902, 28] width 12 height 12
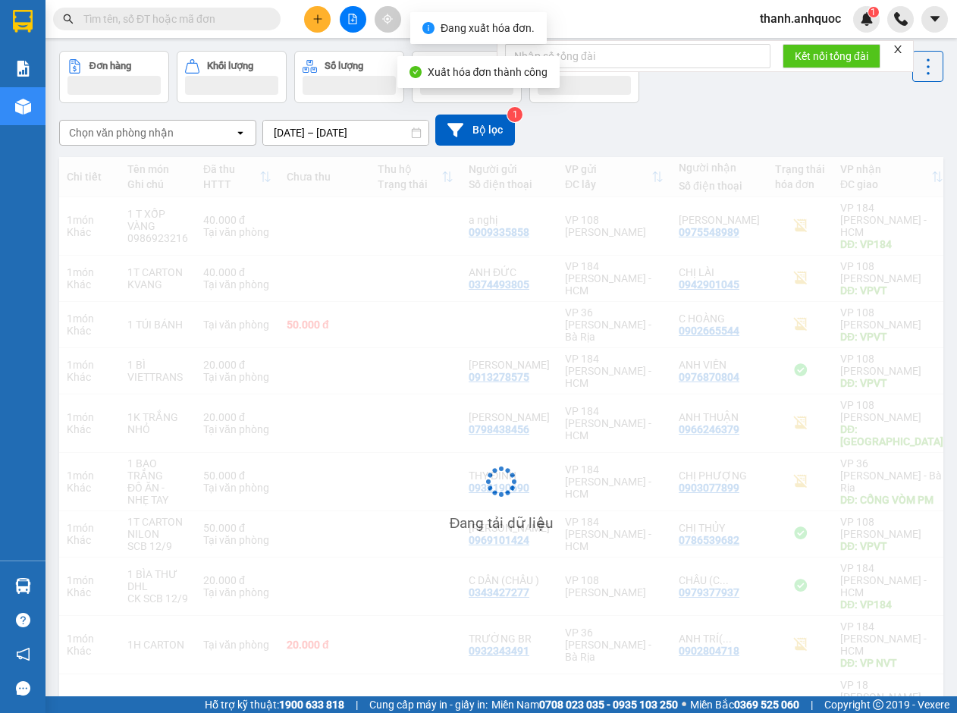
scroll to position [135, 0]
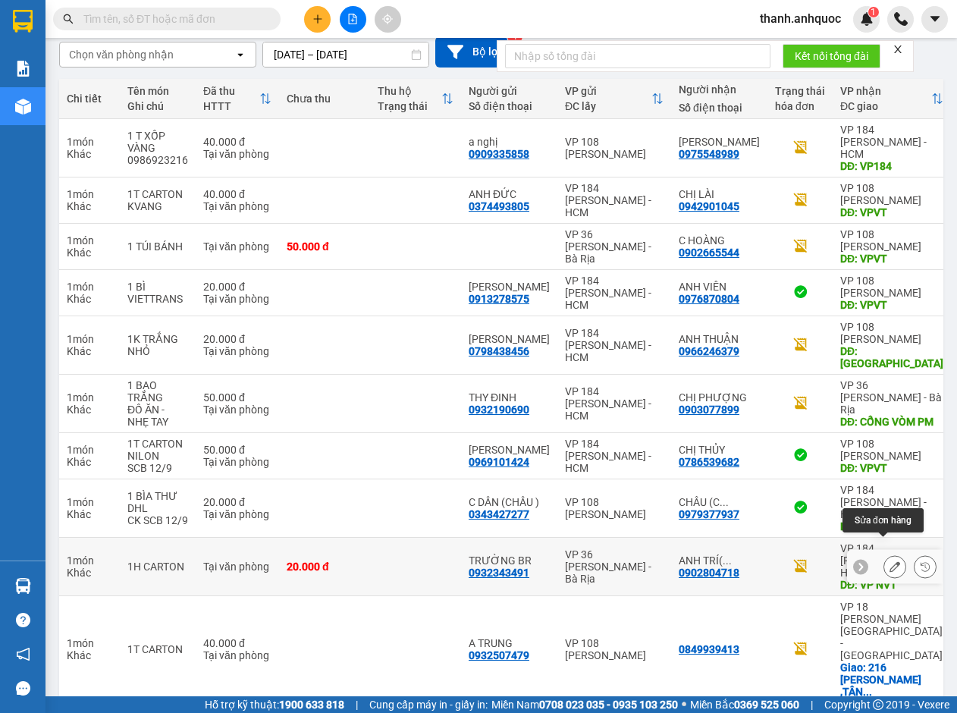
click at [889, 561] on icon at bounding box center [894, 566] width 11 height 11
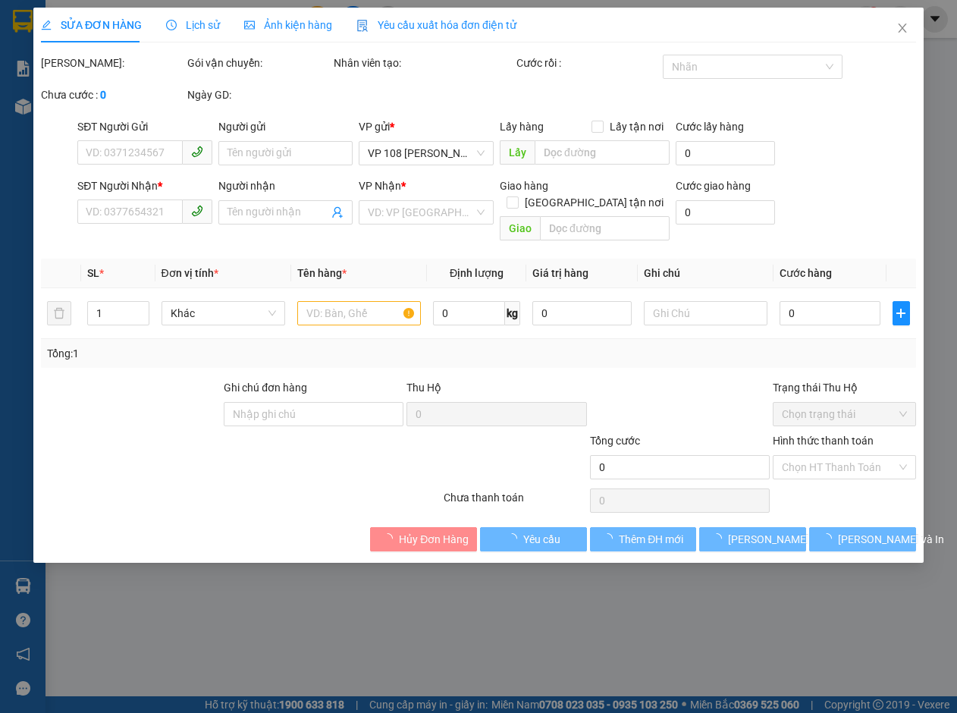
type input "0932343491"
type input "TRƯỜNG BR"
type input "0902804718"
type input "ANH TRÍ( TRƯỜNG)"
type input "VP NVT"
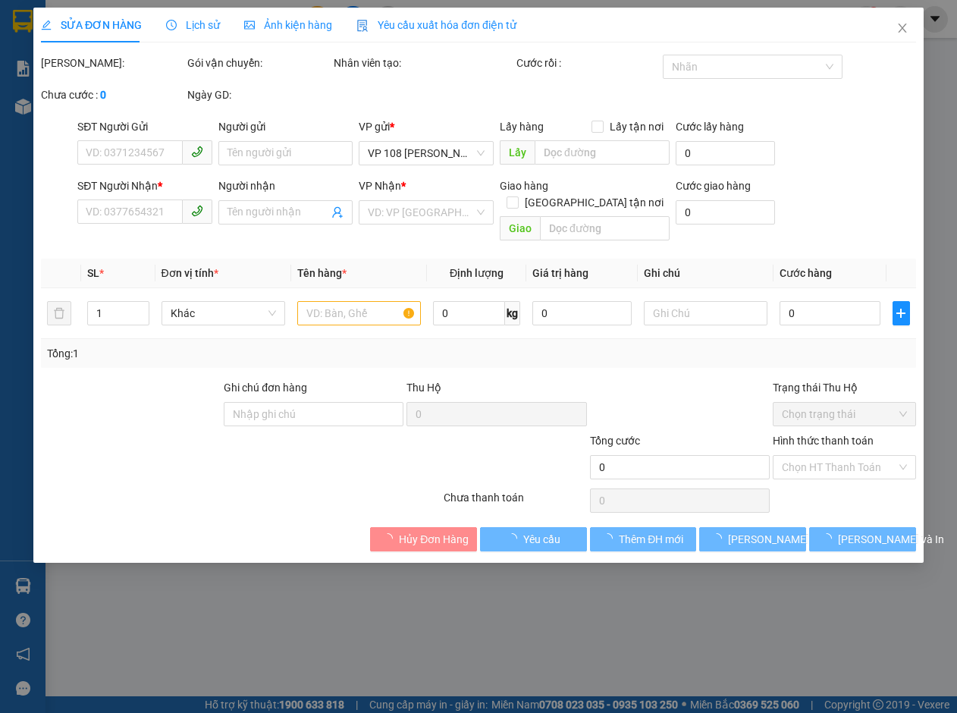
type input "TM 12/9 VP184 HẢO"
type input "20.000"
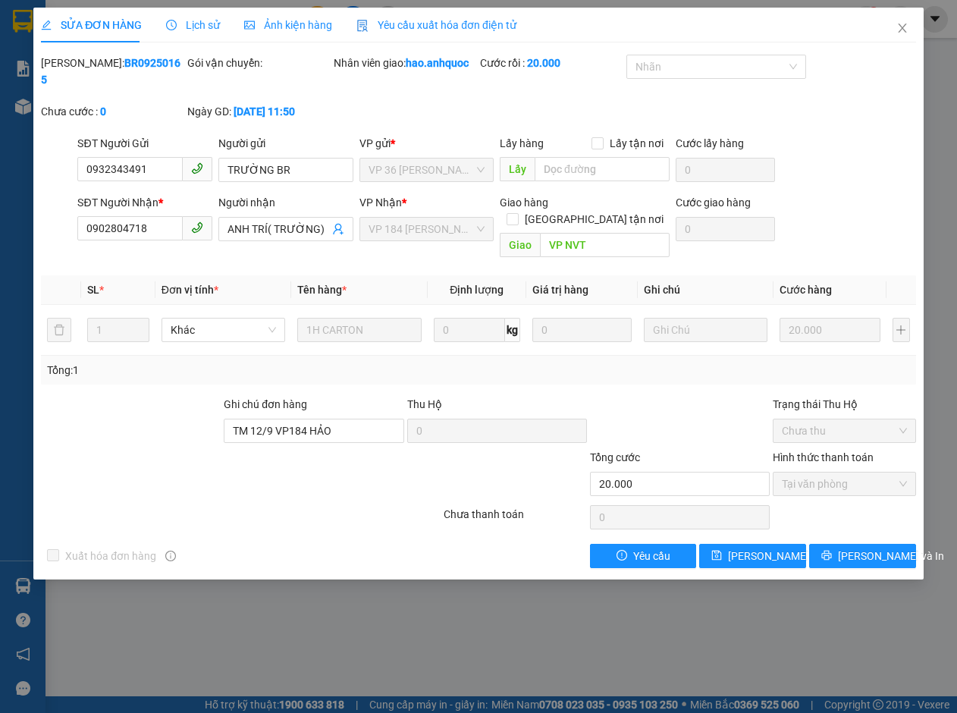
click at [468, 25] on span "Yêu cầu xuất hóa đơn điện tử" at bounding box center [436, 25] width 160 height 12
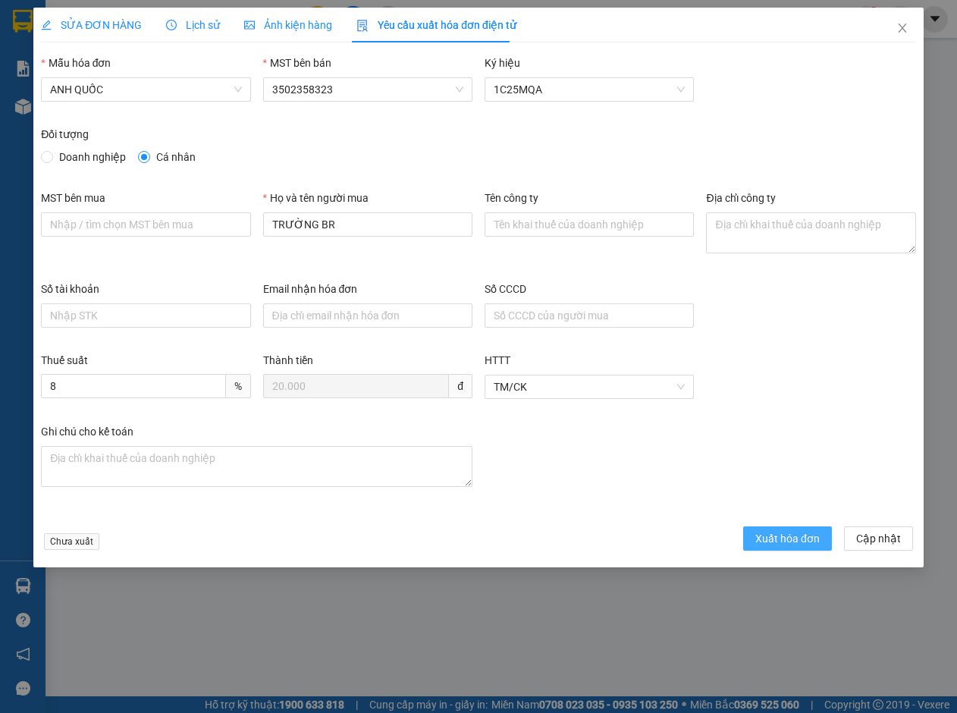
click at [791, 542] on span "Xuất hóa đơn" at bounding box center [787, 538] width 64 height 17
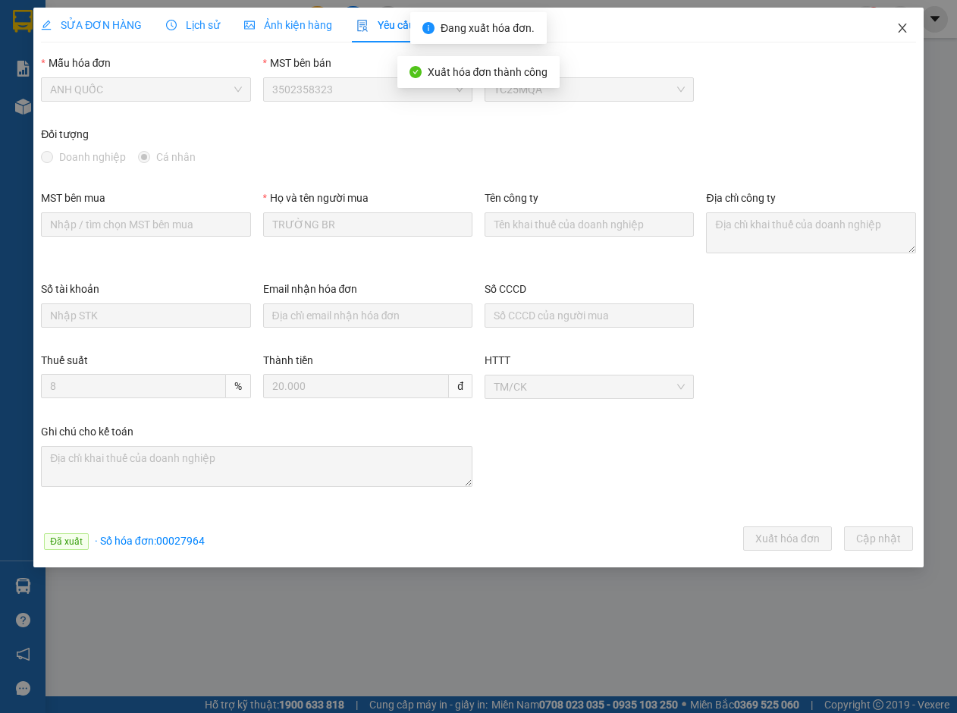
click at [898, 30] on icon "close" at bounding box center [902, 28] width 12 height 12
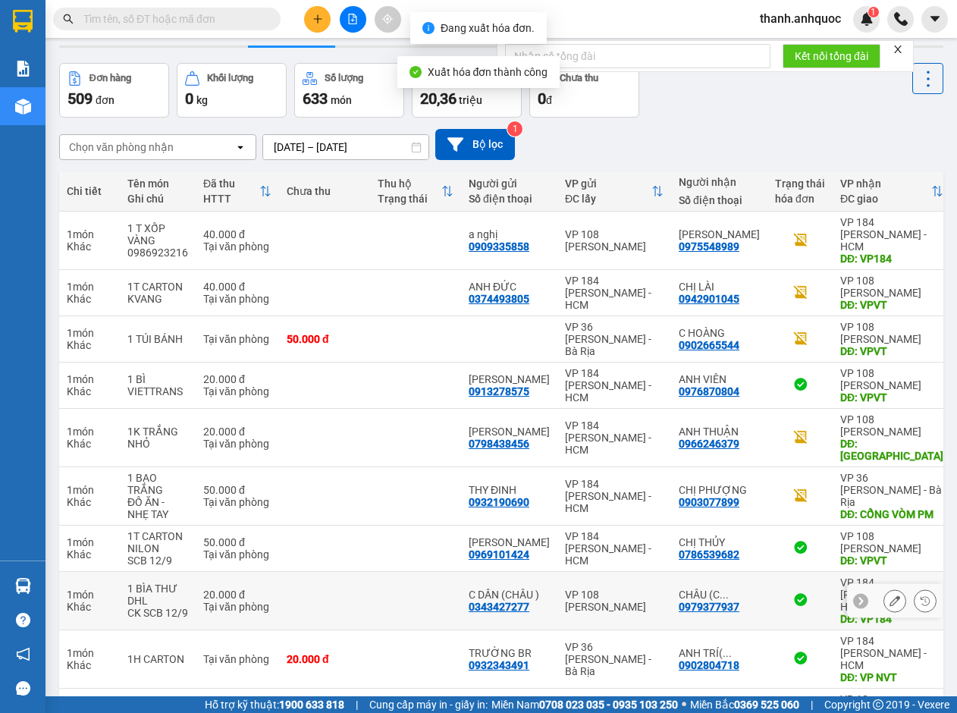
scroll to position [137, 0]
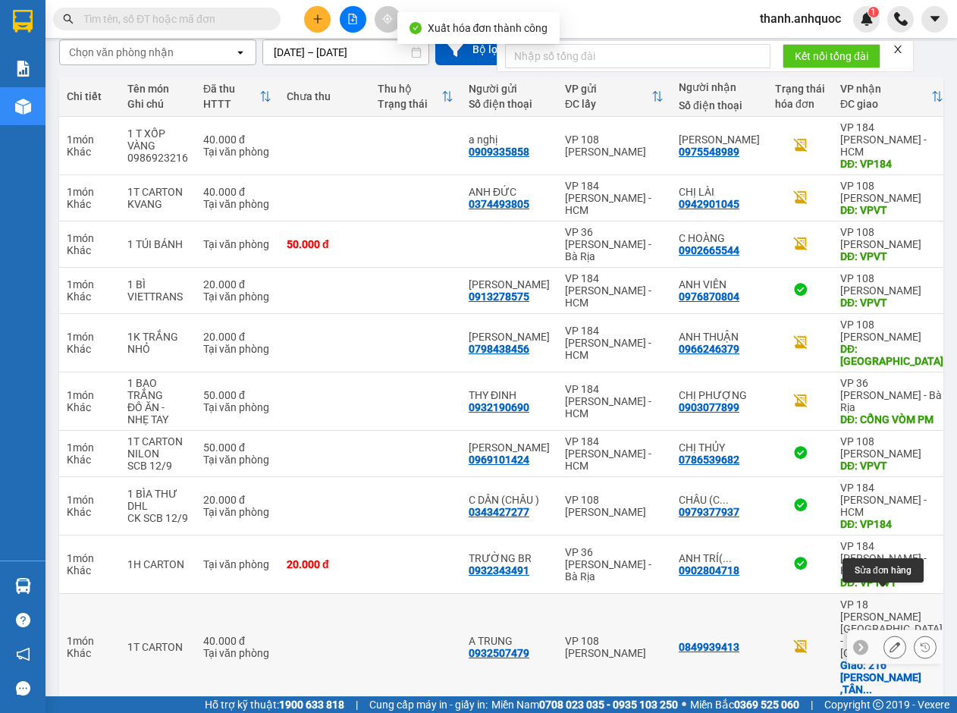
click at [889, 641] on icon at bounding box center [894, 646] width 11 height 11
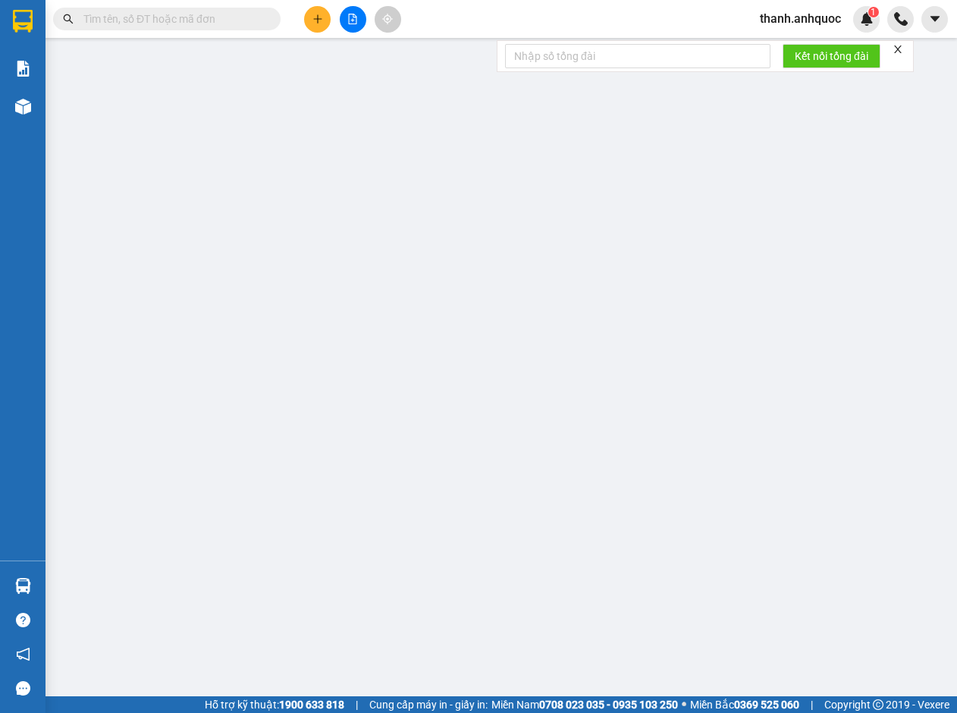
type input "0932507479"
type input "A TRUNG"
type input "0849939413"
checkbox input "true"
type input "216 [PERSON_NAME] ,[GEOGRAPHIC_DATA]"
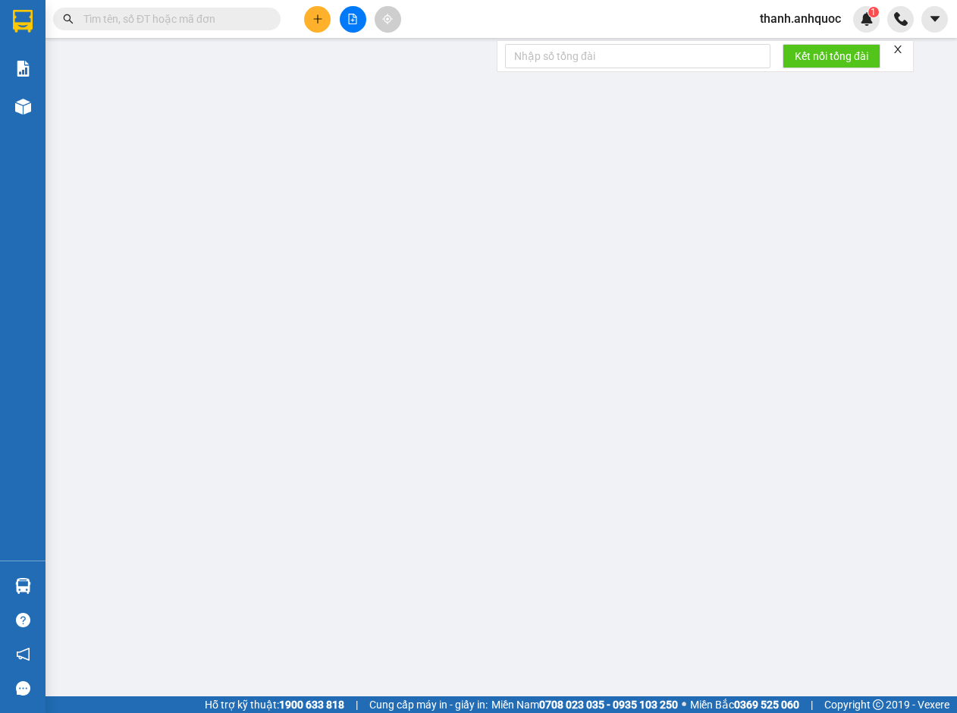
type input "40.000"
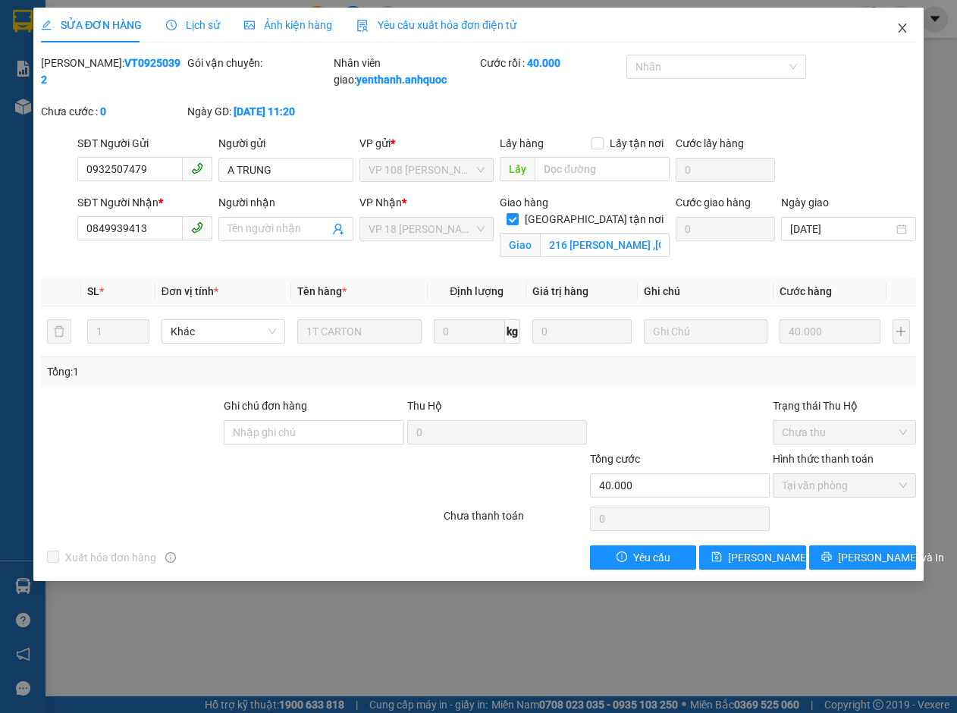
click at [904, 30] on icon "close" at bounding box center [902, 27] width 8 height 9
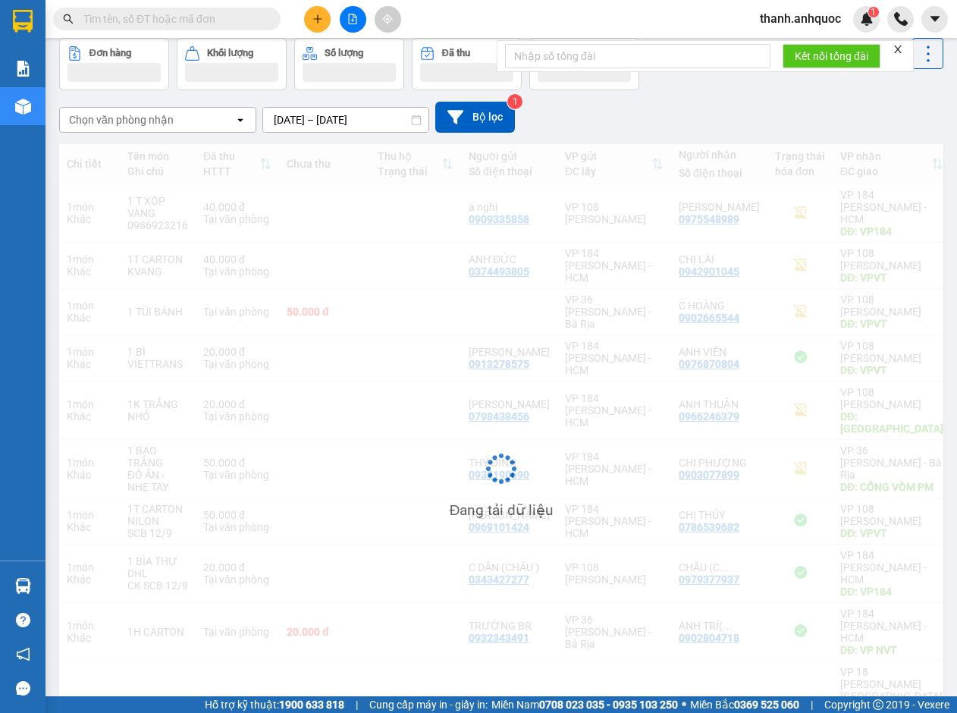
scroll to position [135, 0]
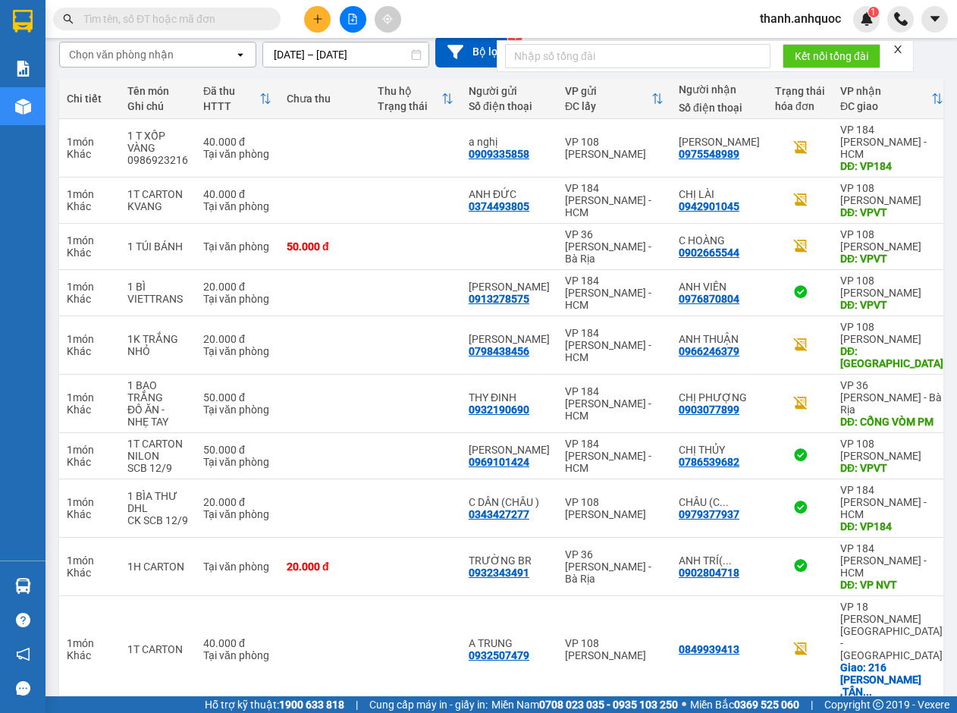
click at [609, 712] on button "1" at bounding box center [618, 727] width 23 height 23
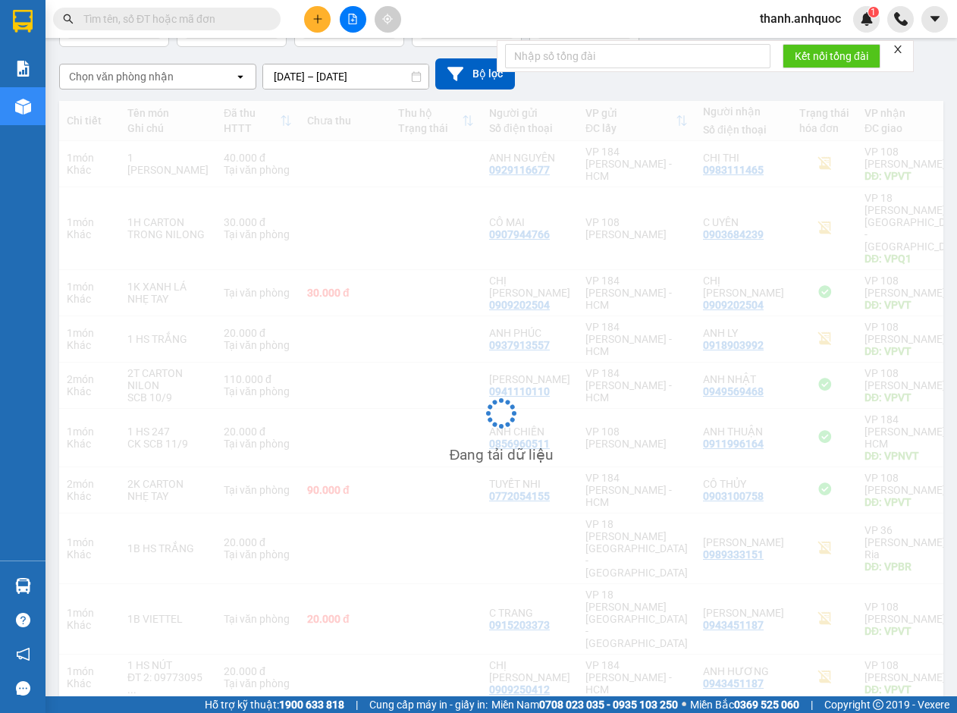
scroll to position [113, 0]
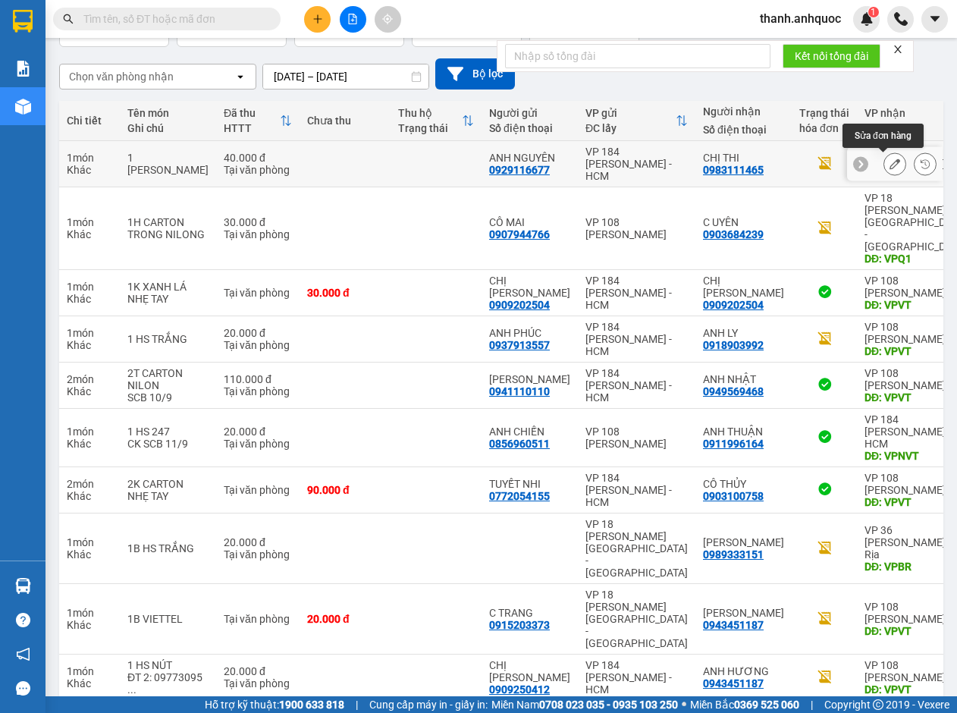
click at [889, 162] on icon at bounding box center [894, 163] width 11 height 11
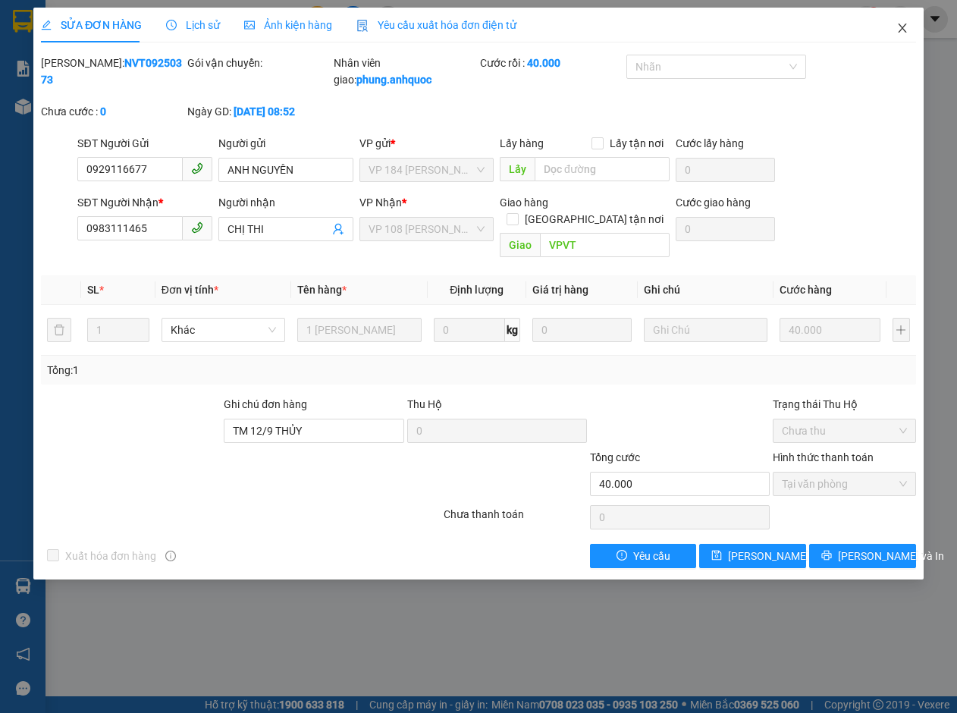
click at [898, 26] on icon "close" at bounding box center [902, 28] width 12 height 12
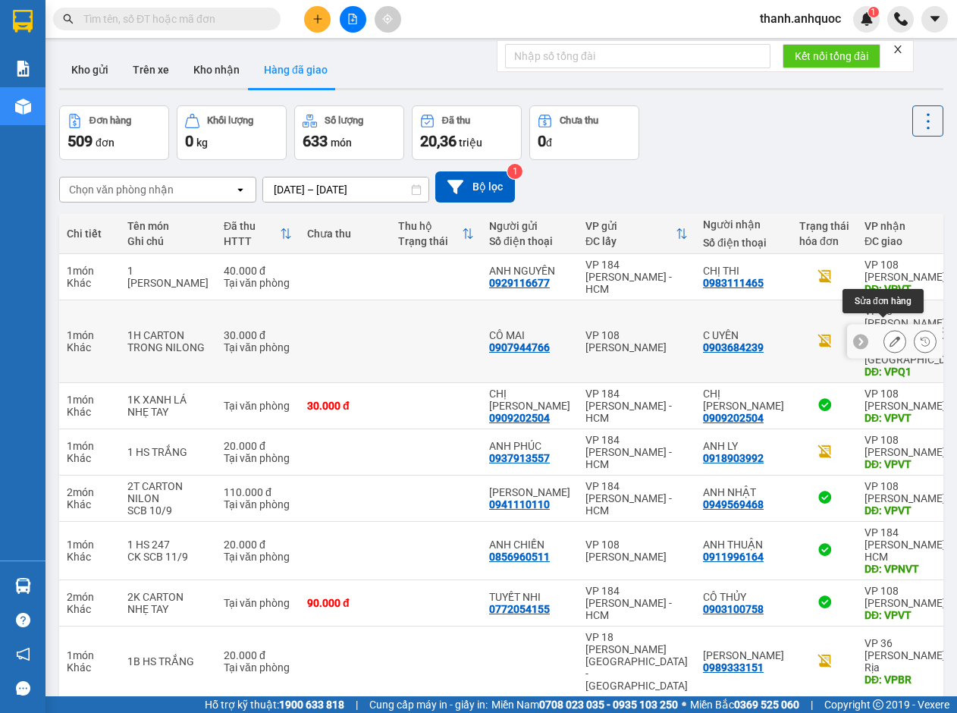
click at [889, 336] on icon at bounding box center [894, 341] width 11 height 11
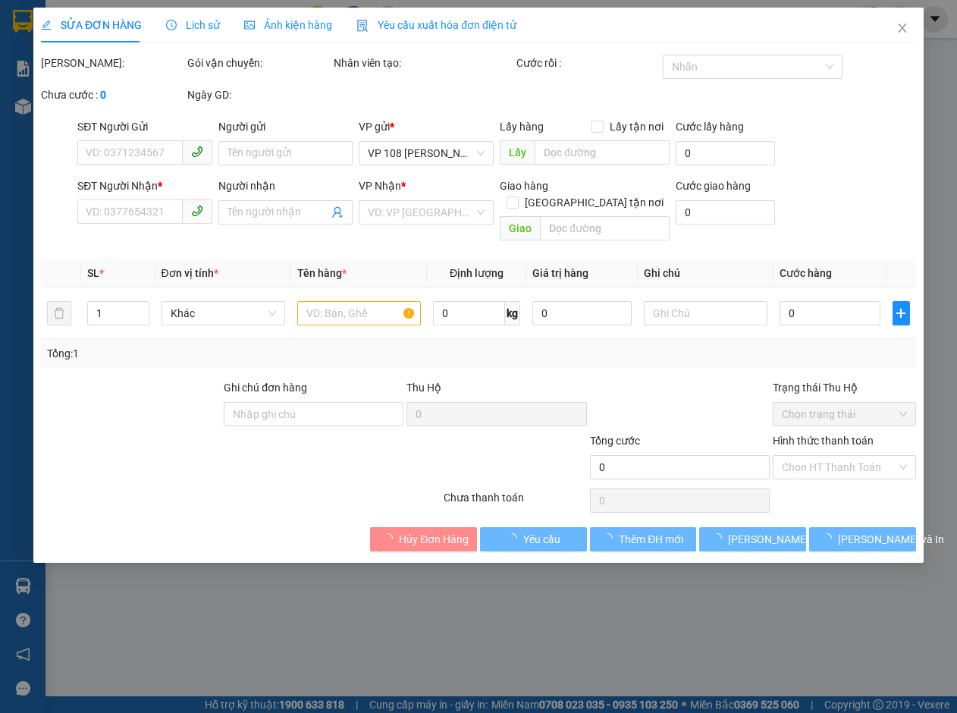
type input "0907944766"
type input "CÔ MAI"
type input "0903684239"
type input "C UYÊN"
type input "VPQ1"
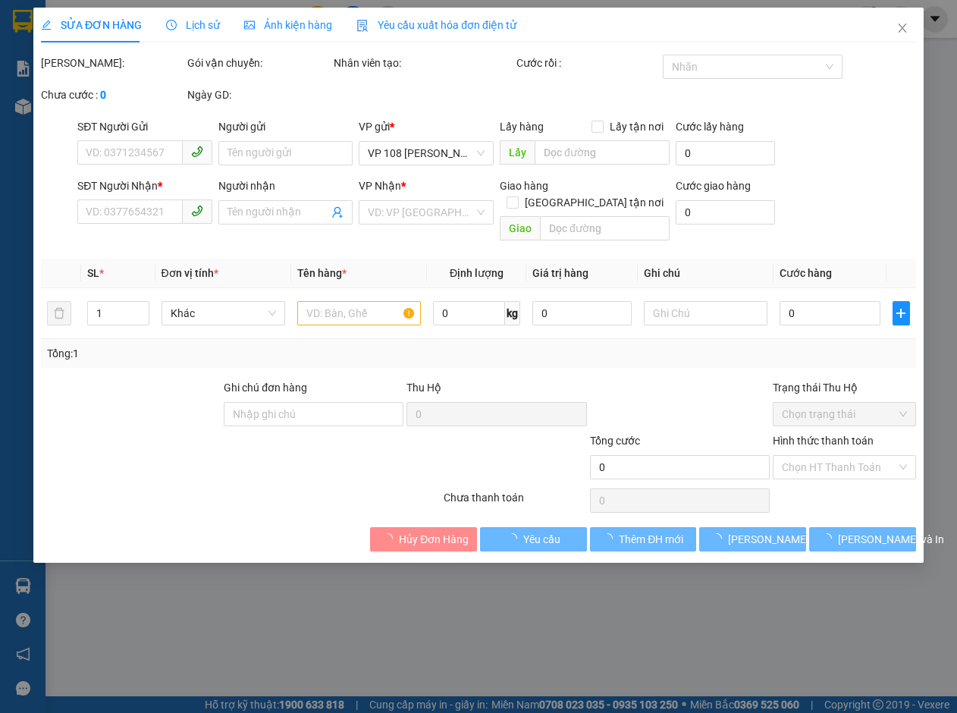
type input "30.000"
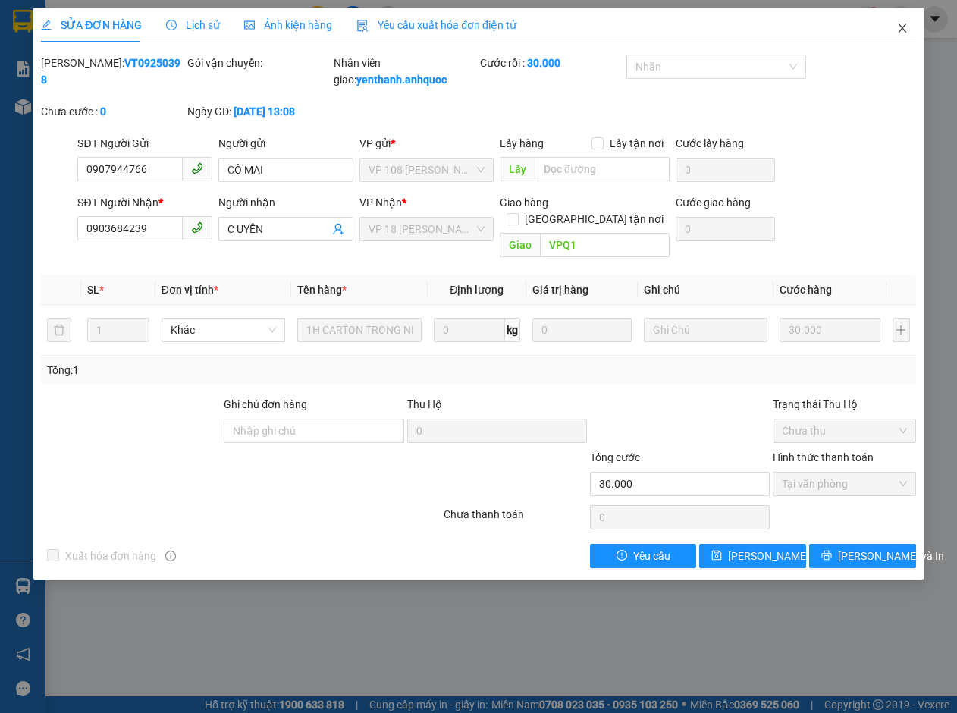
click at [901, 26] on icon "close" at bounding box center [902, 28] width 12 height 12
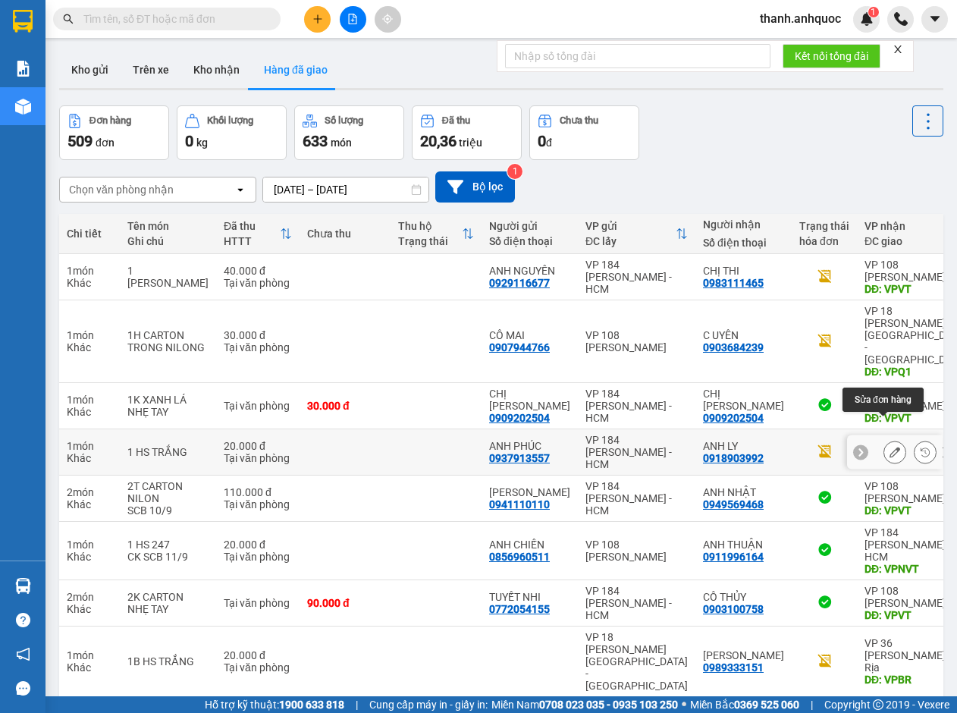
click at [889, 446] on icon at bounding box center [894, 451] width 11 height 11
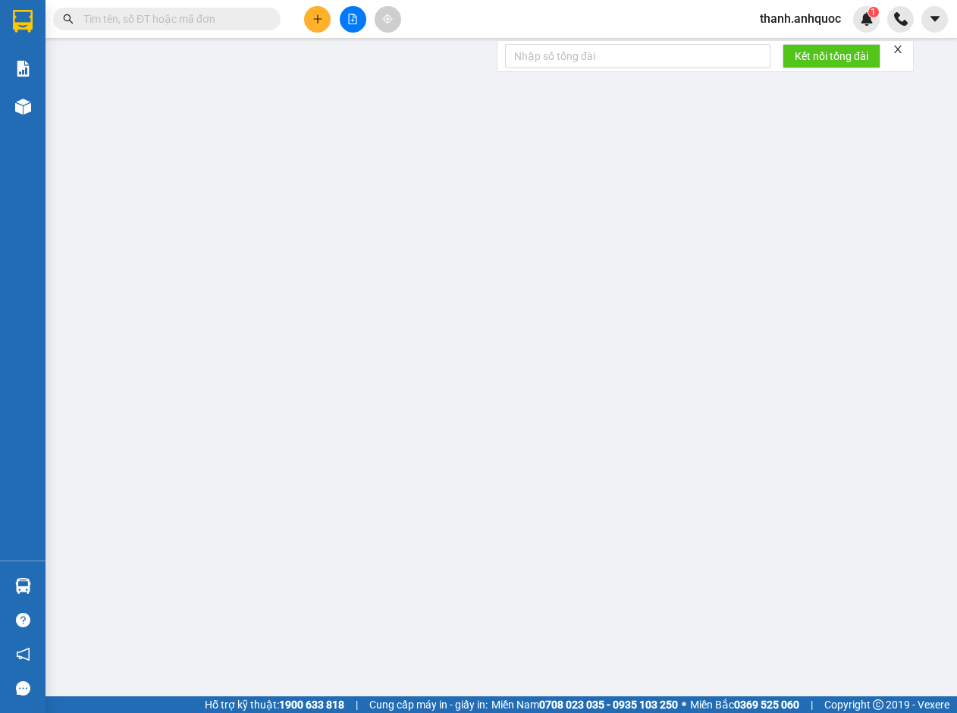
type input "0937913557"
type input "ANH PHÚC"
type input "0918903992"
type input "ANH LY"
type input "VPVT"
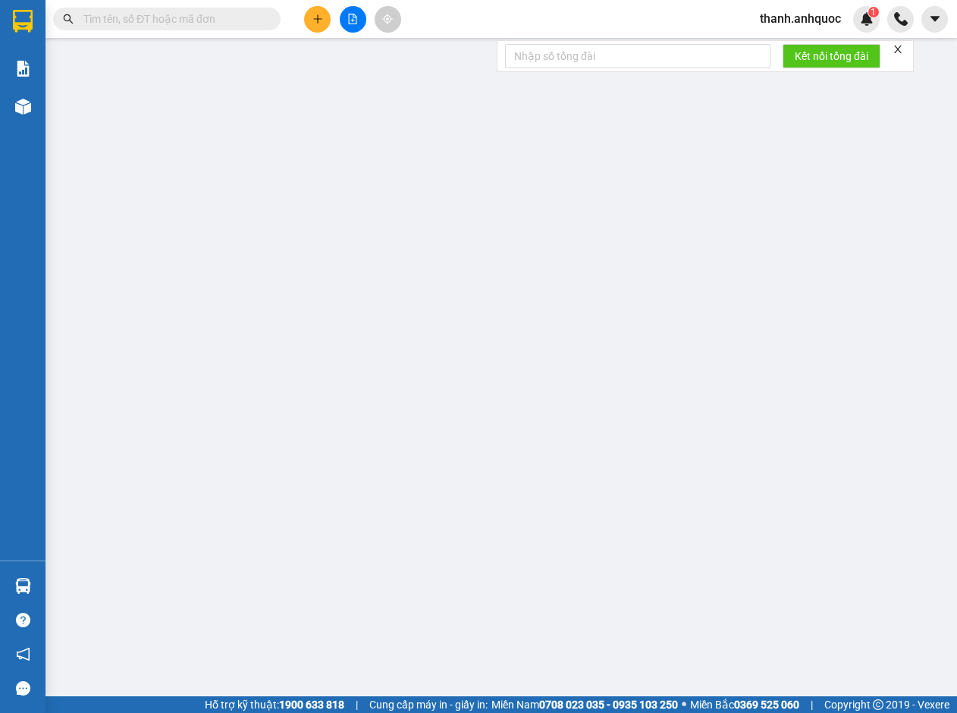
type input "TM 12/9 NHỰT"
type input "20.000"
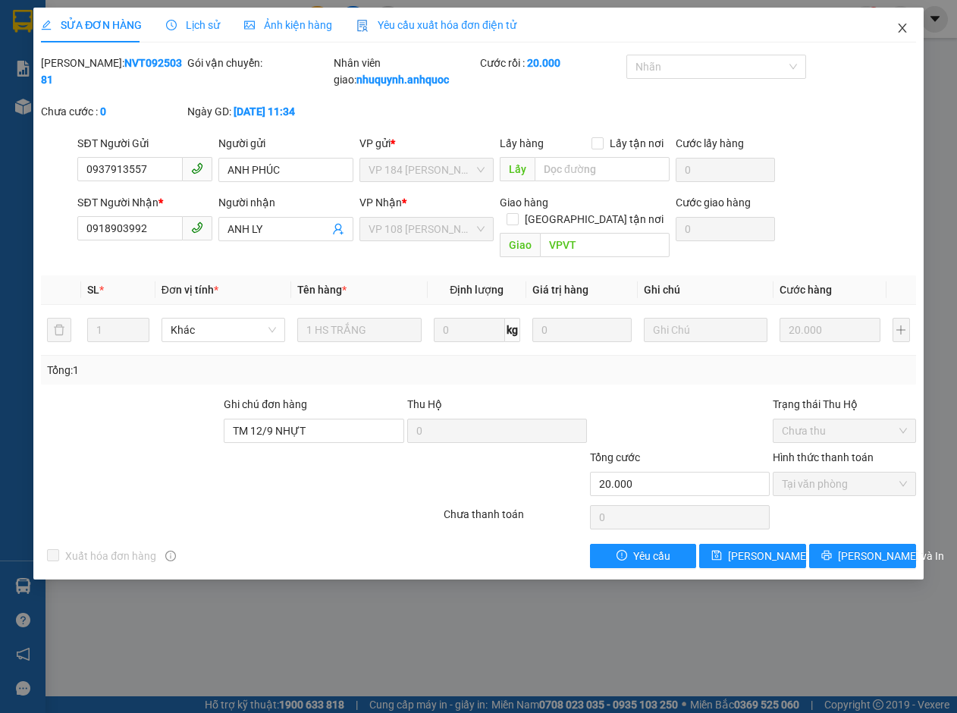
click at [904, 25] on icon "close" at bounding box center [902, 28] width 12 height 12
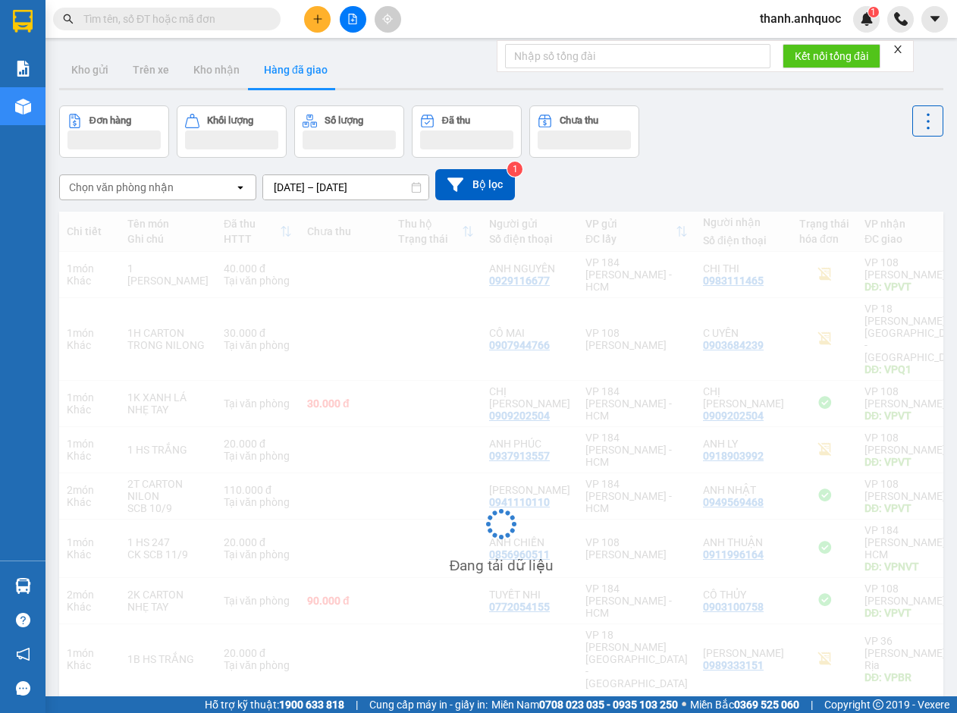
scroll to position [111, 0]
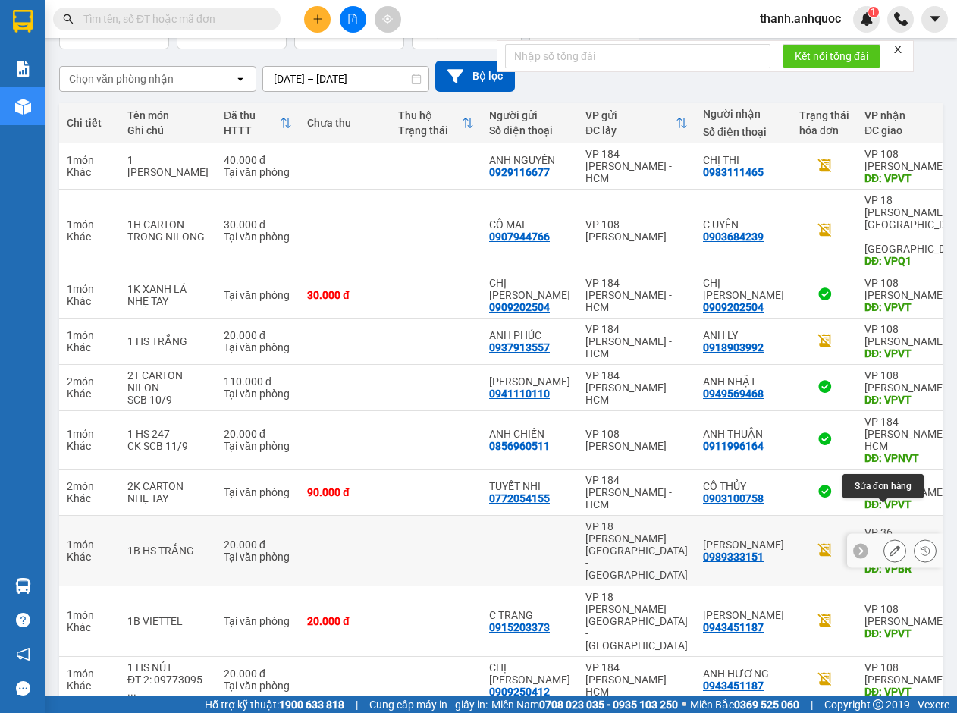
click at [889, 545] on icon at bounding box center [894, 550] width 11 height 11
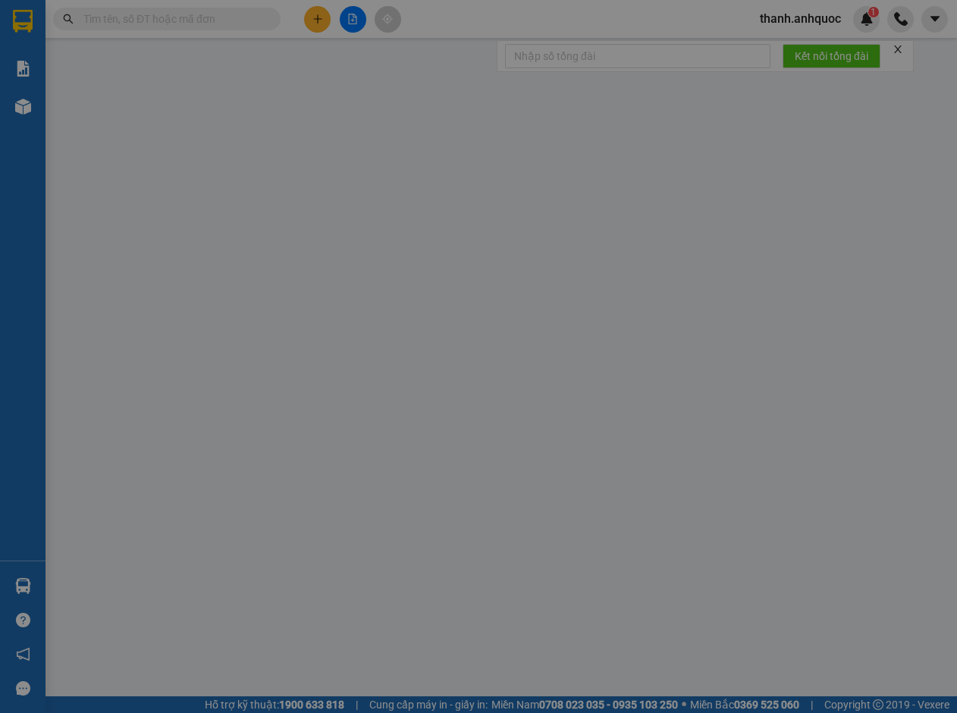
type input "0989333151"
type input "[PERSON_NAME]"
type input "VPBR"
type input "TM 12/9 THANH"
type input "20.000"
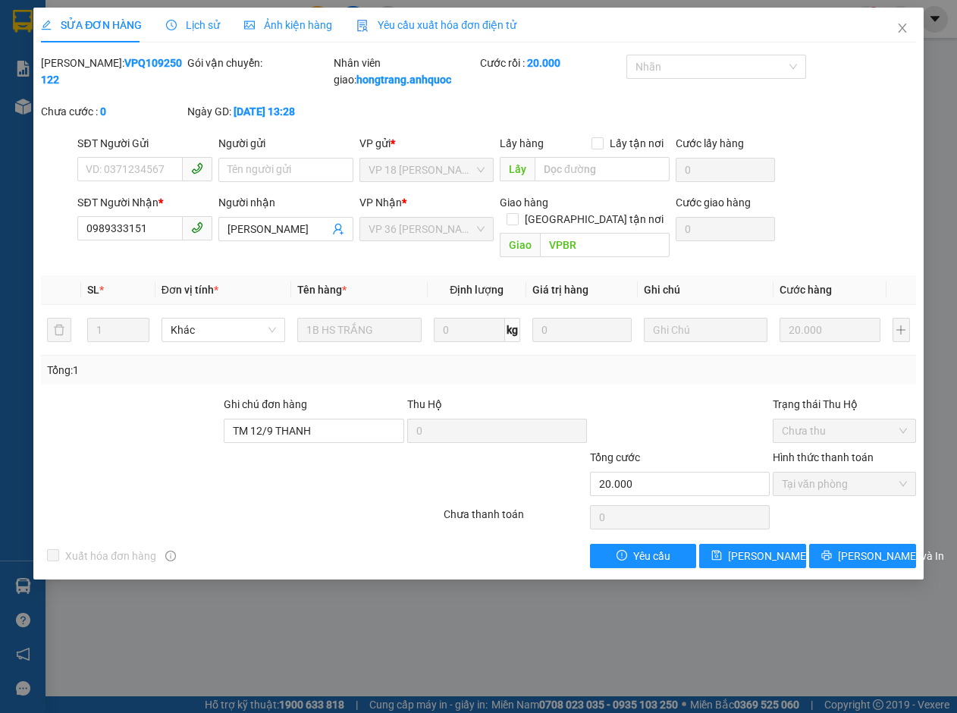
click at [406, 19] on span "Yêu cầu xuất hóa đơn điện tử" at bounding box center [436, 25] width 160 height 12
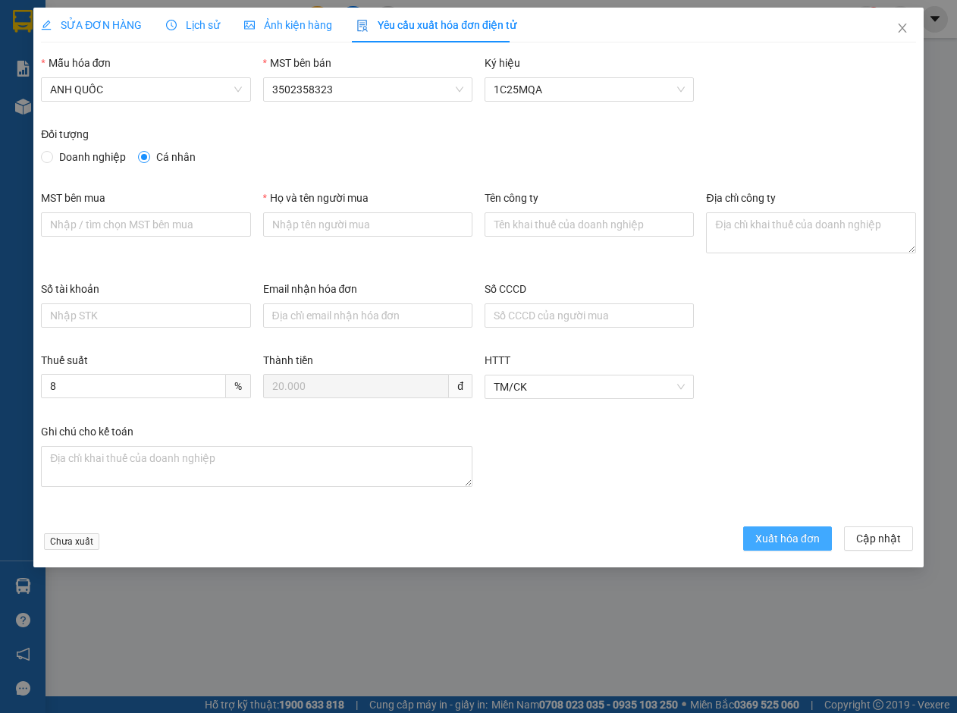
click at [805, 534] on span "Xuất hóa đơn" at bounding box center [787, 538] width 64 height 17
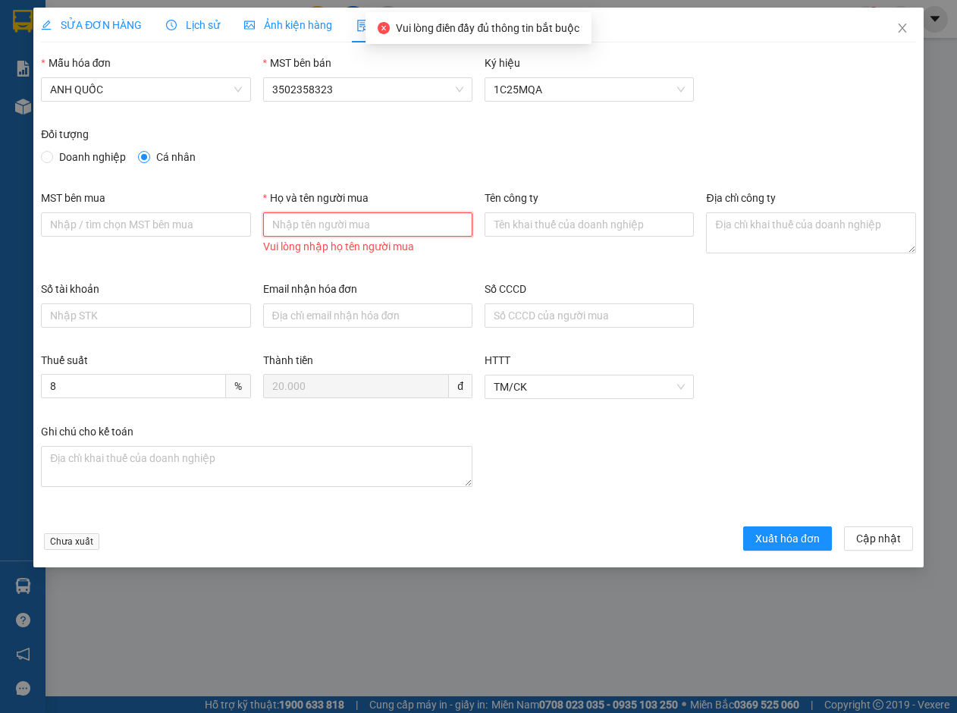
click at [309, 217] on input "Họ và tên người mua" at bounding box center [367, 224] width 209 height 24
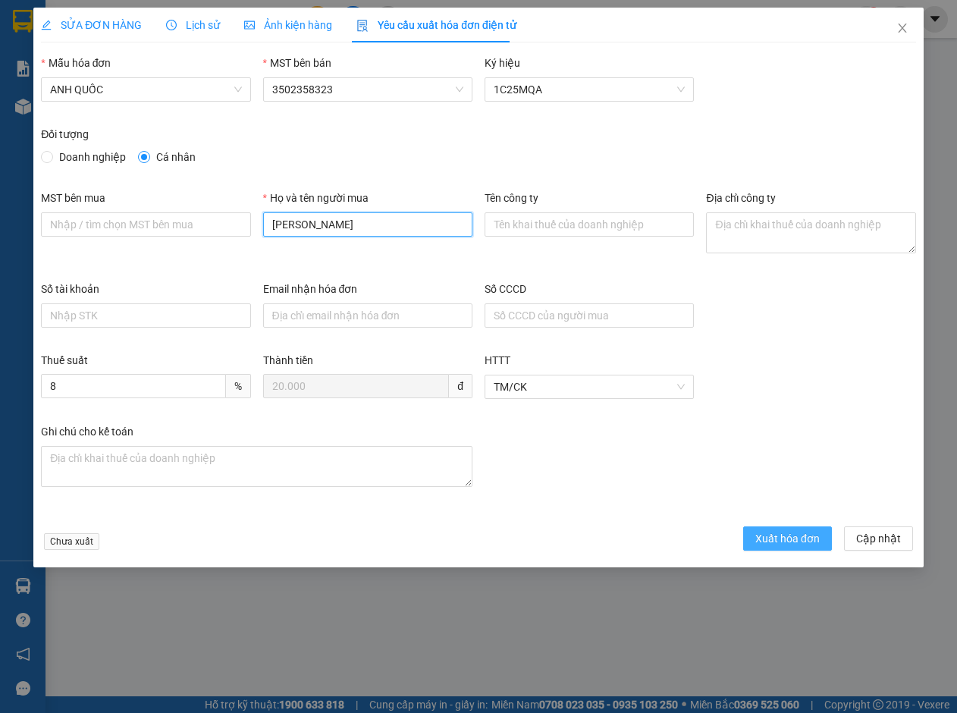
type input "[PERSON_NAME]"
click at [794, 541] on span "Xuất hóa đơn" at bounding box center [787, 538] width 64 height 17
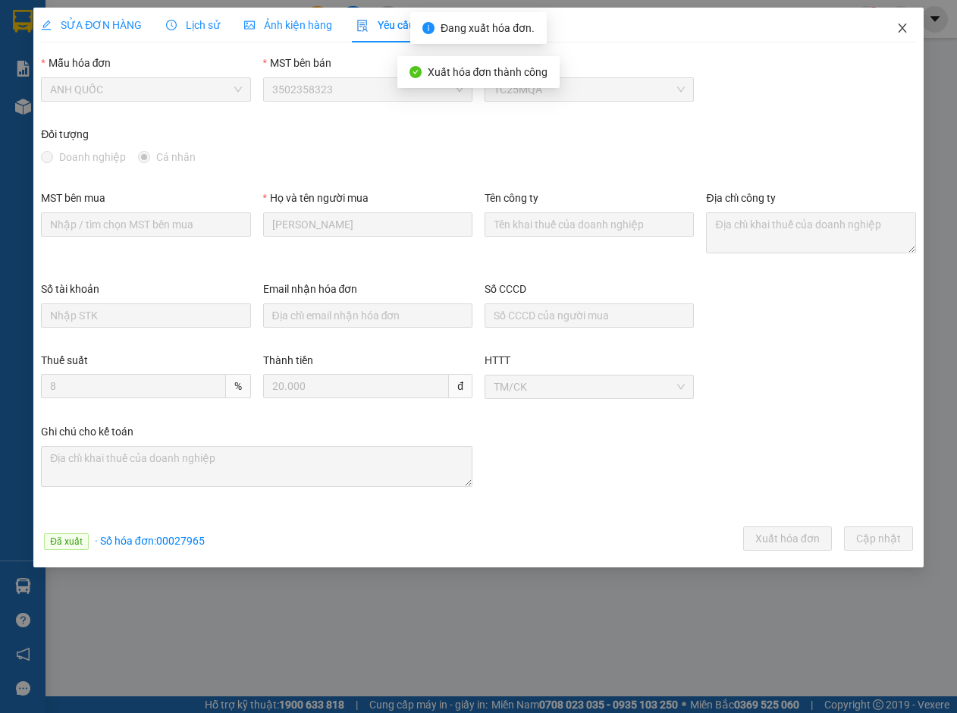
click at [901, 26] on icon "close" at bounding box center [902, 28] width 12 height 12
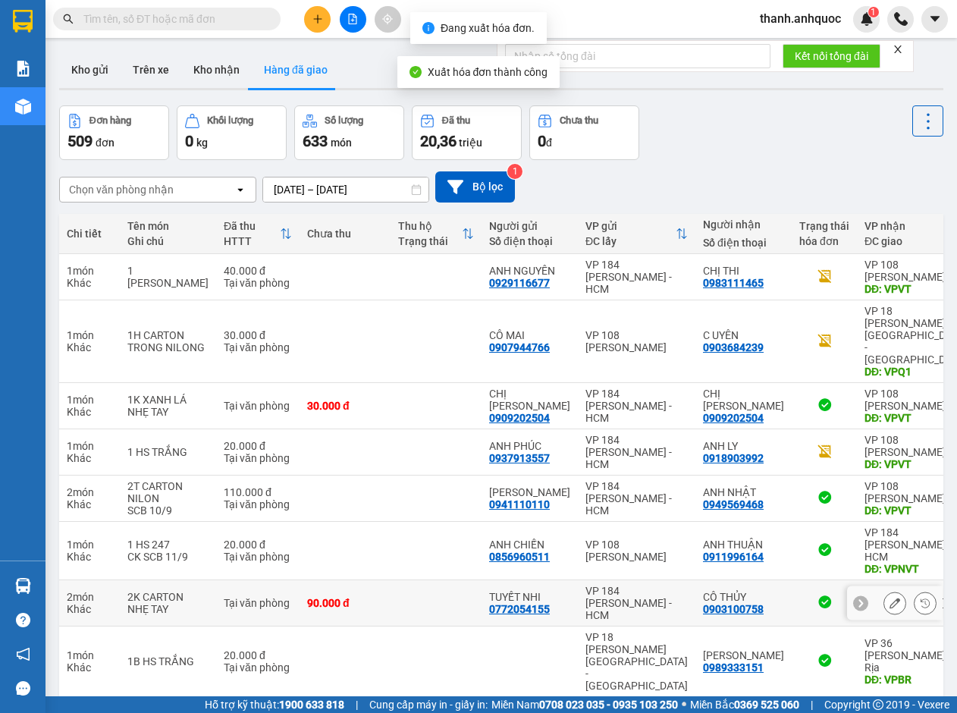
scroll to position [113, 0]
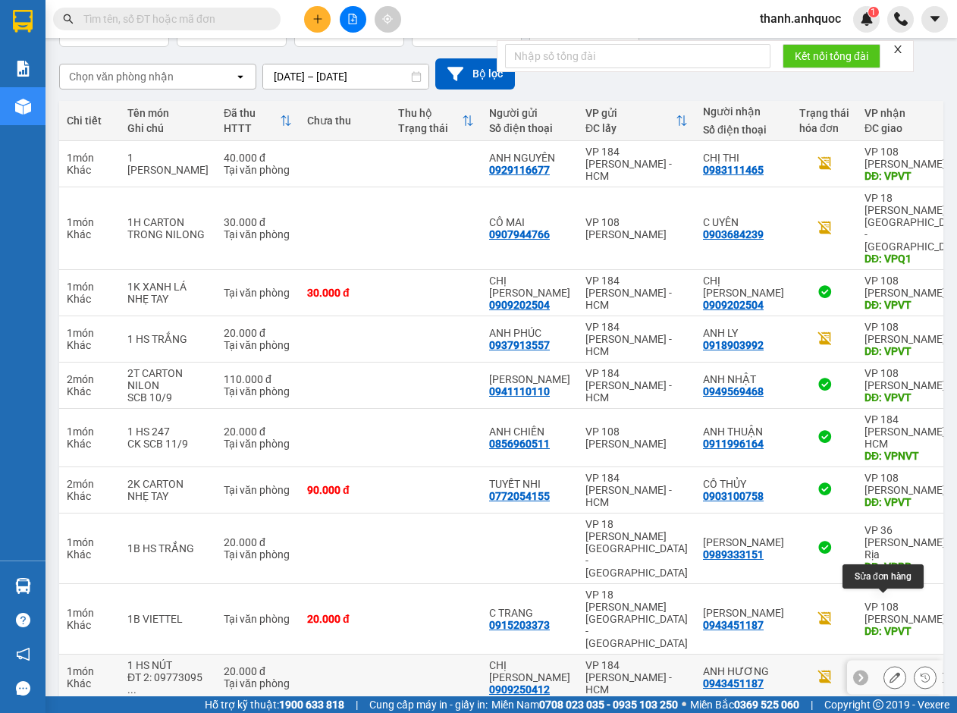
click at [889, 672] on icon at bounding box center [894, 677] width 11 height 11
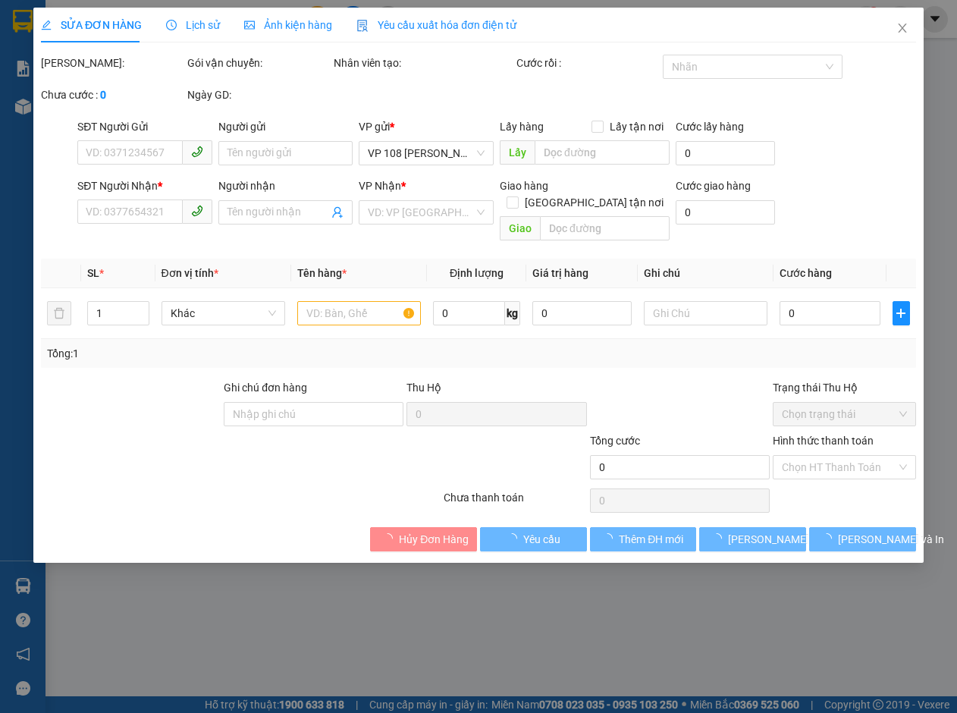
type input "0909250412"
type input "CHỊ [PERSON_NAME]"
type input "0943451187"
type input "ANH HƯƠNG"
type input "VPVT"
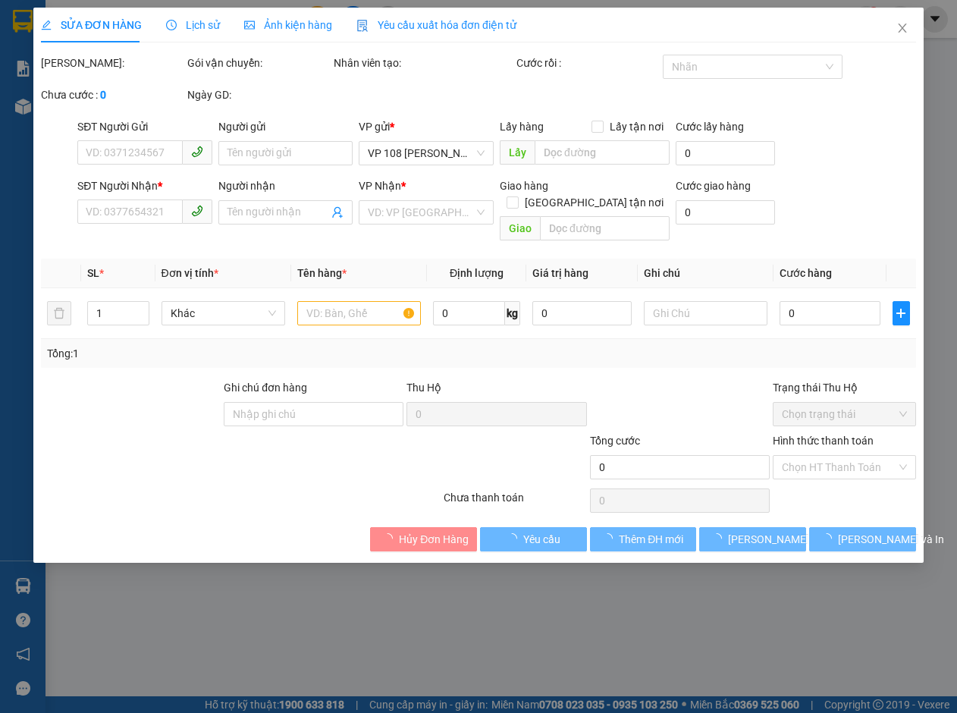
type input "20.000"
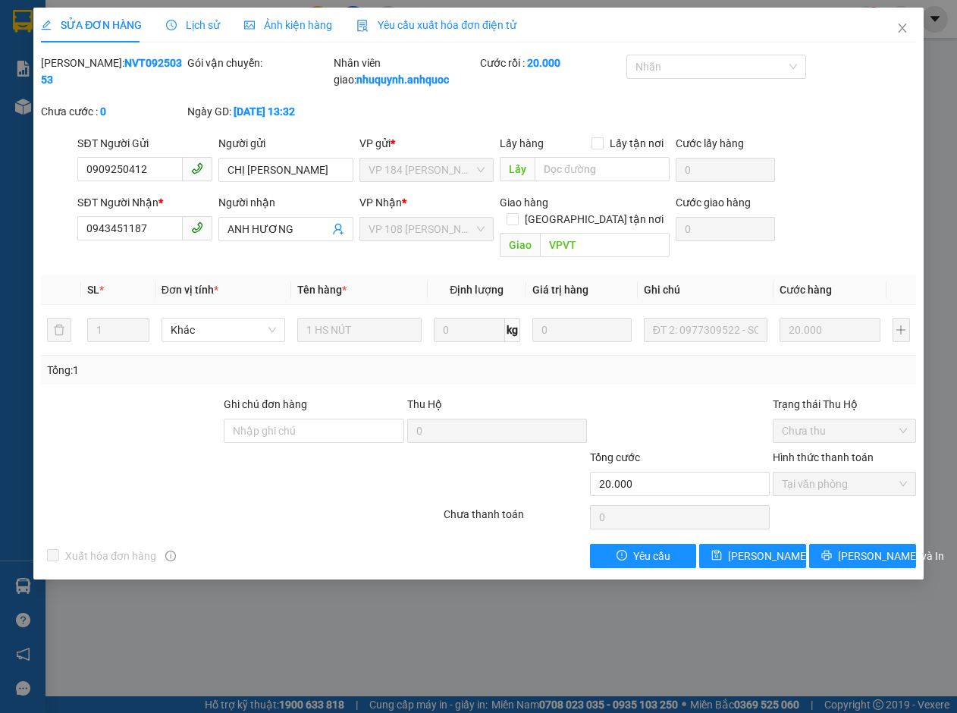
click at [441, 19] on span "Yêu cầu xuất hóa đơn điện tử" at bounding box center [436, 25] width 160 height 12
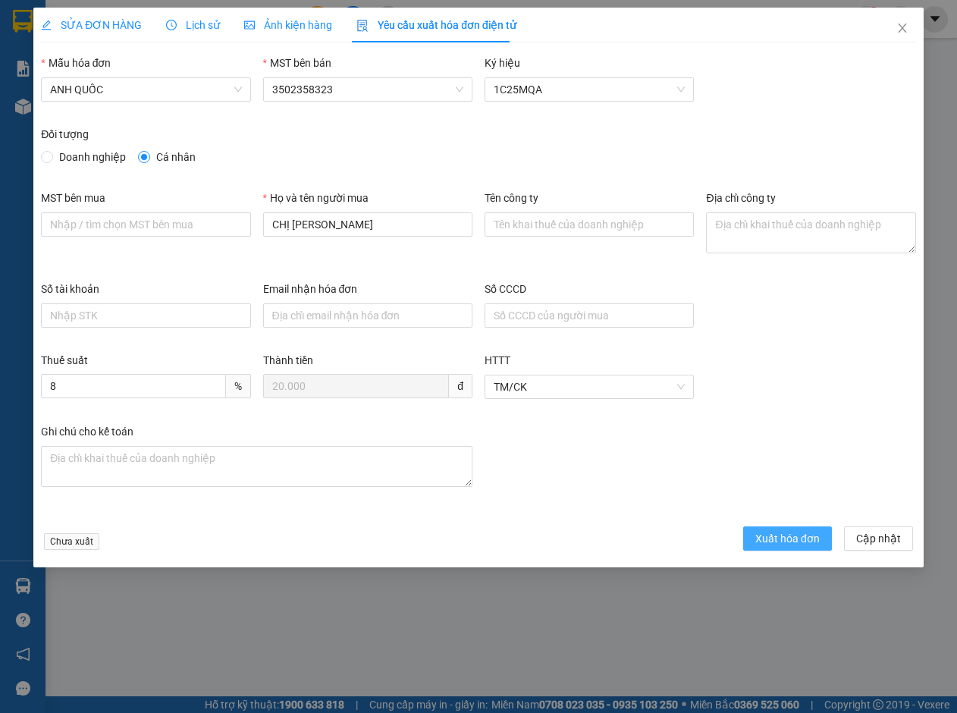
click at [768, 529] on button "Xuất hóa đơn" at bounding box center [787, 538] width 89 height 24
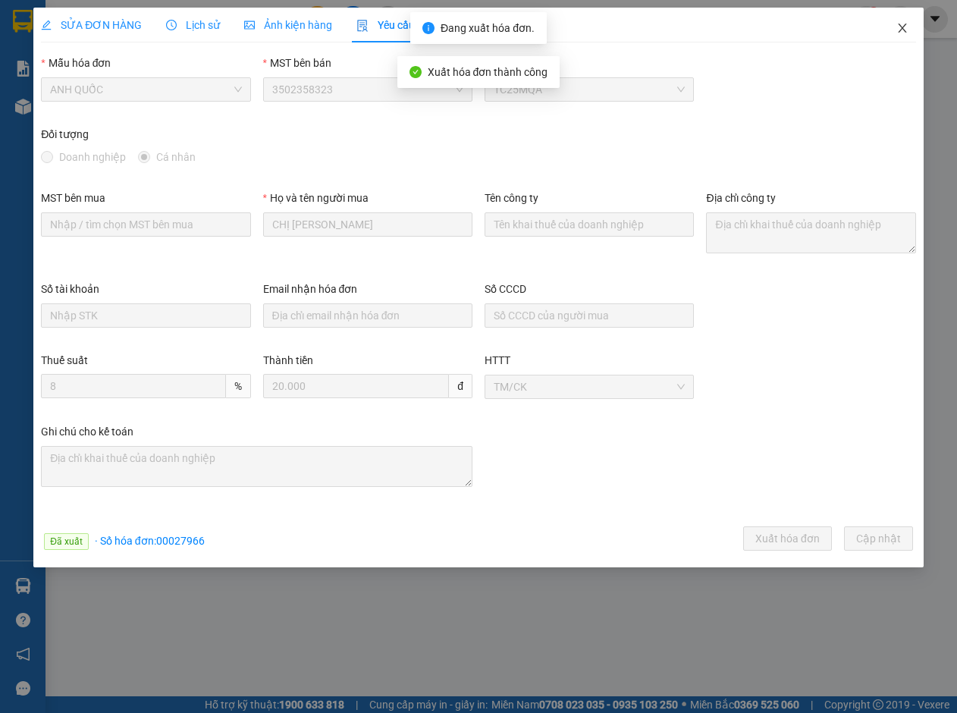
click at [901, 29] on icon "close" at bounding box center [902, 28] width 12 height 12
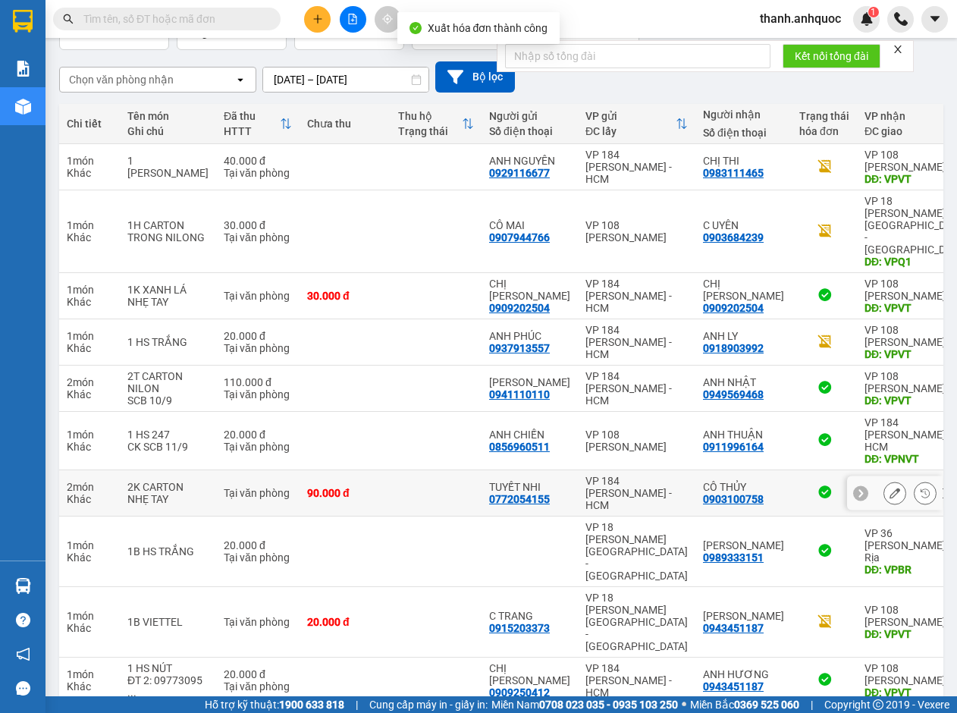
scroll to position [111, 0]
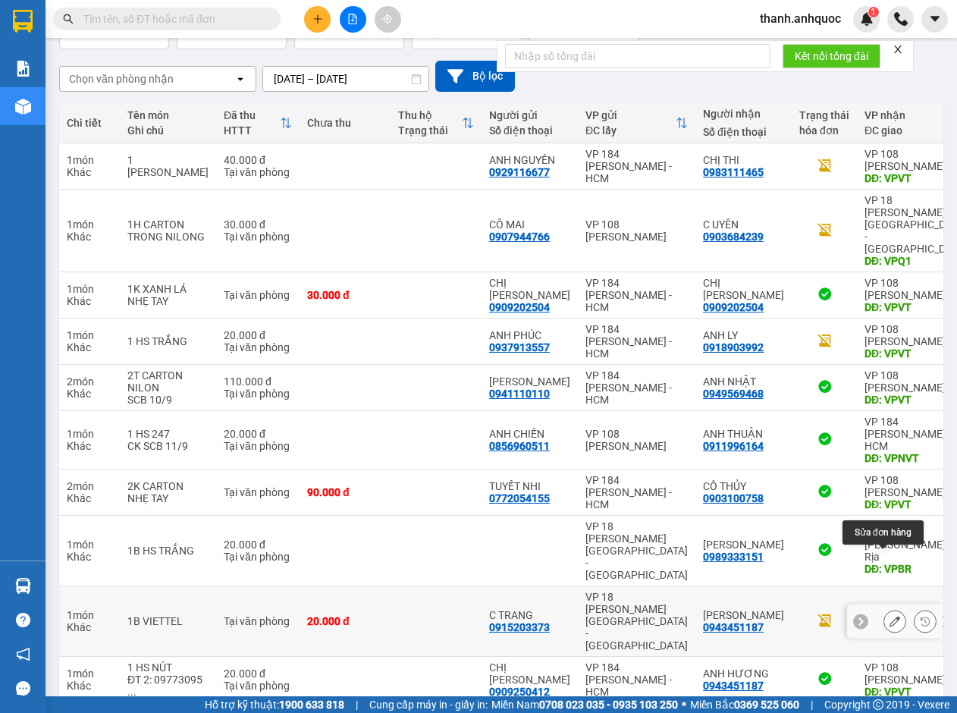
click at [889, 616] on icon at bounding box center [894, 621] width 11 height 11
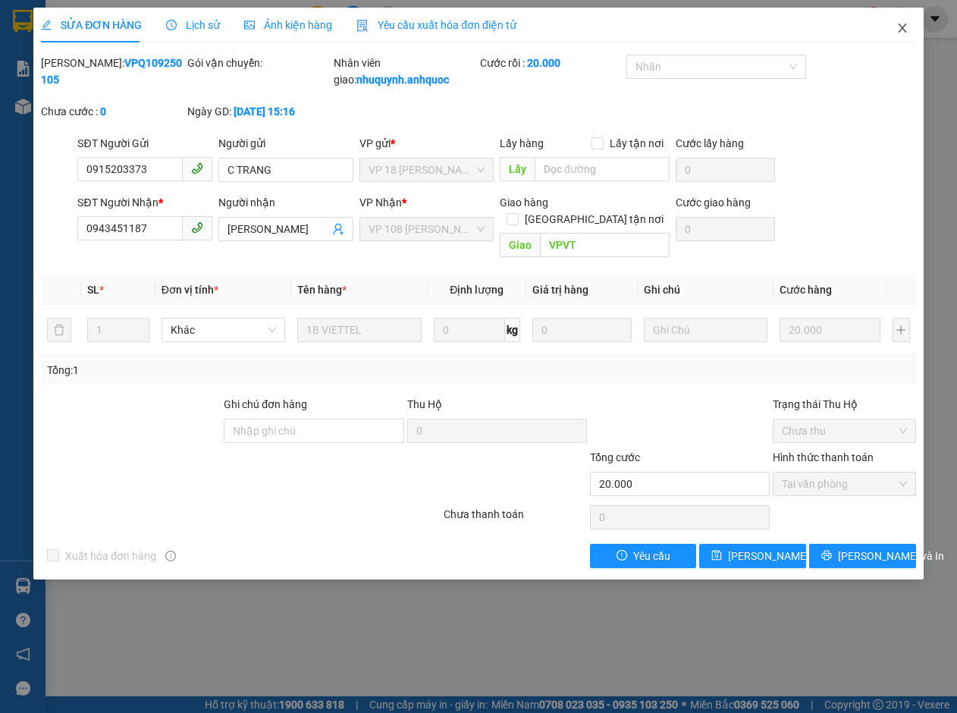
click at [900, 31] on icon "close" at bounding box center [902, 27] width 8 height 9
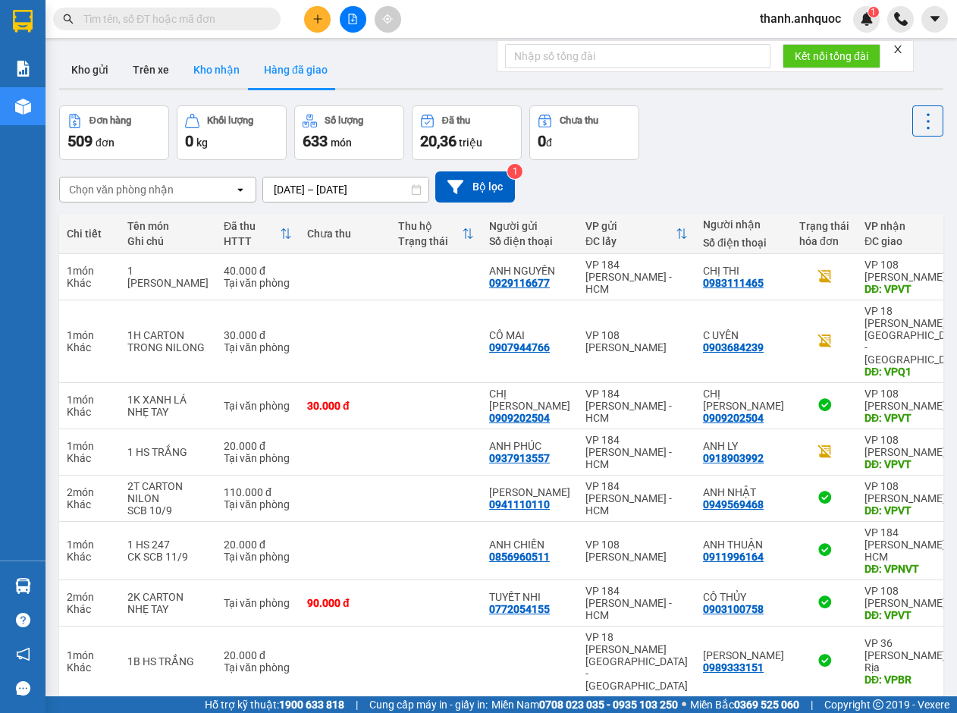
click at [215, 64] on button "Kho nhận" at bounding box center [216, 70] width 70 height 36
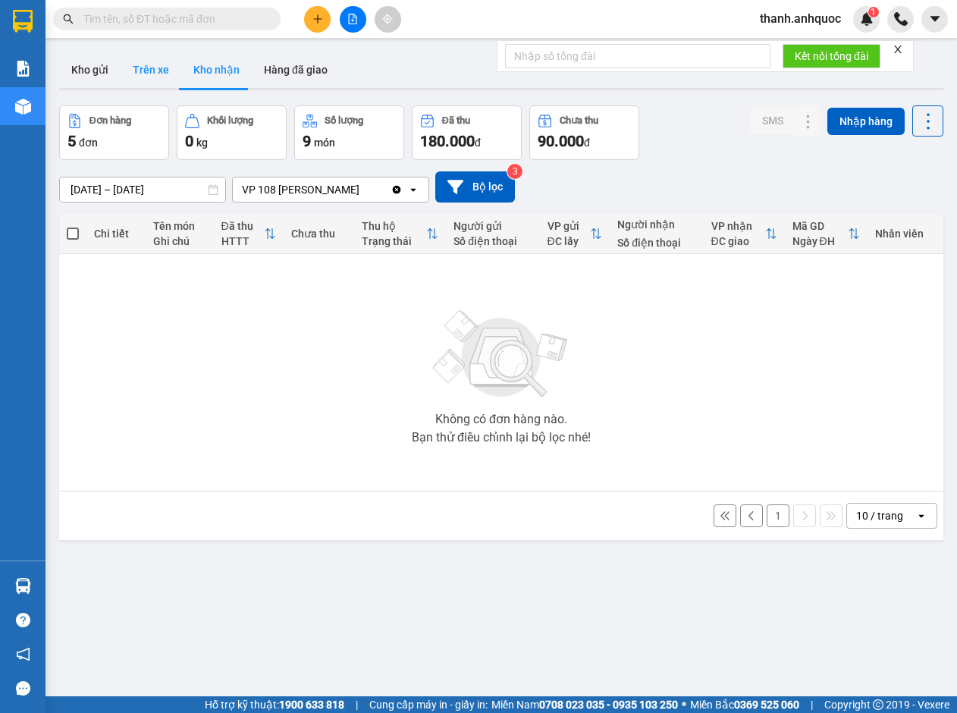
click at [144, 60] on button "Trên xe" at bounding box center [151, 70] width 61 height 36
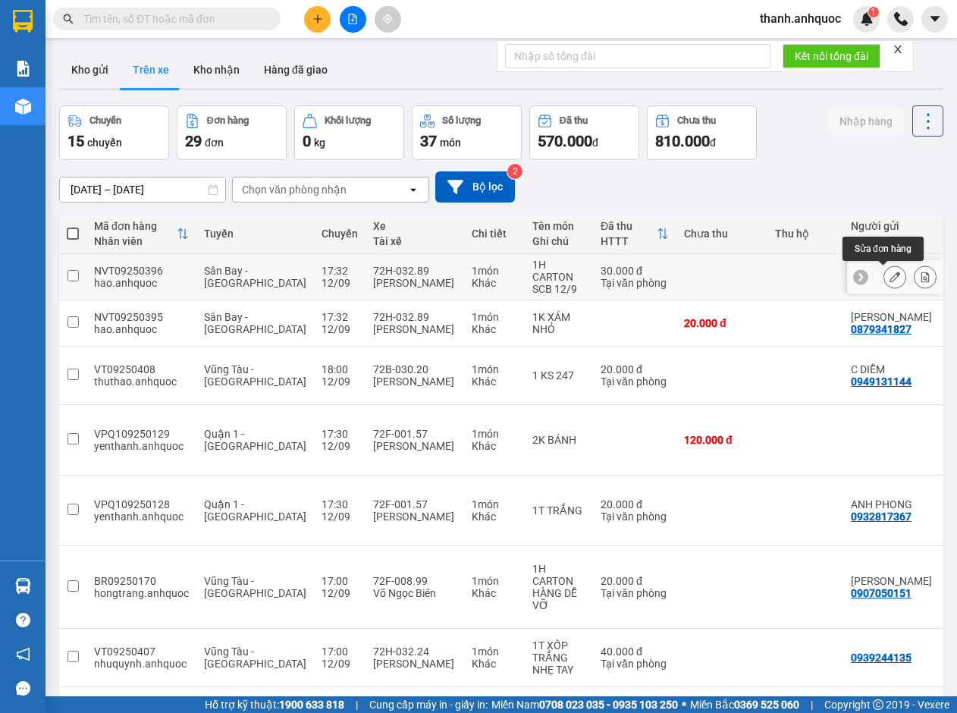
click at [889, 277] on icon at bounding box center [894, 276] width 11 height 11
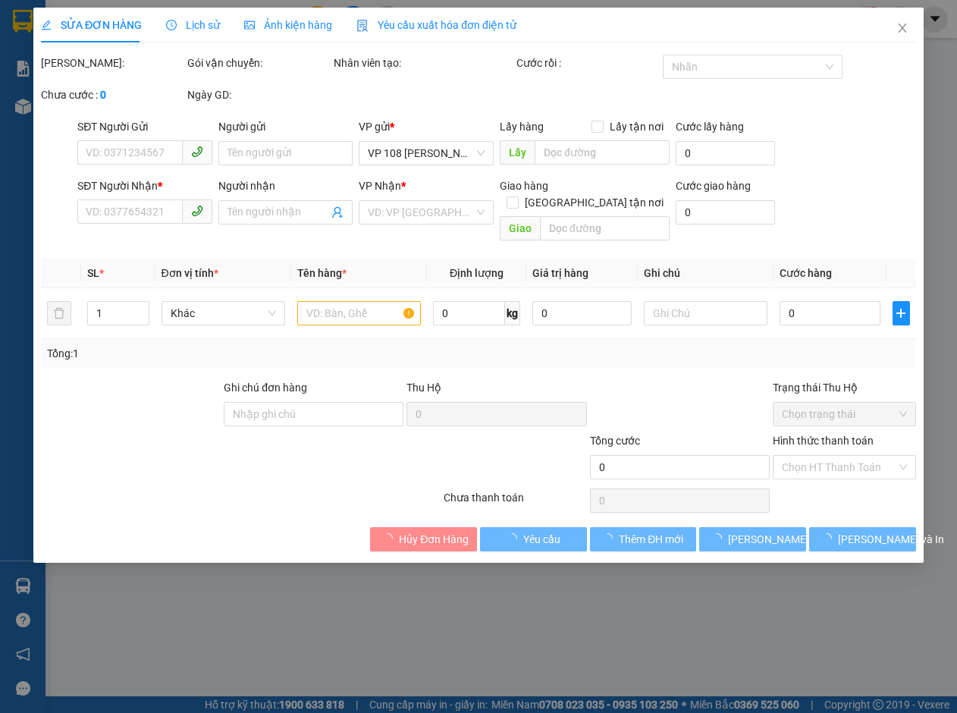
type input "0905671991"
type input "C HOA"
type input "0906726868"
type input "C NHUNG"
type input "VPVT"
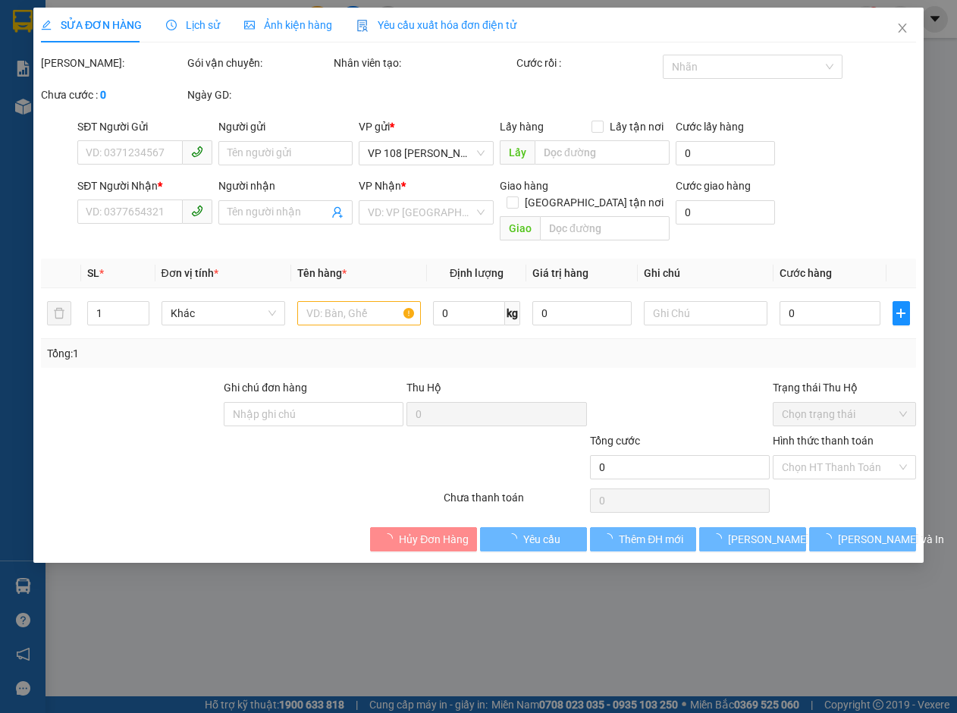
type input "30.000"
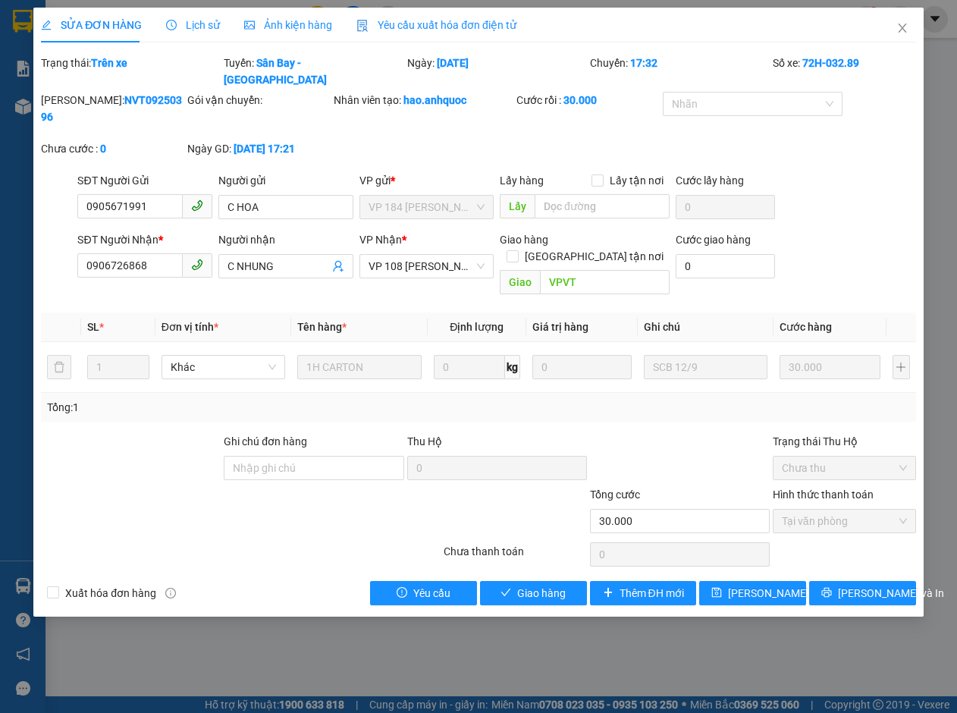
click at [425, 22] on span "Yêu cầu xuất hóa đơn điện tử" at bounding box center [436, 25] width 160 height 12
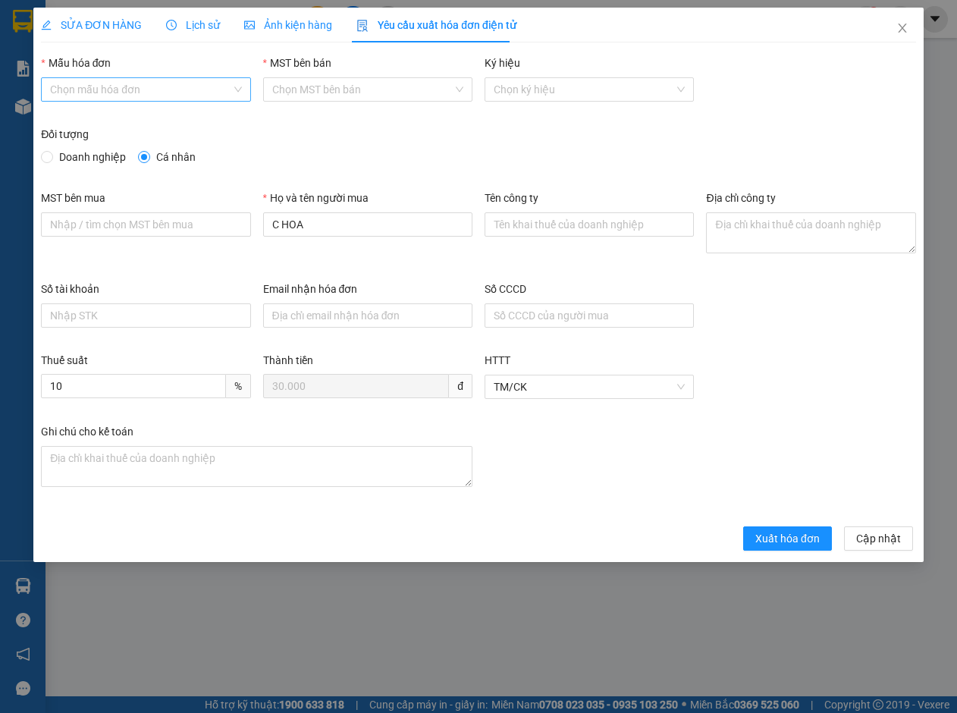
click at [192, 92] on input "Mẫu hóa đơn" at bounding box center [140, 89] width 180 height 23
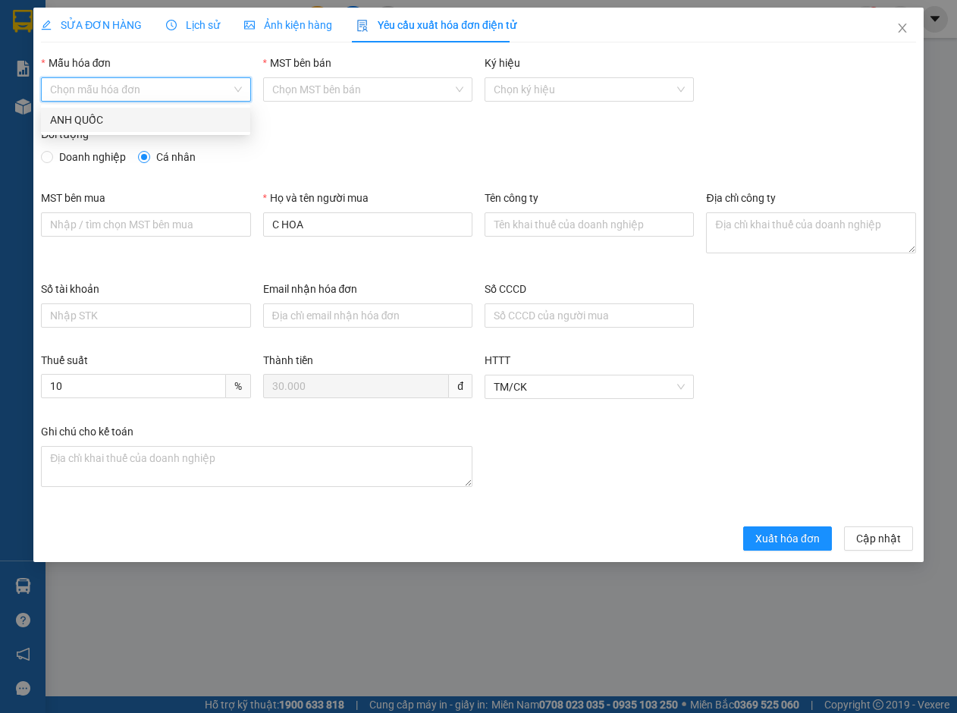
click at [187, 115] on div "ANH QUỐC" at bounding box center [145, 119] width 191 height 17
type input "8"
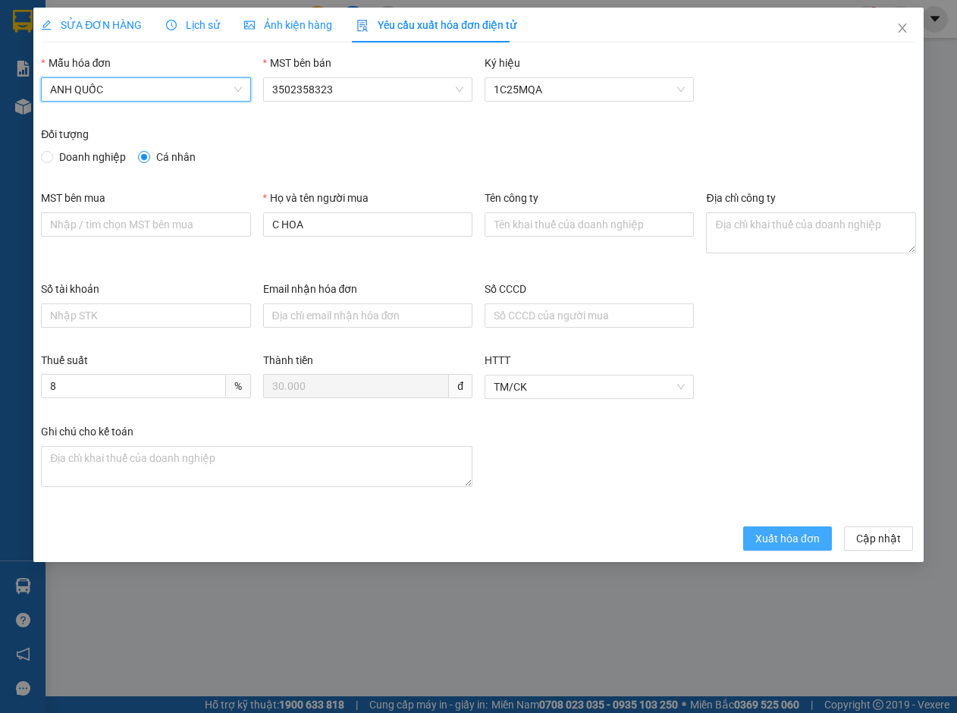
click at [773, 531] on span "Xuất hóa đơn" at bounding box center [787, 538] width 64 height 17
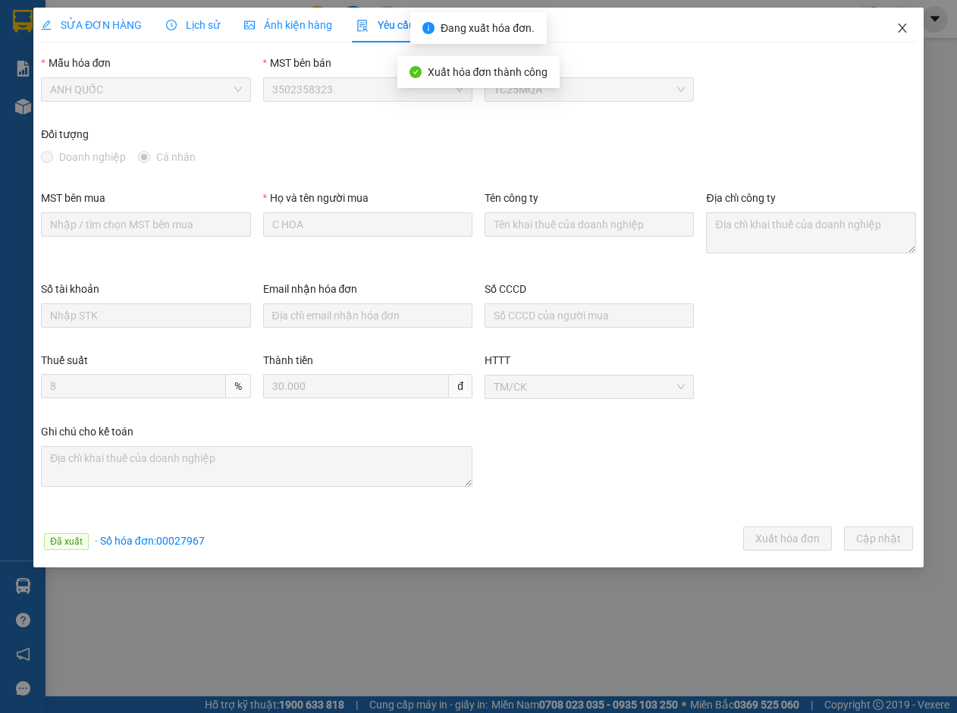
click at [903, 28] on icon "close" at bounding box center [902, 27] width 8 height 9
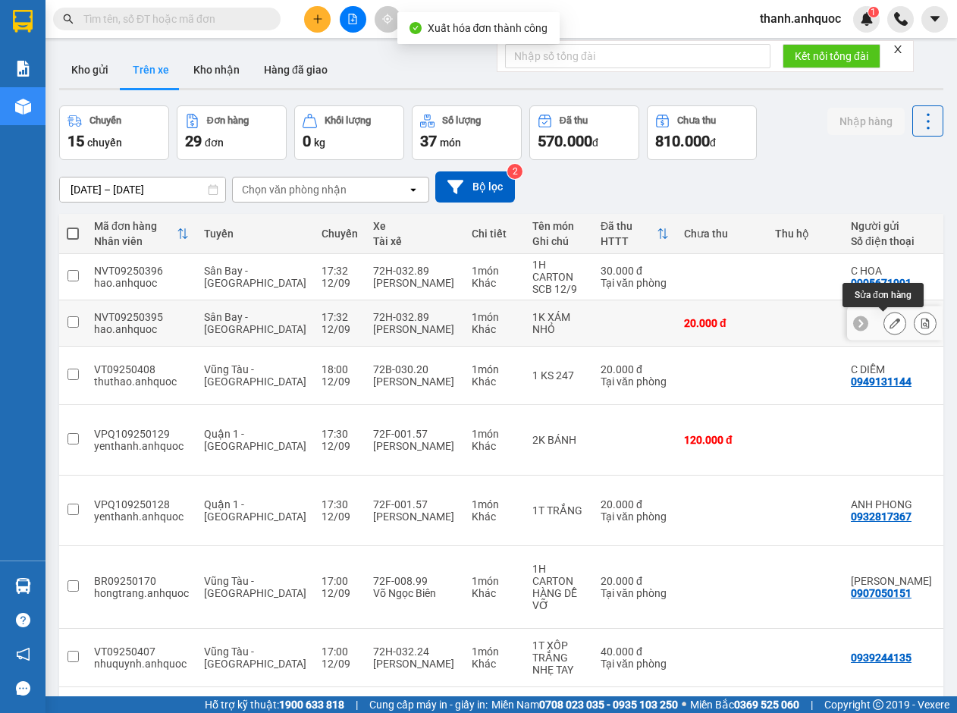
click at [889, 318] on icon at bounding box center [894, 323] width 11 height 11
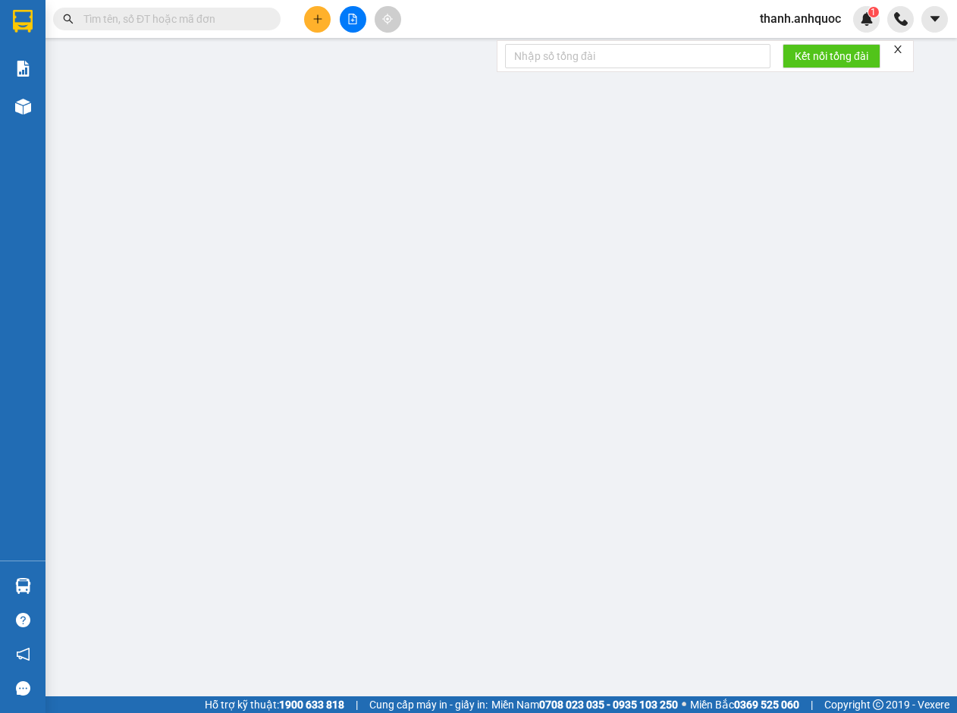
type input "0879341827"
type input "[PERSON_NAME]"
type input "0977739904"
type input "HÀ"
type input "VPVT"
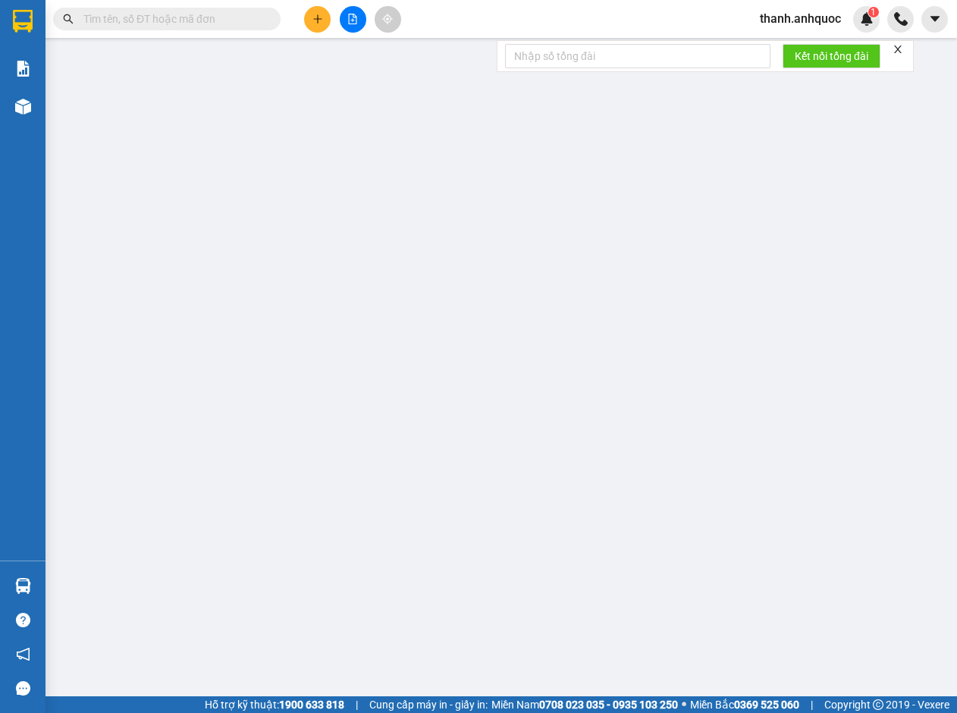
type input "20.000"
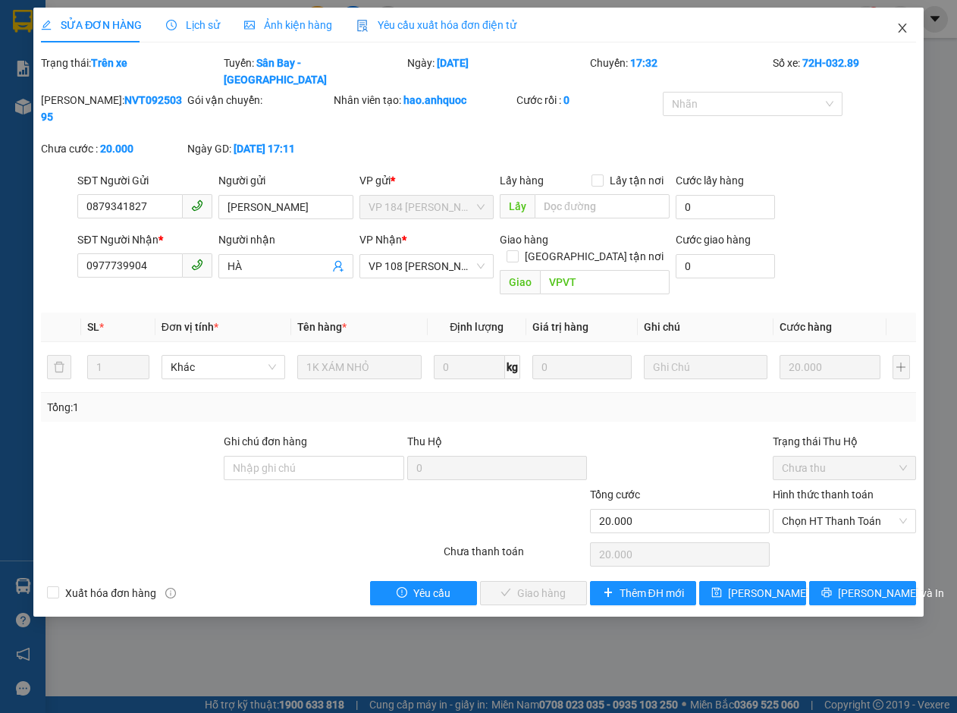
click at [903, 26] on icon "close" at bounding box center [902, 28] width 12 height 12
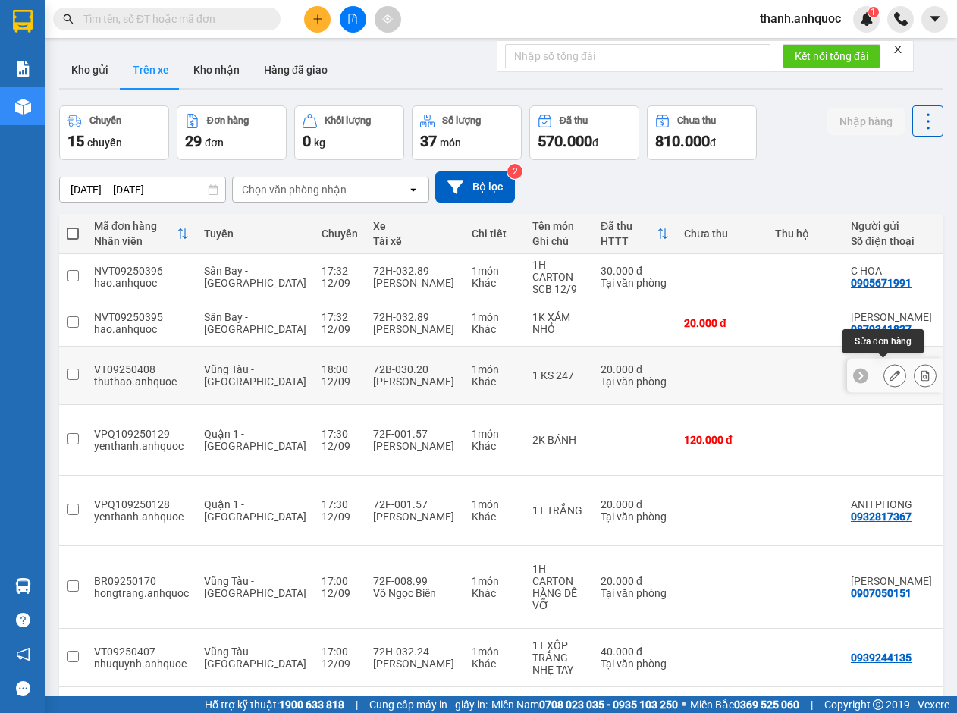
click at [885, 362] on button at bounding box center [894, 375] width 21 height 27
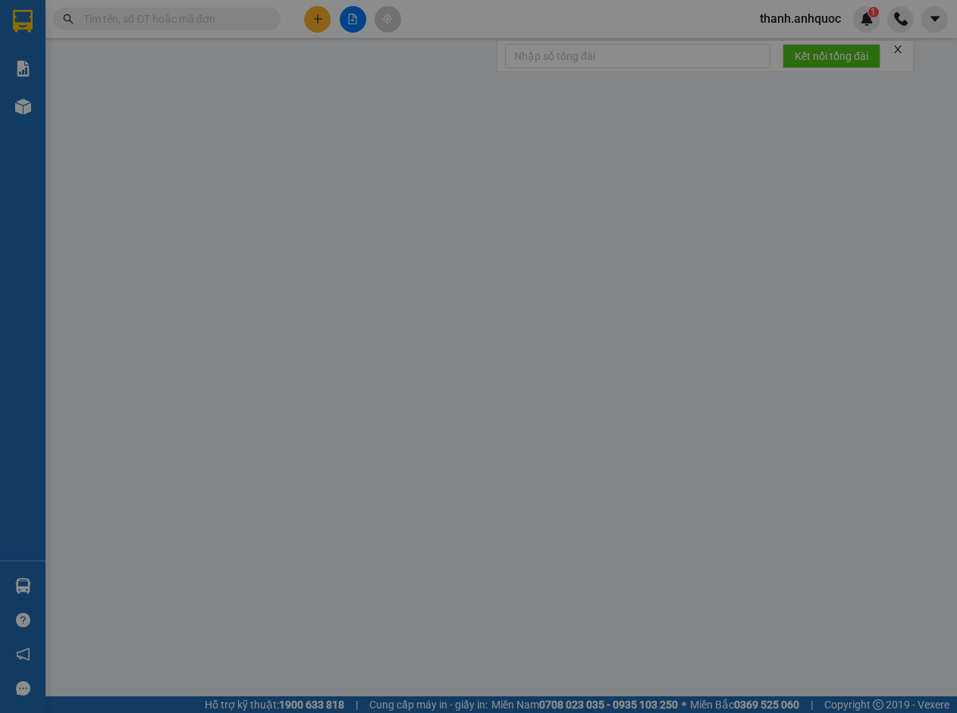
type input "0949131144"
type input "C DIỄM"
type input "0939788086"
type input "A SƠN"
type input "VP 184 NVT"
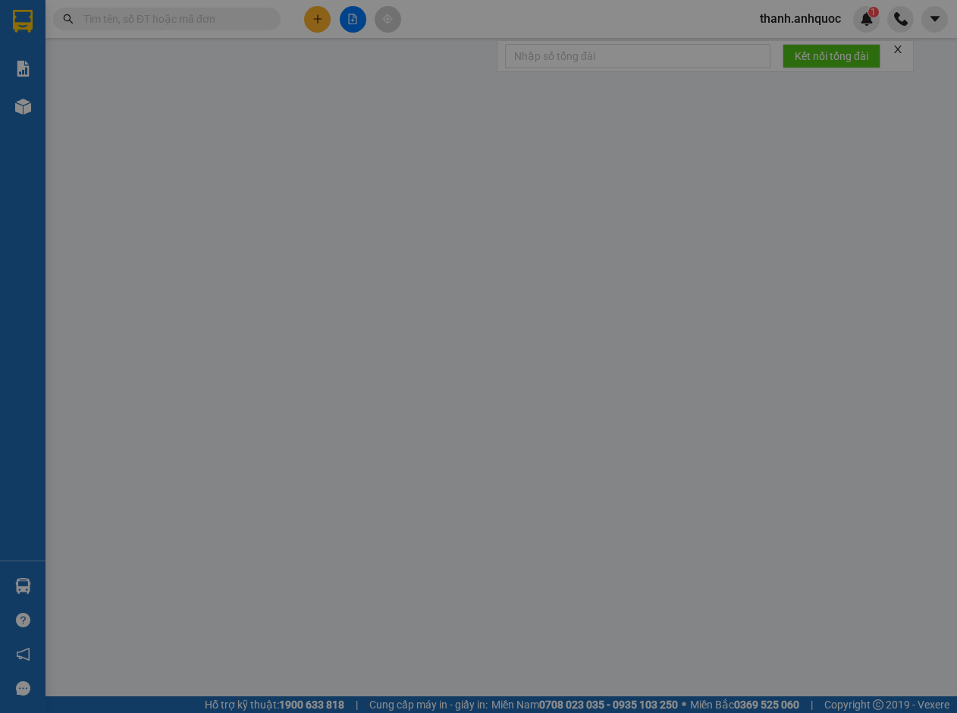
type input "20.000"
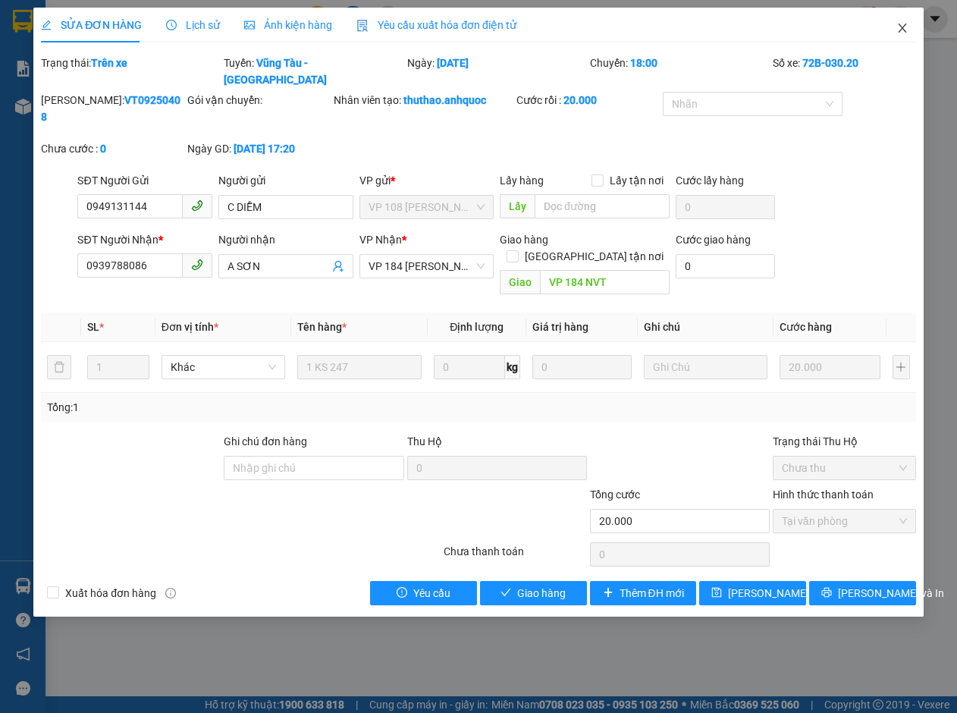
click at [902, 23] on icon "close" at bounding box center [902, 28] width 12 height 12
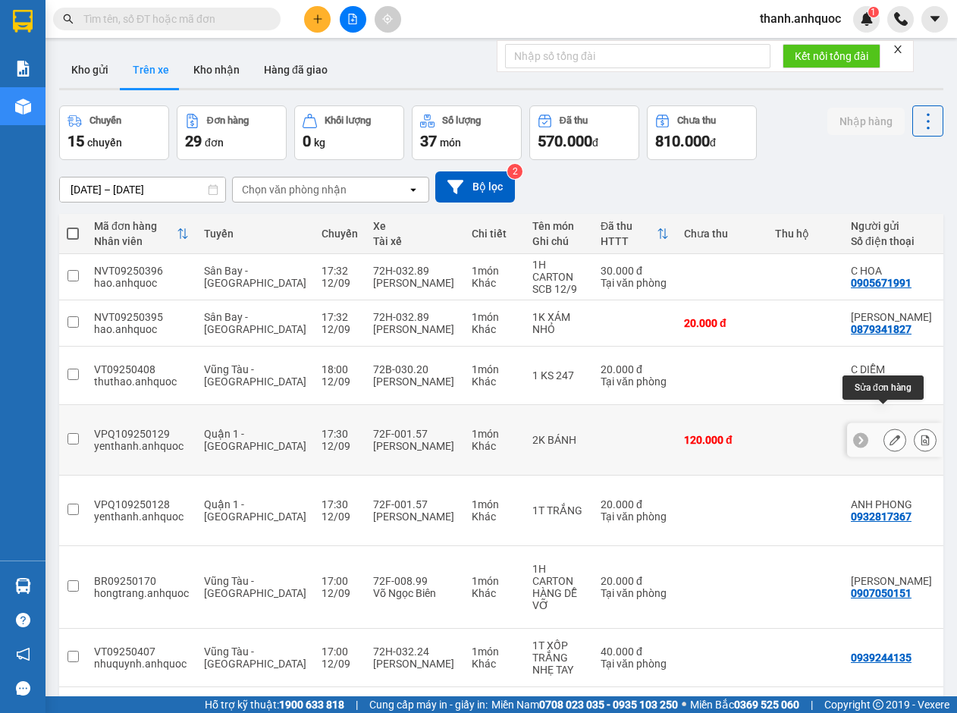
click at [889, 434] on icon at bounding box center [894, 439] width 11 height 11
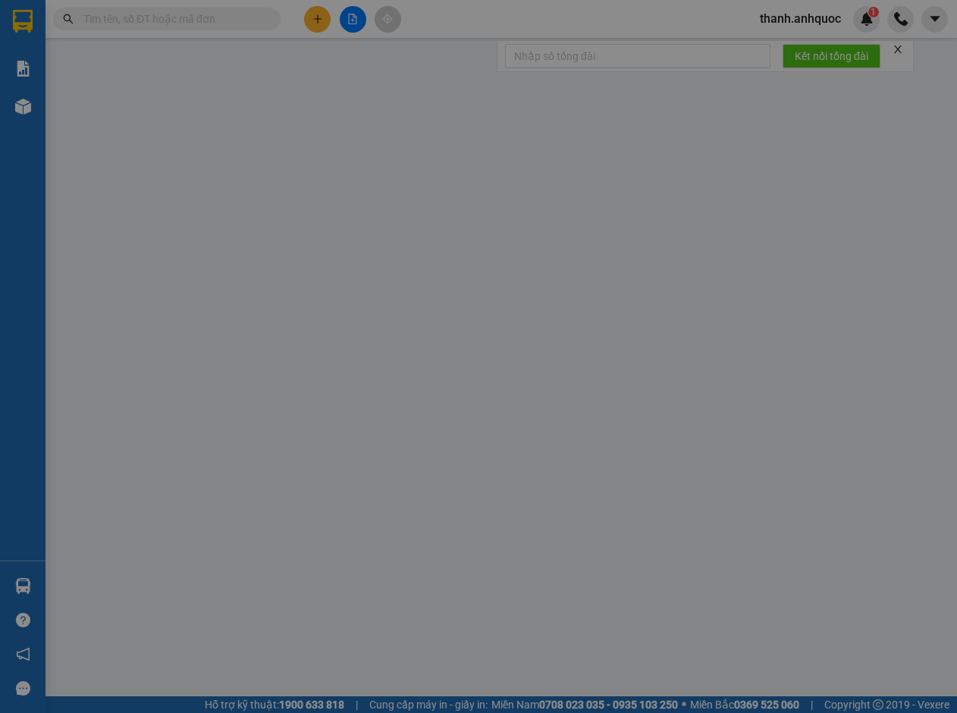
type input "0934072572"
type input "CHỊ ANH"
type input "VPBR"
type input "120.000"
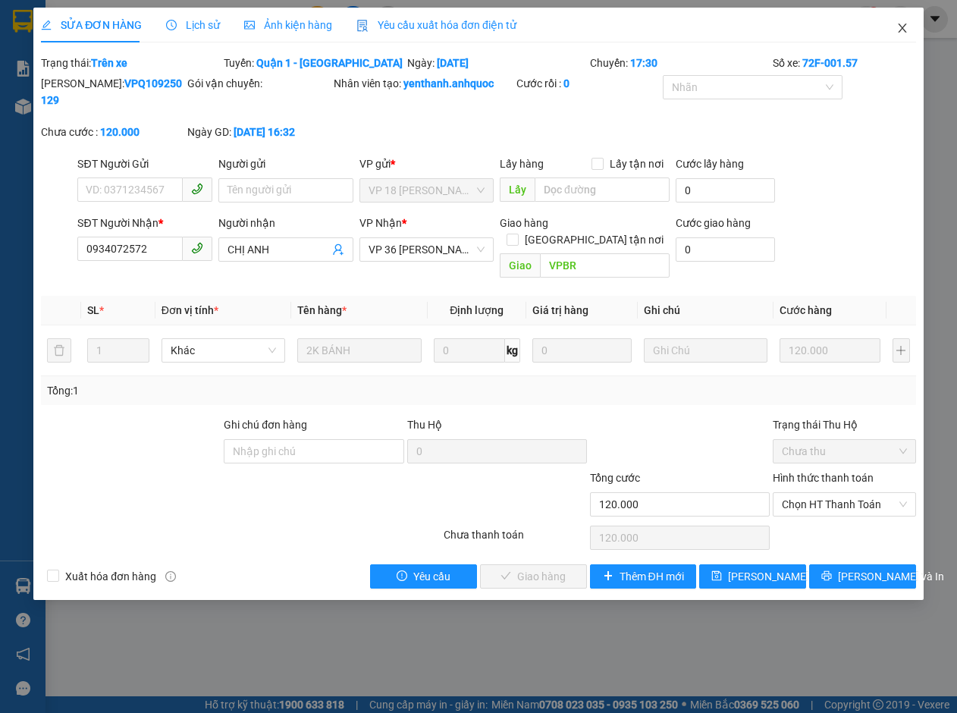
click at [906, 22] on span "Close" at bounding box center [902, 29] width 42 height 42
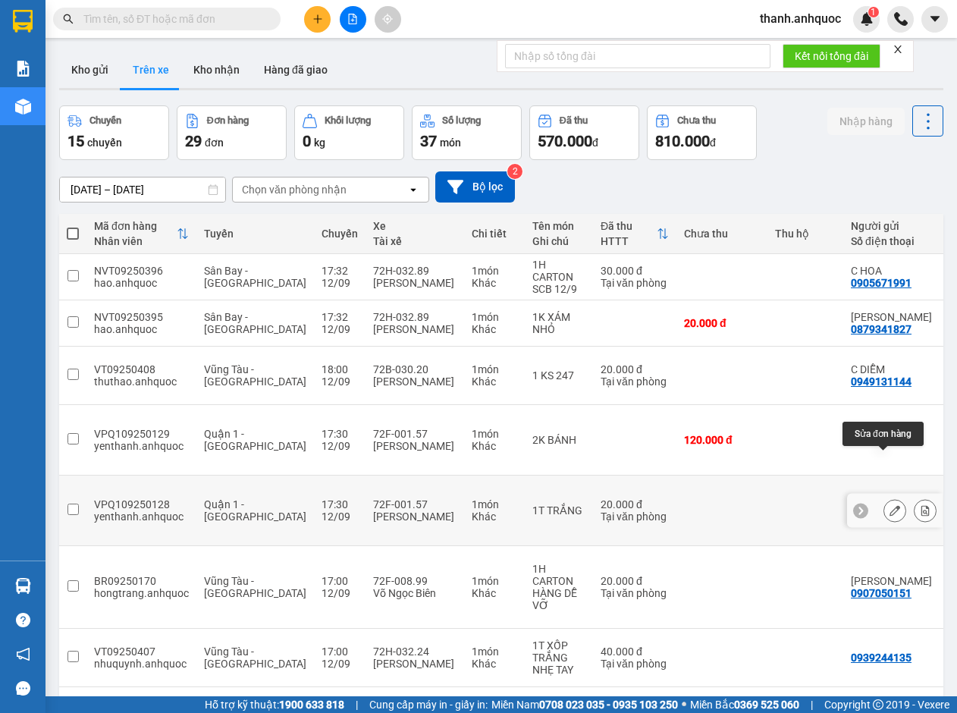
click at [889, 497] on button at bounding box center [894, 510] width 21 height 27
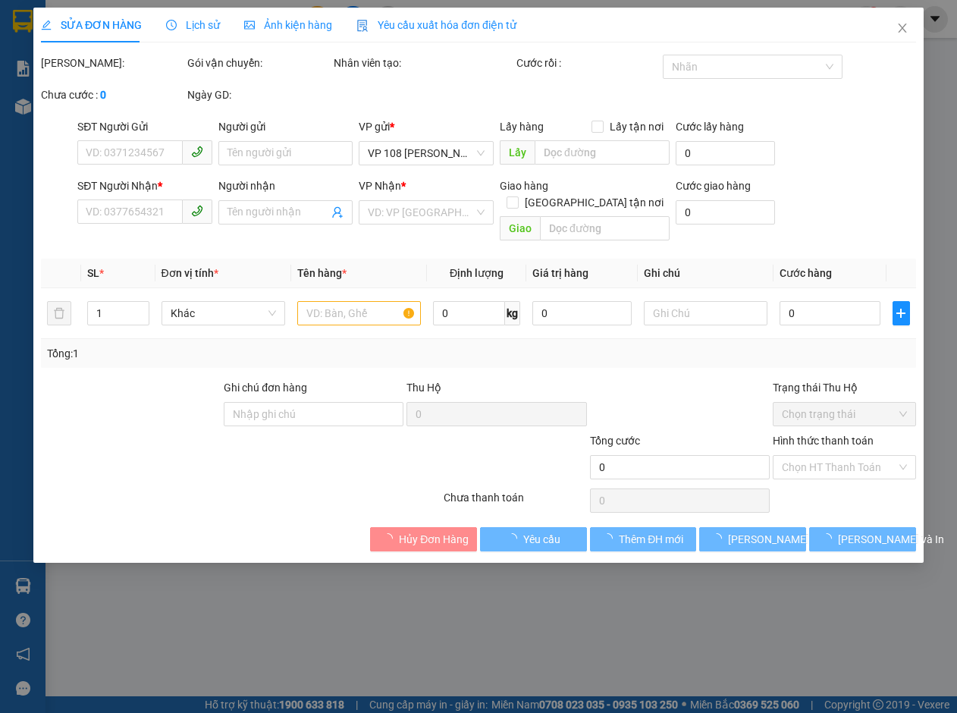
type input "0932817367"
type input "ANH PHONG"
type input "0914943598"
type input "CHỊ [PERSON_NAME]"
type input "VPBR"
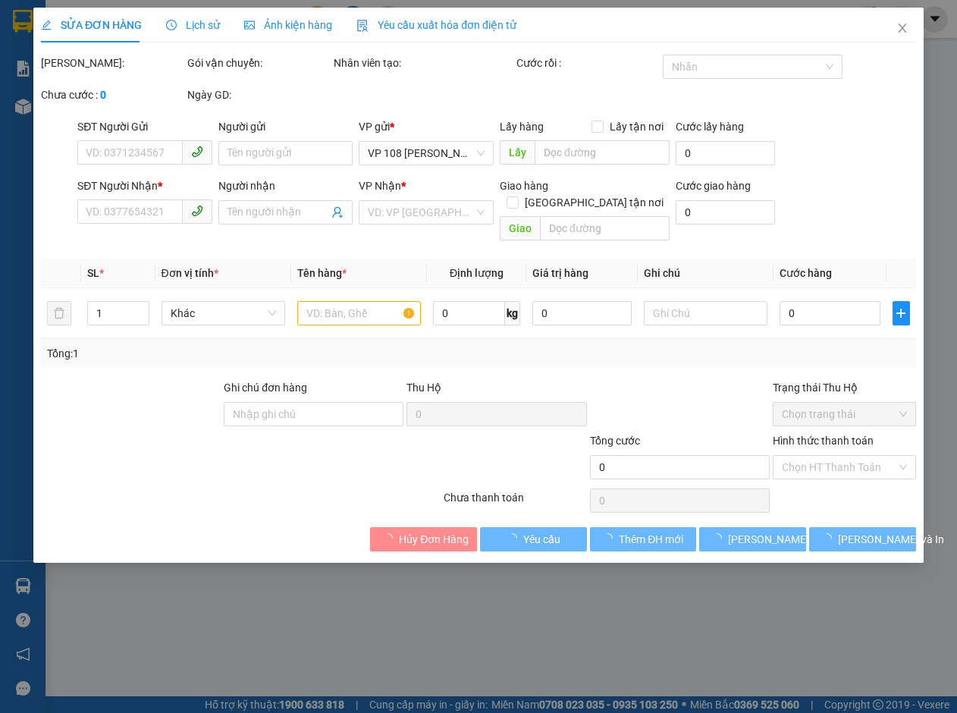
type input "TM 12/9 THANH"
type input "20.000"
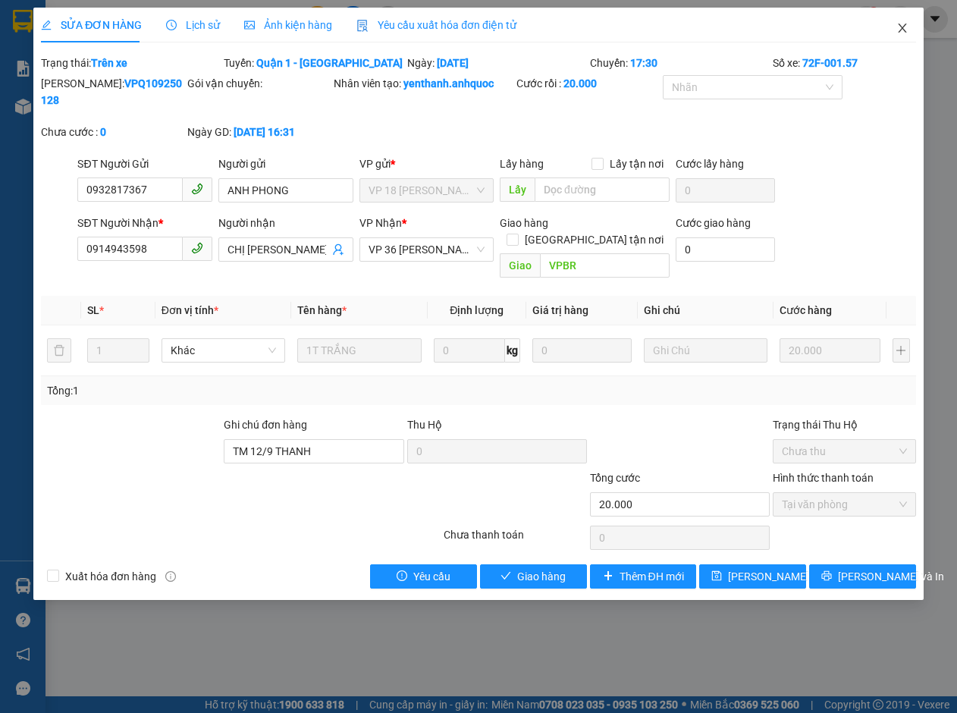
click at [902, 29] on icon "close" at bounding box center [902, 27] width 8 height 9
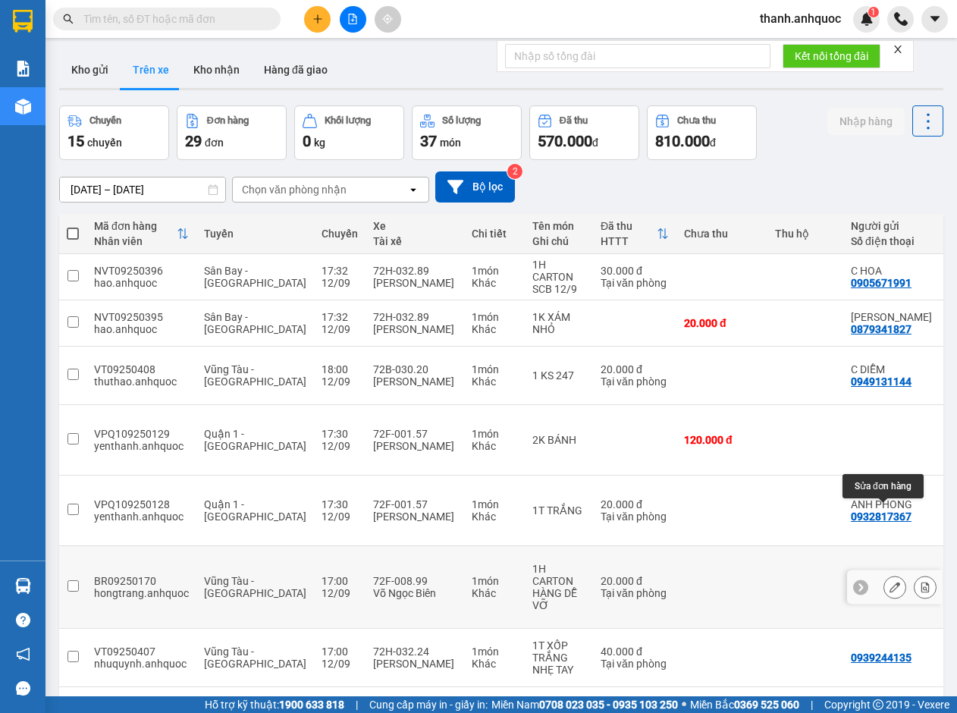
click at [889, 581] on icon at bounding box center [894, 586] width 11 height 11
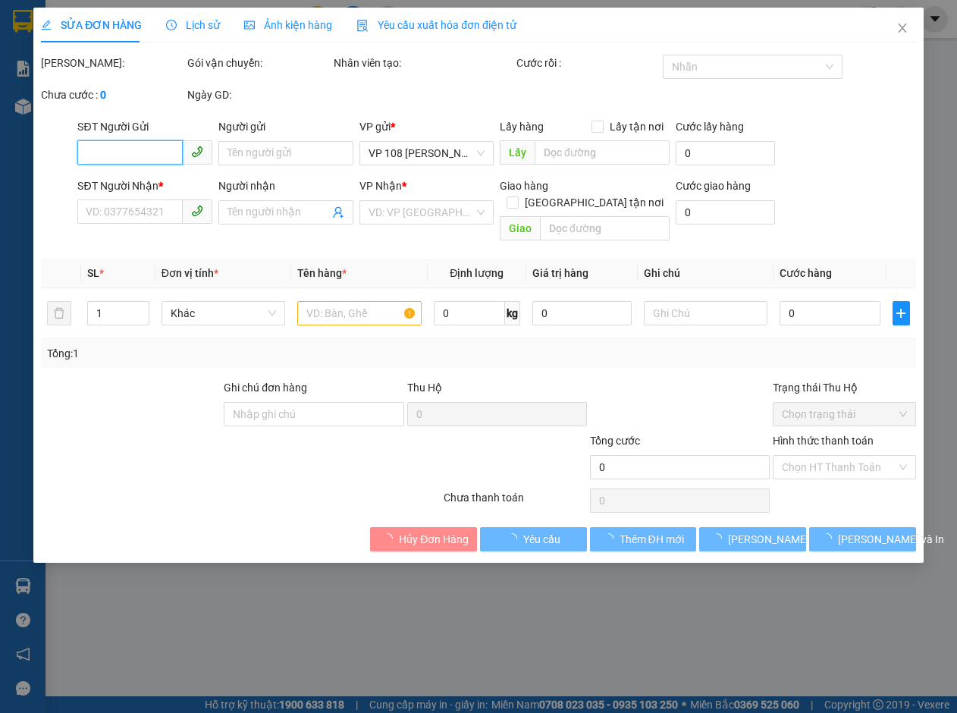
type input "0907050151"
type input "[PERSON_NAME]"
type input "0906383696"
type input "ANH LONG"
type input "VPQ1"
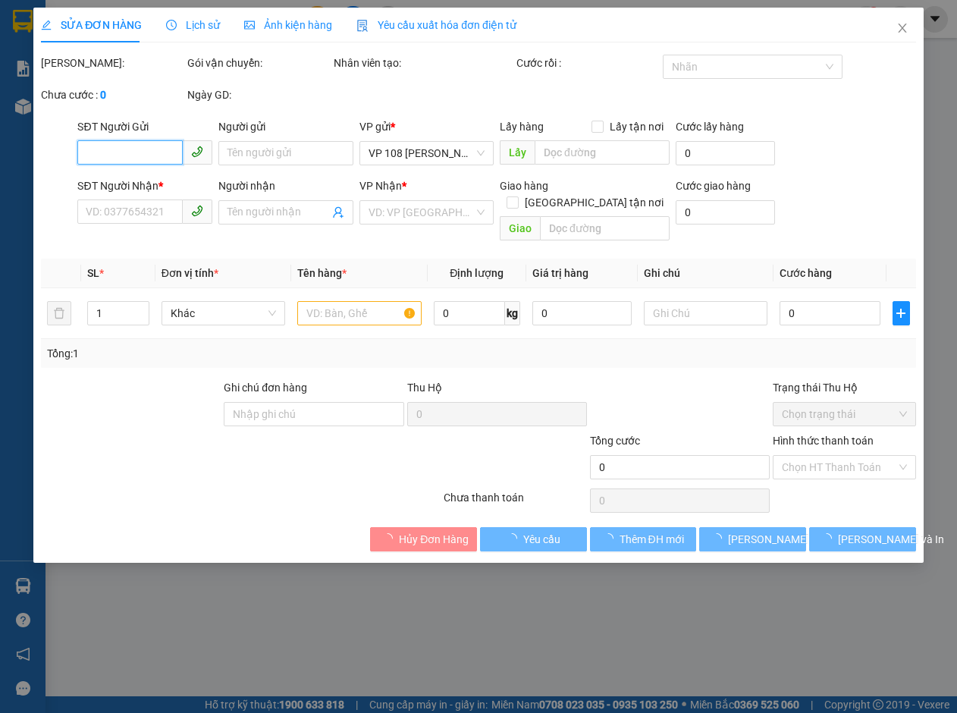
type input "20.000"
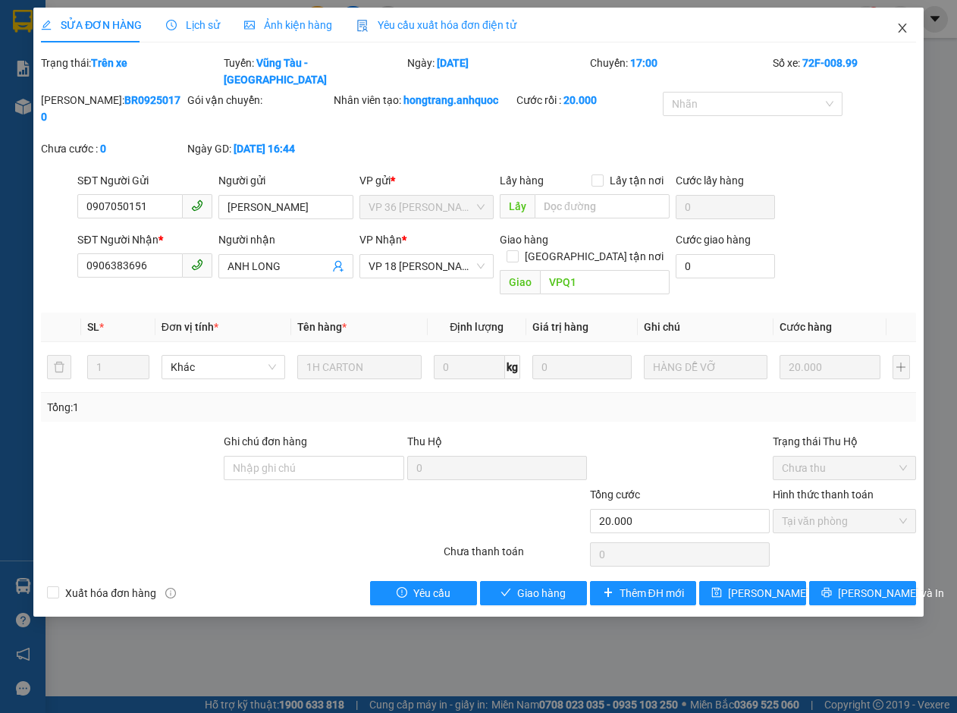
click at [902, 26] on icon "close" at bounding box center [902, 28] width 12 height 12
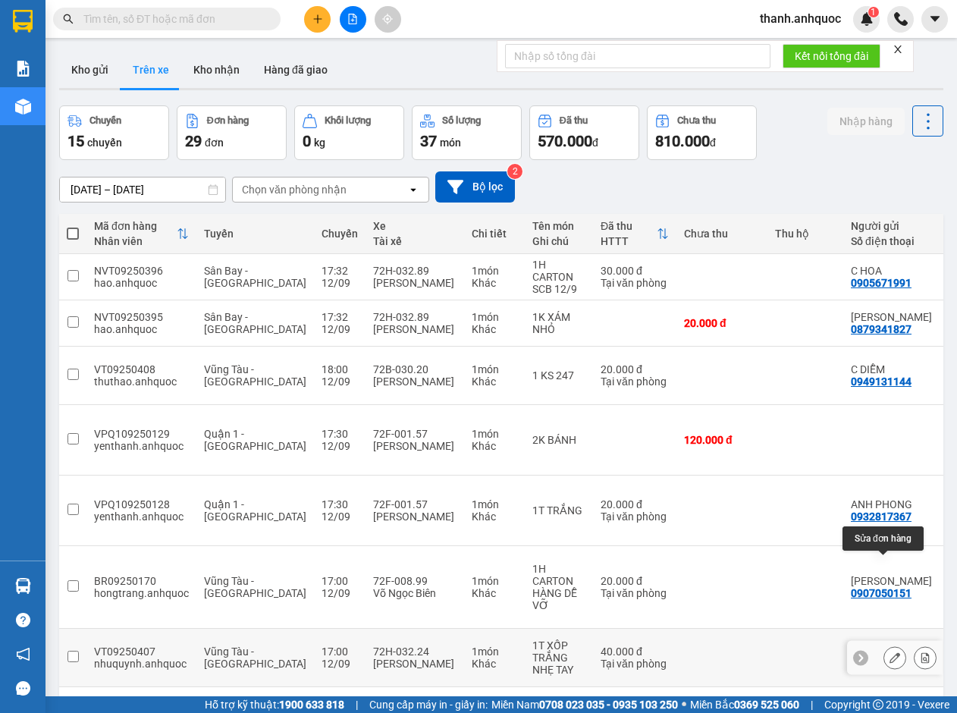
click at [889, 652] on icon at bounding box center [894, 657] width 11 height 11
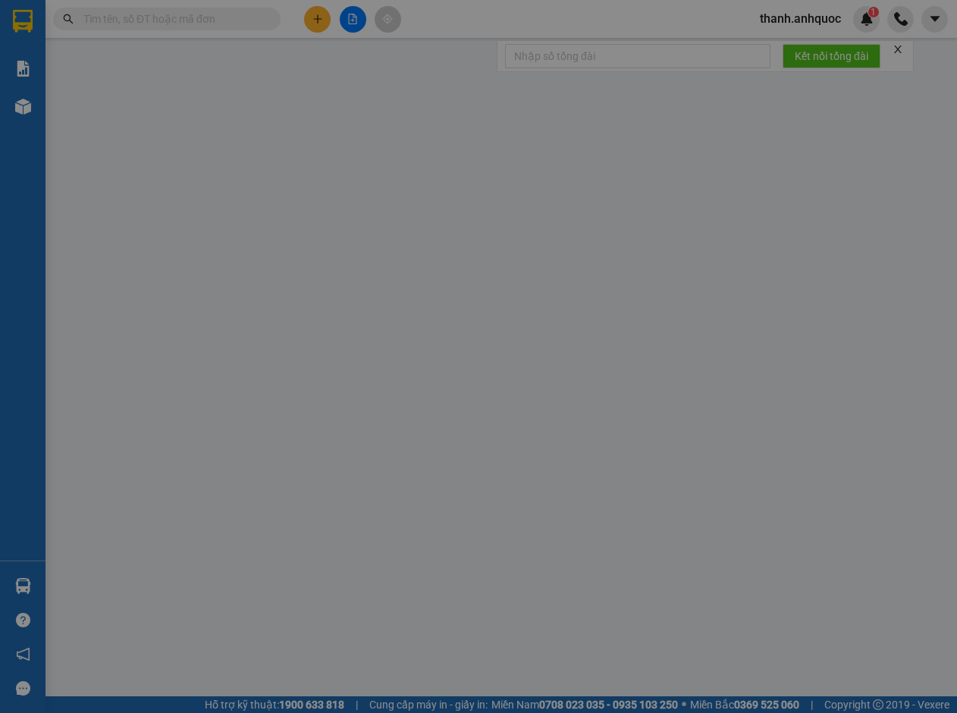
type input "0939244135"
type input "0983558432"
type input "C NGÁT"
type input "VPNVT"
type input "40.000"
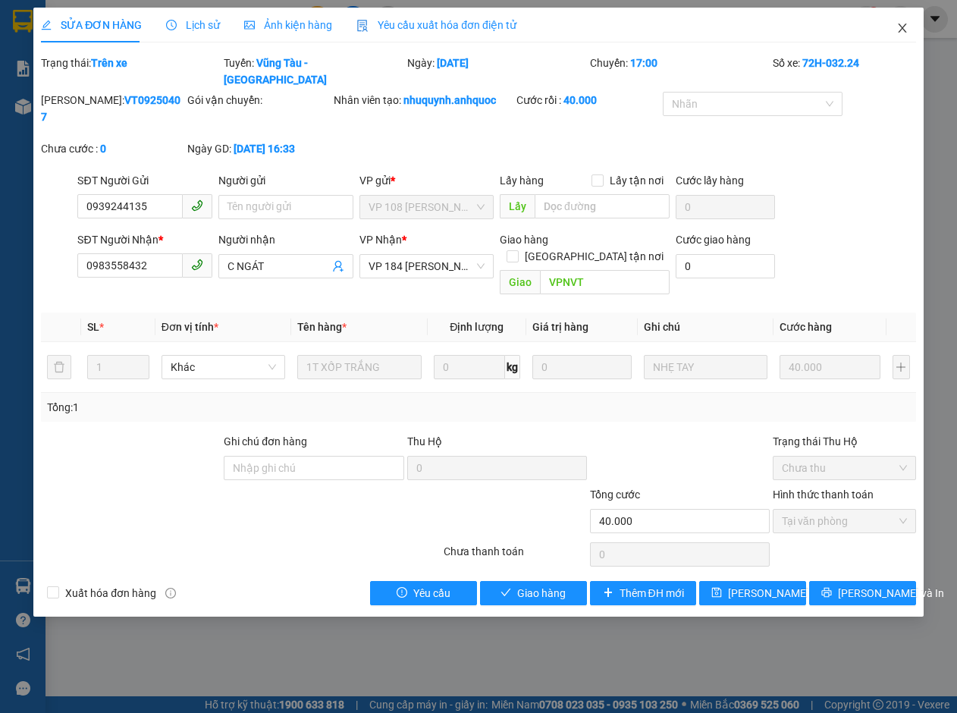
click at [900, 24] on icon "close" at bounding box center [902, 28] width 12 height 12
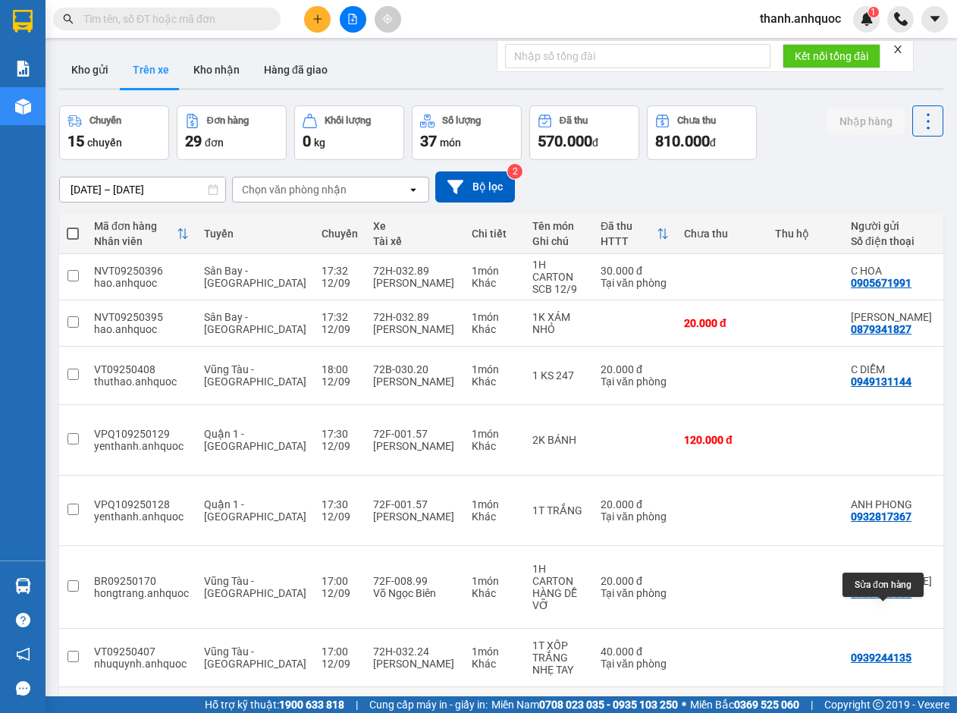
click at [889, 712] on icon at bounding box center [894, 721] width 11 height 11
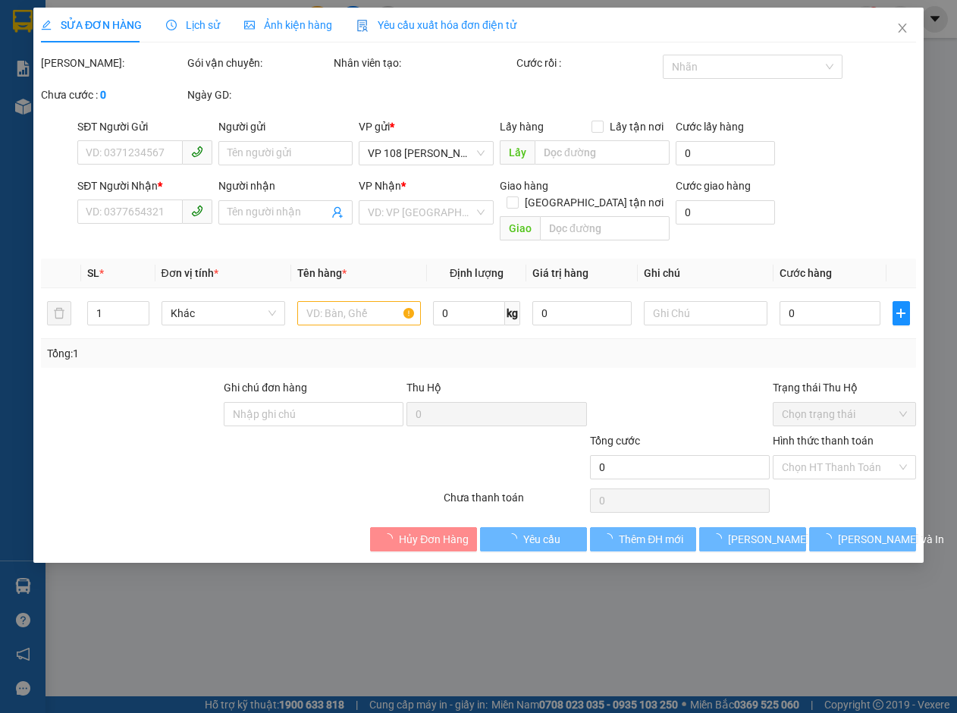
type input "0901532277"
type input "NHẬT MỸ 3"
type input "CẦU [PERSON_NAME]"
type input "230.000"
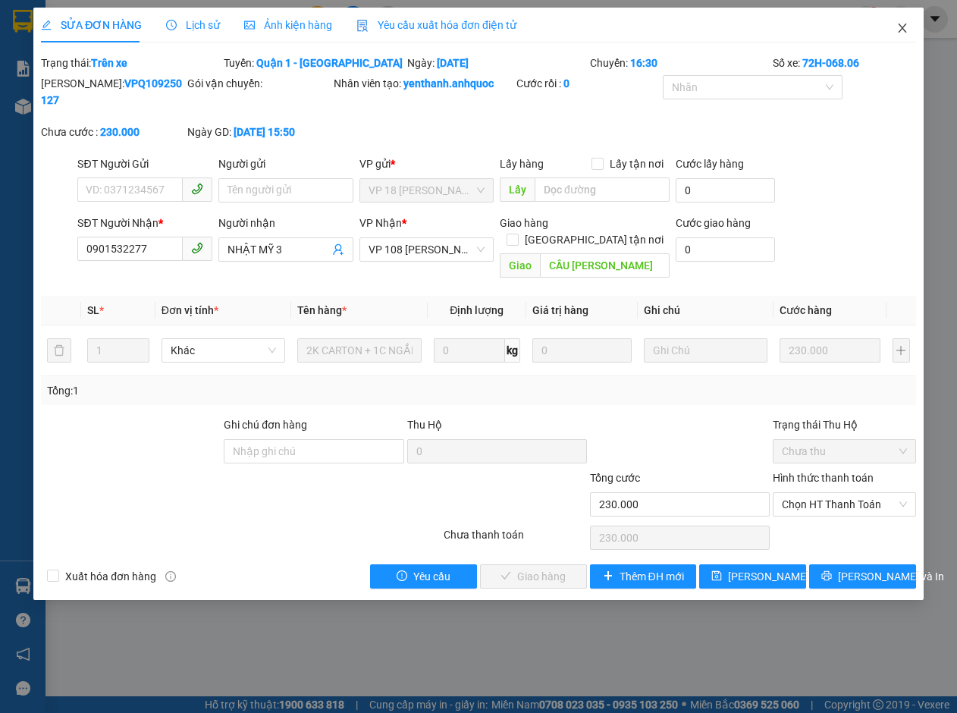
click at [901, 24] on icon "close" at bounding box center [902, 28] width 12 height 12
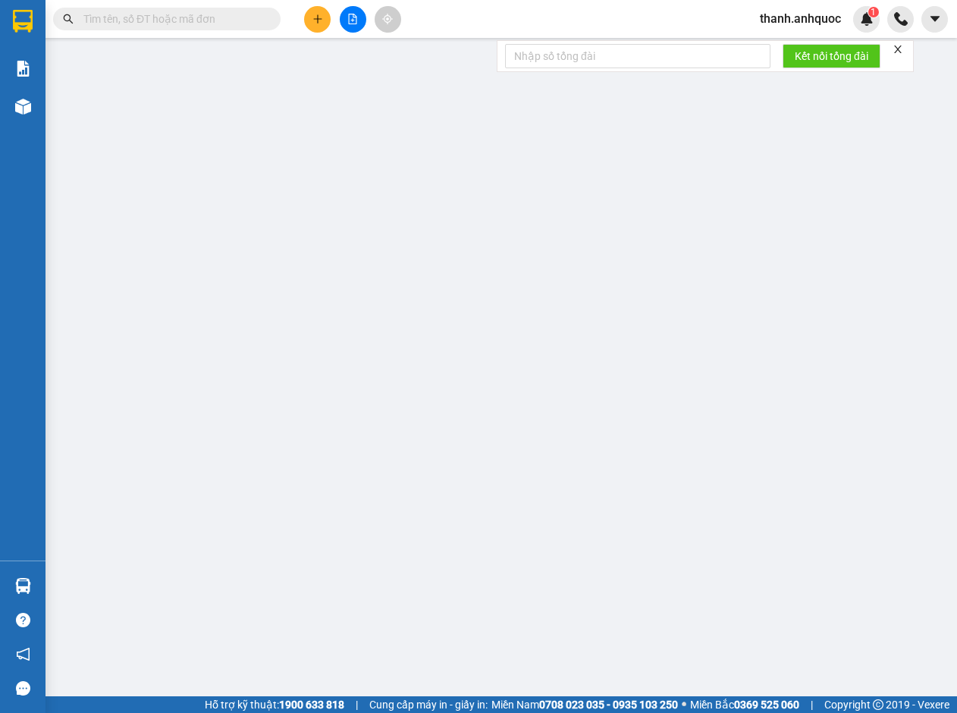
type input "0909901504"
type input "[PERSON_NAME]"
type input "0904230581"
type input "C THỦY"
type input "VPBR"
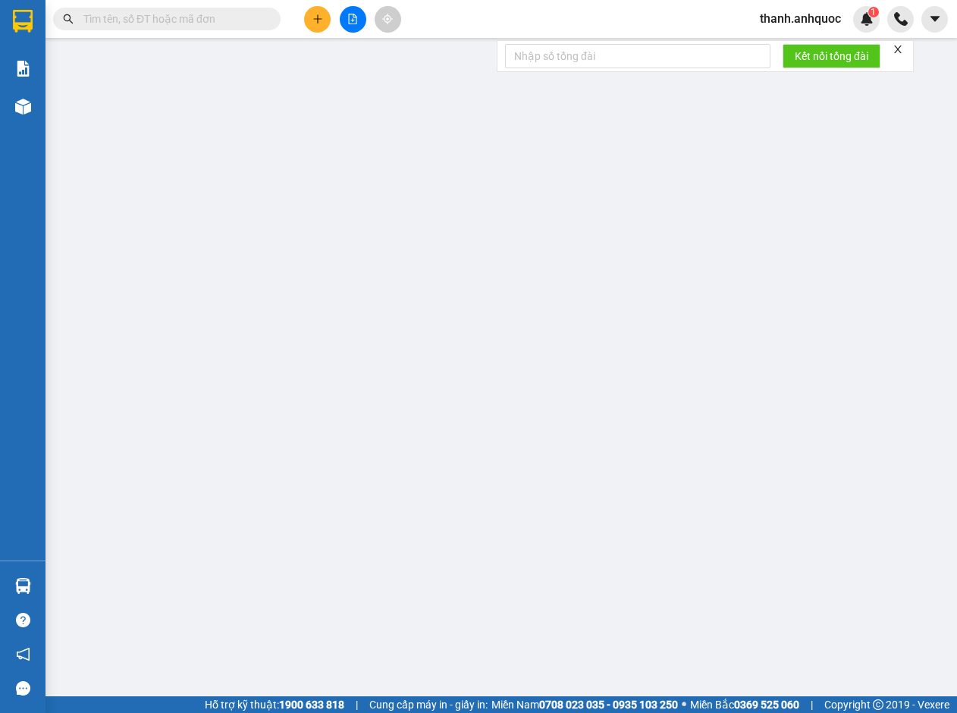
type input "TM 12/9 THANH"
type input "30.000"
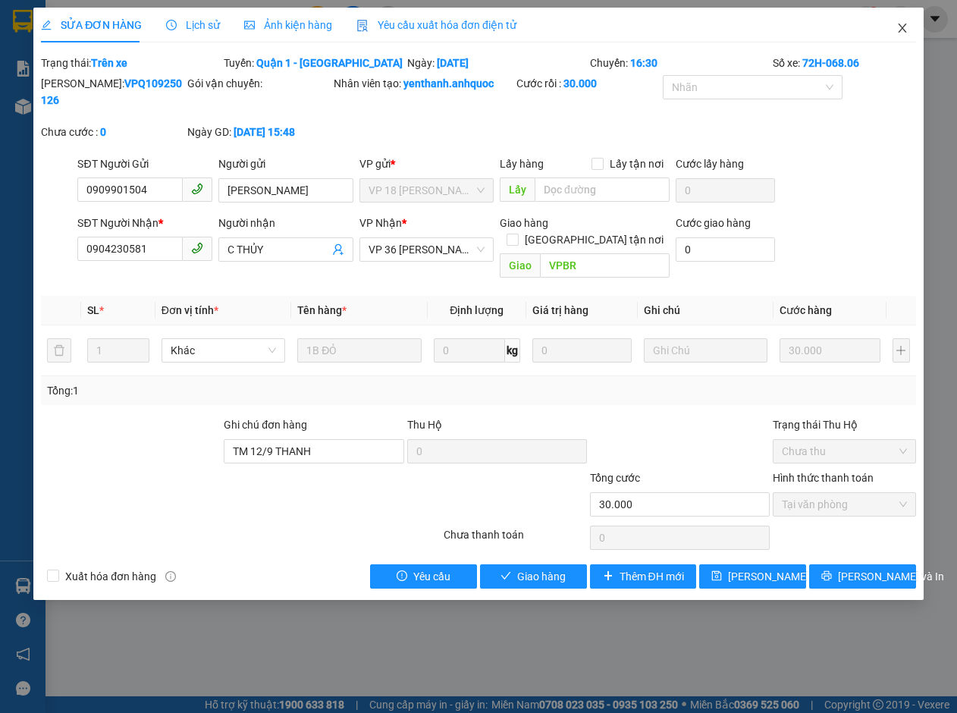
click at [902, 25] on icon "close" at bounding box center [902, 28] width 12 height 12
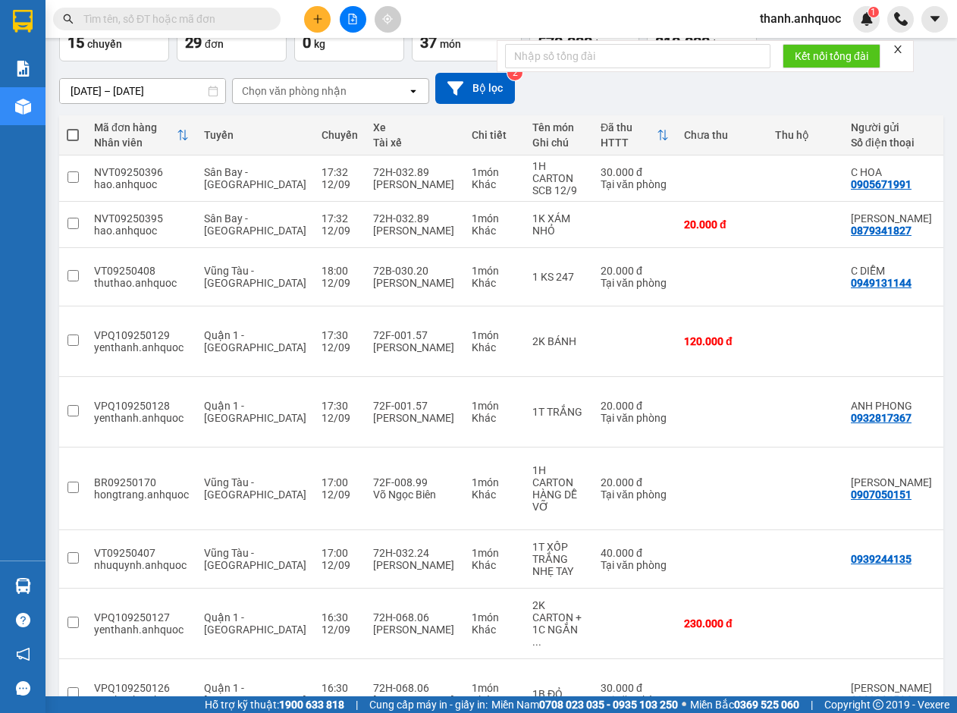
scroll to position [101, 0]
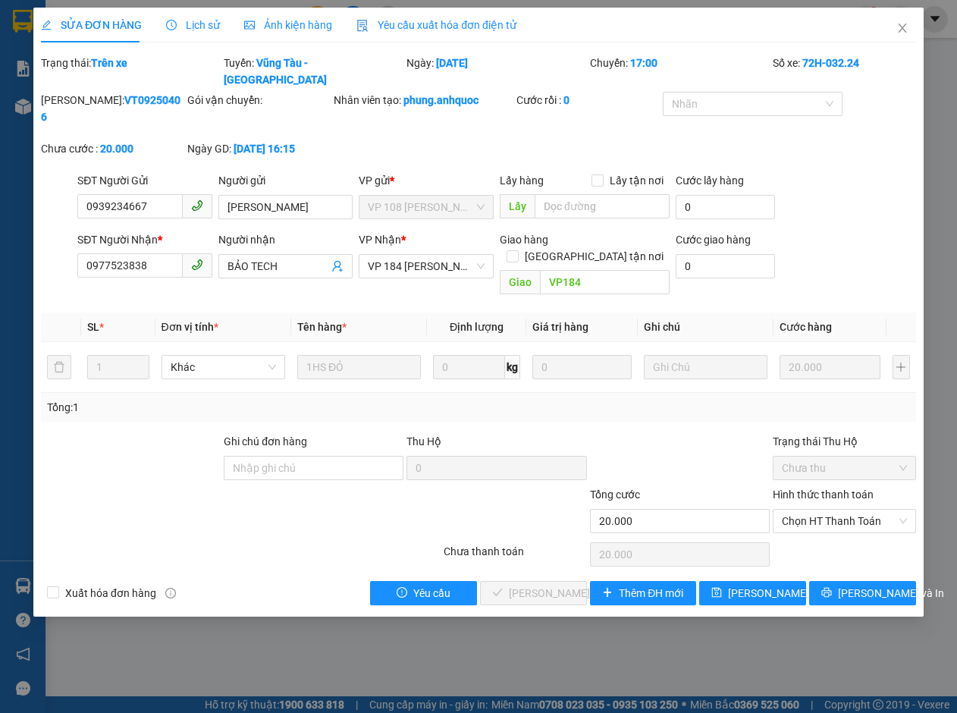
type input "0939234667"
type input "[PERSON_NAME]"
type input "0977523838"
type input "BẢO TECH"
type input "VP184"
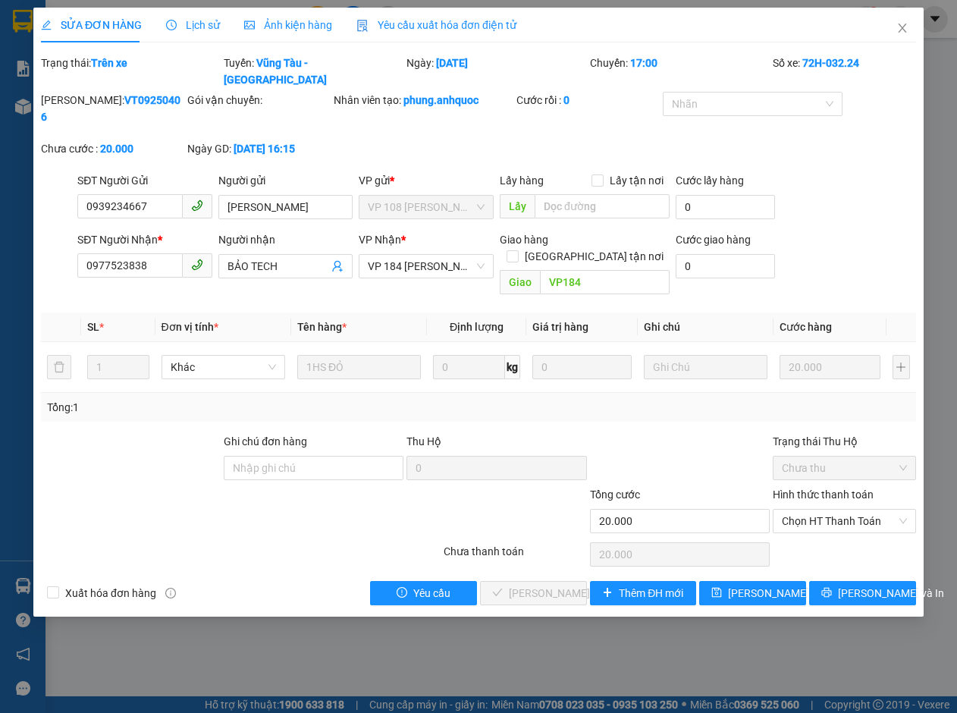
type input "20.000"
click at [902, 27] on icon "close" at bounding box center [902, 28] width 12 height 12
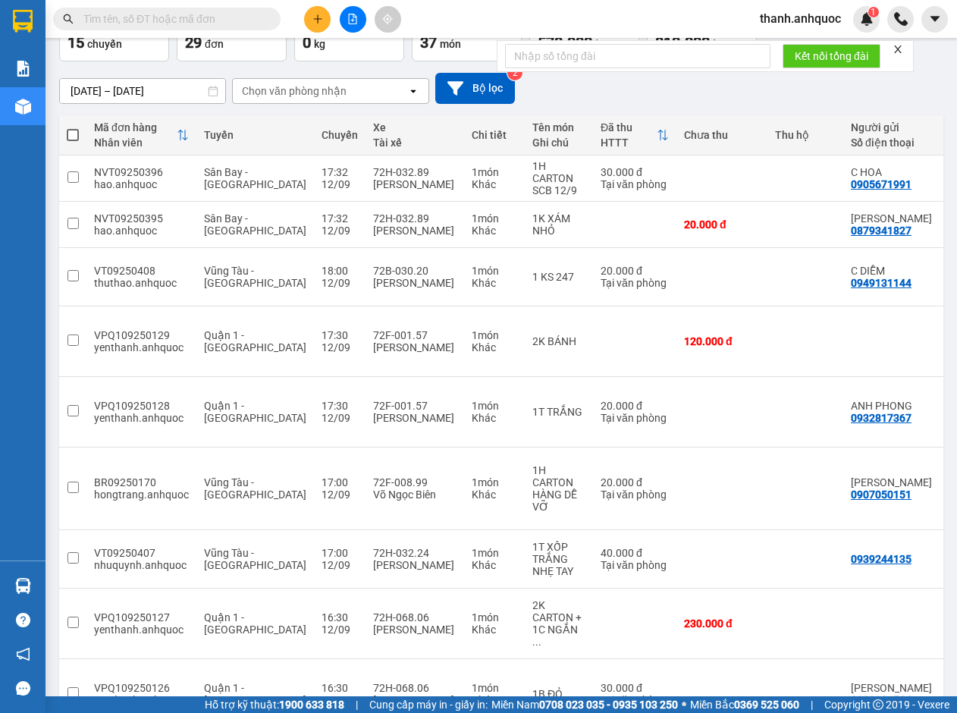
scroll to position [101, 0]
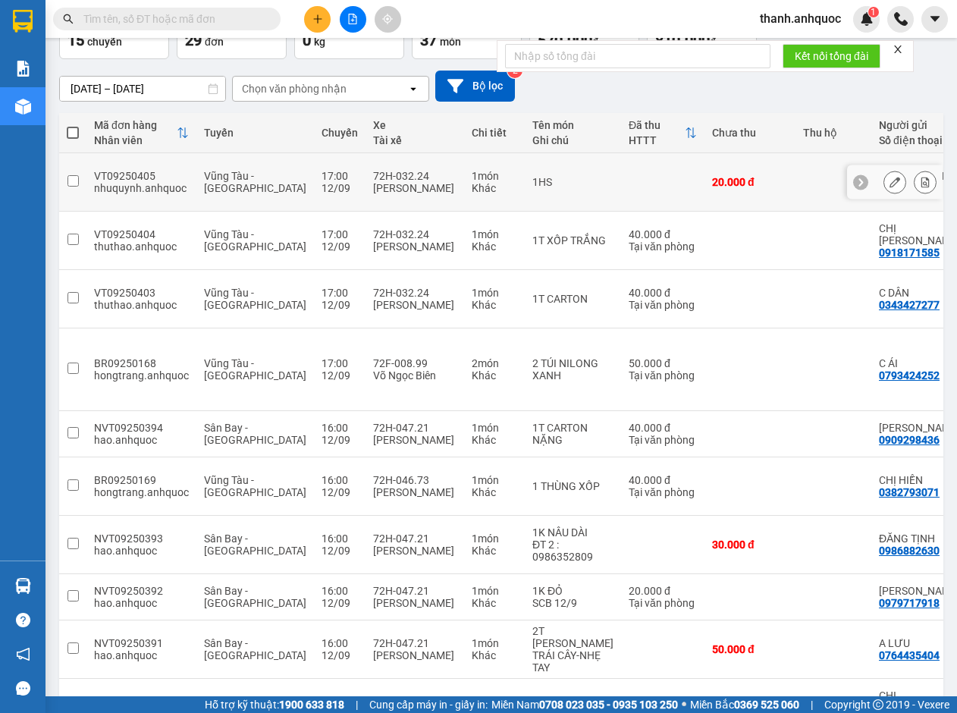
click at [889, 177] on icon at bounding box center [894, 182] width 11 height 11
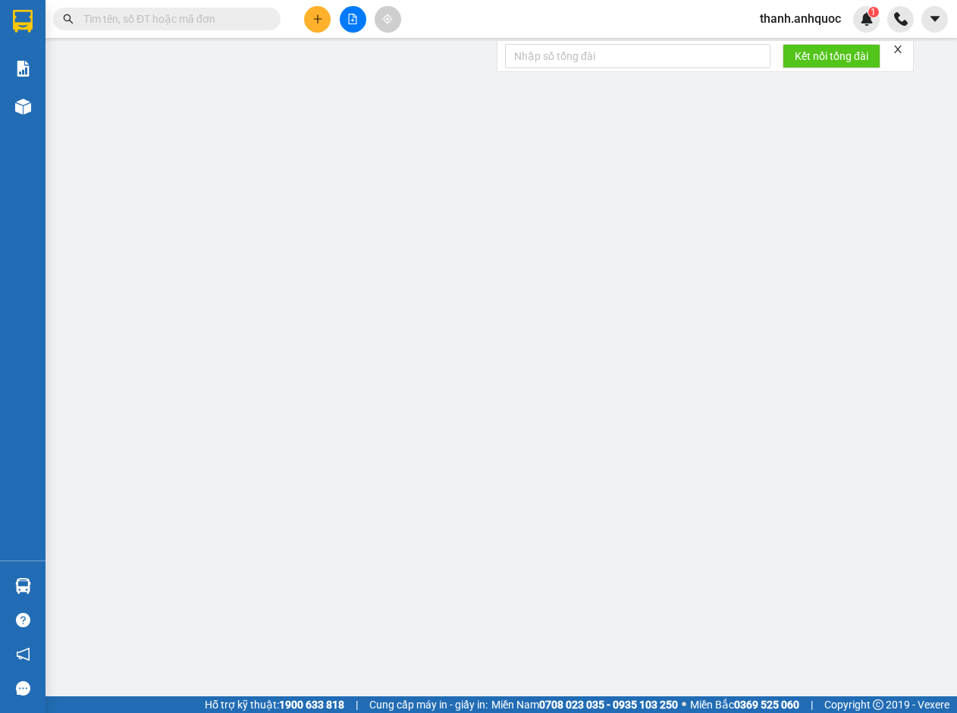
type input "0939234667"
type input "[PERSON_NAME]"
type input "0909085420"
type input "THANH VIPPOST"
type input "VPNVT"
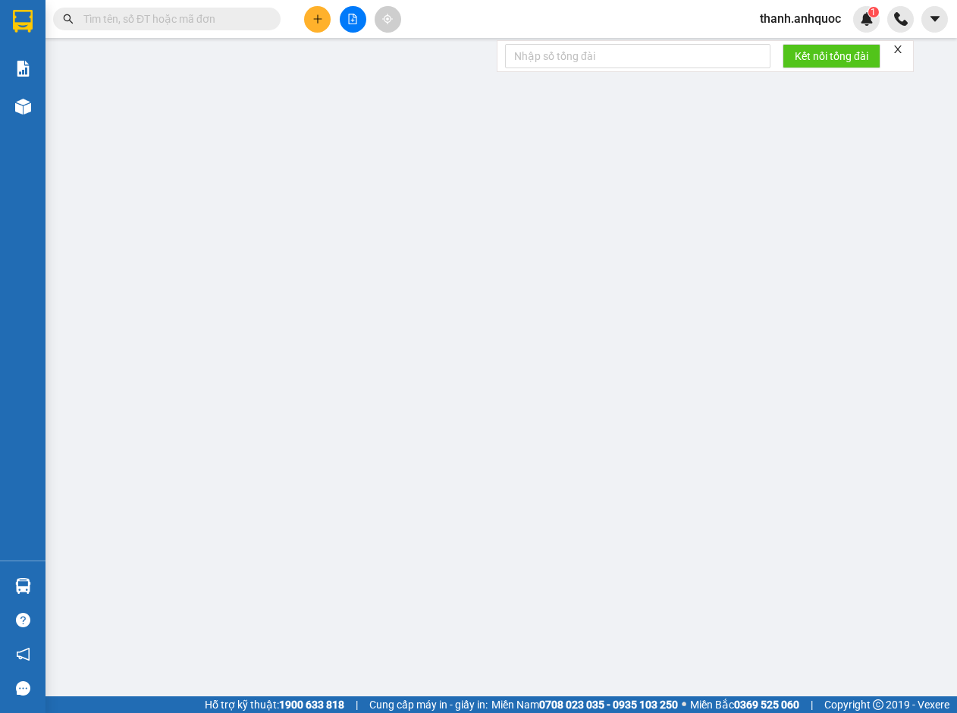
type input "20.000"
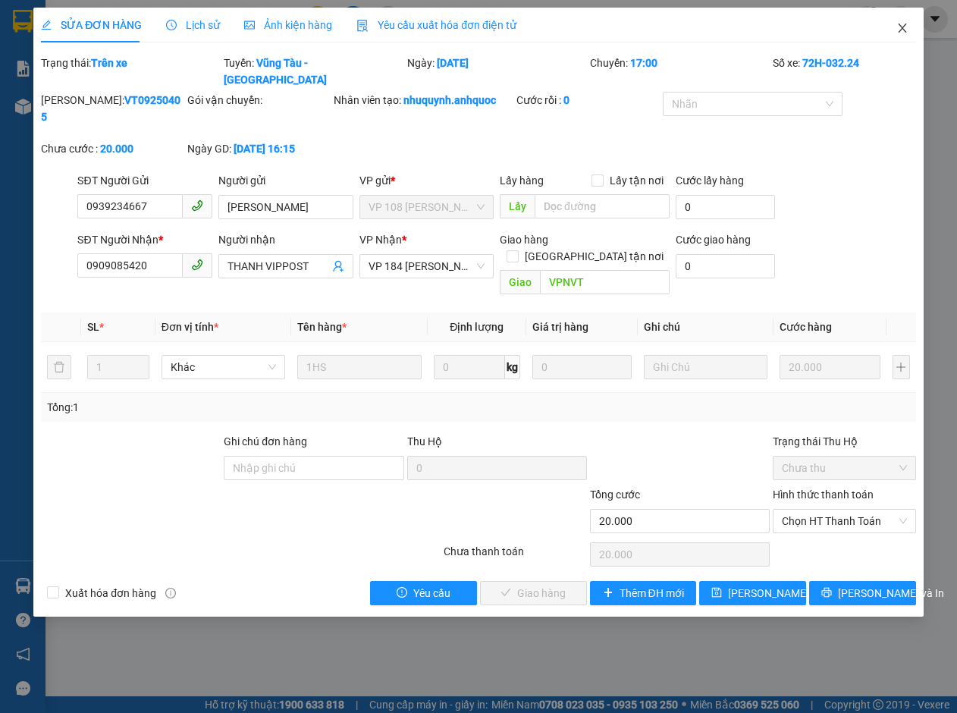
click at [904, 25] on icon "close" at bounding box center [902, 28] width 12 height 12
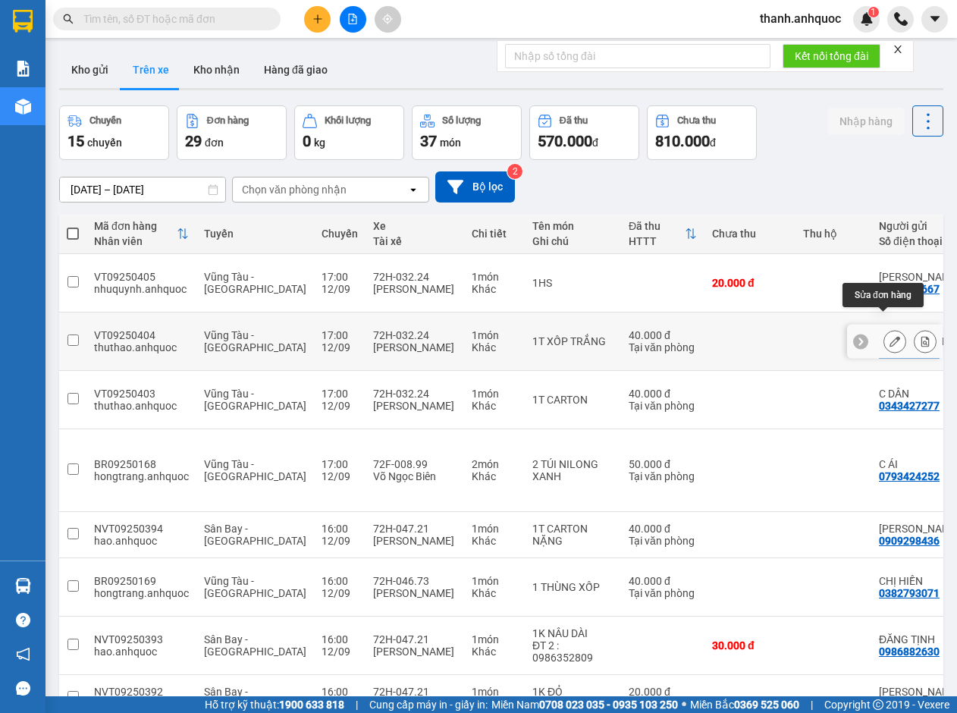
click at [891, 328] on button at bounding box center [894, 341] width 21 height 27
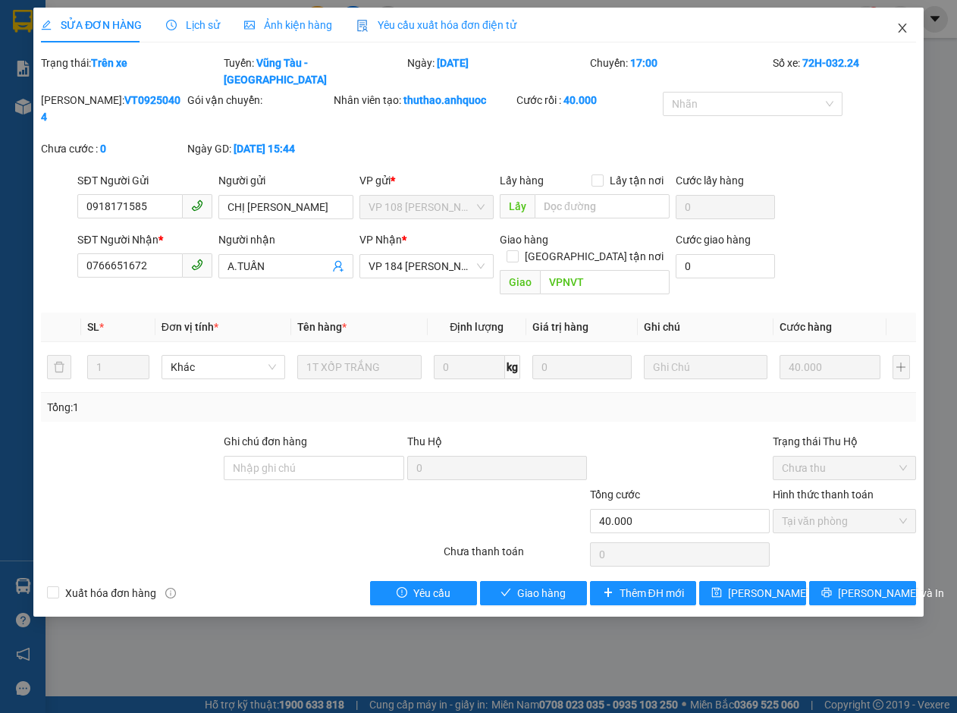
click at [909, 29] on span "Close" at bounding box center [902, 29] width 42 height 42
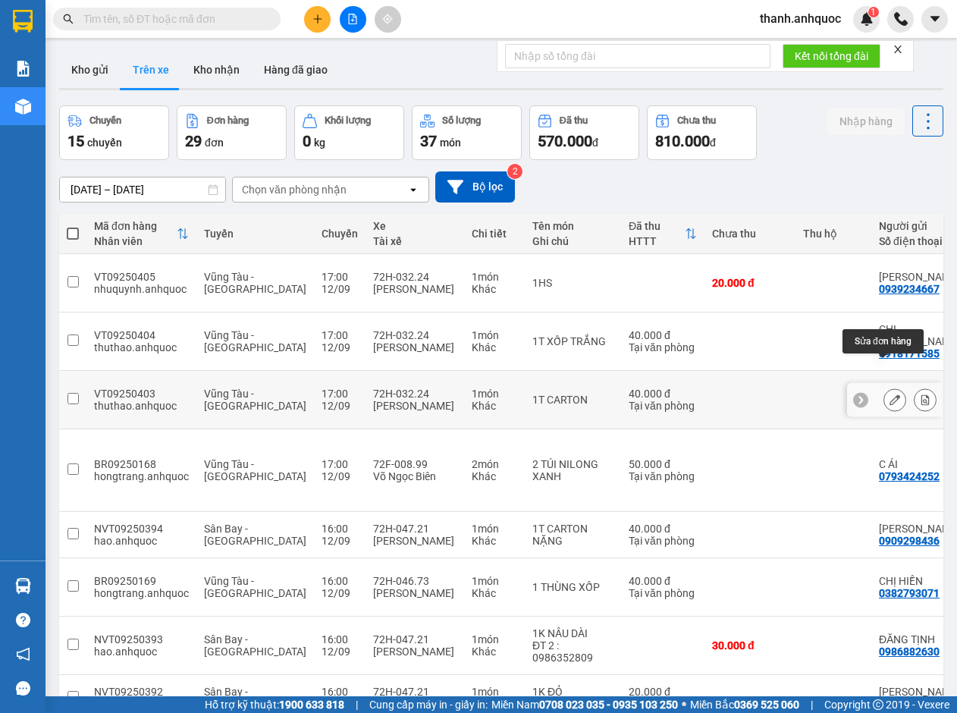
click at [893, 388] on div at bounding box center [894, 399] width 23 height 23
click at [889, 394] on icon at bounding box center [894, 399] width 11 height 11
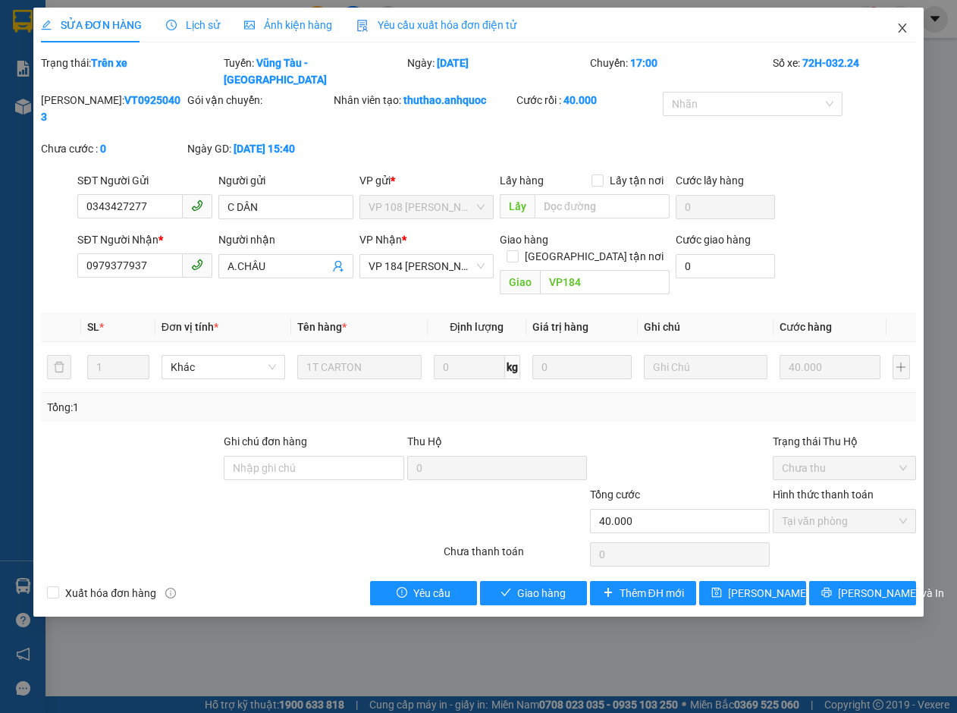
click at [904, 23] on icon "close" at bounding box center [902, 28] width 12 height 12
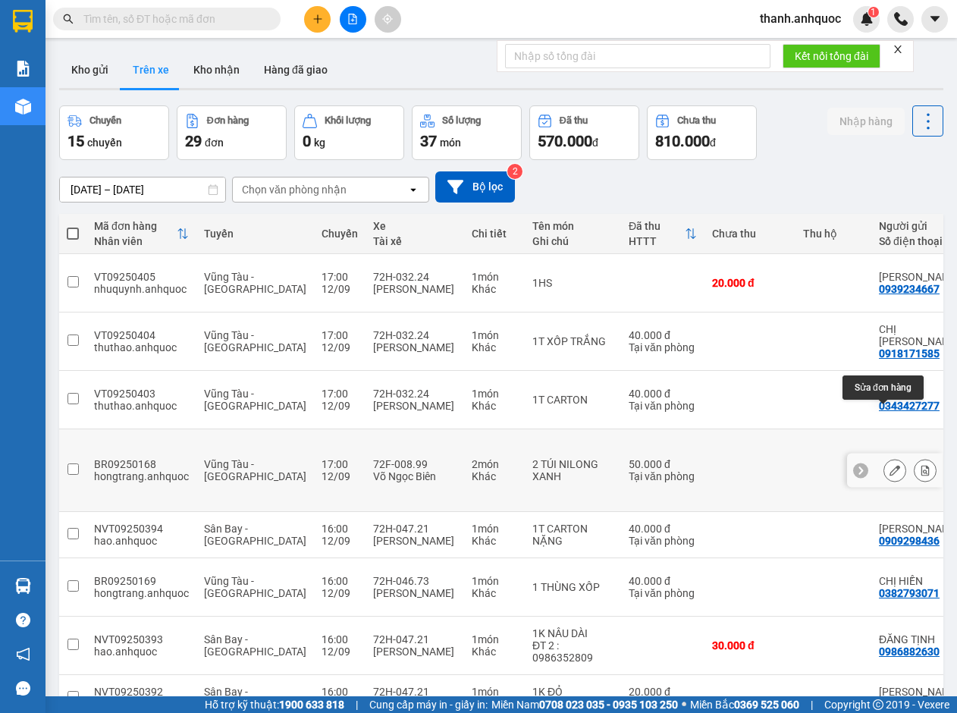
click at [889, 465] on icon at bounding box center [894, 470] width 11 height 11
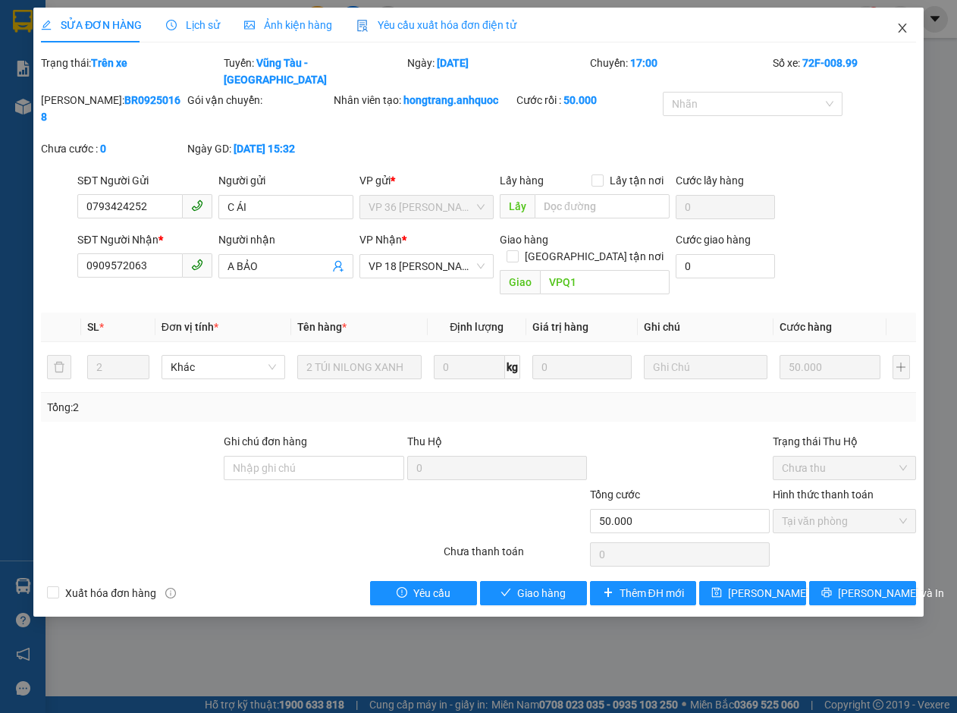
click at [900, 27] on icon "close" at bounding box center [902, 27] width 8 height 9
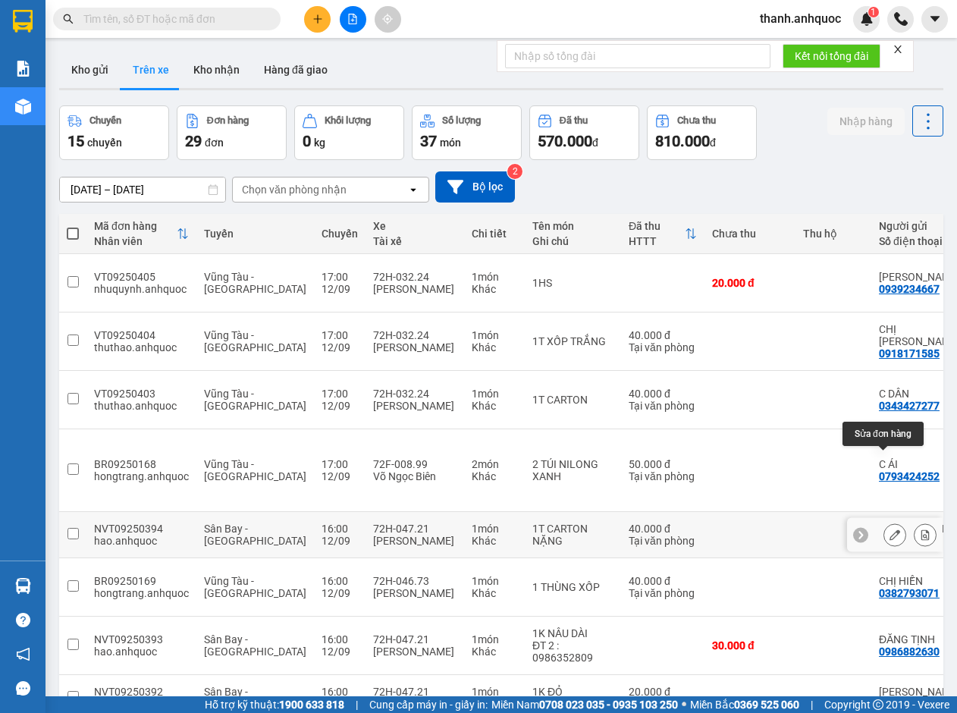
click at [889, 529] on icon at bounding box center [894, 534] width 11 height 11
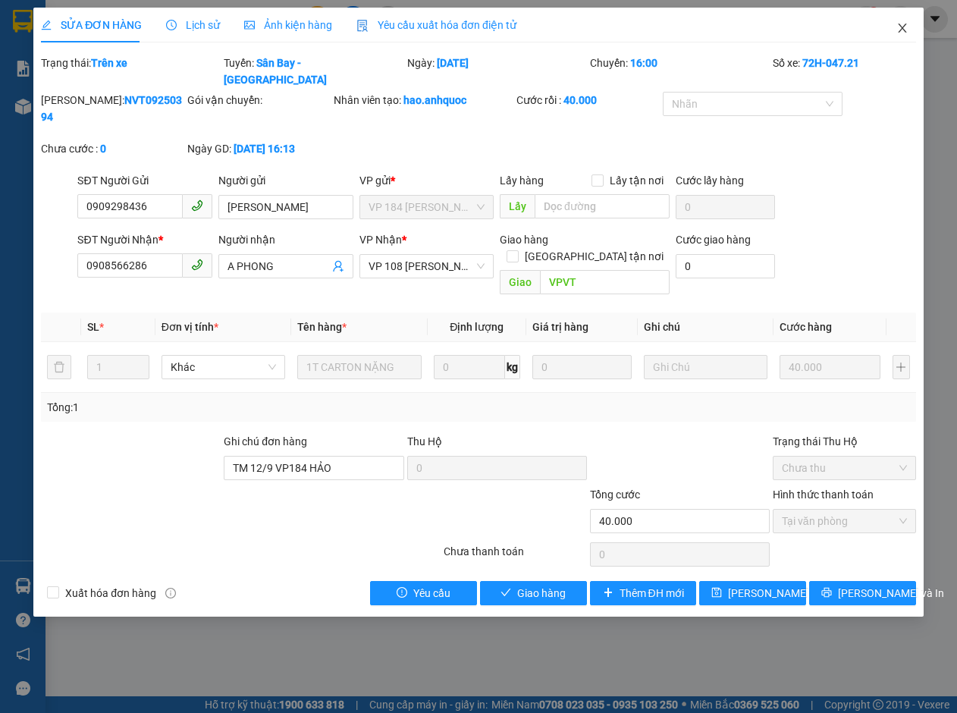
click at [903, 27] on icon "close" at bounding box center [902, 27] width 8 height 9
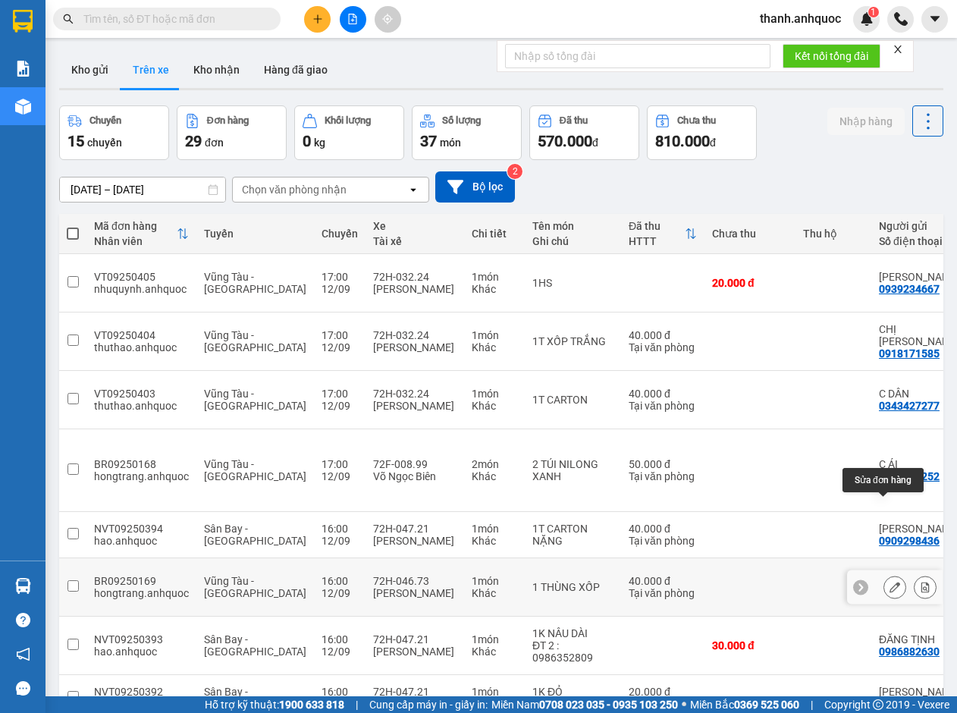
click at [889, 574] on button at bounding box center [894, 587] width 21 height 27
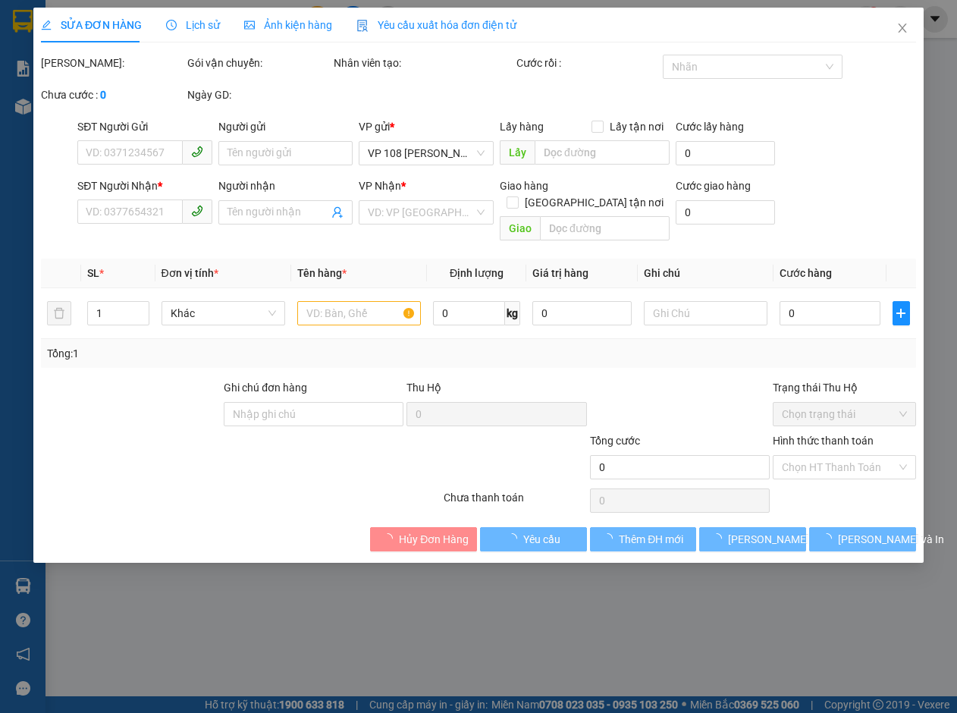
type input "0382793071"
type input "CHỊ HIỀN"
type input "0946918194"
type input "ANH ĐẠT"
type input "VPNVT"
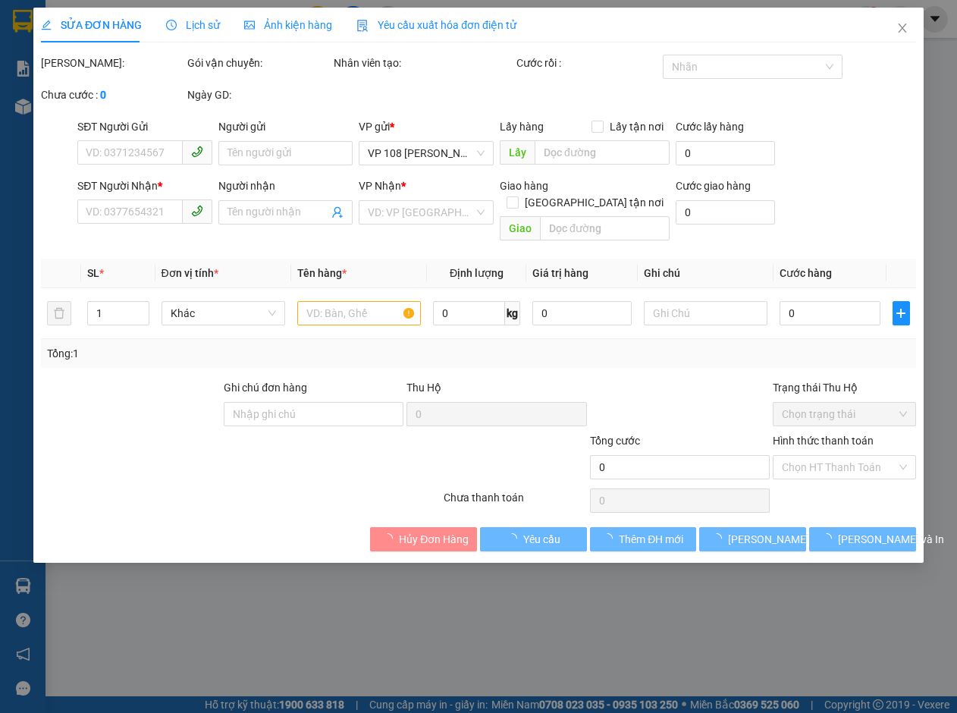
type input "40.000"
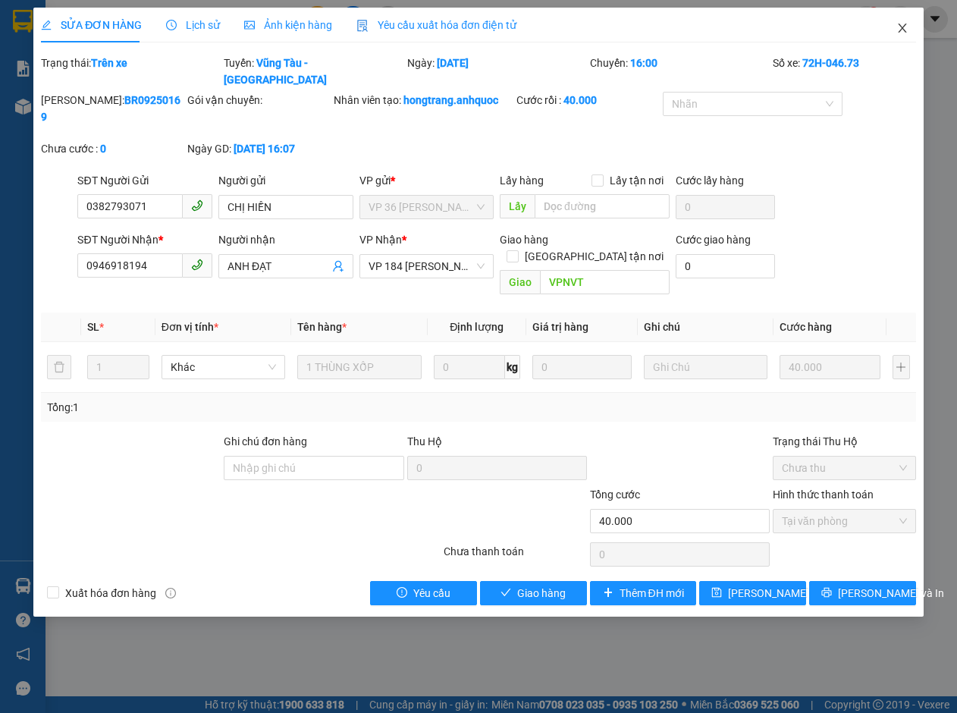
click at [899, 24] on icon "close" at bounding box center [902, 28] width 12 height 12
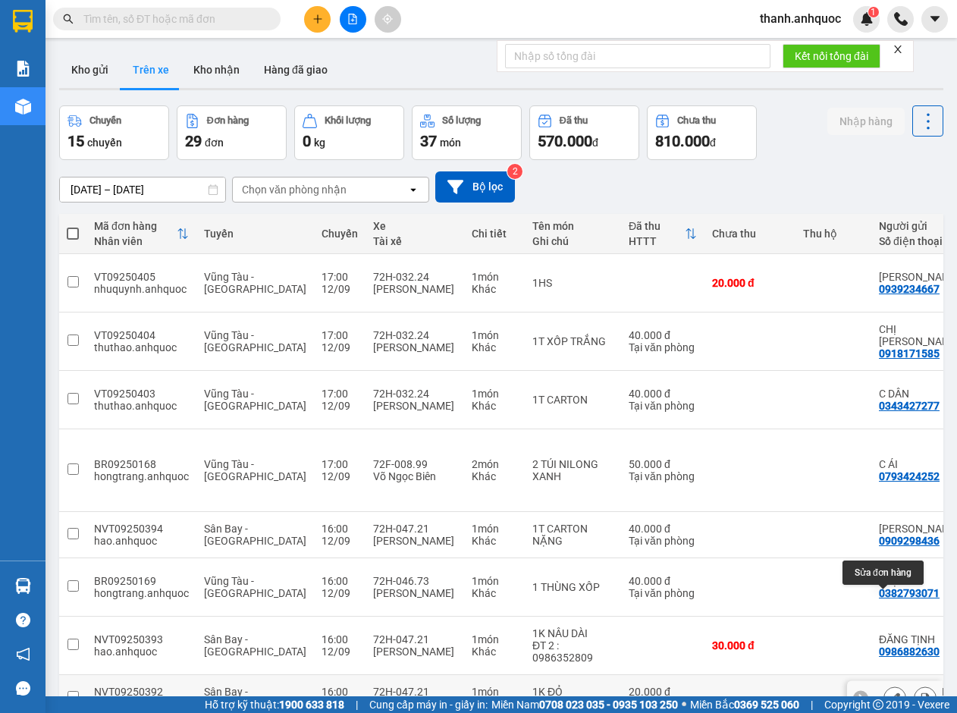
click at [889, 692] on icon at bounding box center [894, 697] width 11 height 11
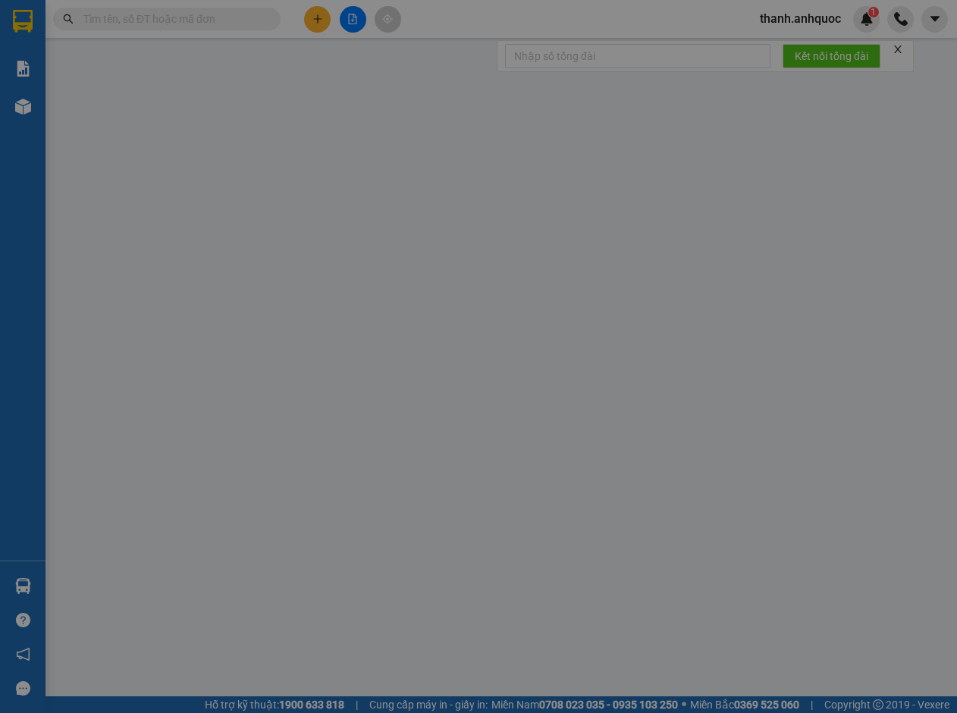
type input "0979717918"
type input "[PERSON_NAME]"
type input "0917244300"
type input "ANH TÂN"
type input "VPVT"
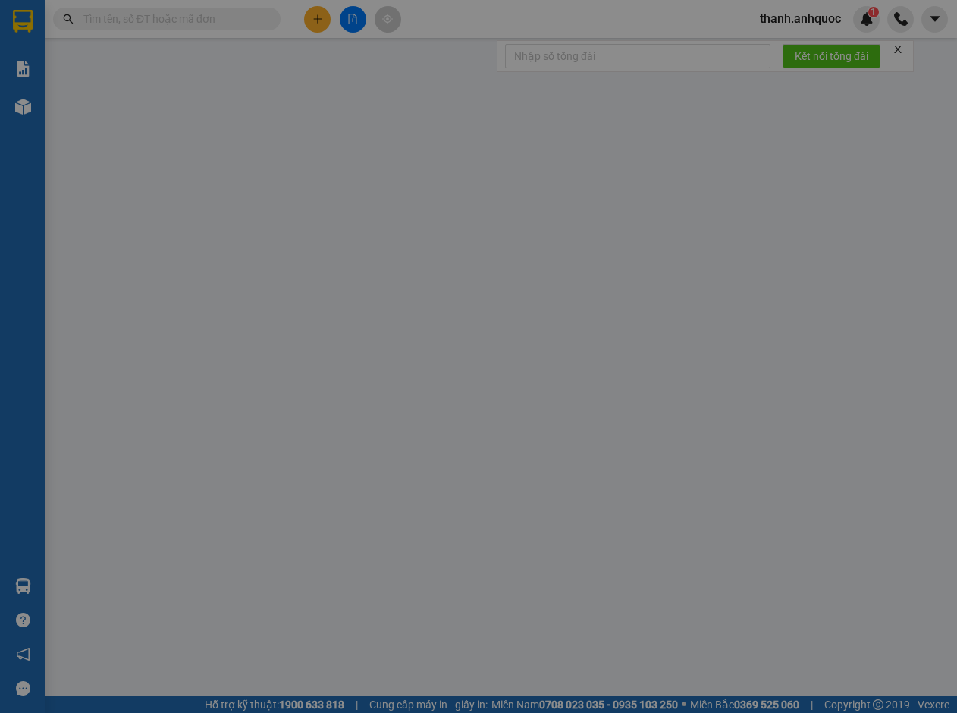
type input "20.000"
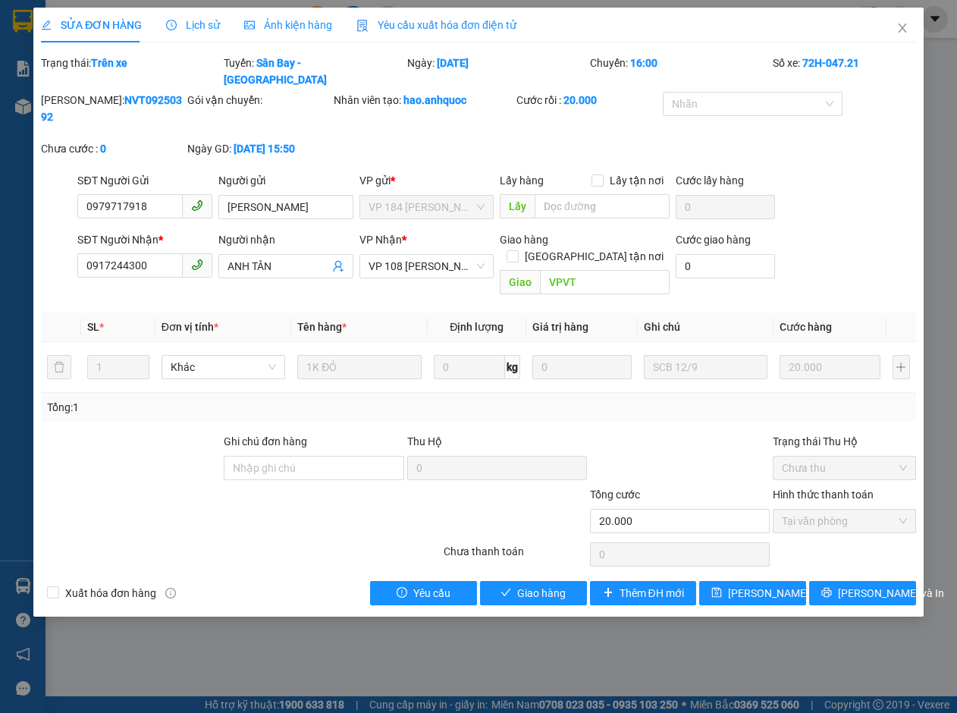
click at [432, 19] on span "Yêu cầu xuất hóa đơn điện tử" at bounding box center [436, 25] width 160 height 12
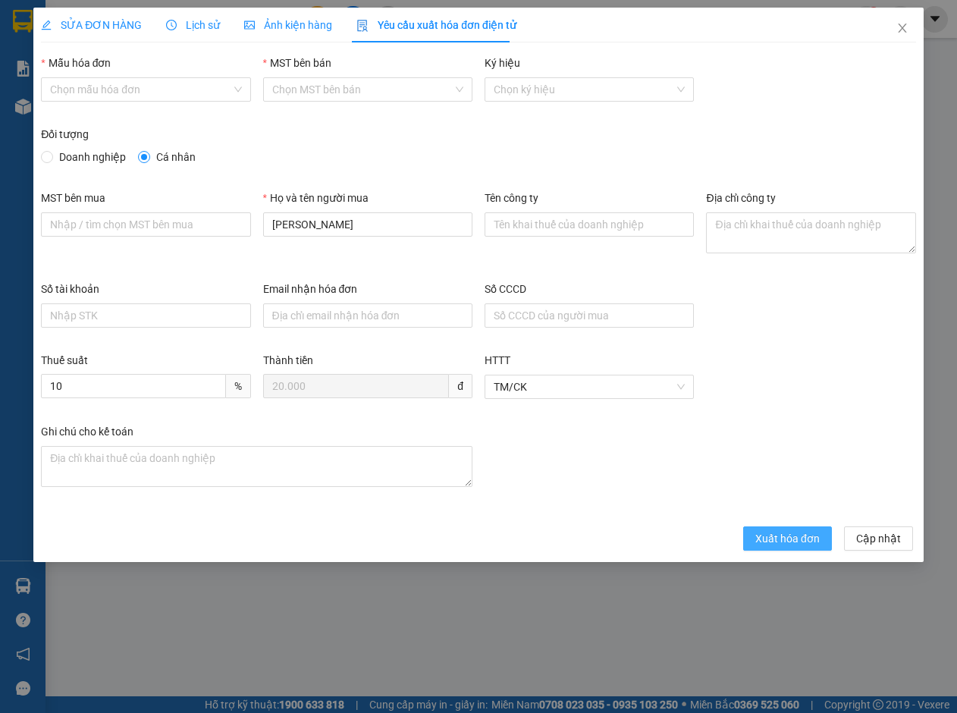
click at [774, 536] on span "Xuất hóa đơn" at bounding box center [787, 538] width 64 height 17
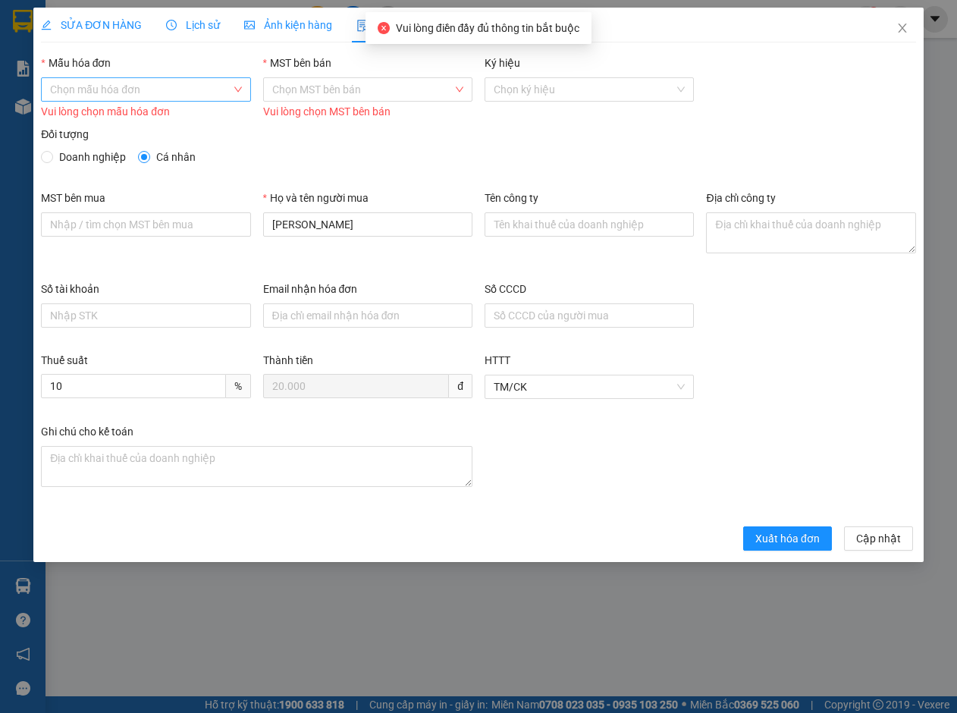
click at [138, 89] on input "Mẫu hóa đơn" at bounding box center [140, 89] width 180 height 23
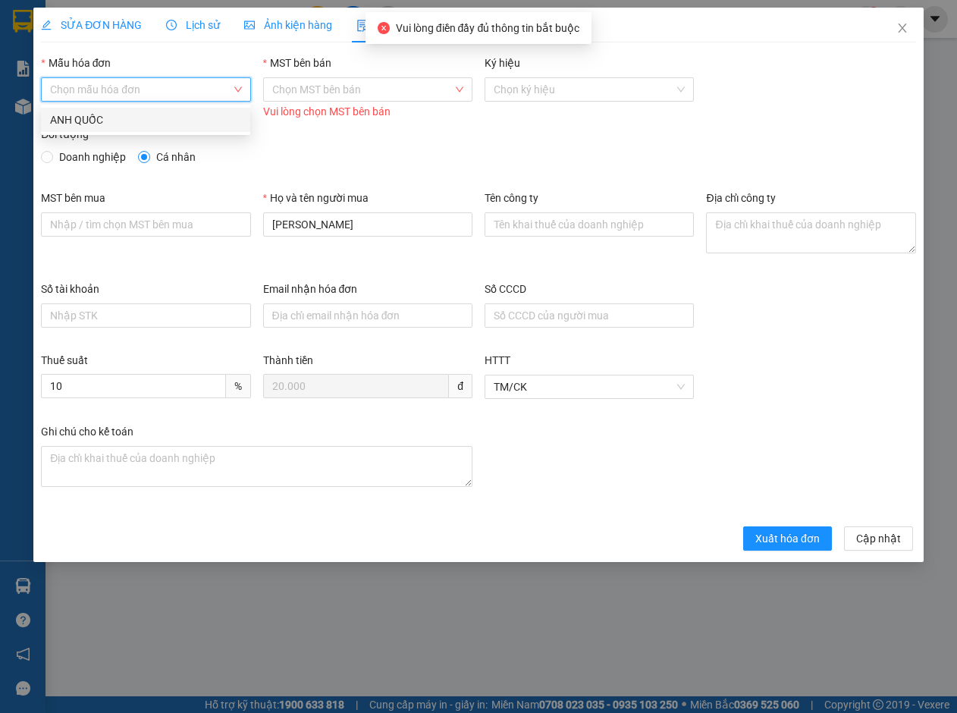
click at [142, 116] on div "ANH QUỐC" at bounding box center [145, 119] width 191 height 17
type input "8"
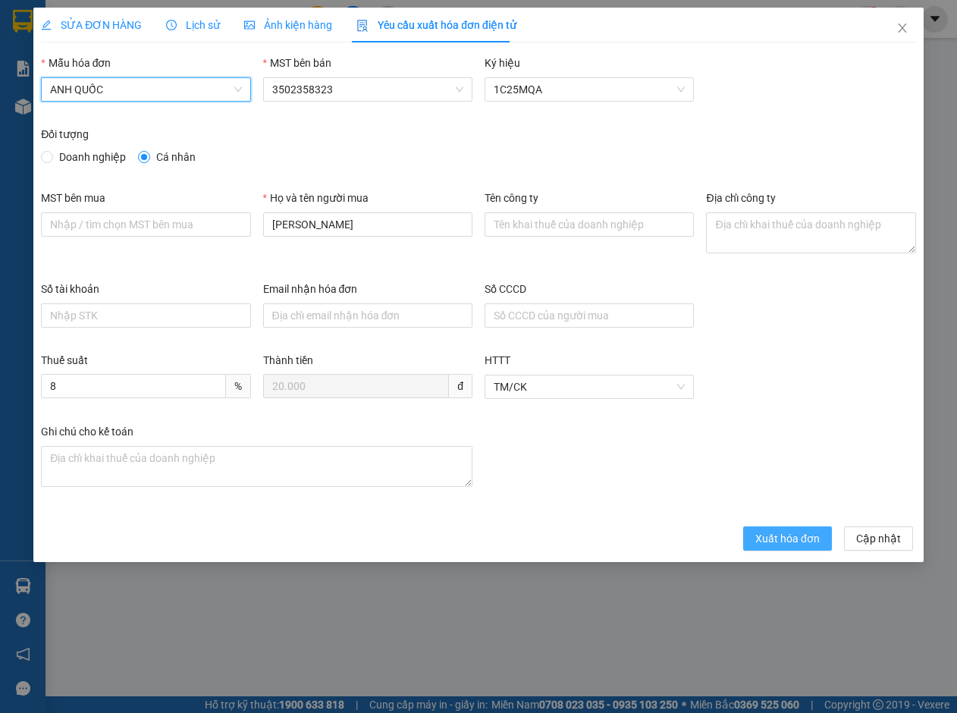
click at [802, 540] on span "Xuất hóa đơn" at bounding box center [787, 538] width 64 height 17
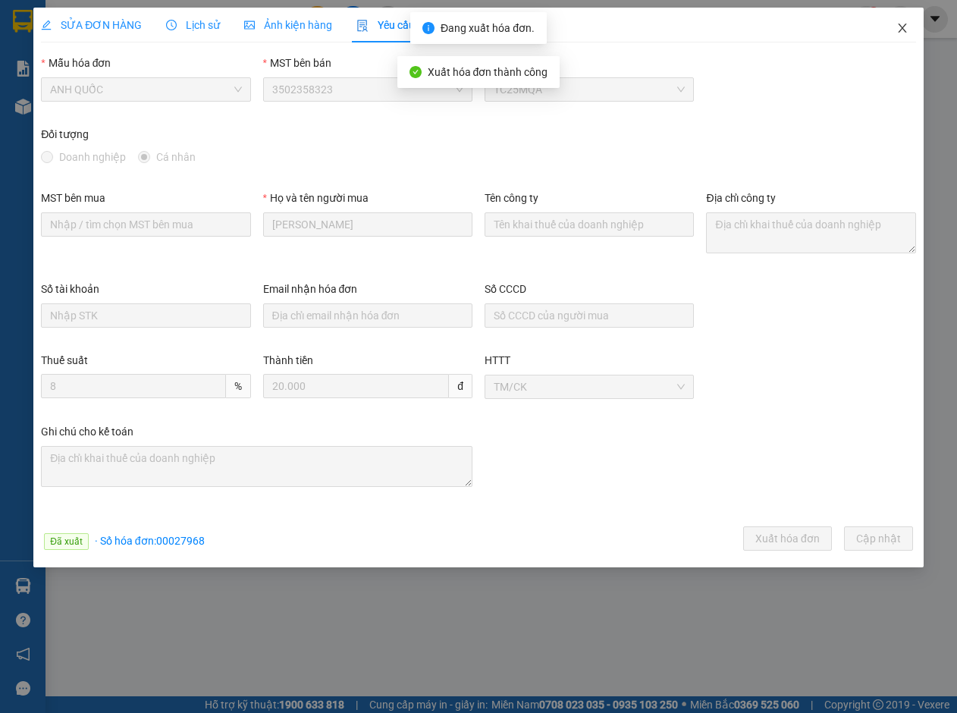
click at [901, 23] on icon "close" at bounding box center [902, 28] width 12 height 12
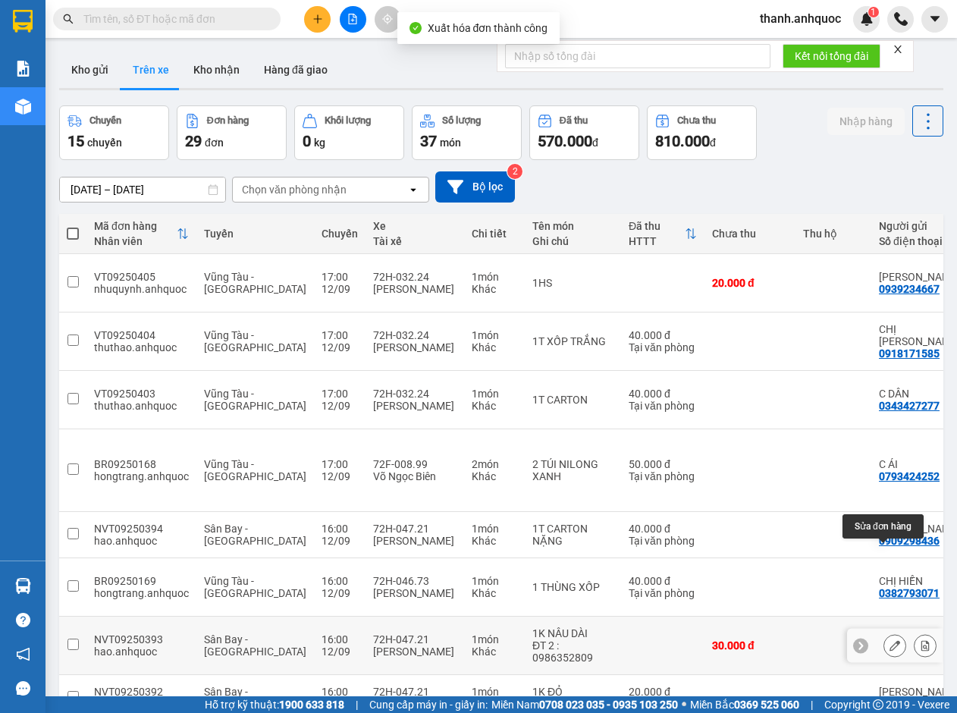
click at [889, 640] on icon at bounding box center [894, 645] width 11 height 11
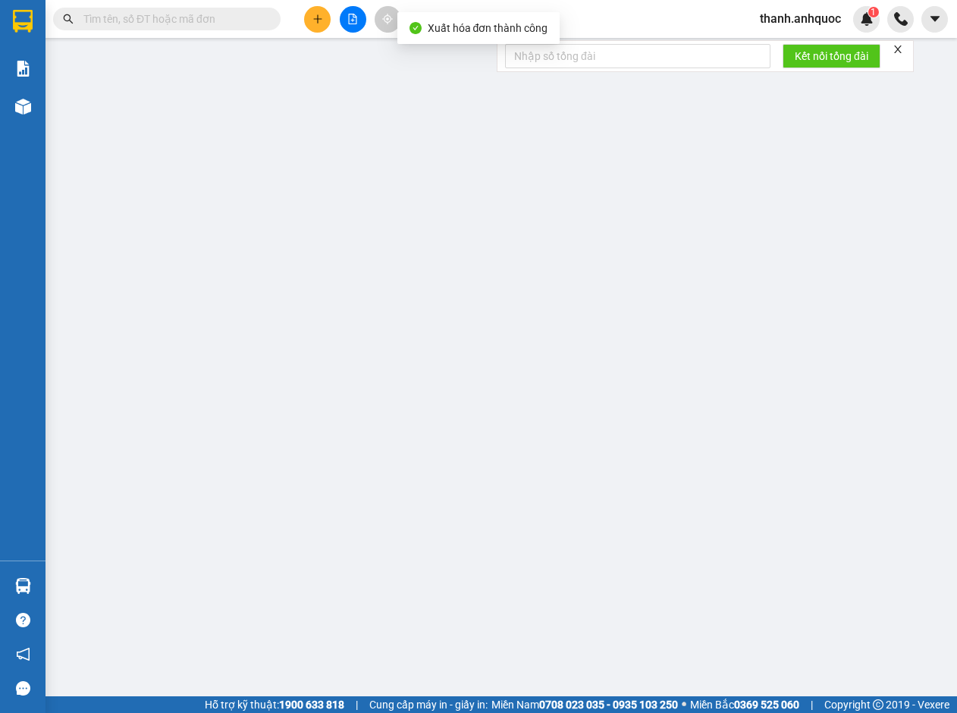
type input "0986882630"
type input "ĐĂNG TỊNH"
type input "0937665334"
type input "SHOP KAPU"
type input "CF ANH THƯ"
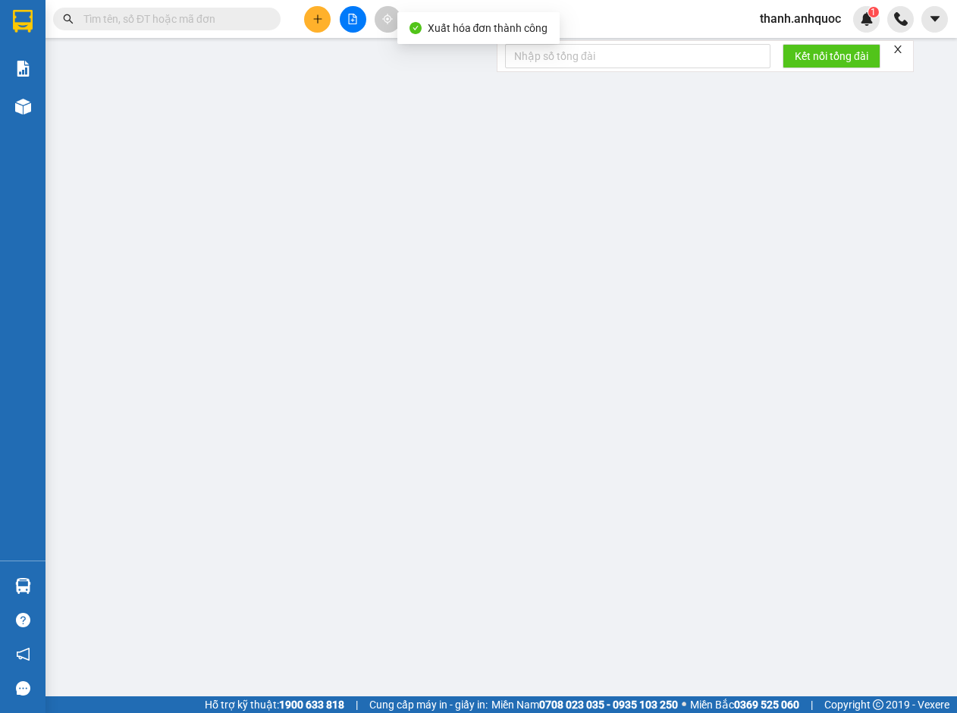
type input "30.000"
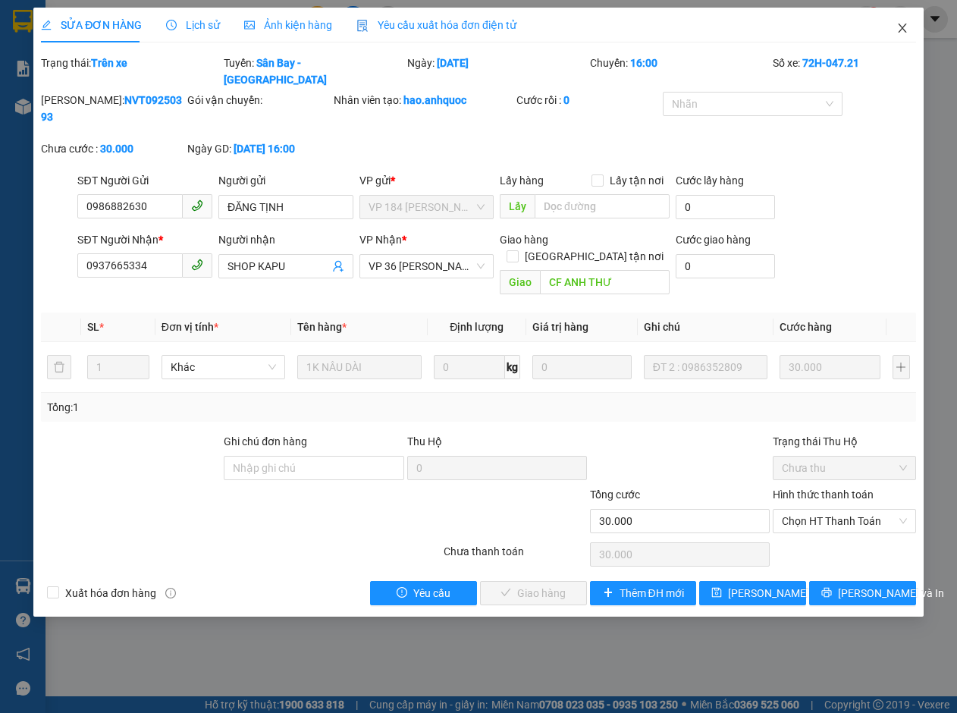
click at [904, 27] on icon "close" at bounding box center [902, 27] width 8 height 9
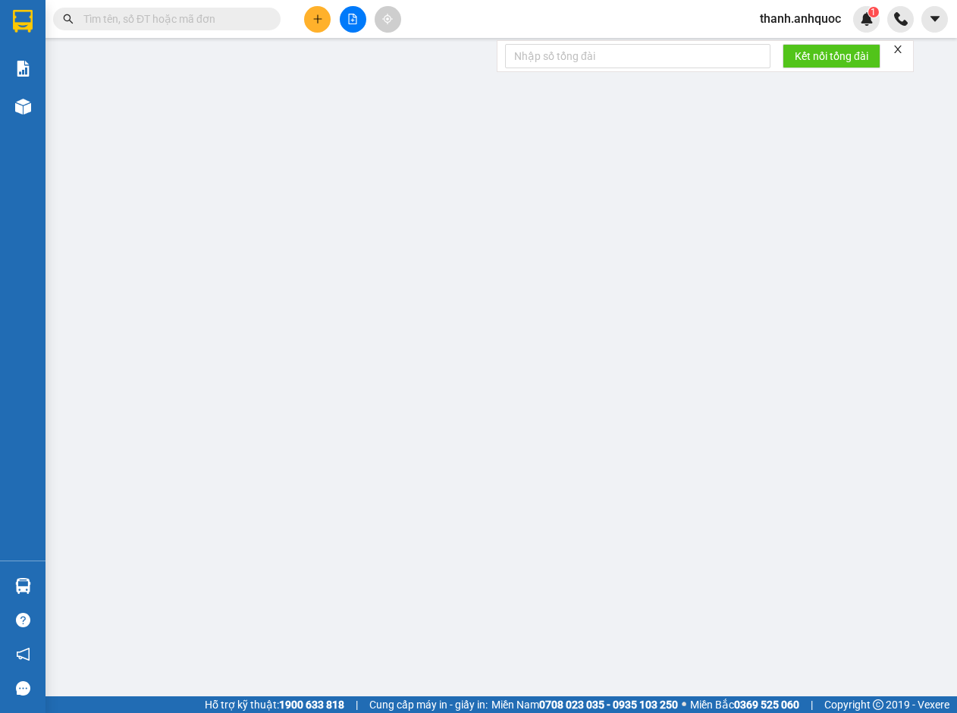
type input "0764435404"
type input "A LƯU"
type input "0916240939"
type input "CHỊ [PERSON_NAME]"
type input "VPBR"
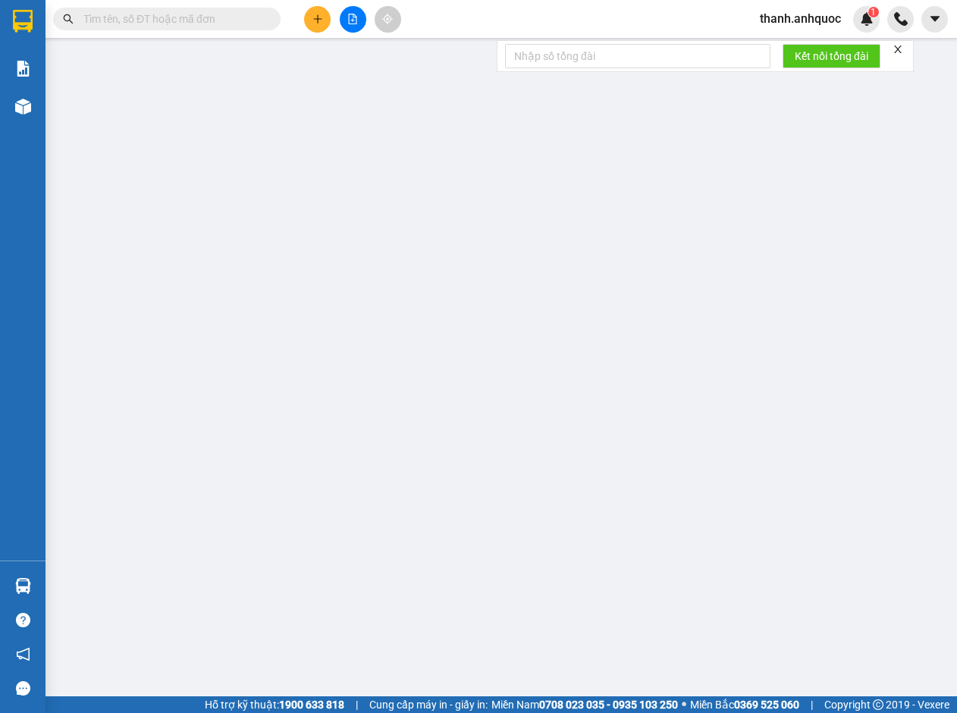
type input "50.000"
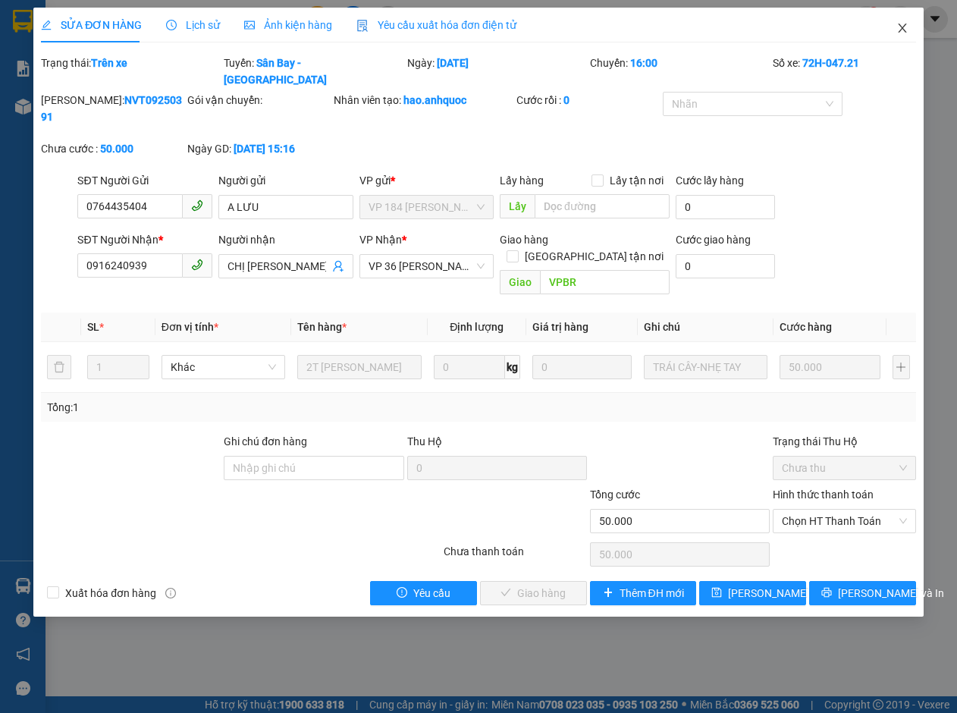
click at [904, 27] on icon "close" at bounding box center [902, 27] width 8 height 9
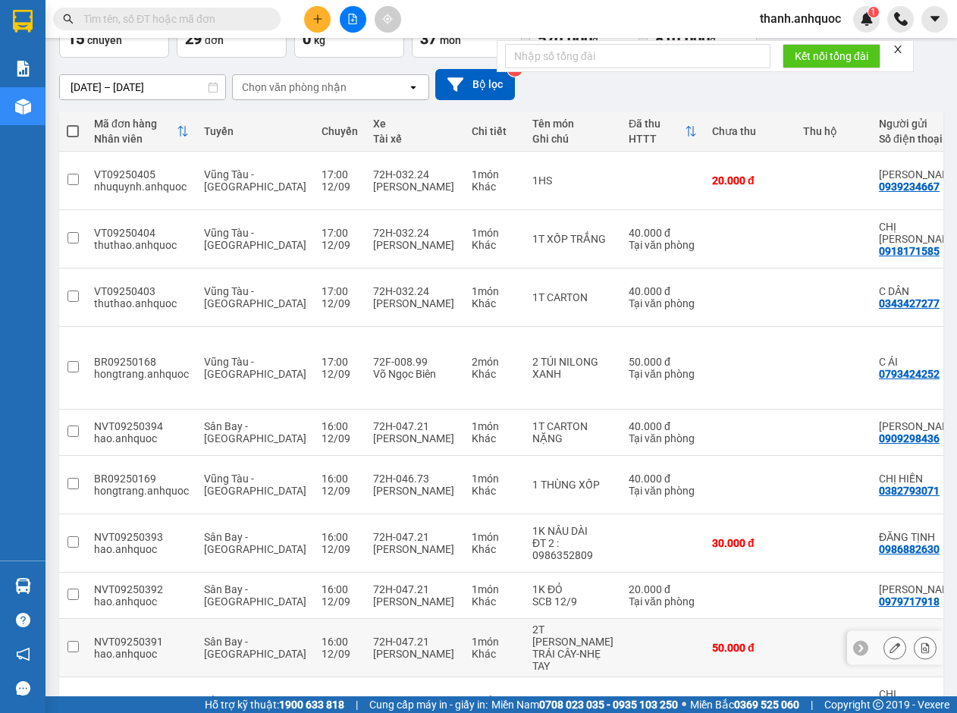
scroll to position [125, 0]
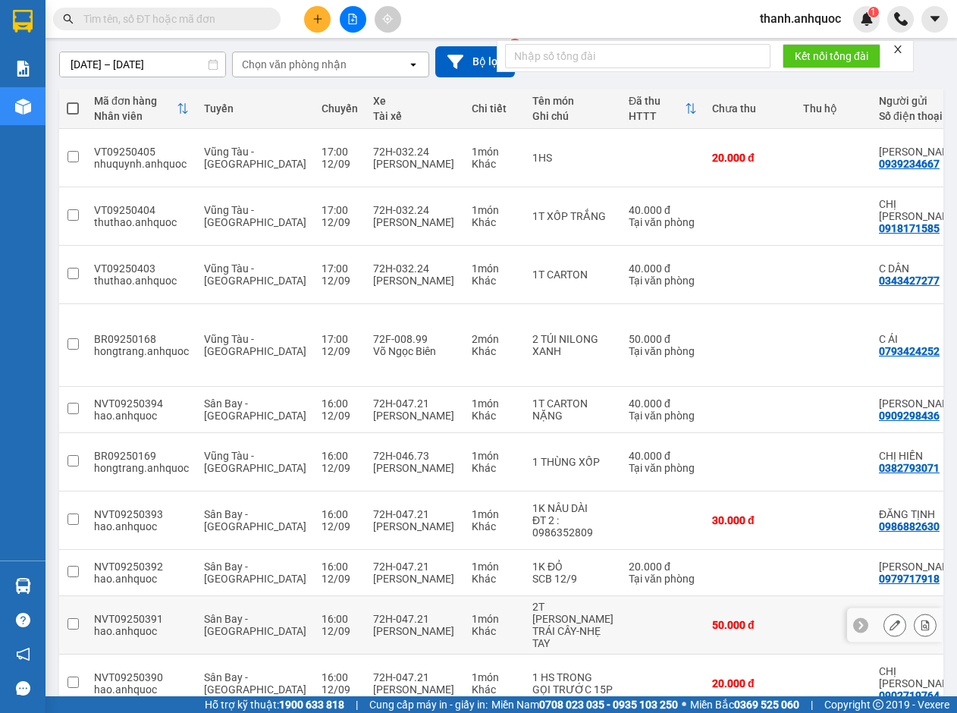
click at [889, 619] on icon at bounding box center [894, 624] width 11 height 11
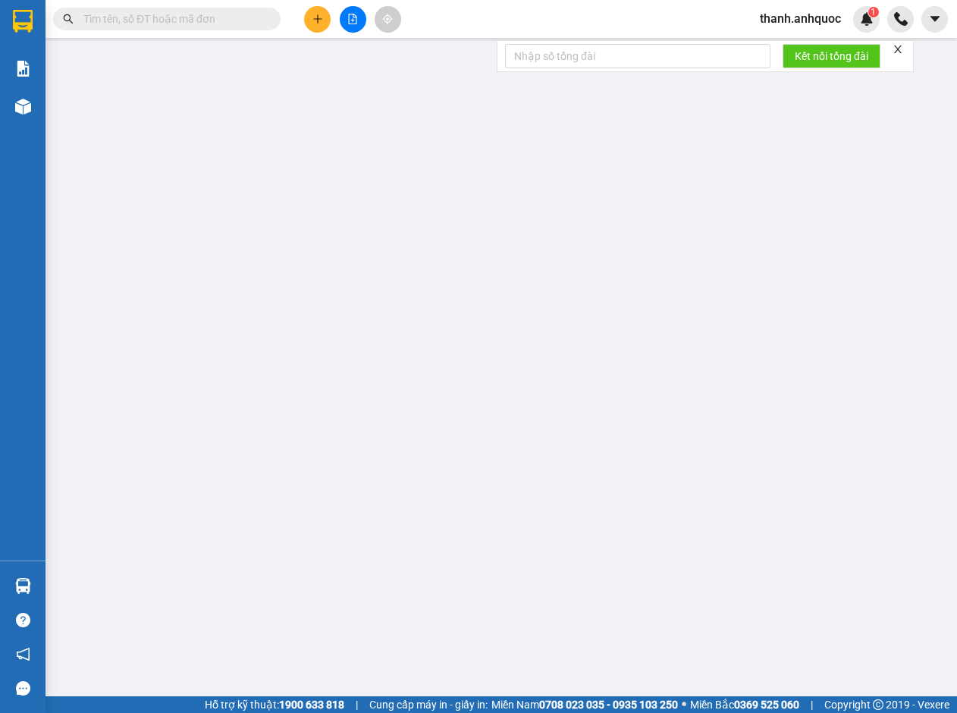
type input "0764435404"
type input "A LƯU"
type input "0916240939"
type input "CHỊ [PERSON_NAME]"
type input "VPBR"
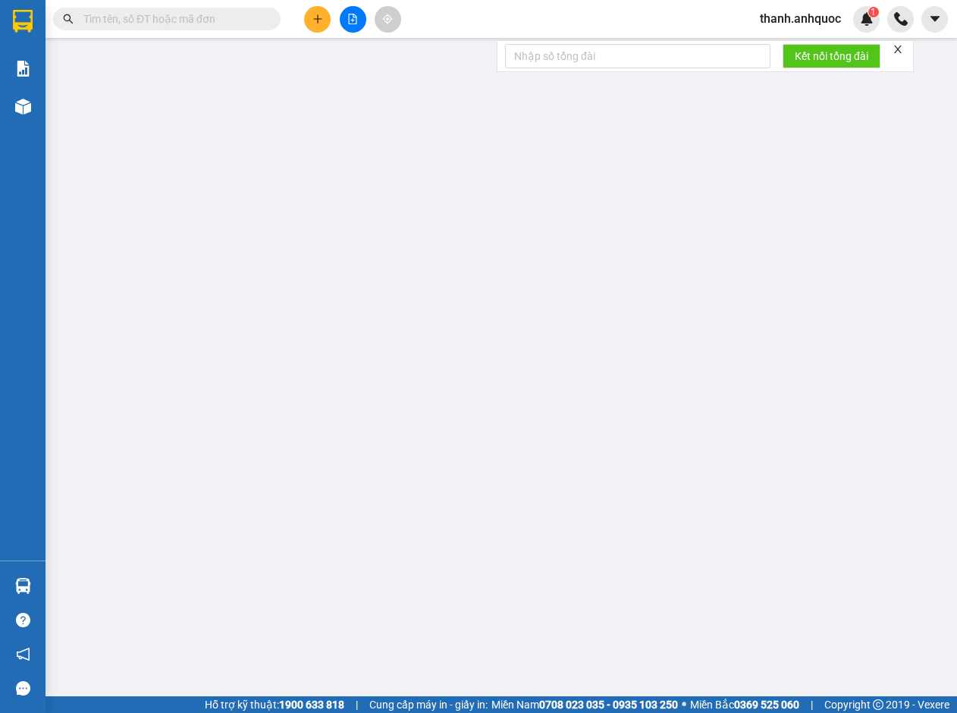
type input "50.000"
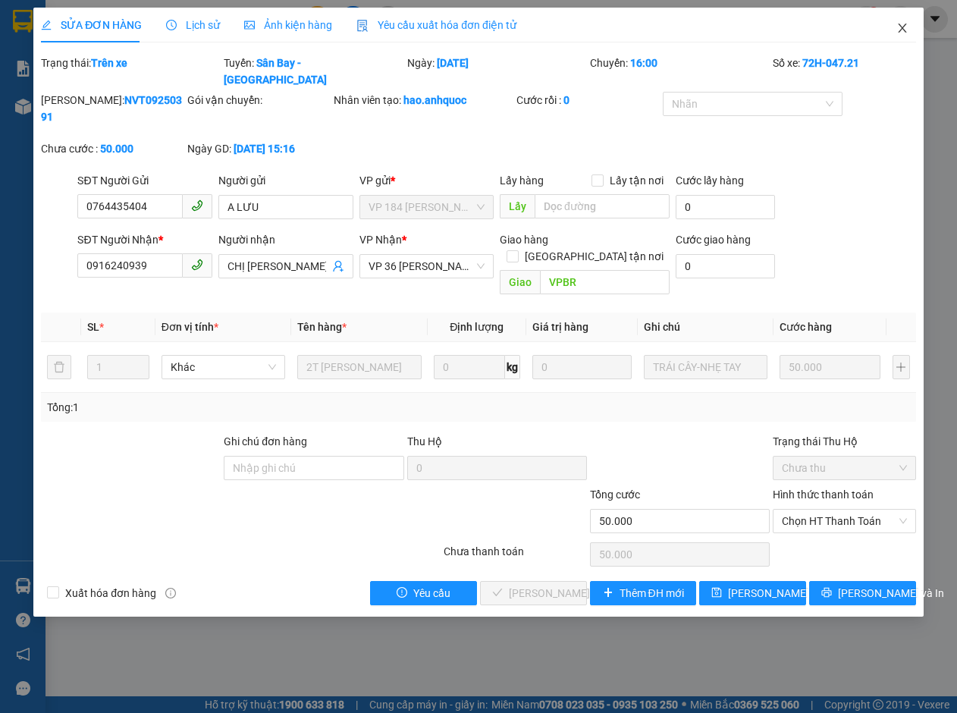
click at [899, 25] on icon "close" at bounding box center [902, 27] width 8 height 9
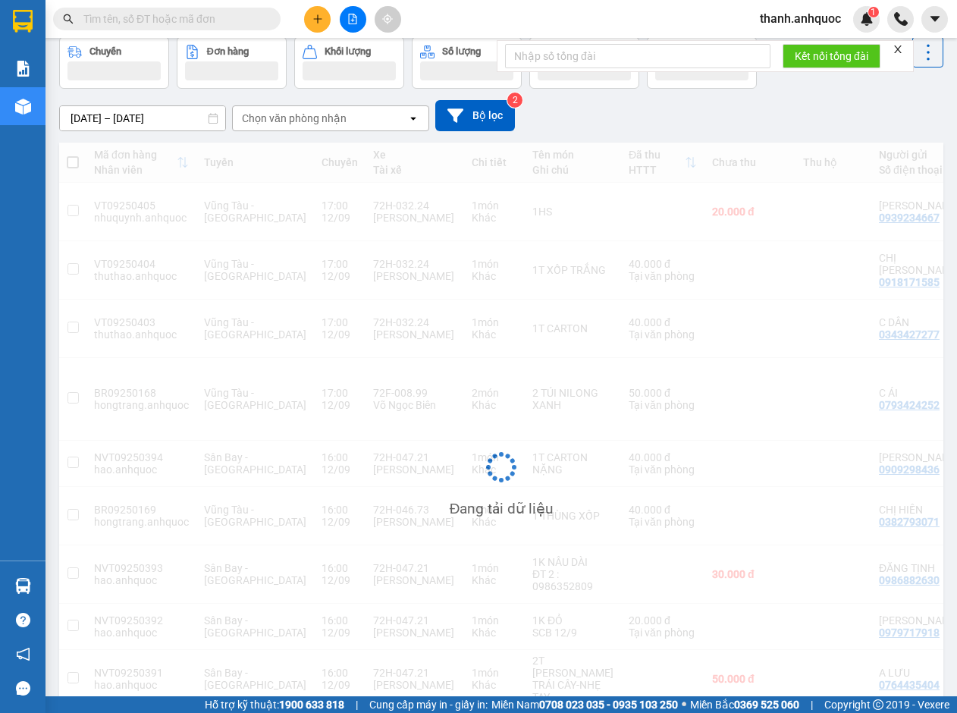
scroll to position [123, 0]
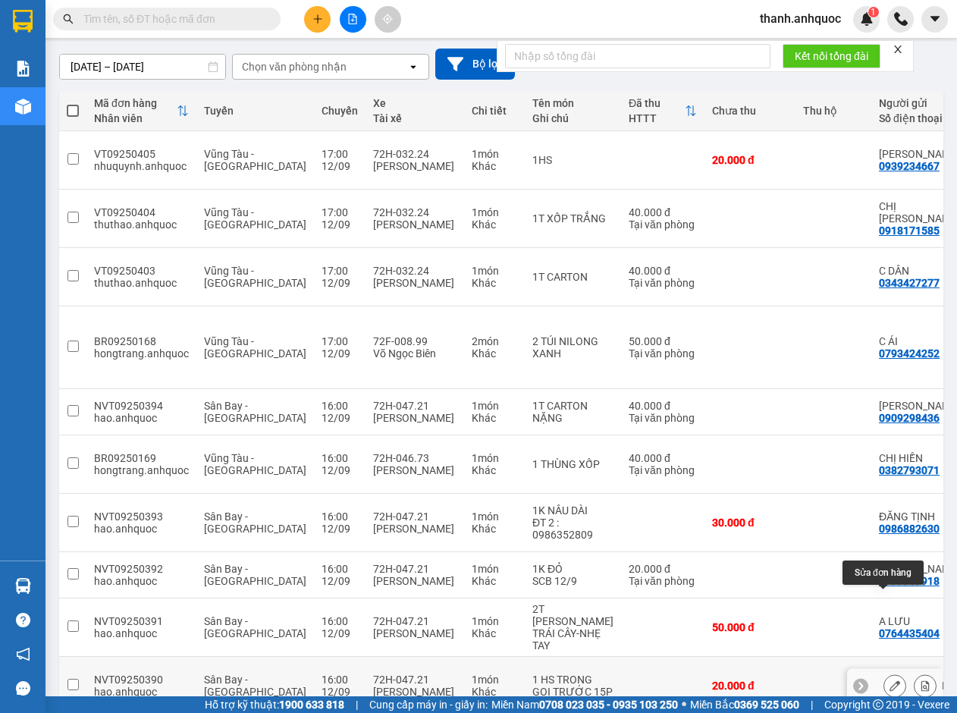
click at [889, 680] on icon at bounding box center [894, 685] width 11 height 11
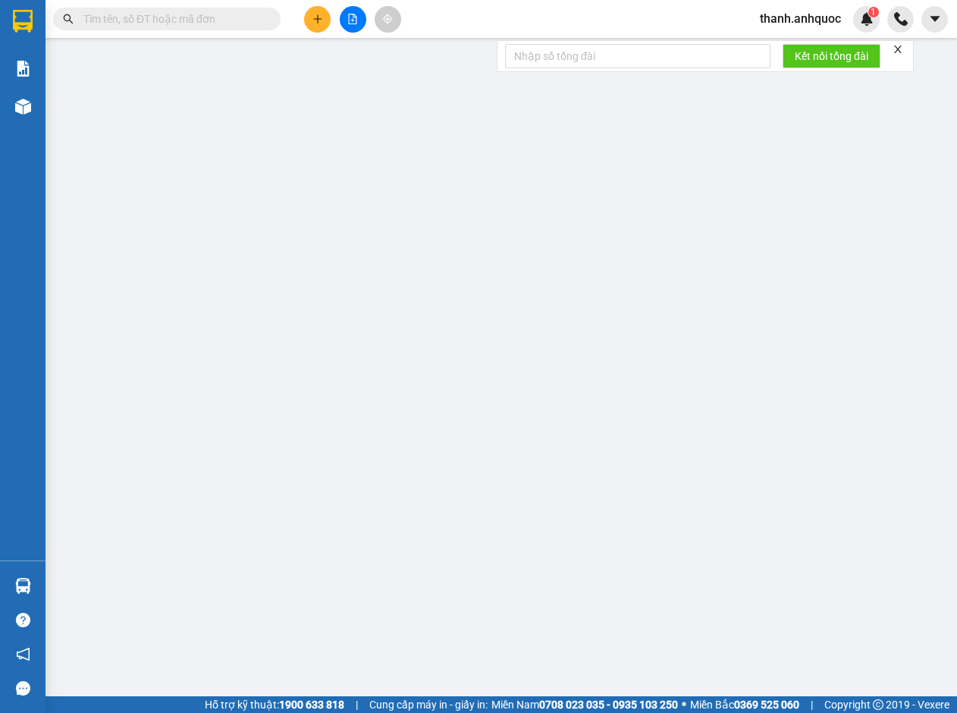
type input "0902719764"
type input "CHỊ [PERSON_NAME]"
type input "0817041998"
type input "ANH TRÍ"
type input "GẦN [DEMOGRAPHIC_DATA][GEOGRAPHIC_DATA]"
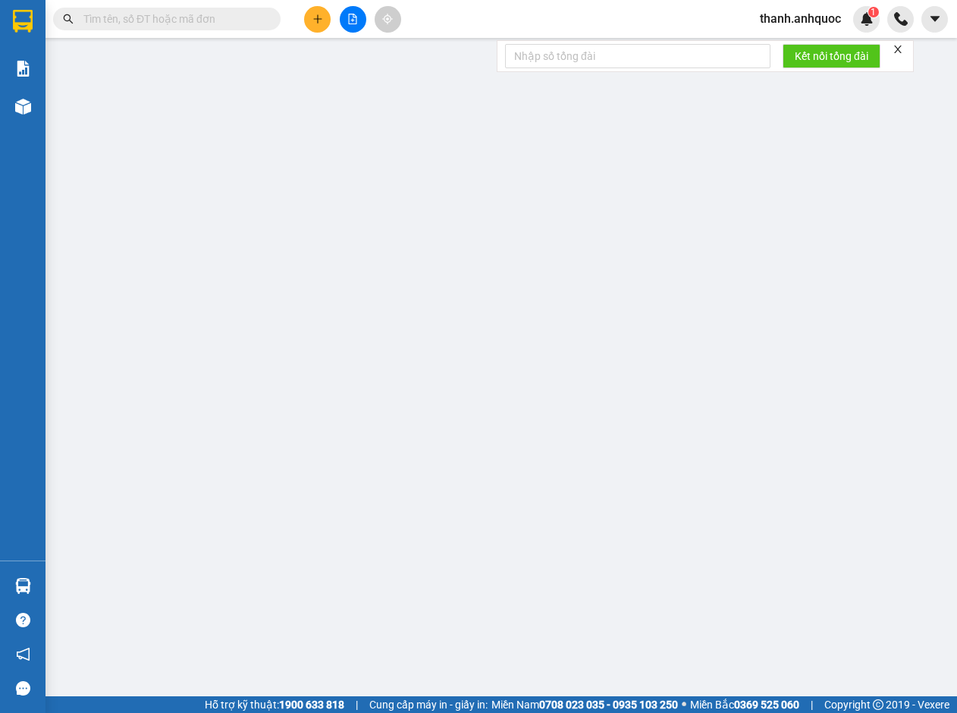
type input "20.000"
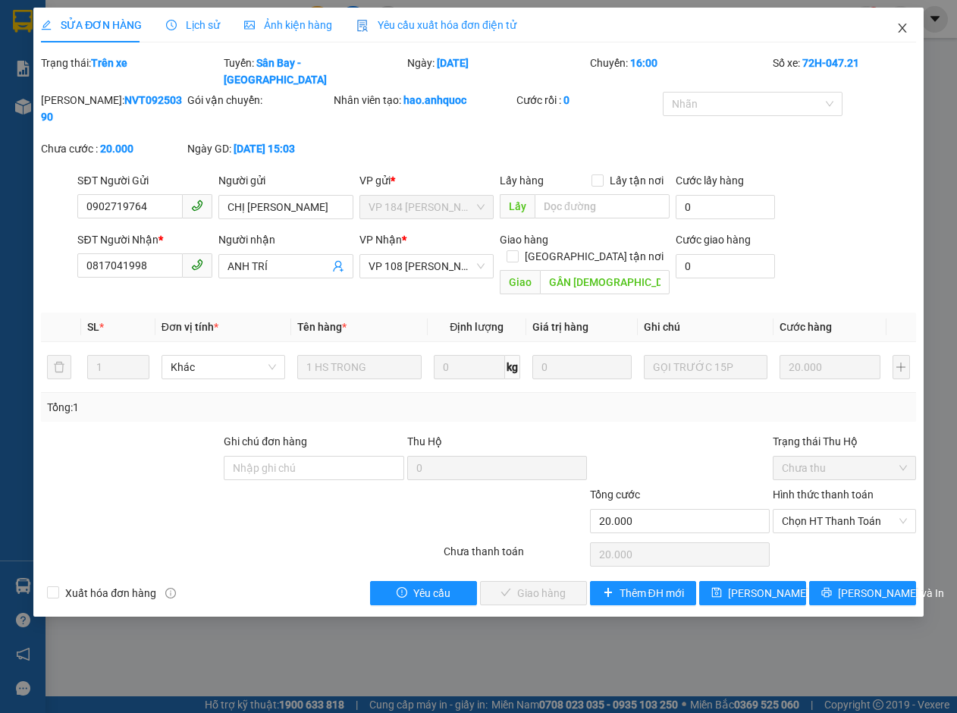
click at [901, 27] on icon "close" at bounding box center [902, 27] width 8 height 9
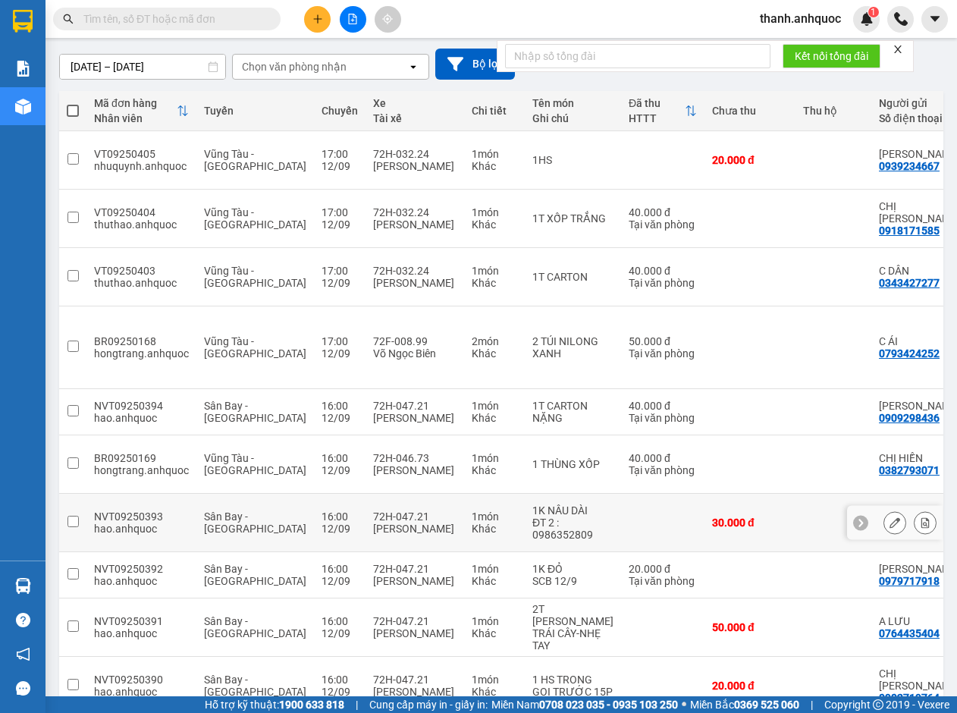
scroll to position [125, 0]
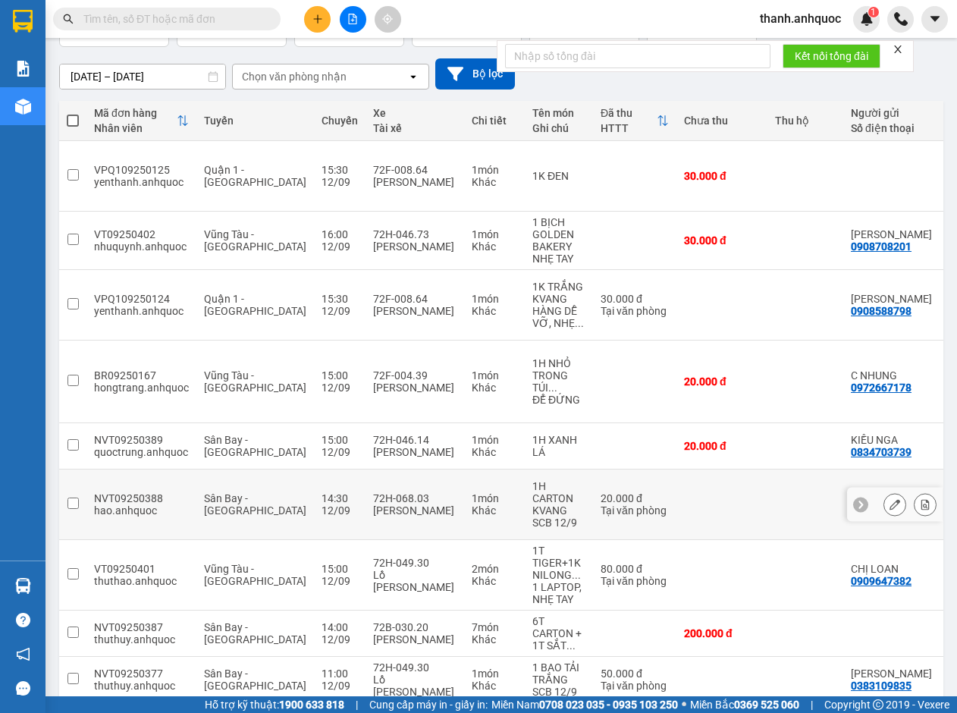
scroll to position [115, 0]
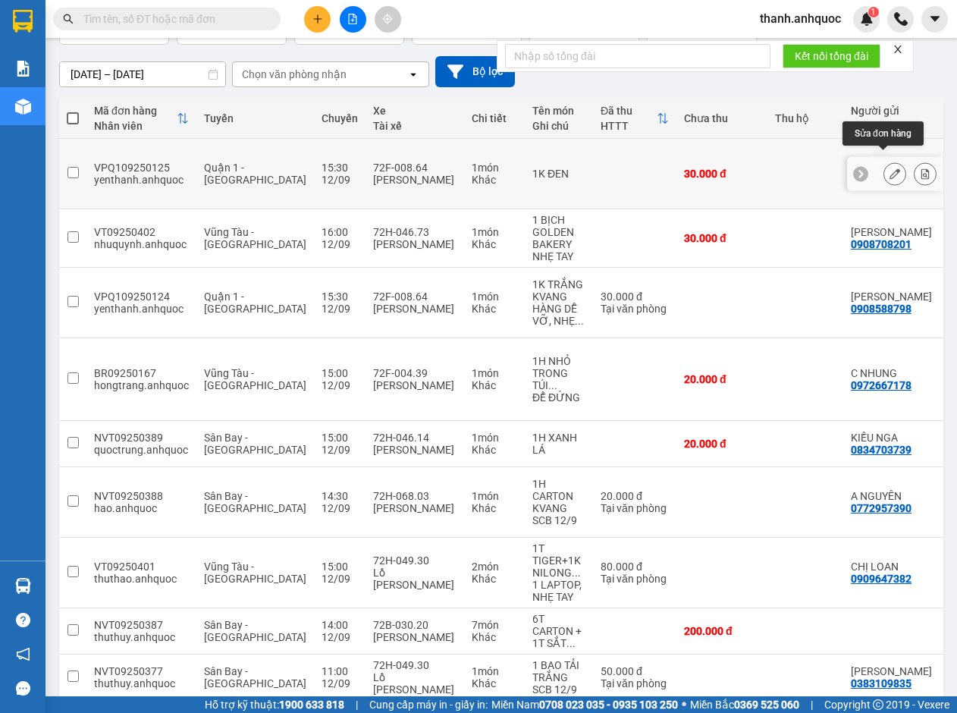
click at [889, 168] on icon at bounding box center [894, 173] width 11 height 11
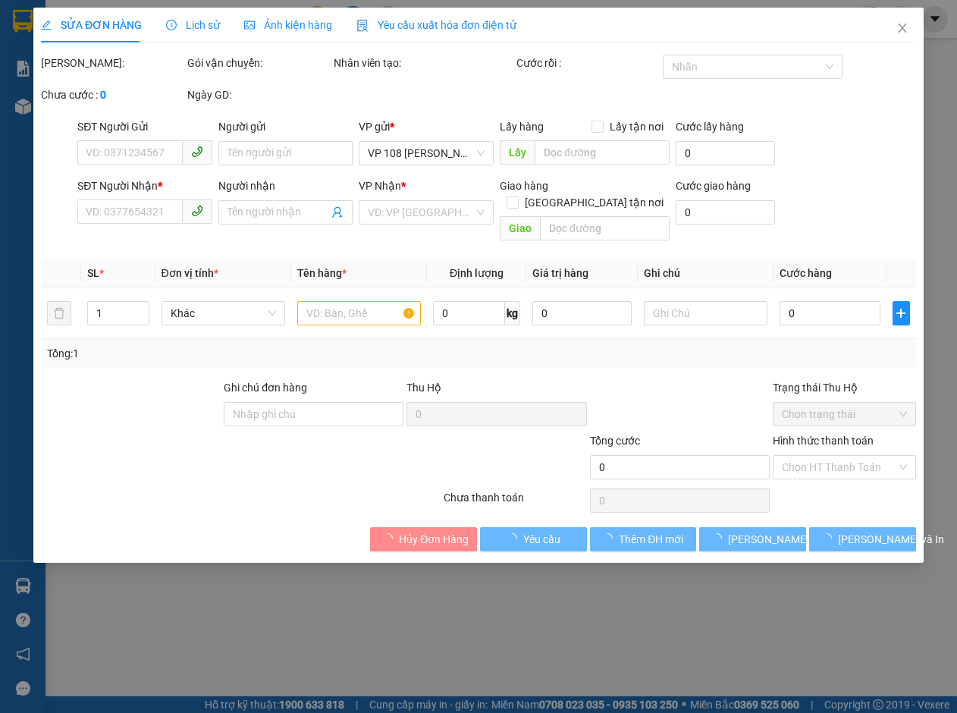
type input "09333338497"
type input "NHẬT MỸ 1"
type input "VPVT"
type input "30.000"
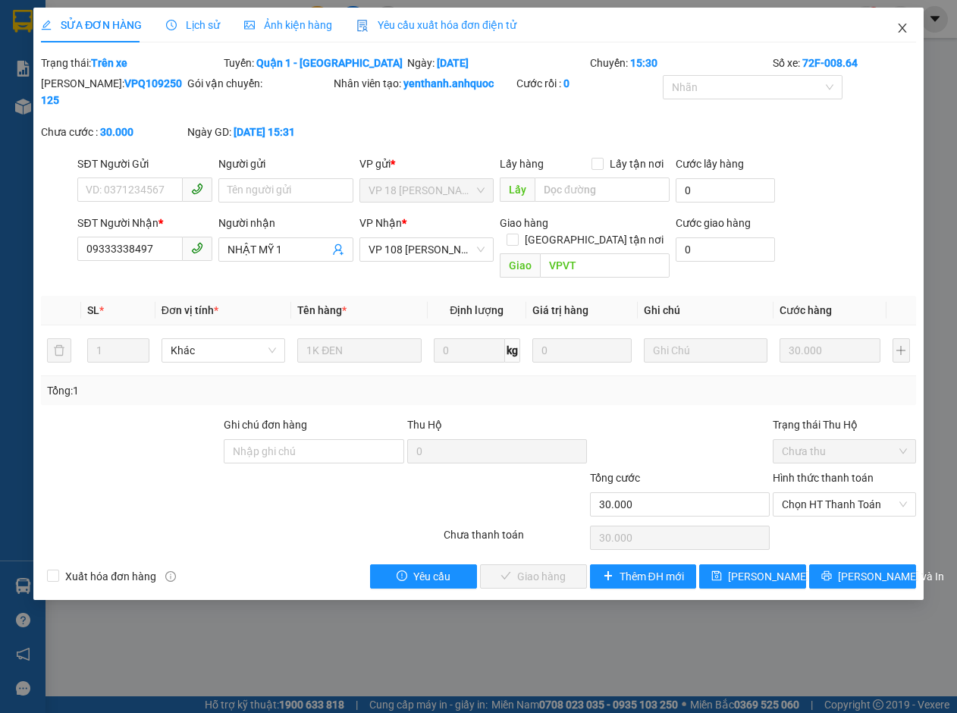
click at [909, 26] on span "Close" at bounding box center [902, 29] width 42 height 42
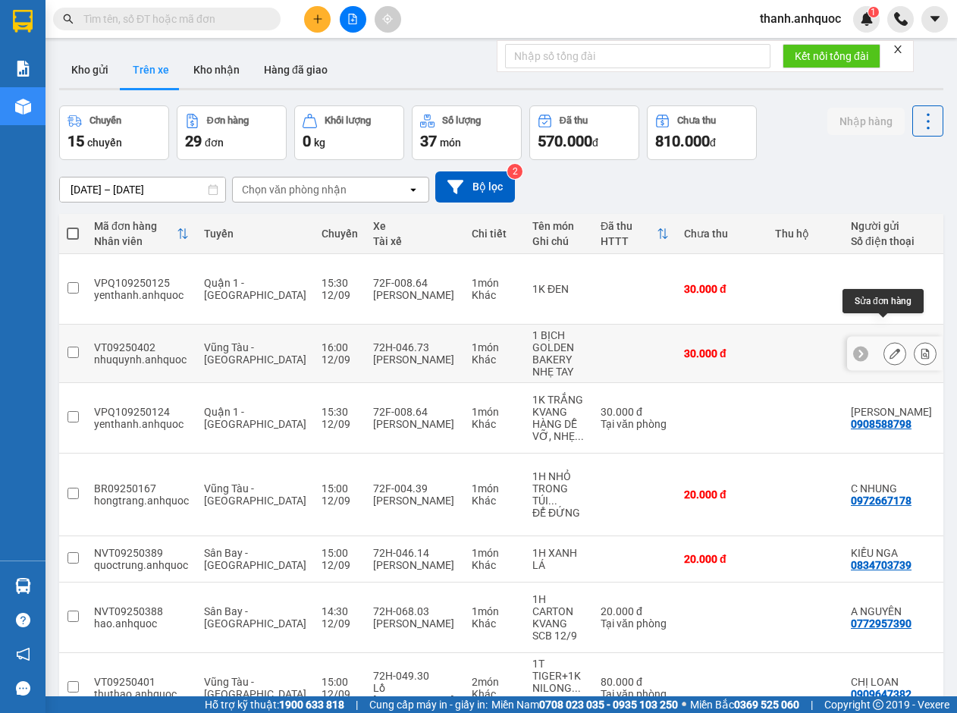
click at [884, 340] on button at bounding box center [894, 353] width 21 height 27
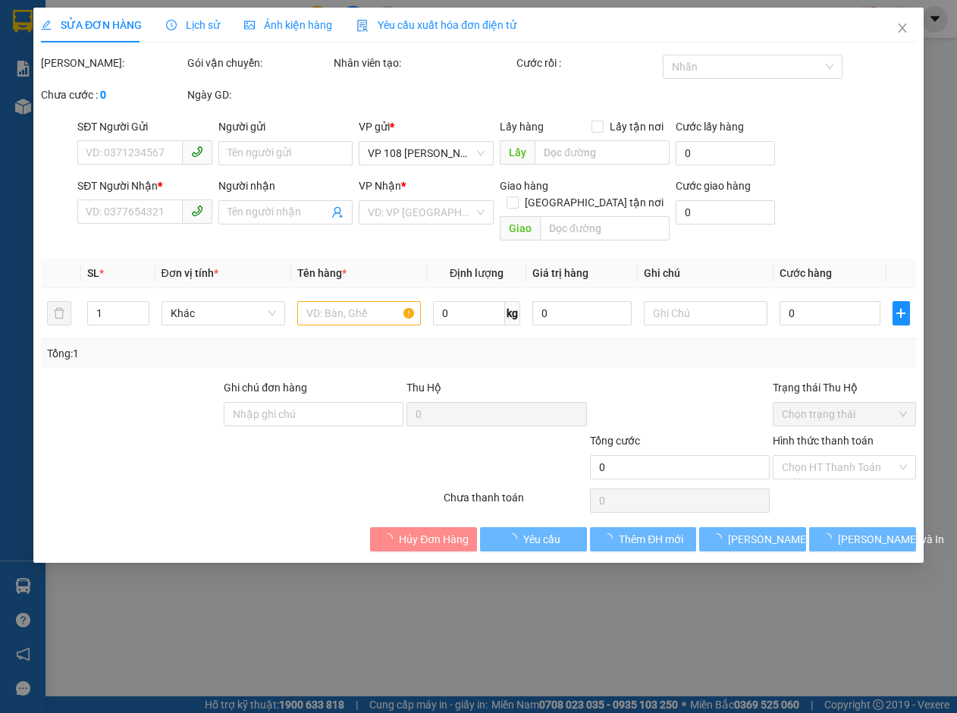
type input "0908708201"
type input "[PERSON_NAME]"
type input "0354194880"
type input "ANH KHƯƠNG"
type input "VPSG"
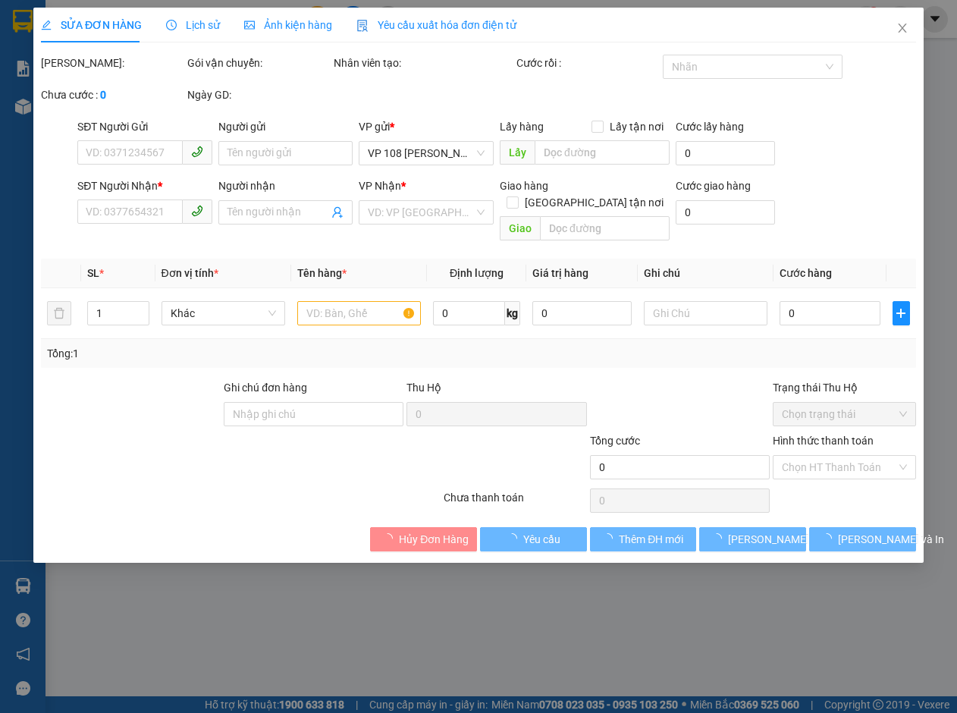
type input "30.000"
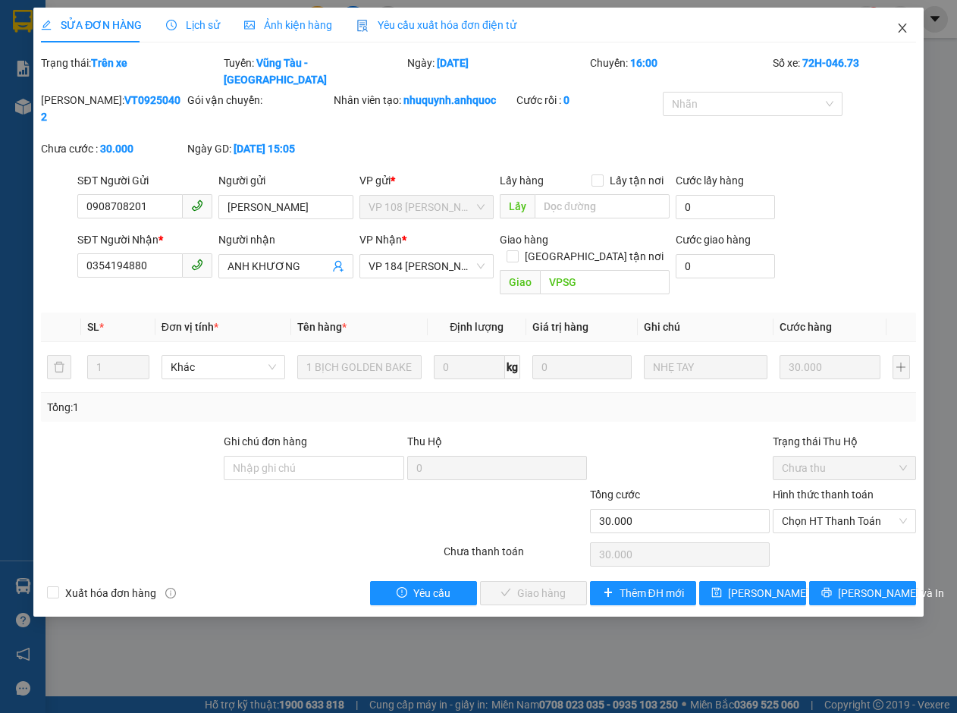
click at [901, 24] on icon "close" at bounding box center [902, 28] width 12 height 12
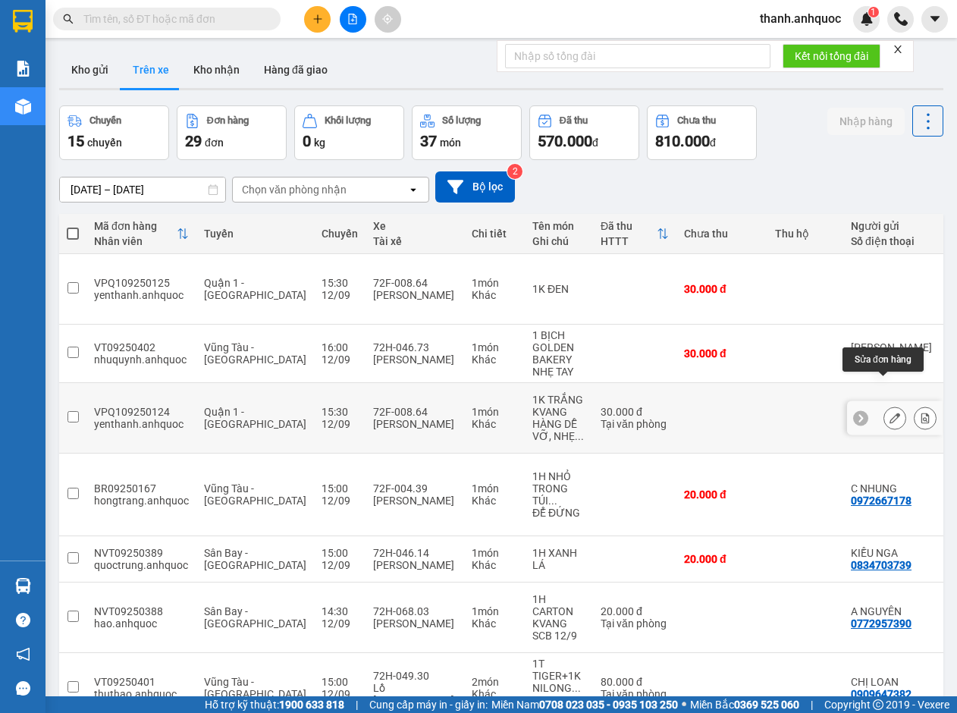
click at [889, 412] on icon at bounding box center [894, 417] width 11 height 11
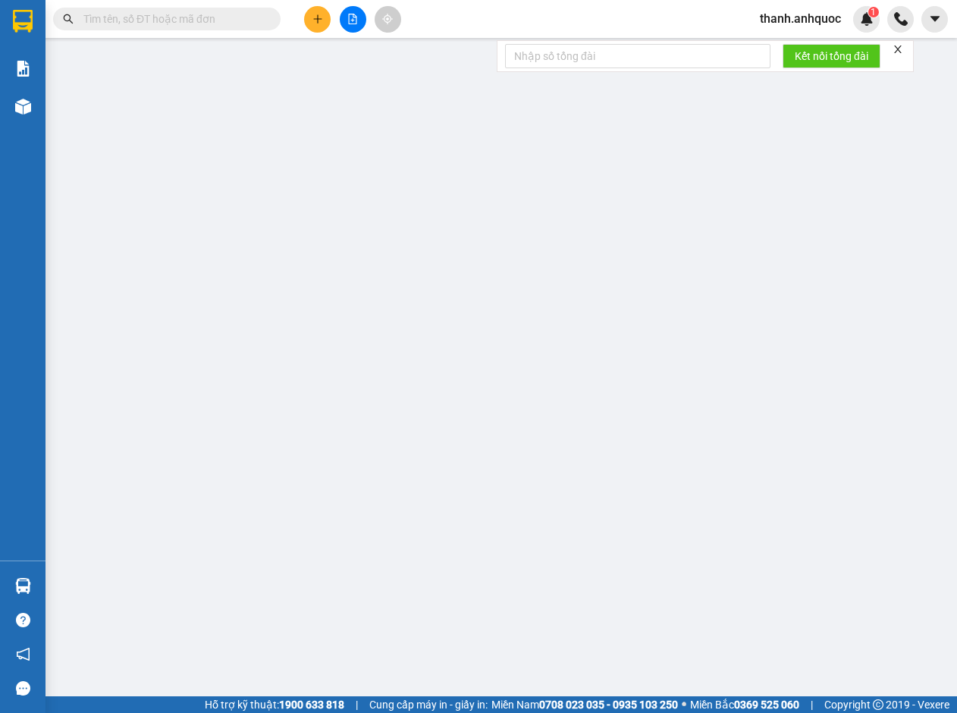
type input "0908588798"
type input "[PERSON_NAME]"
type input "0907050151"
type input "[PERSON_NAME]"
type input "VPBR"
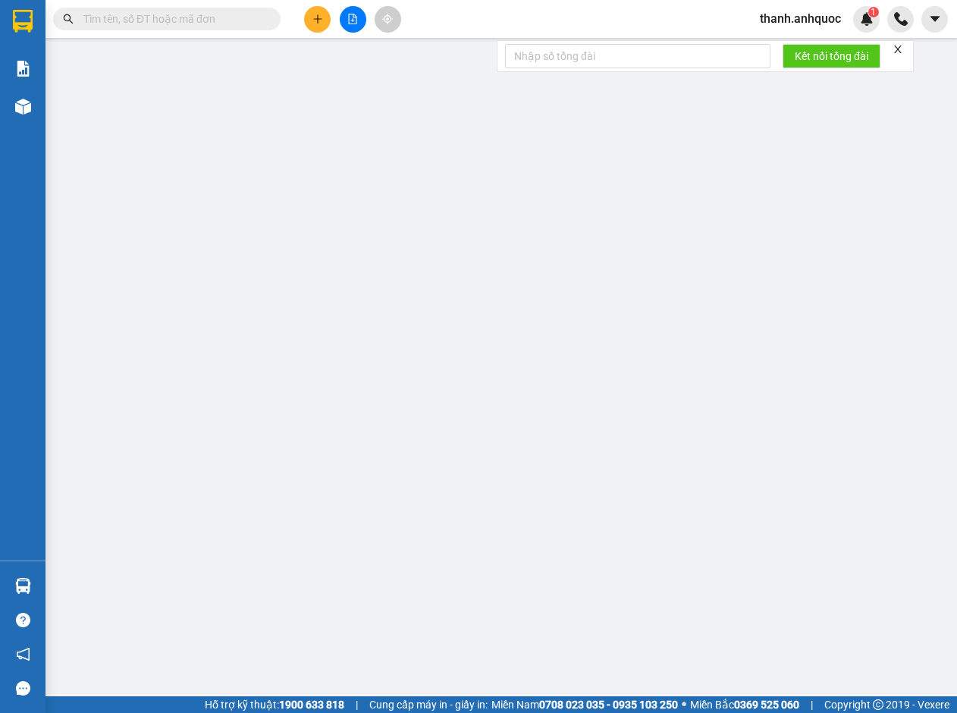
type input "TM 12/9 THANH"
type input "30.000"
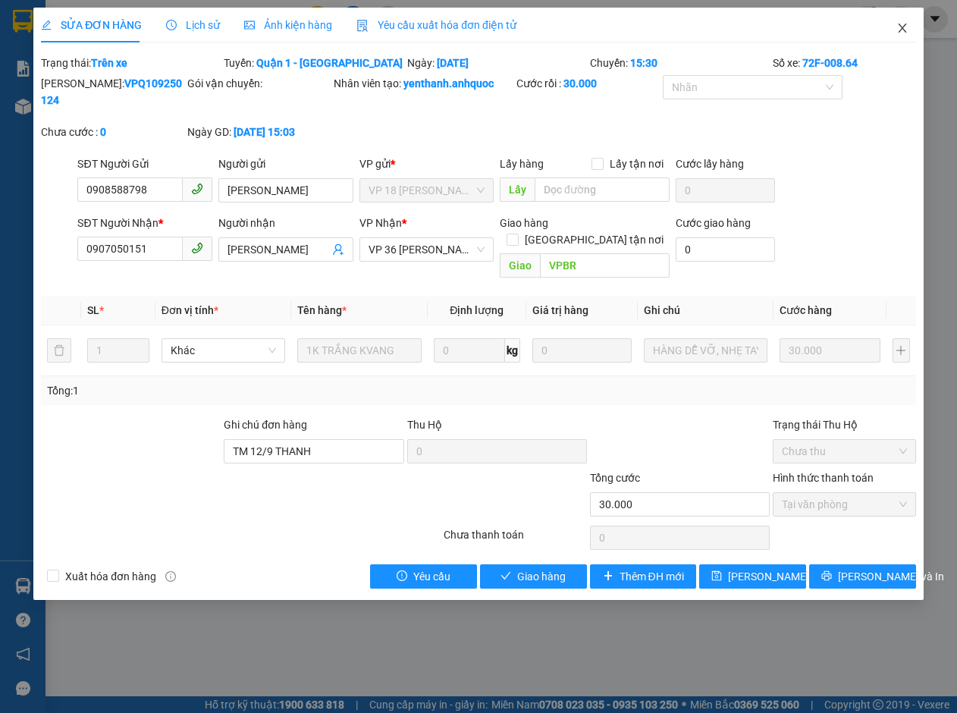
click at [906, 26] on icon "close" at bounding box center [902, 28] width 12 height 12
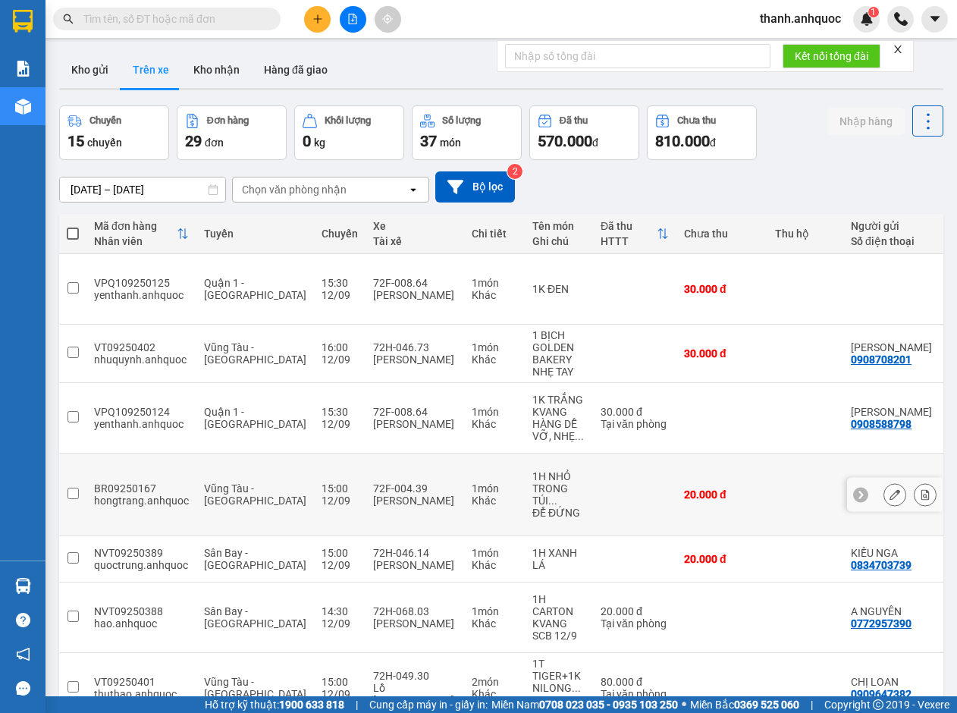
click at [889, 481] on button at bounding box center [894, 494] width 21 height 27
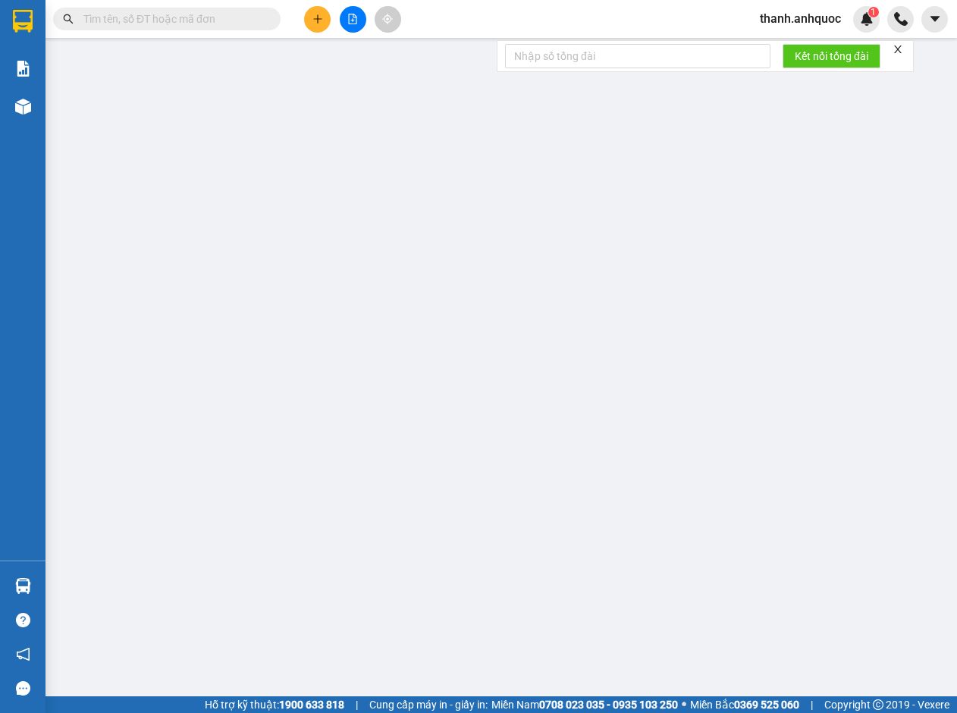
type input "0972667178"
type input "C NHUNG"
type input "0888882211"
type input "C. LINH"
type input "VPQ1"
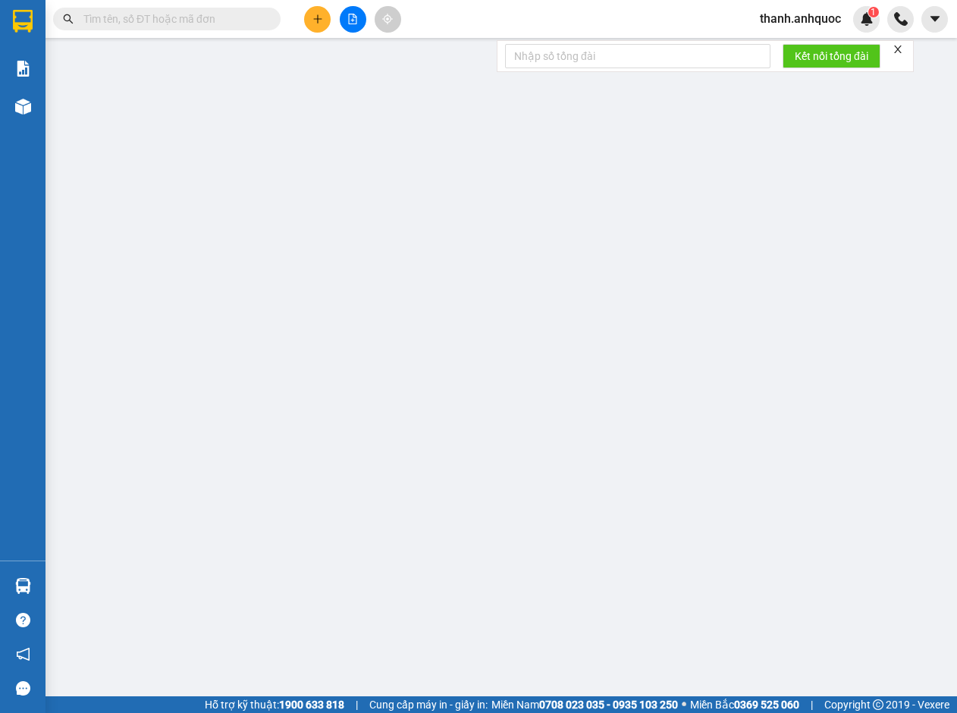
type input "20.000"
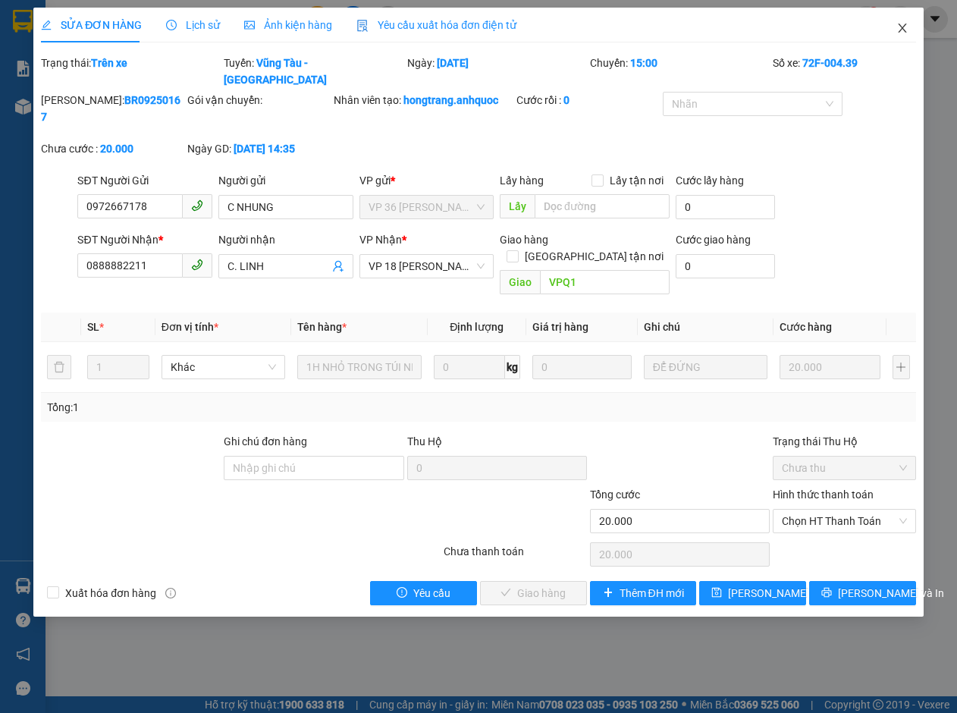
click at [904, 28] on icon "close" at bounding box center [902, 28] width 12 height 12
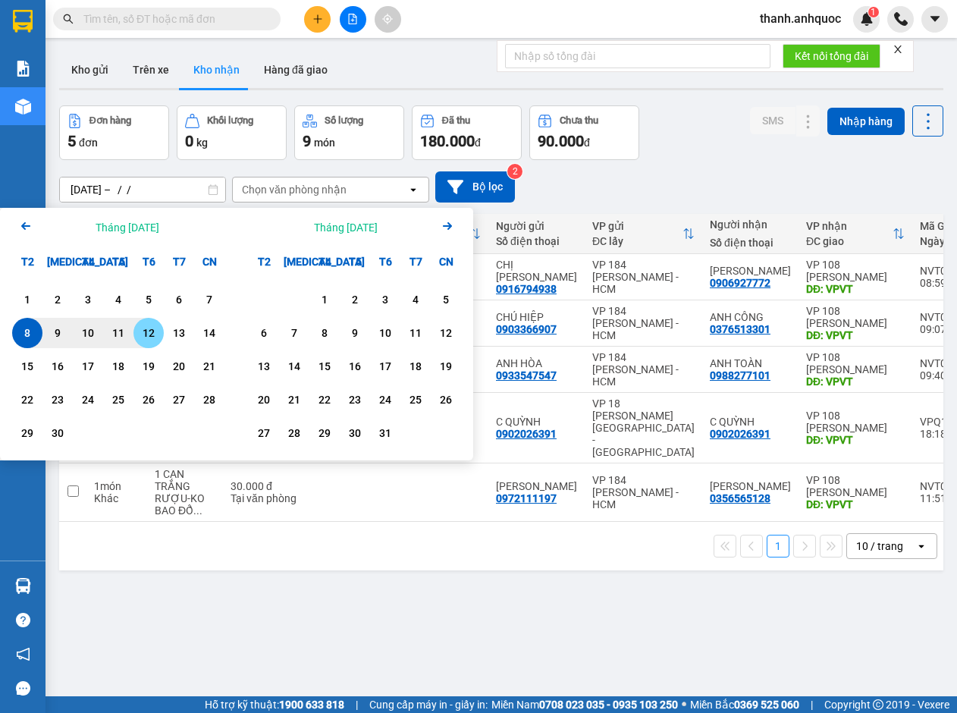
click at [151, 331] on div "12" at bounding box center [148, 333] width 21 height 18
type input "[DATE] – [DATE]"
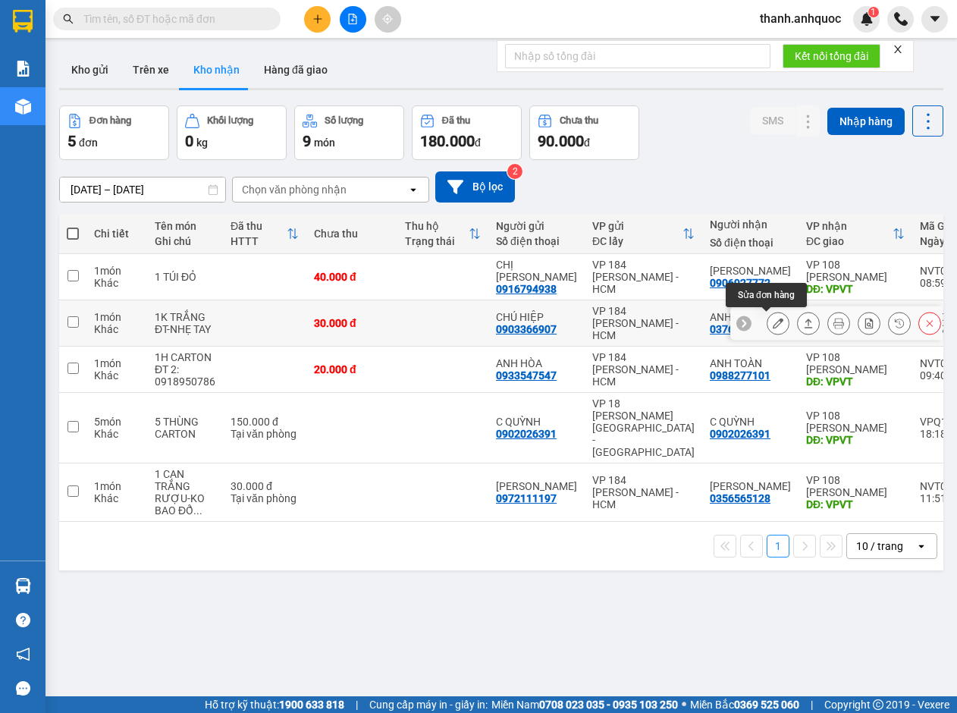
click at [772, 321] on button at bounding box center [777, 323] width 21 height 27
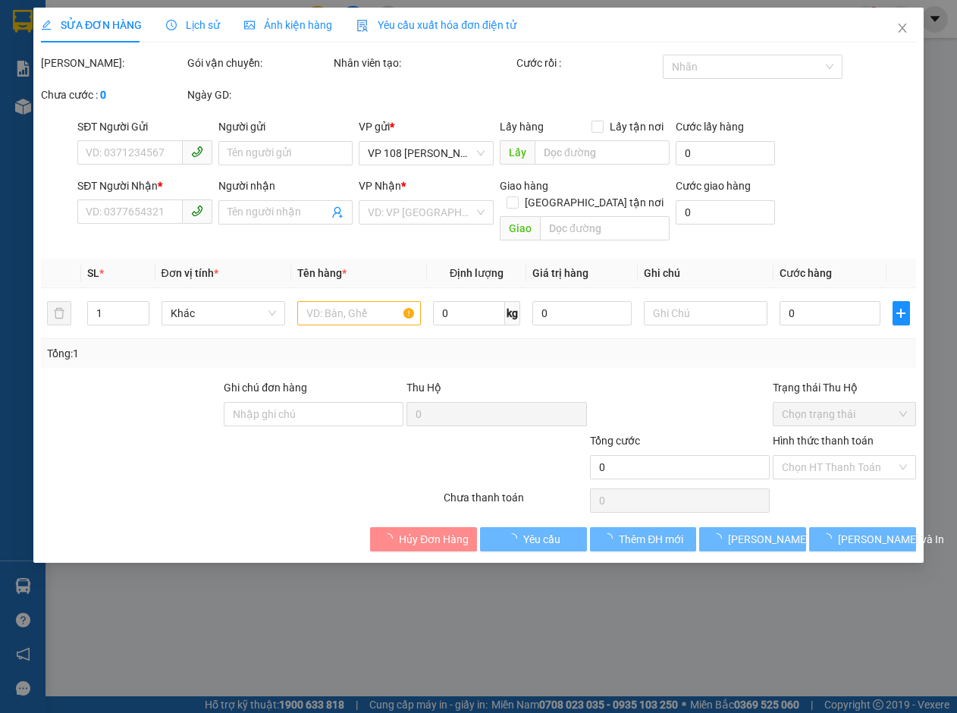
type input "0903366907"
type input "CHÚ HIỆP"
type input "0376513301"
type input "ANH CÔNG"
type input "VPVT"
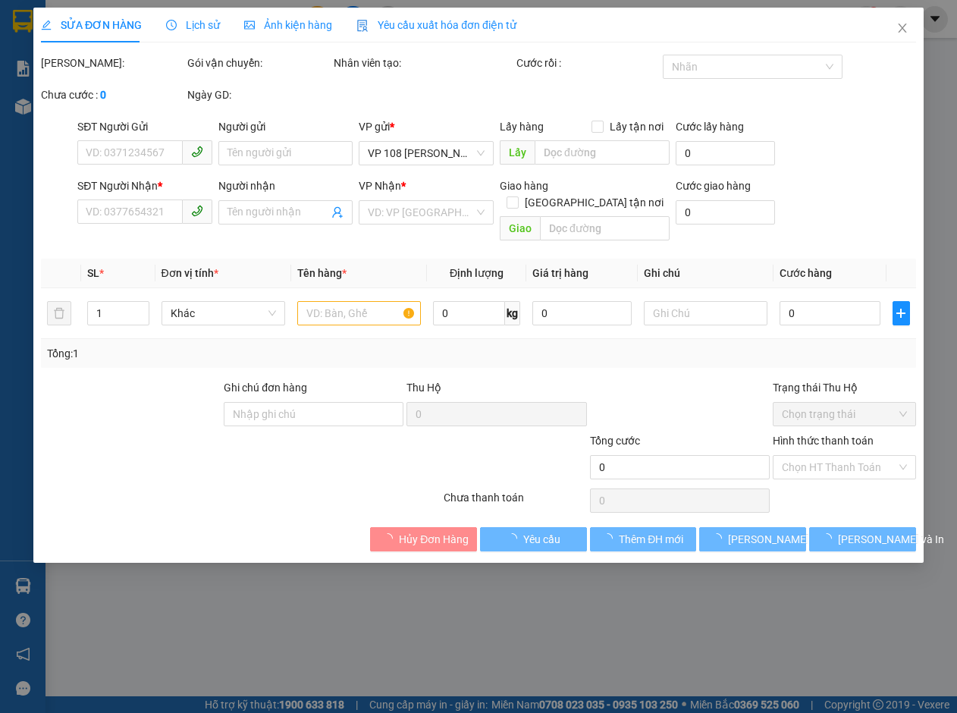
type input "30.000"
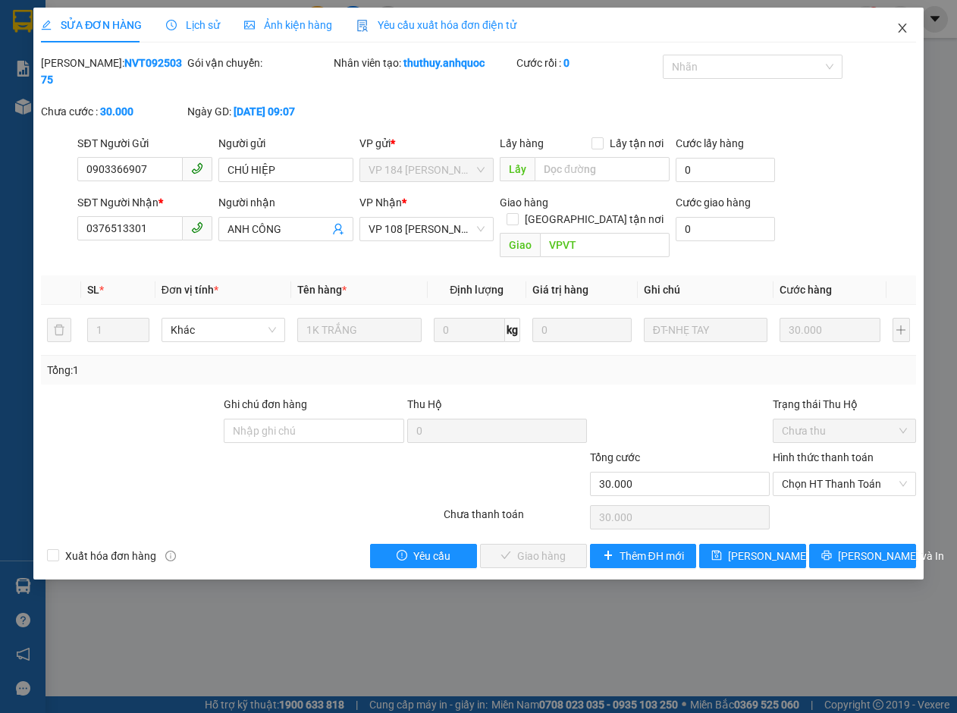
click at [906, 27] on icon "close" at bounding box center [902, 28] width 12 height 12
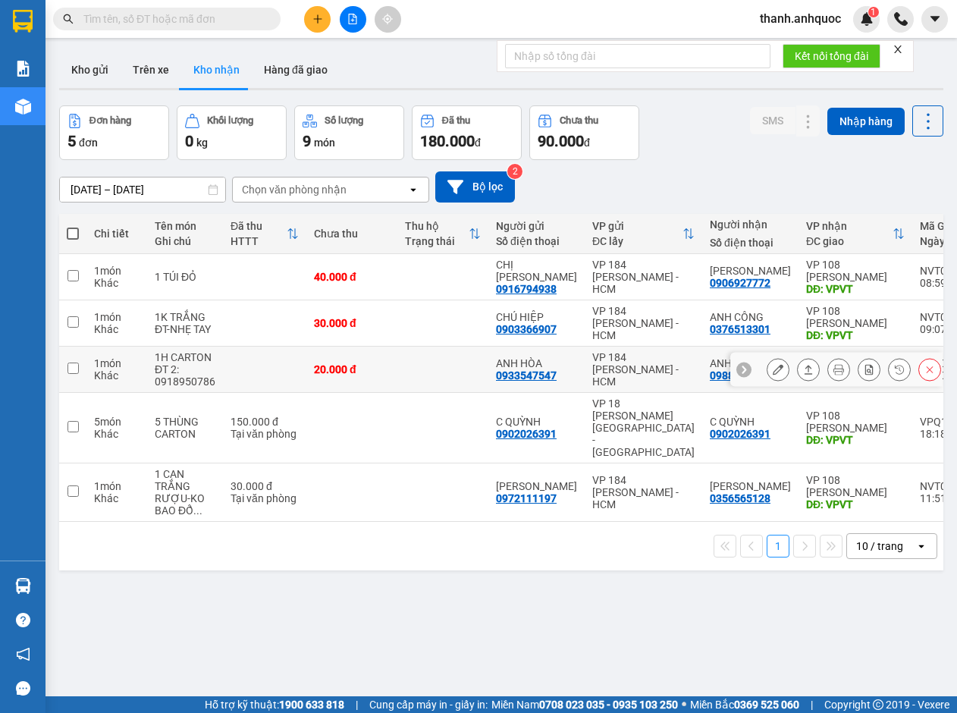
click at [772, 368] on icon at bounding box center [777, 369] width 11 height 11
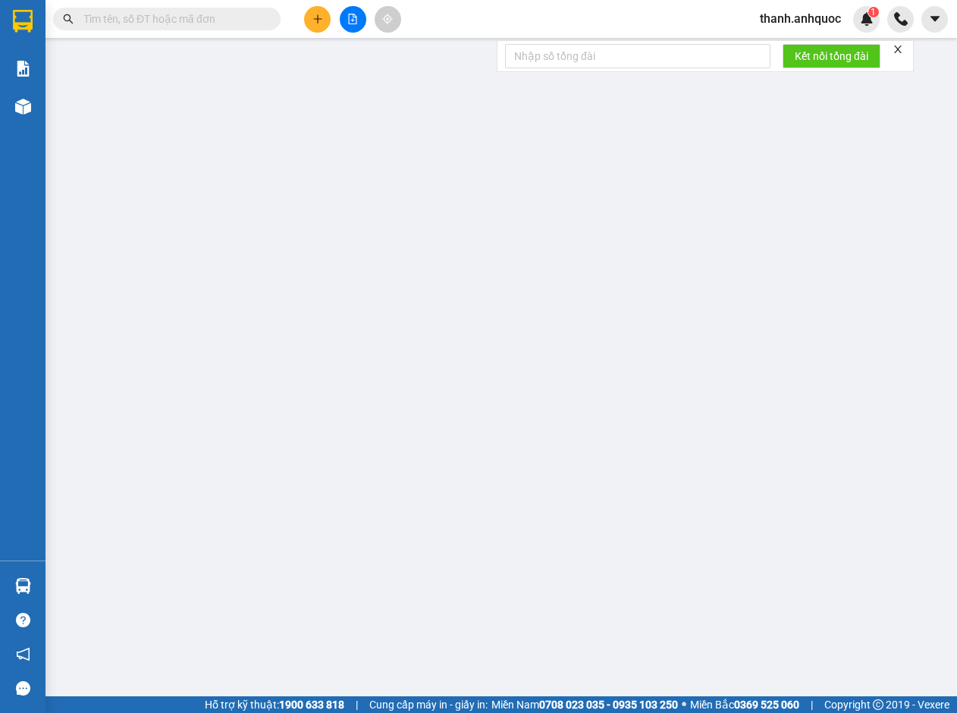
type input "0933547547"
type input "ANH HÒA"
type input "0988277101"
type input "ANH TOÀN"
type input "VPVT"
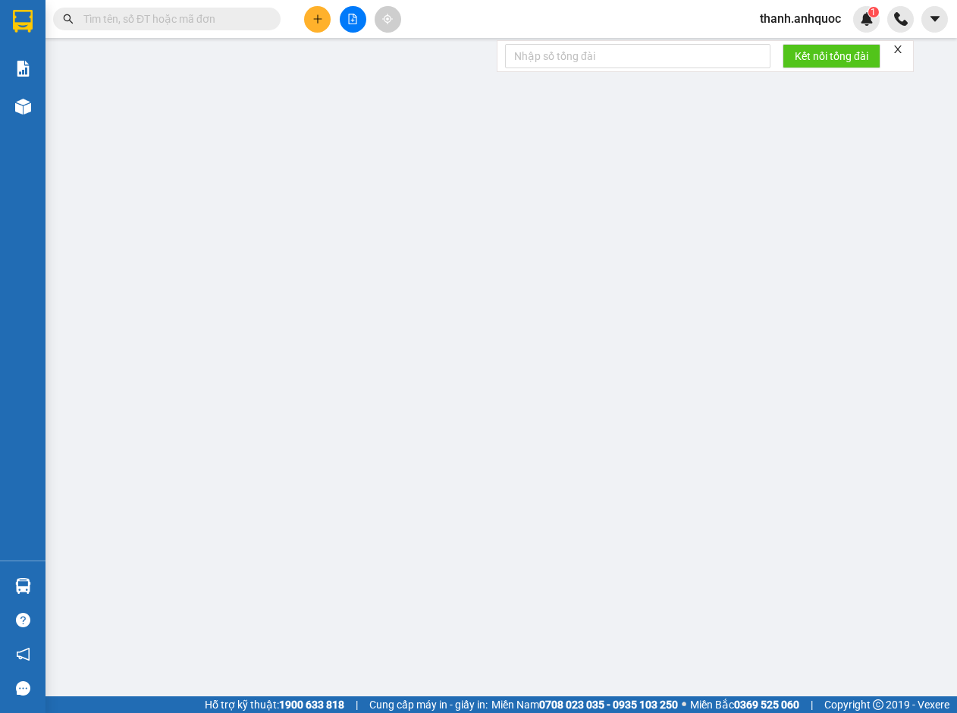
type input "20.000"
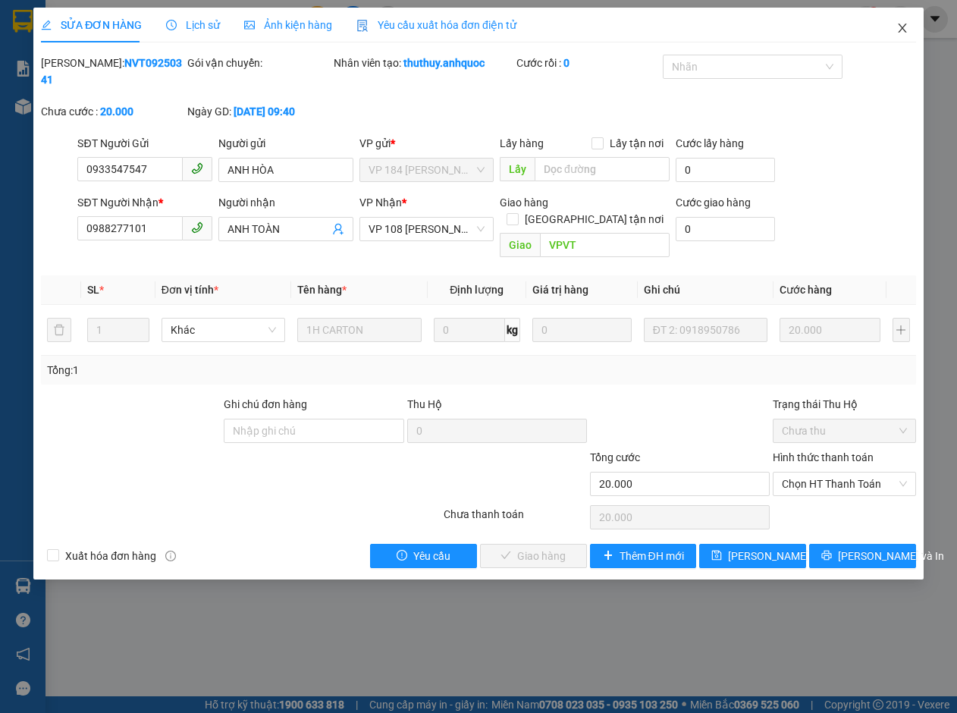
click at [905, 32] on icon "close" at bounding box center [902, 27] width 8 height 9
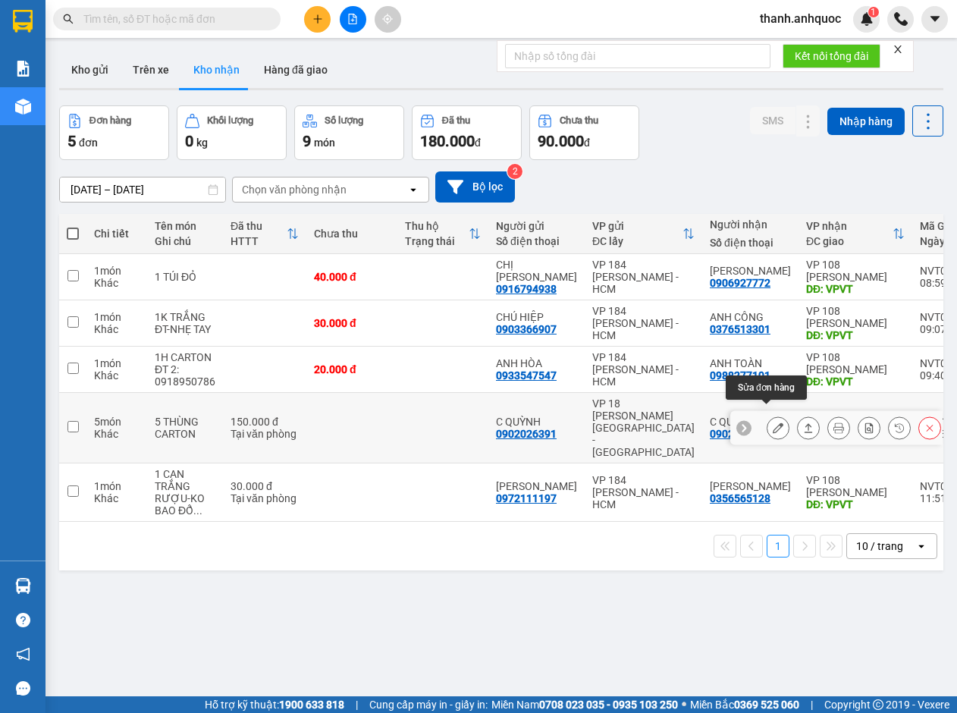
click at [772, 422] on icon at bounding box center [777, 427] width 11 height 11
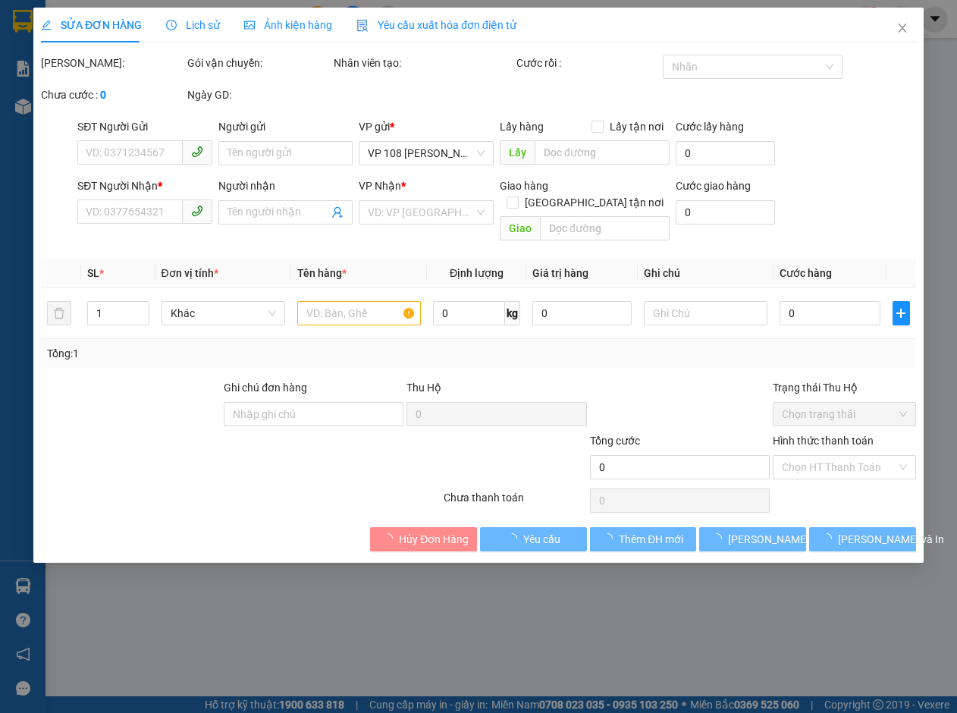
type input "0902026391"
type input "C QUỲNH"
type input "0902026391"
type input "C QUỲNH"
type input "VPVT"
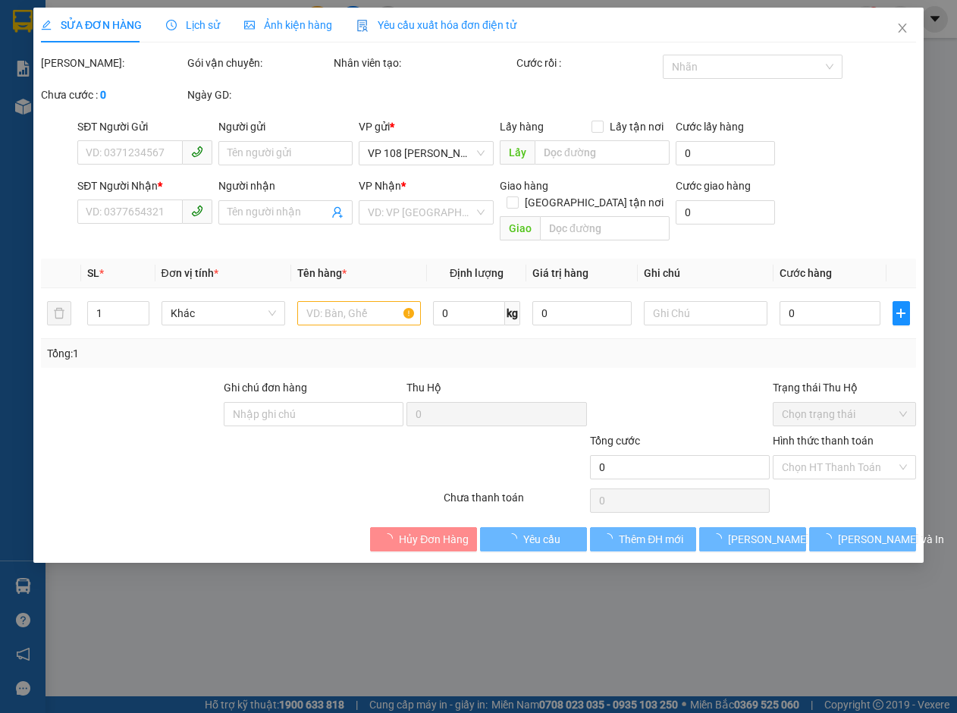
type input "150.000"
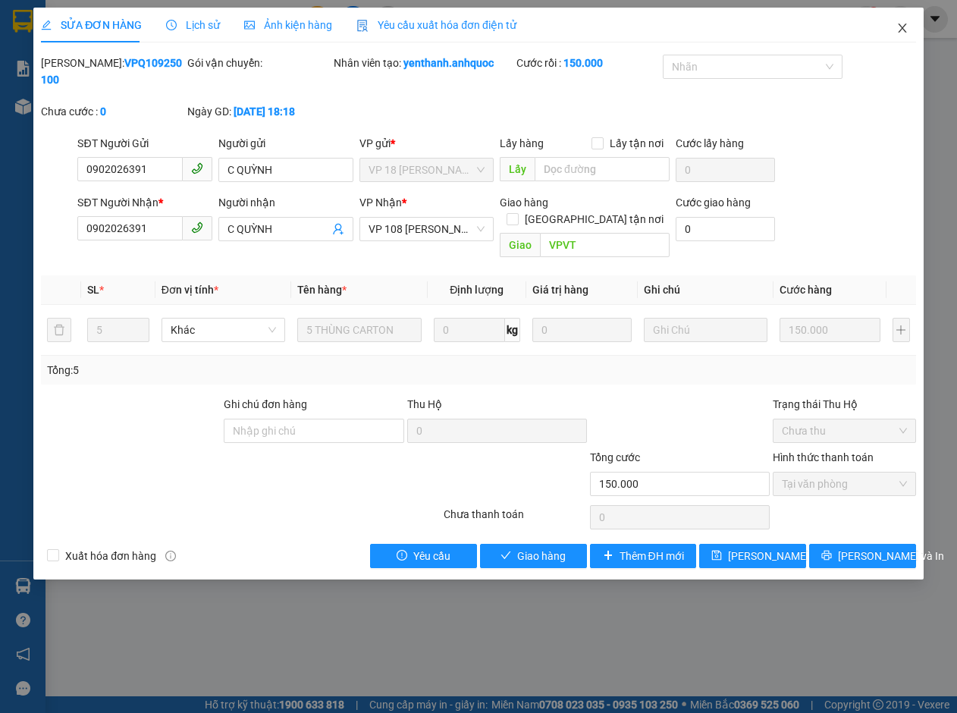
click at [902, 22] on span "Close" at bounding box center [902, 29] width 42 height 42
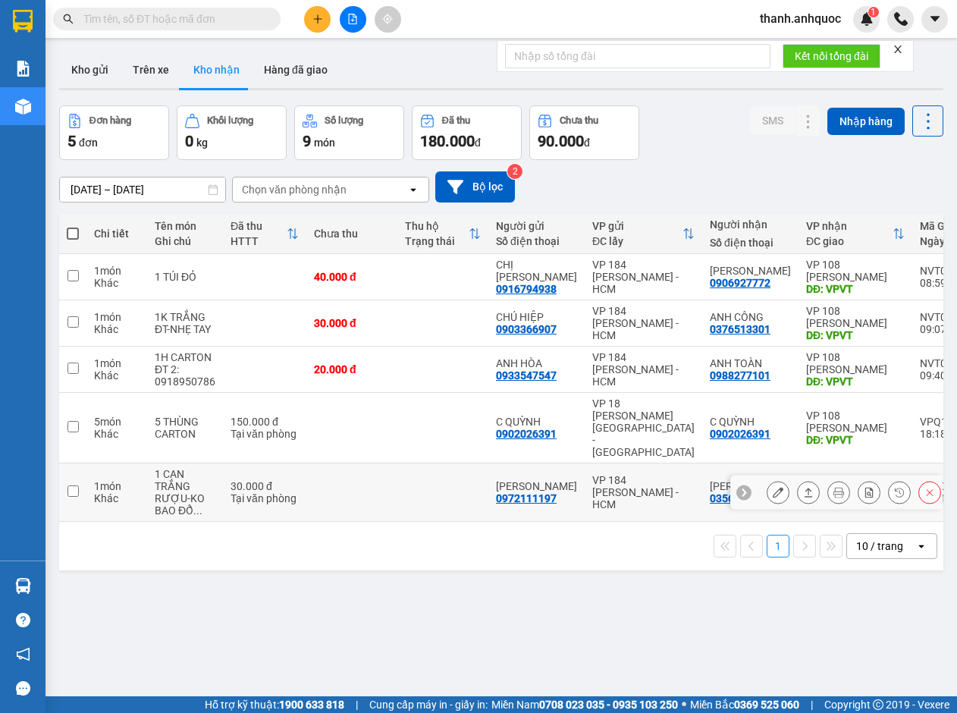
click at [772, 487] on icon at bounding box center [777, 492] width 11 height 11
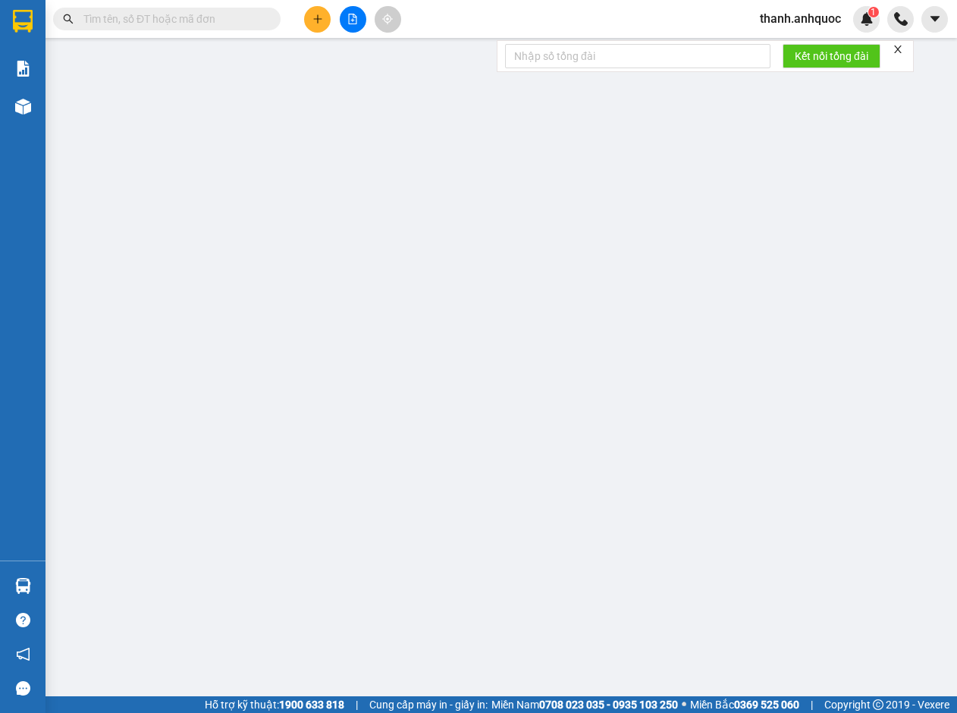
type input "0972111197"
type input "ANH HẢI"
type input "0356565128"
type input "ANH TIẾN"
type input "VPVT"
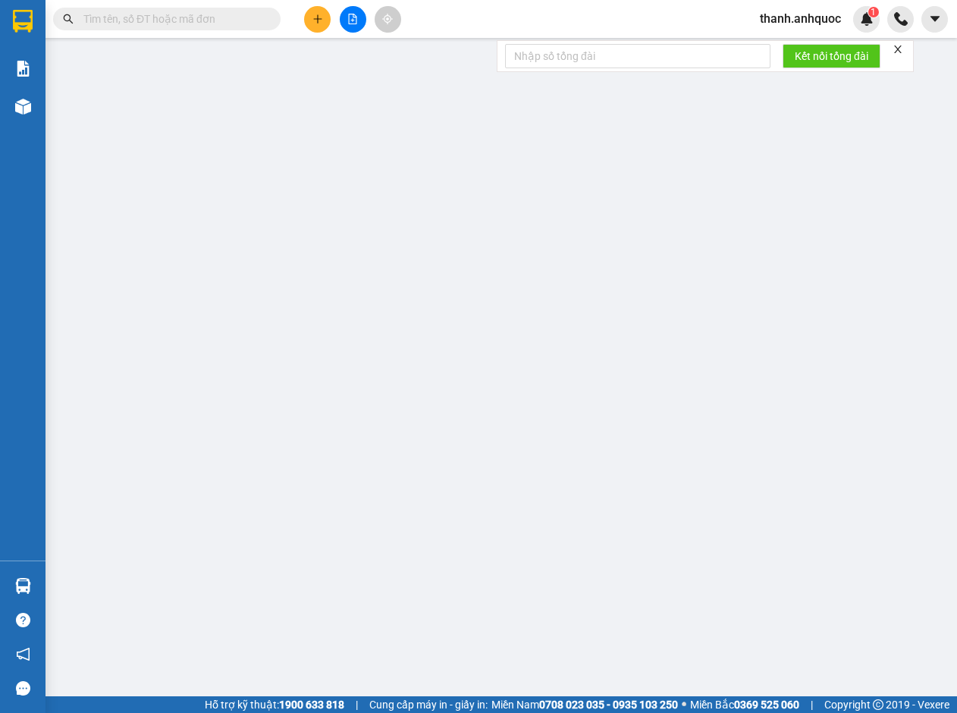
type input "30.000"
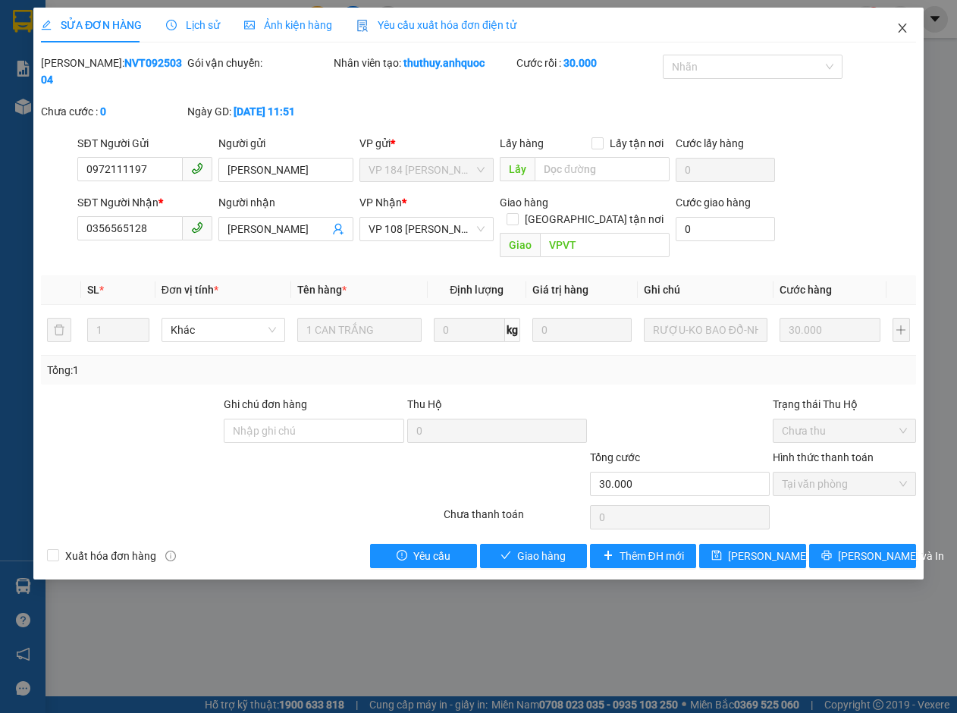
click at [901, 23] on icon "close" at bounding box center [902, 28] width 12 height 12
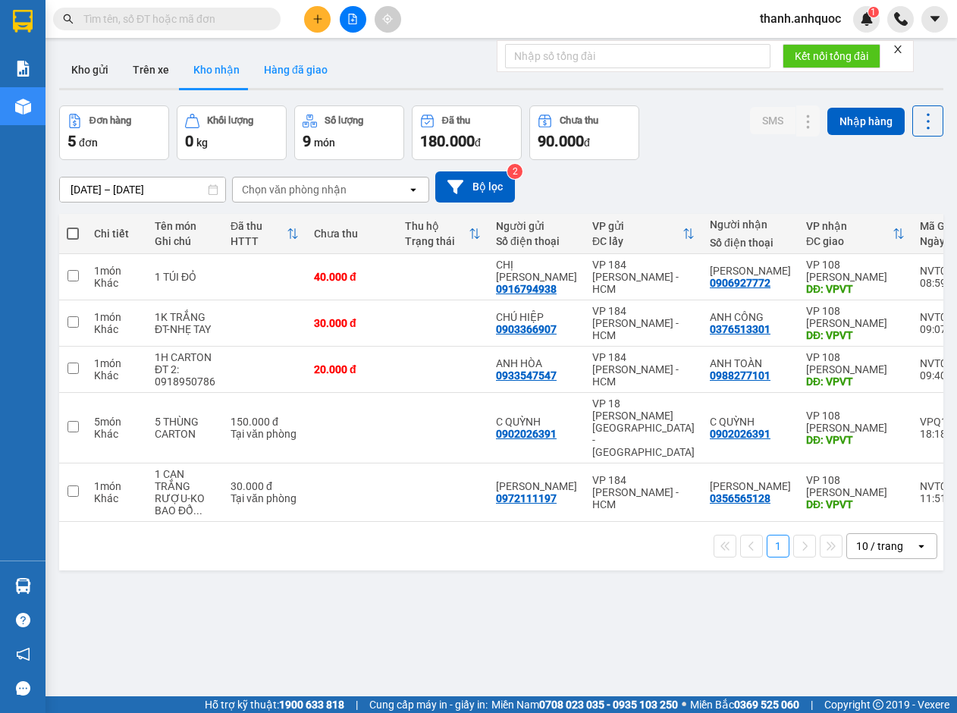
click at [305, 67] on button "Hàng đã giao" at bounding box center [296, 70] width 88 height 36
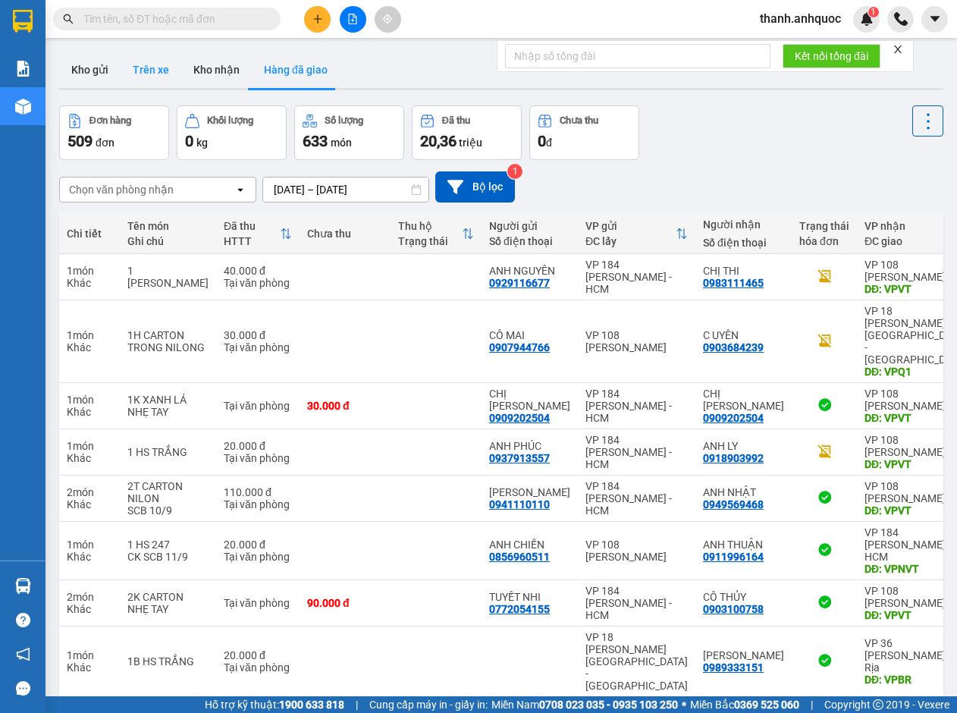
click at [158, 64] on button "Trên xe" at bounding box center [151, 70] width 61 height 36
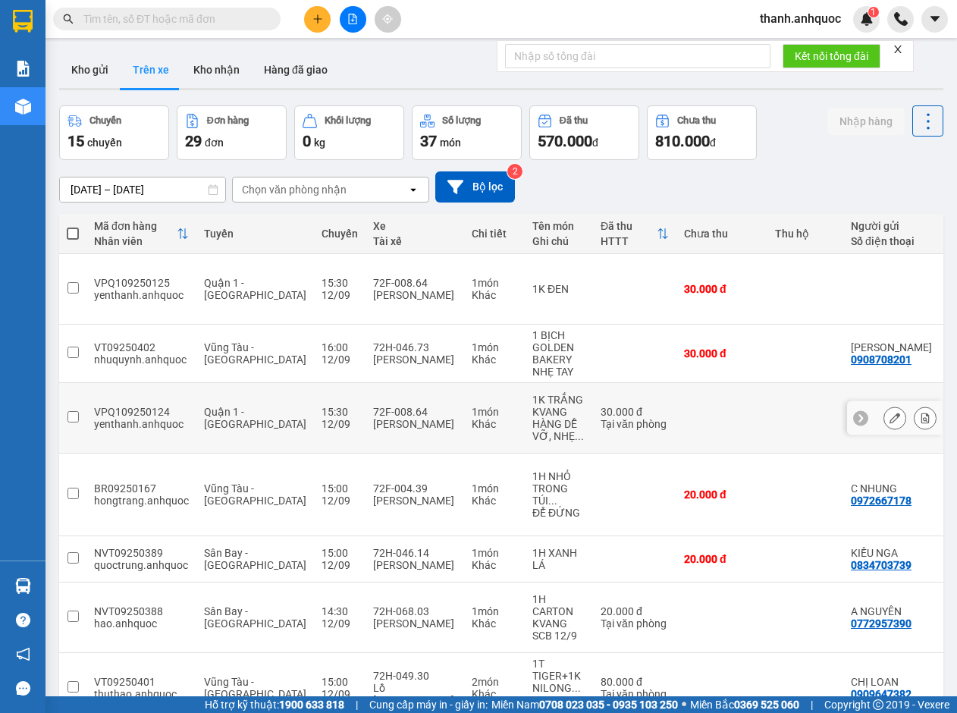
scroll to position [115, 0]
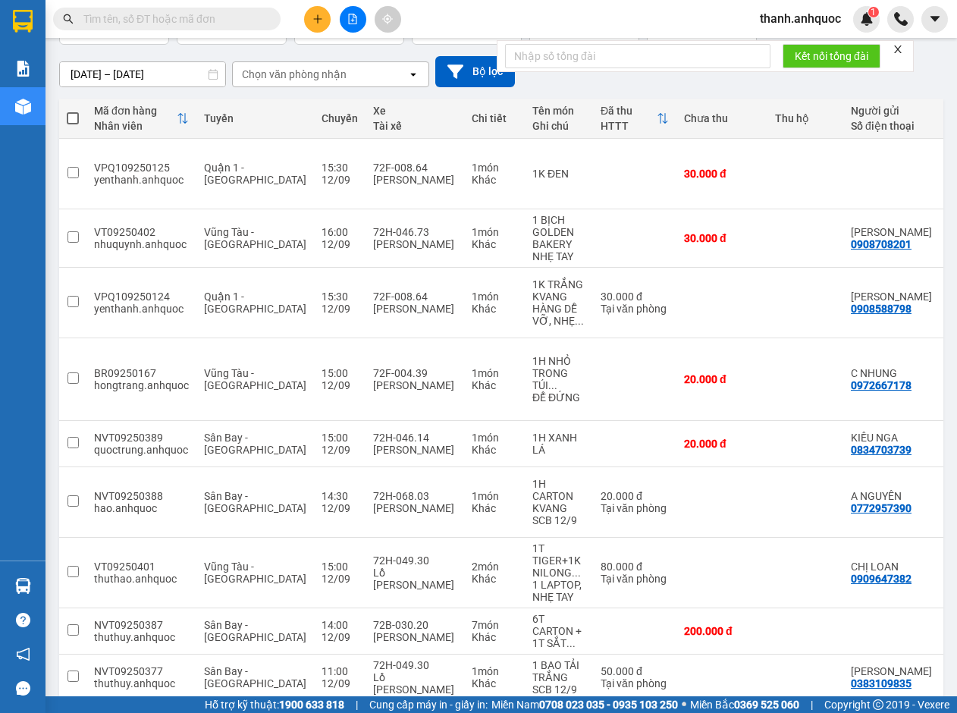
click at [714, 712] on button "1" at bounding box center [724, 724] width 23 height 23
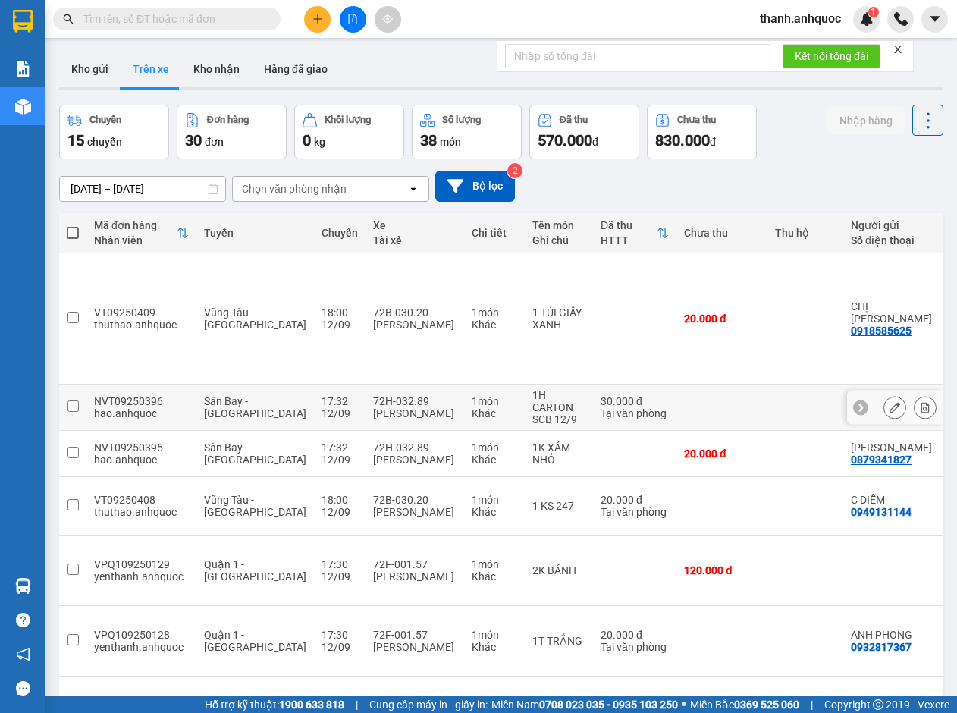
scroll to position [0, 0]
